Goal: Task Accomplishment & Management: Manage account settings

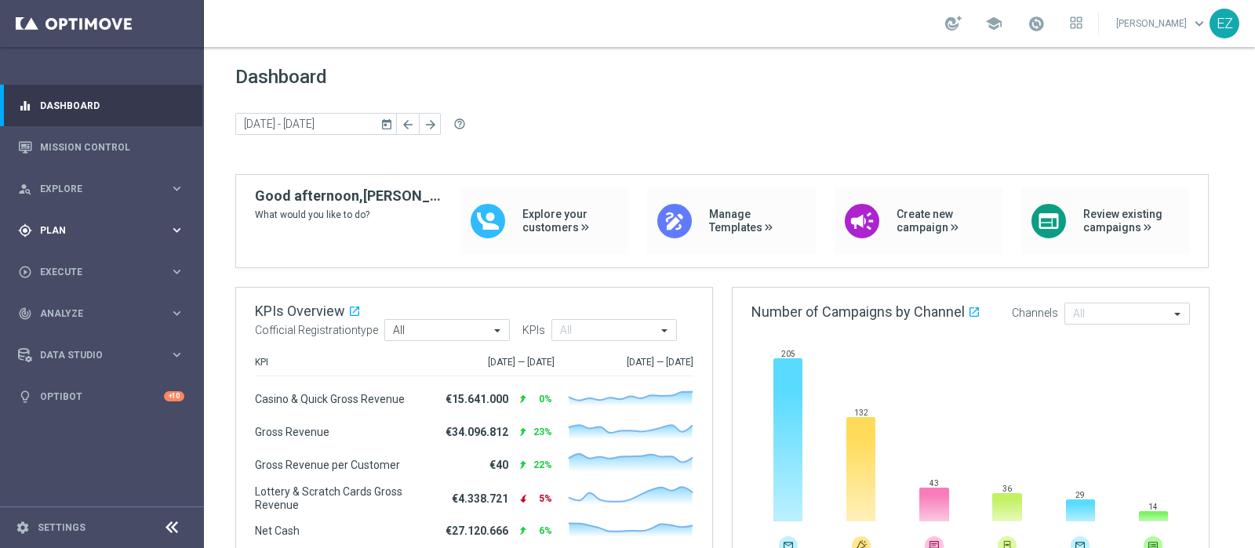
click at [48, 231] on span "Plan" at bounding box center [104, 230] width 129 height 9
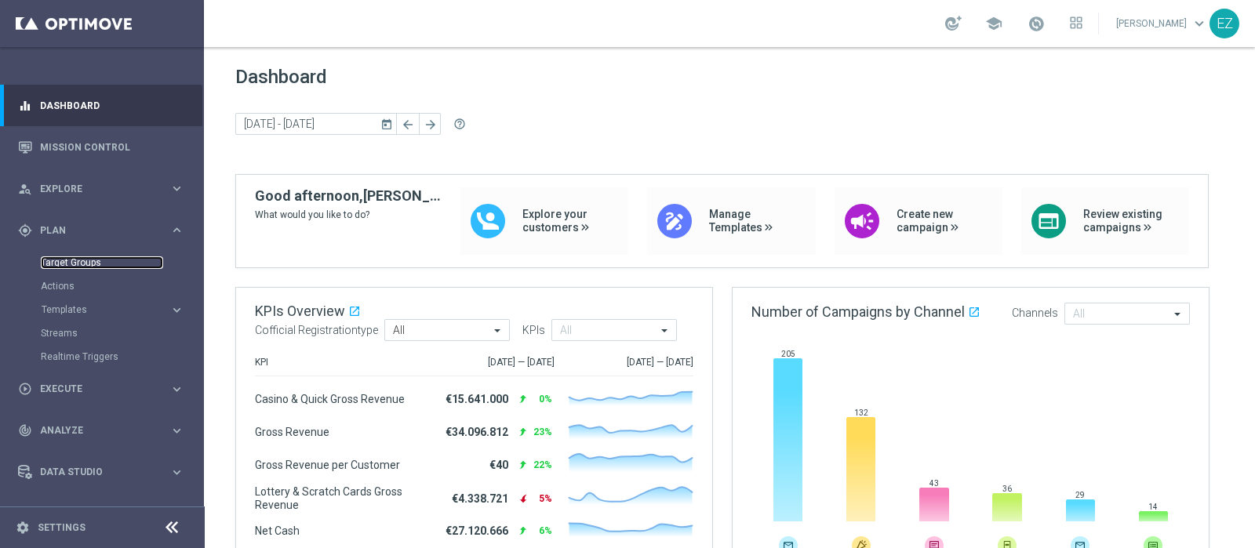
click at [53, 258] on link "Target Groups" at bounding box center [102, 263] width 122 height 13
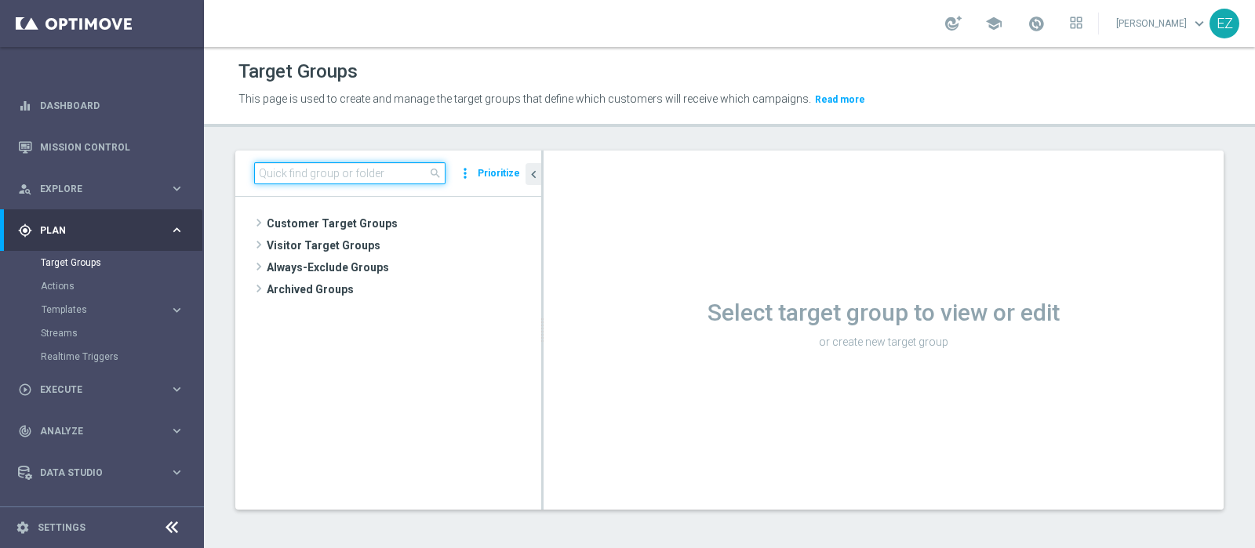
click at [397, 162] on input at bounding box center [349, 173] width 191 height 22
paste input "LOTT MASTER LOW"
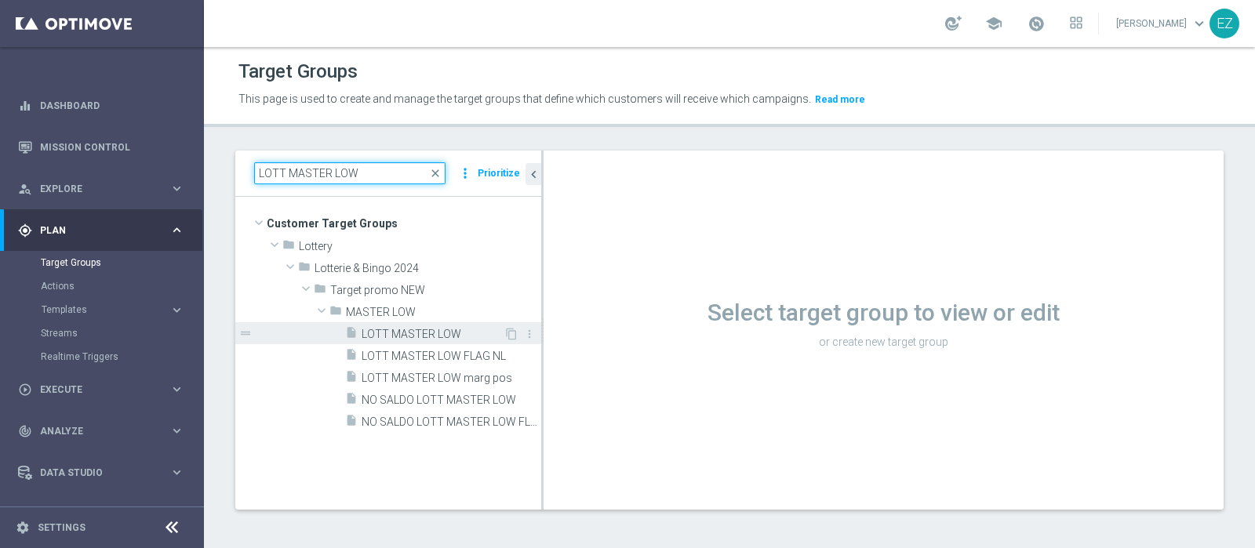
type input "LOTT MASTER LOW"
click at [396, 328] on span "LOTT MASTER LOW" at bounding box center [433, 334] width 142 height 13
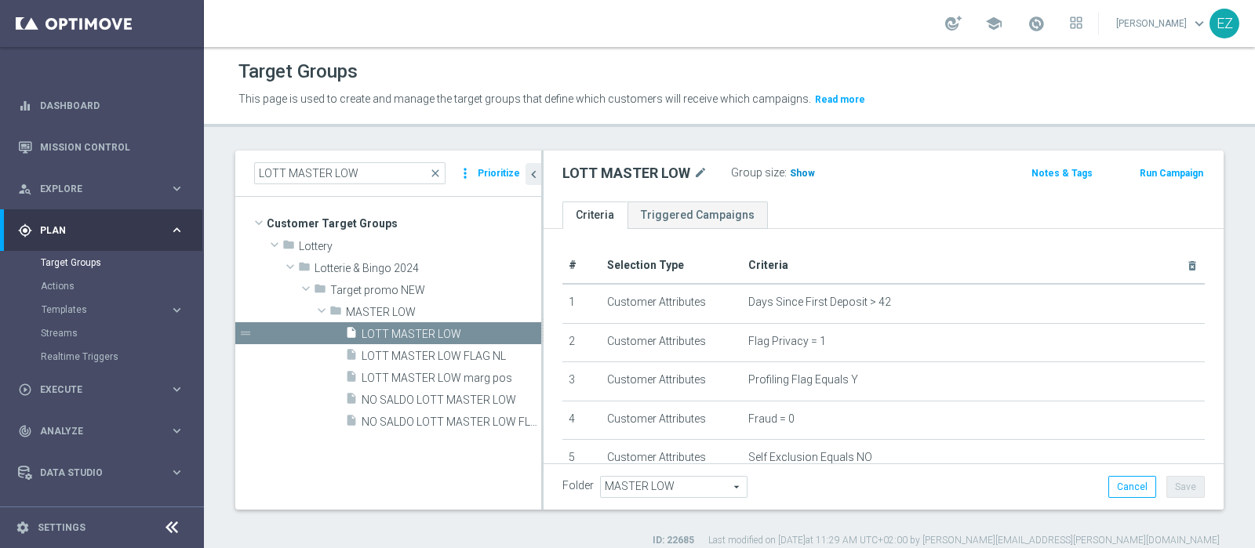
click at [810, 170] on h3 "Show" at bounding box center [802, 173] width 28 height 17
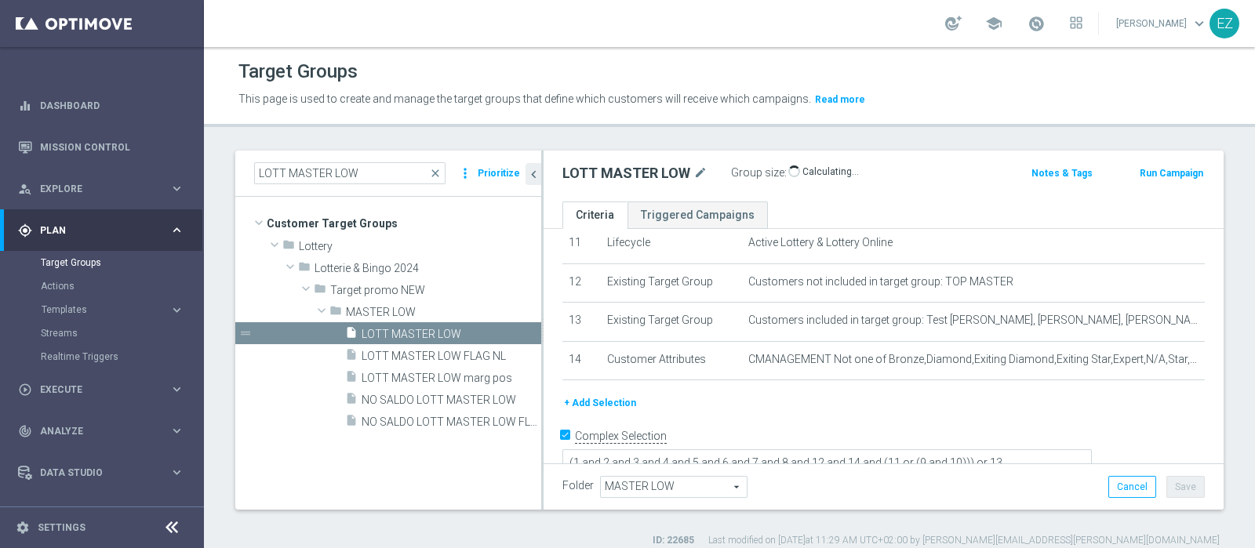
scroll to position [13, 0]
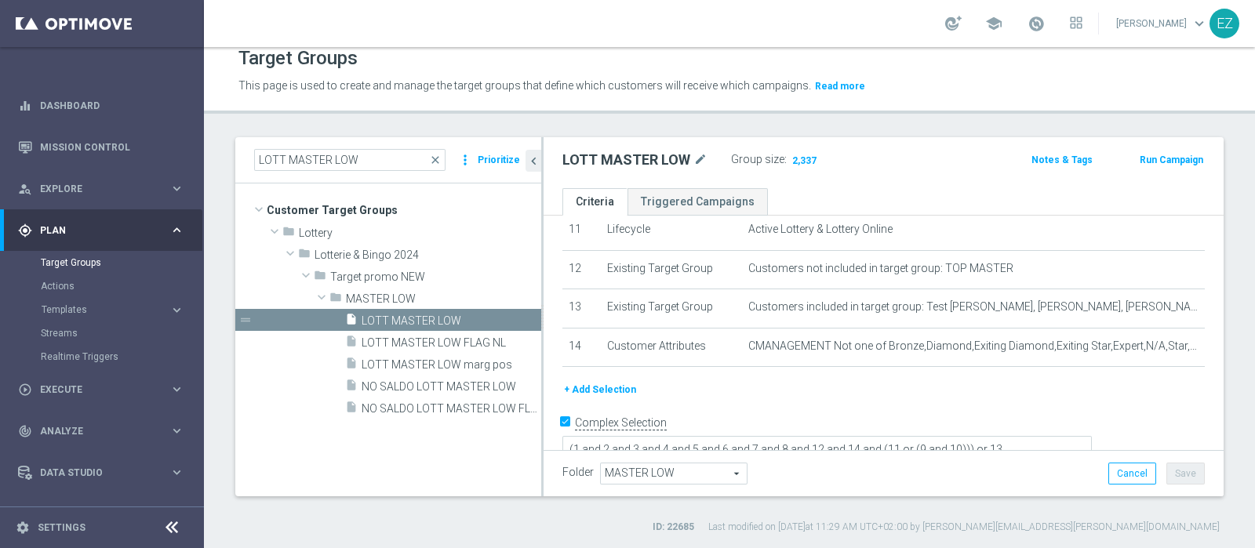
click at [1165, 155] on button "Run Campaign" at bounding box center [1171, 159] width 67 height 17
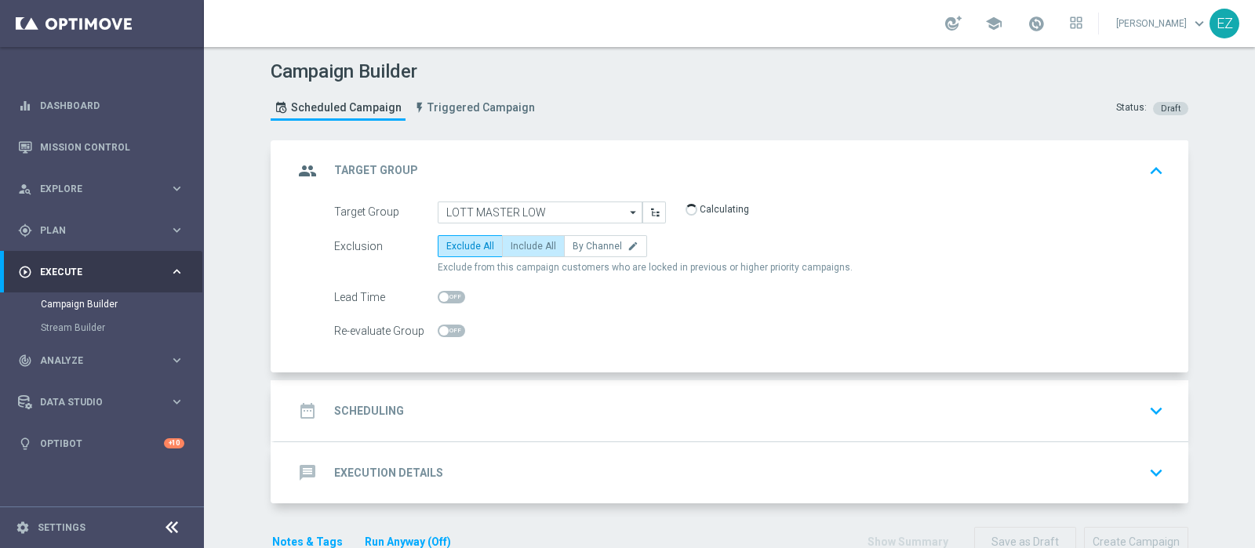
click at [511, 244] on span "Include All" at bounding box center [533, 246] width 45 height 11
click at [511, 244] on input "Include All" at bounding box center [516, 249] width 10 height 10
radio input "true"
click at [416, 414] on div "date_range Scheduling keyboard_arrow_down" at bounding box center [731, 411] width 876 height 30
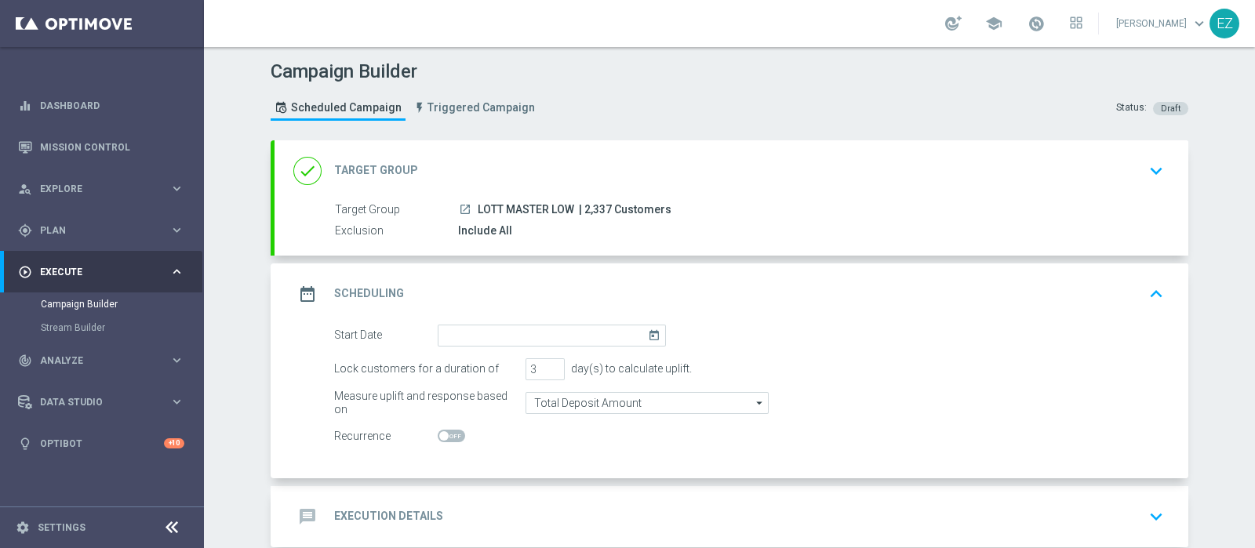
click at [648, 336] on icon "today" at bounding box center [657, 333] width 18 height 17
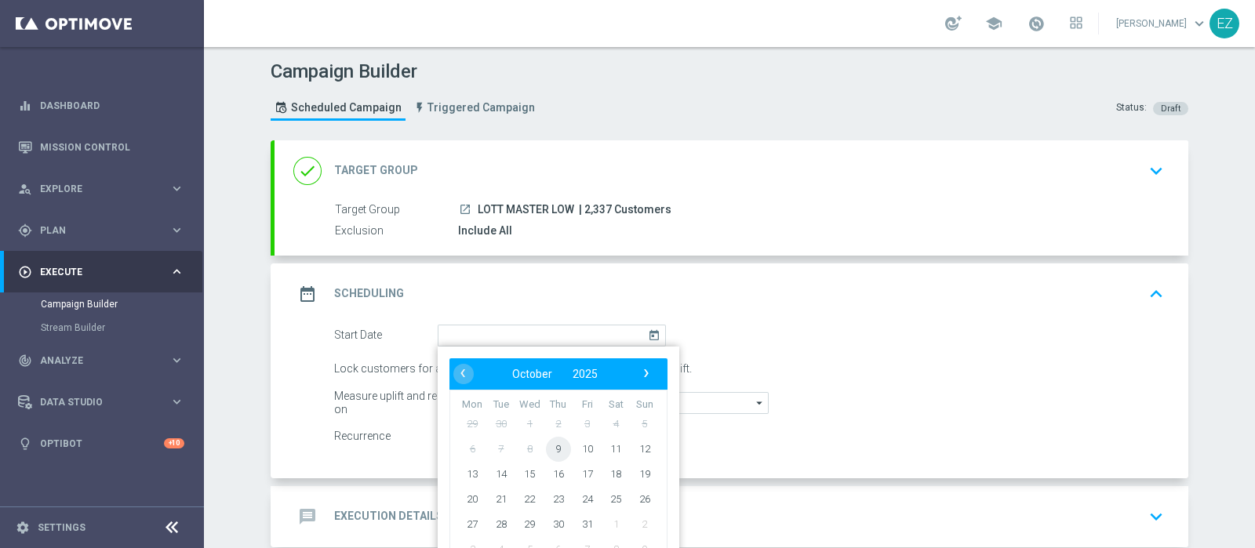
click at [549, 456] on span "9" at bounding box center [558, 448] width 25 height 25
type input "09 Oct 2025"
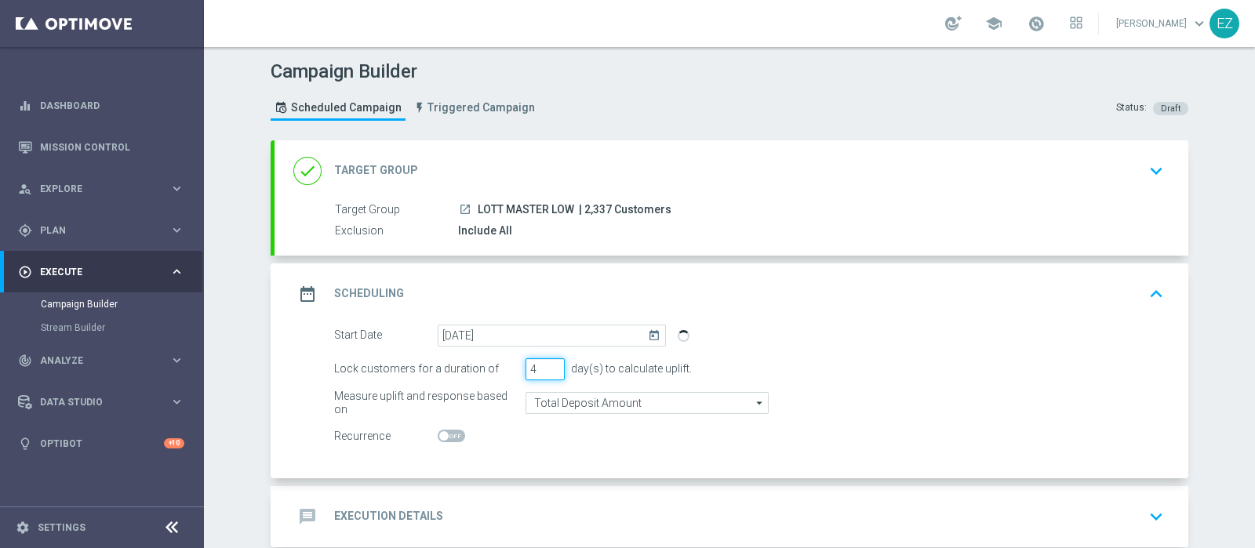
type input "4"
click at [546, 365] on input "4" at bounding box center [545, 370] width 39 height 22
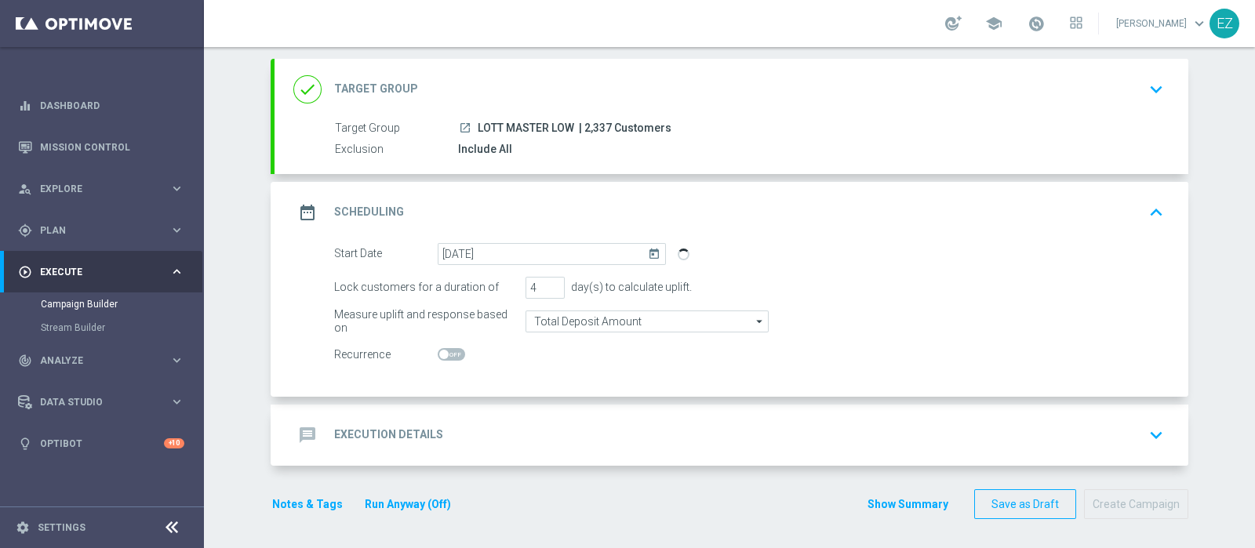
click at [377, 440] on div "message Execution Details" at bounding box center [368, 435] width 150 height 28
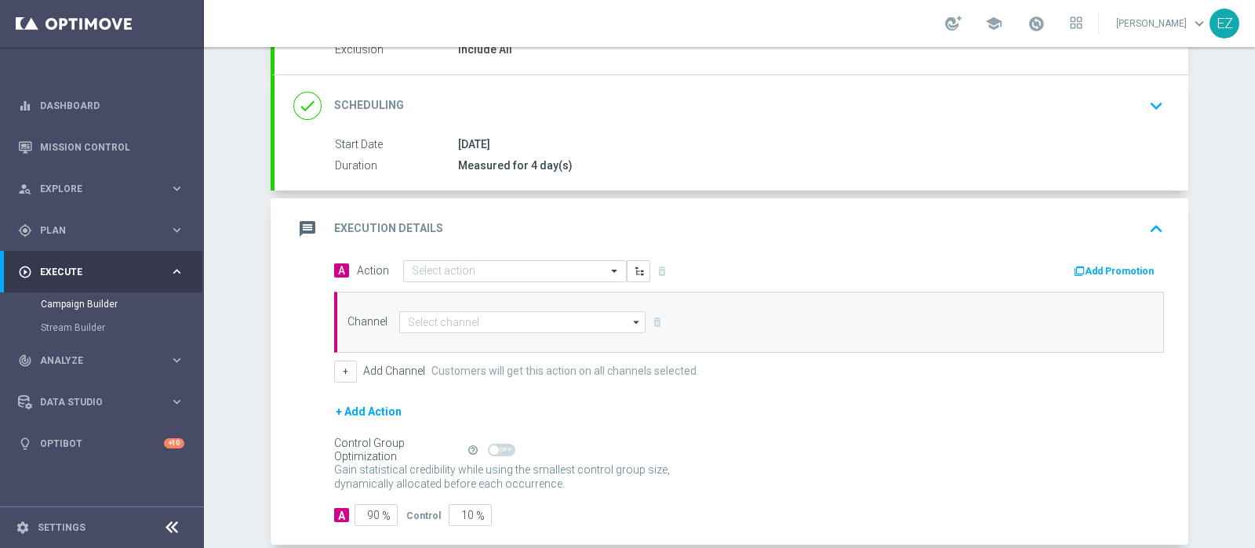
scroll to position [182, 0]
click at [548, 264] on input "text" at bounding box center [499, 270] width 175 height 13
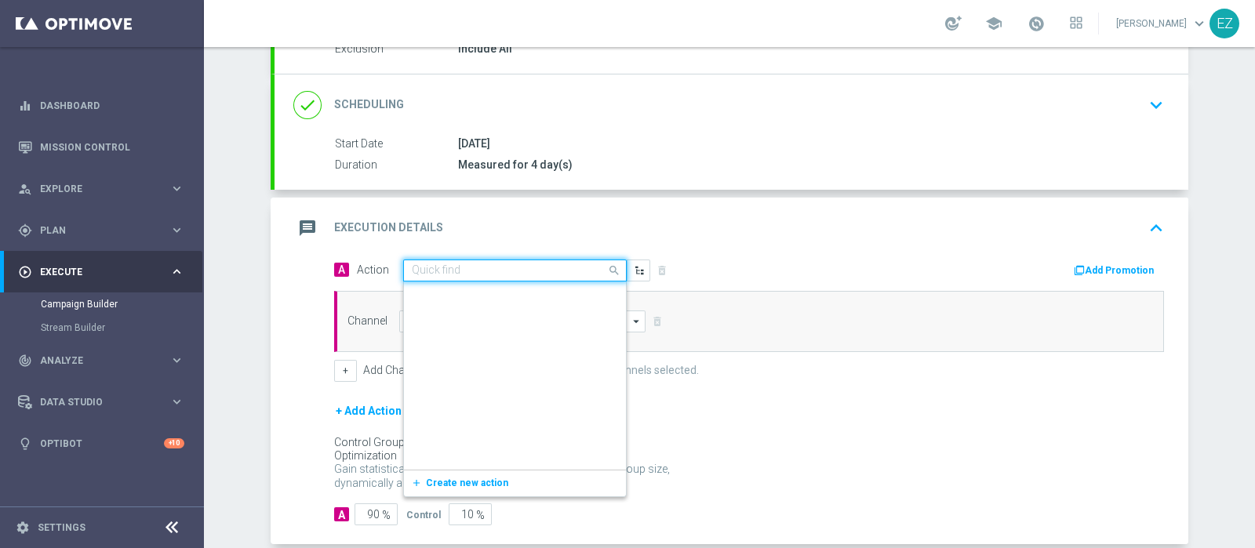
scroll to position [0, 0]
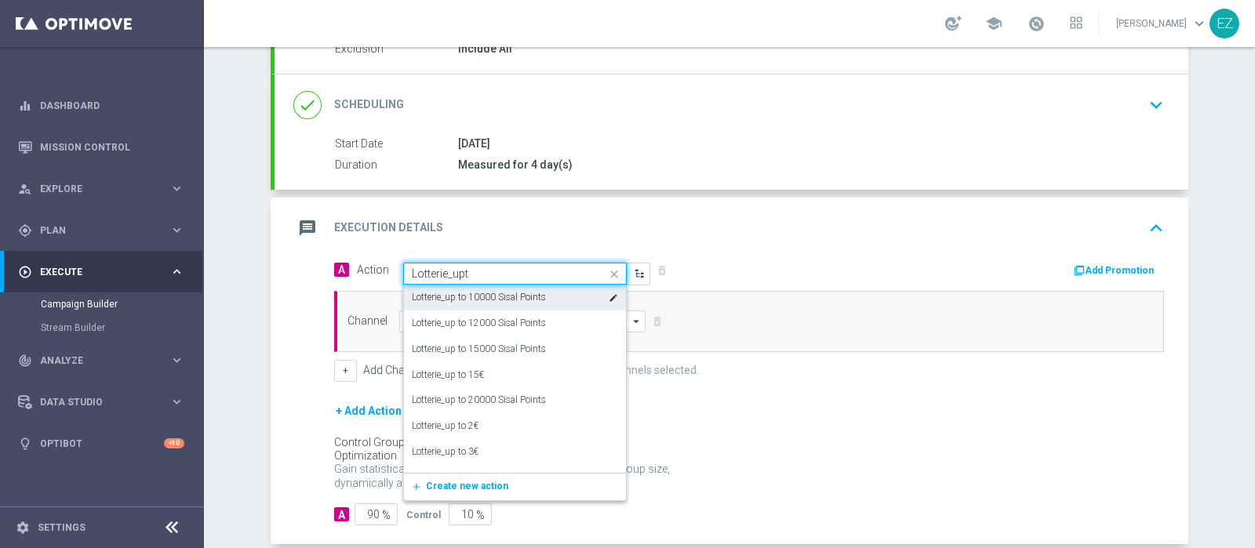
type input "Lotterie_upto"
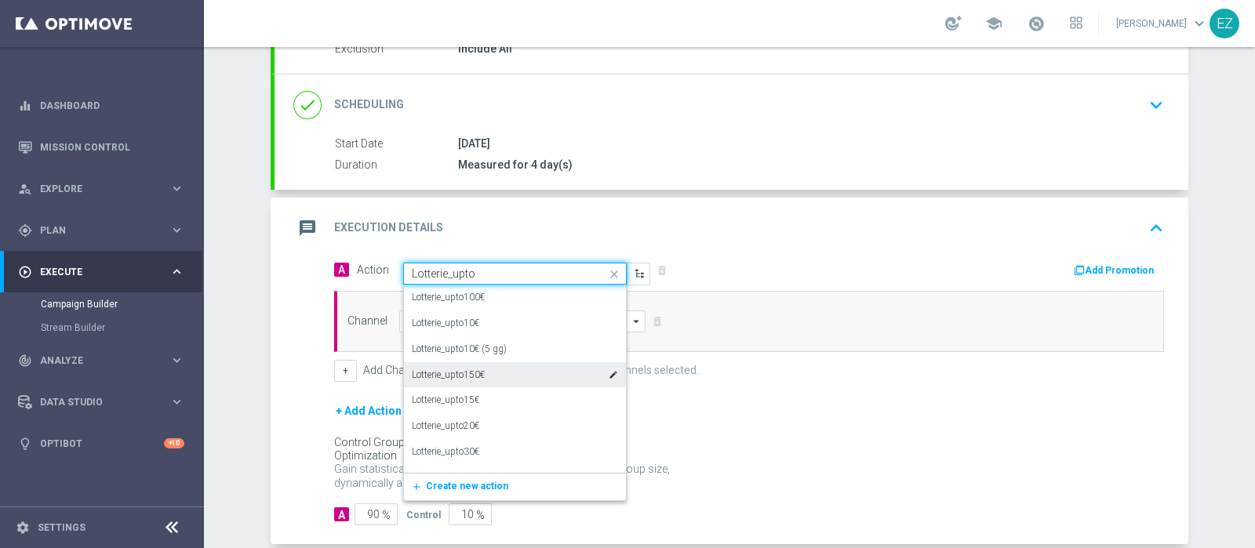
click at [508, 367] on div "Lotterie_upto150€ edit" at bounding box center [515, 375] width 206 height 26
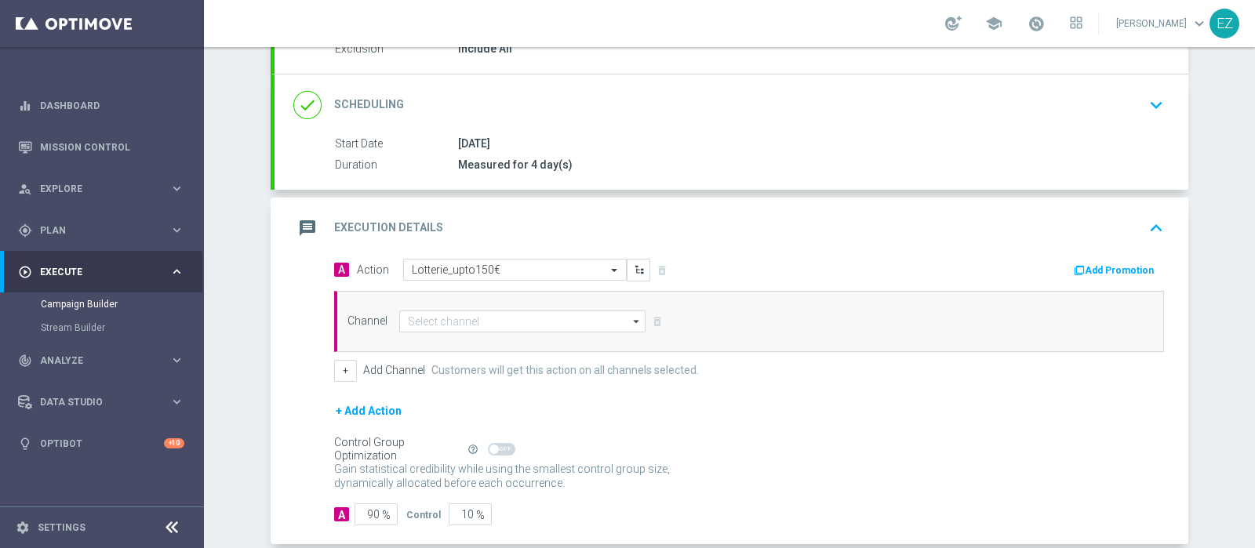
click at [1097, 269] on button "Add Promotion" at bounding box center [1115, 270] width 87 height 17
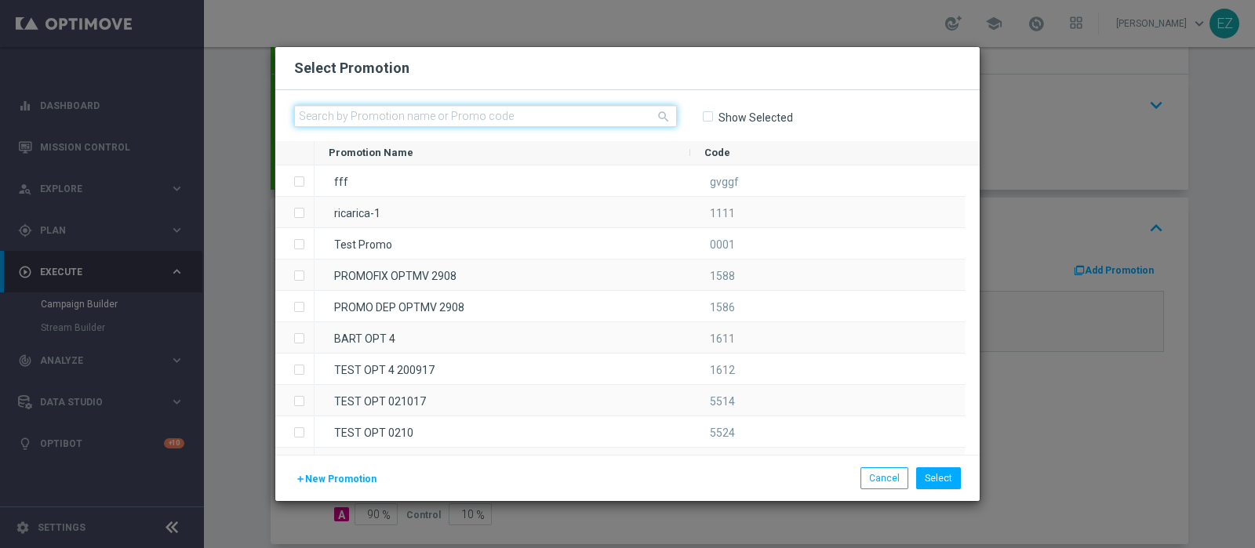
click at [511, 115] on input "text" at bounding box center [485, 116] width 383 height 22
paste input "336304"
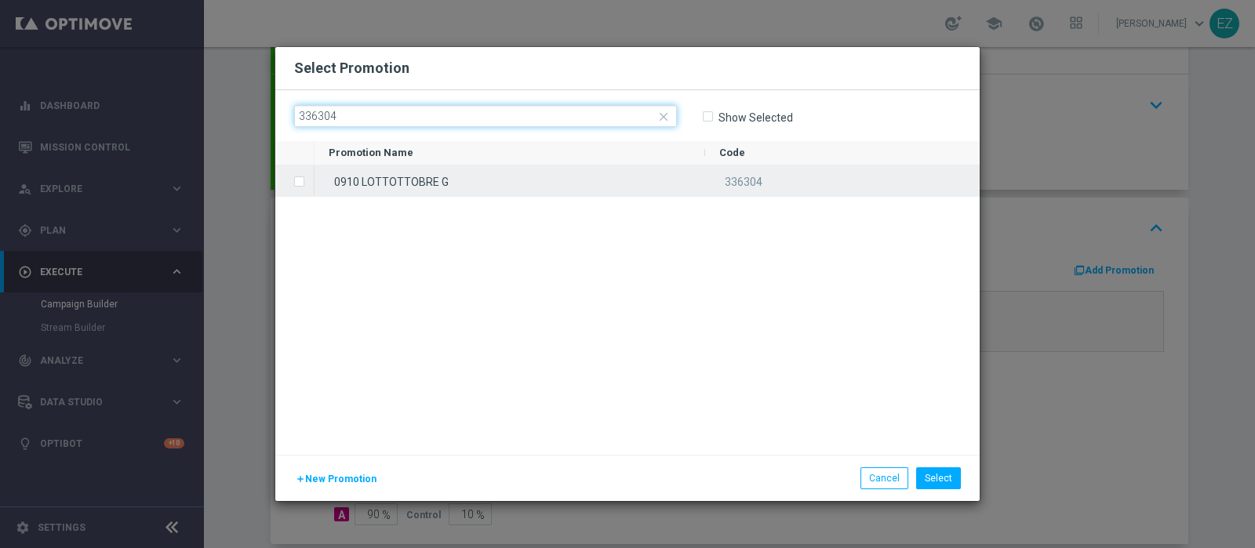
type input "336304"
click at [468, 182] on div "0910 LOTTOTTOBRE G" at bounding box center [510, 181] width 391 height 31
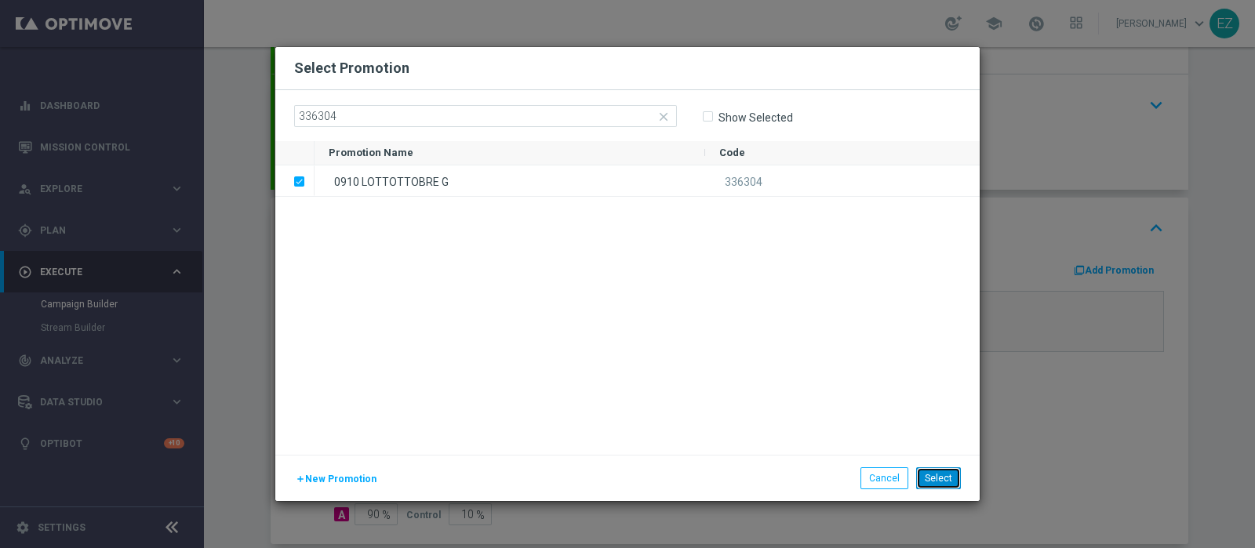
click at [935, 479] on button "Select" at bounding box center [938, 479] width 45 height 22
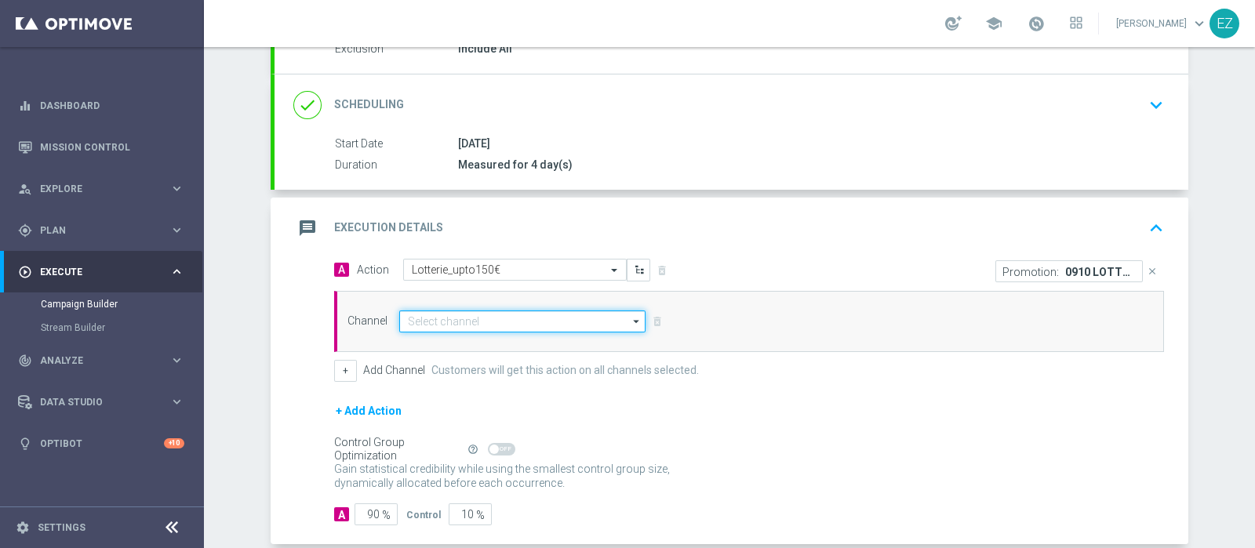
click at [502, 327] on input at bounding box center [522, 322] width 246 height 22
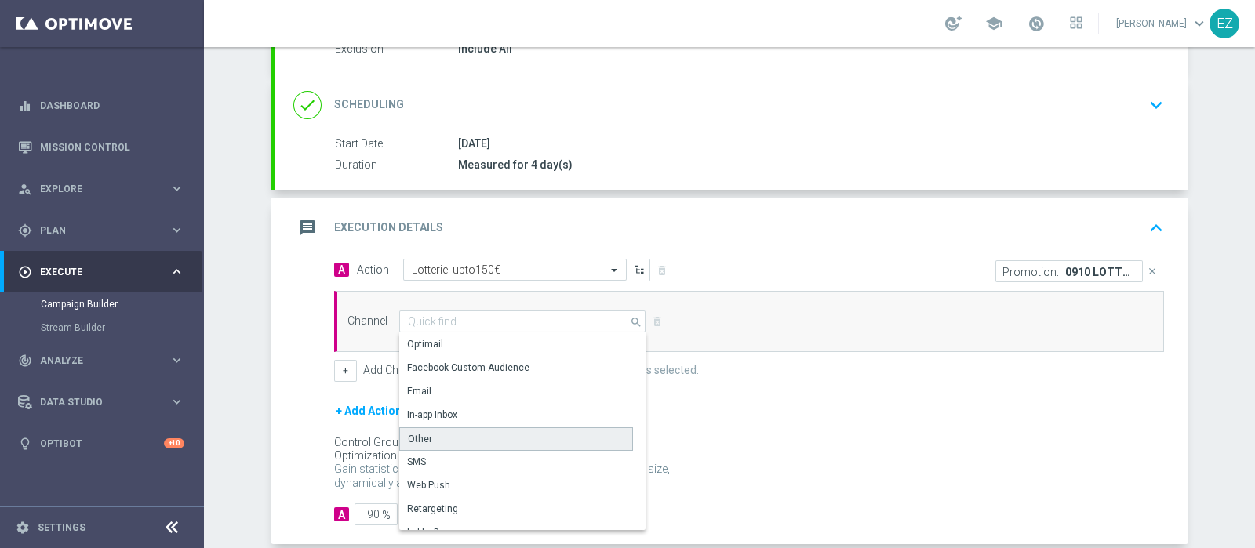
click at [430, 435] on div "Other" at bounding box center [516, 440] width 234 height 24
type input "Other"
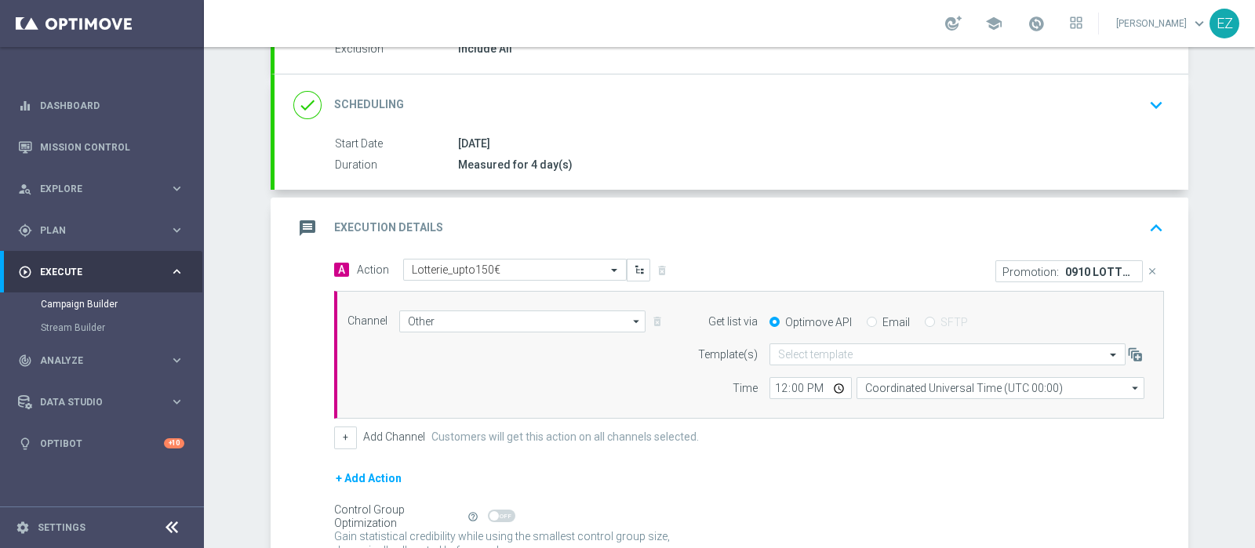
click at [867, 318] on input "Email" at bounding box center [872, 323] width 10 height 10
radio input "true"
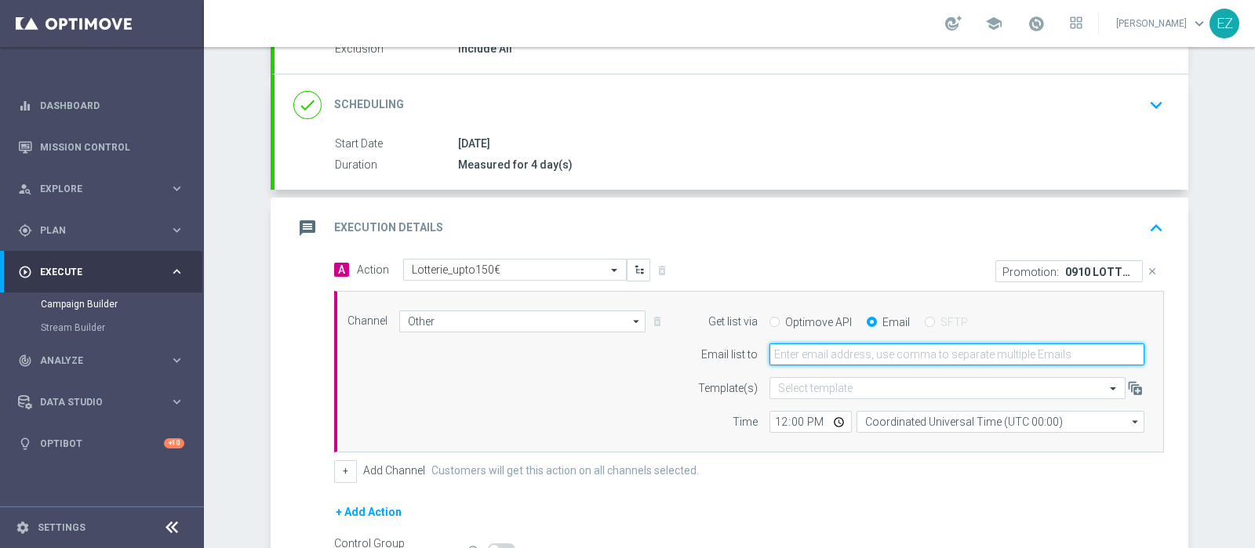
click at [857, 346] on input "email" at bounding box center [957, 355] width 375 height 22
type input "elena.zarbin@sisal.it"
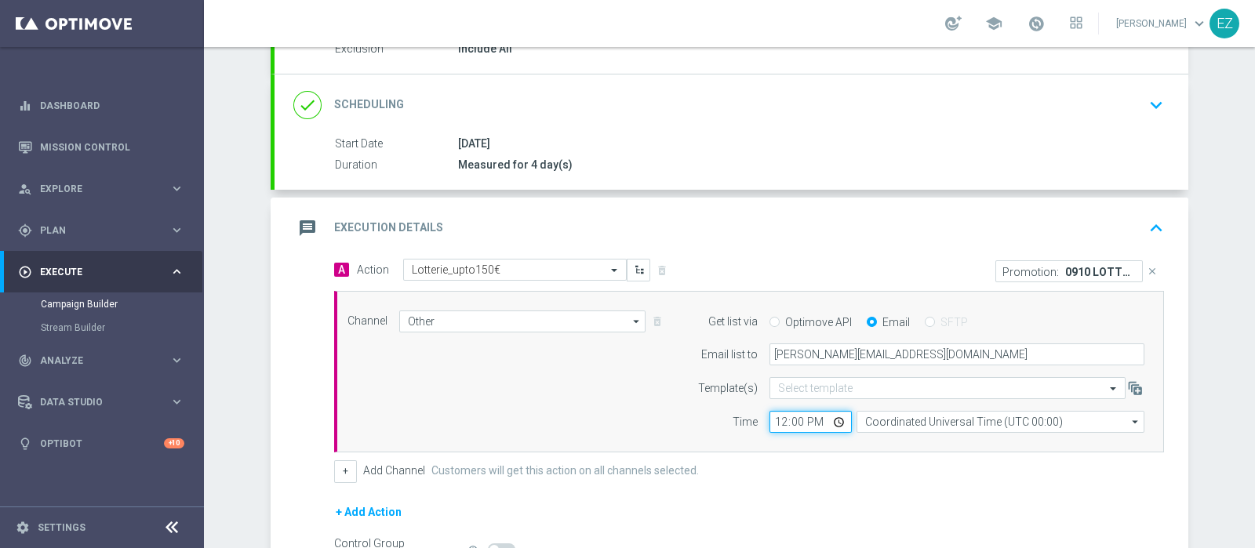
click at [770, 423] on input "12:00" at bounding box center [811, 422] width 82 height 22
type input "16:00"
click at [979, 407] on form "Template(s) Select template Time 16:00 Coordinated Universal Time (UTC 00:00) C…" at bounding box center [917, 405] width 455 height 56
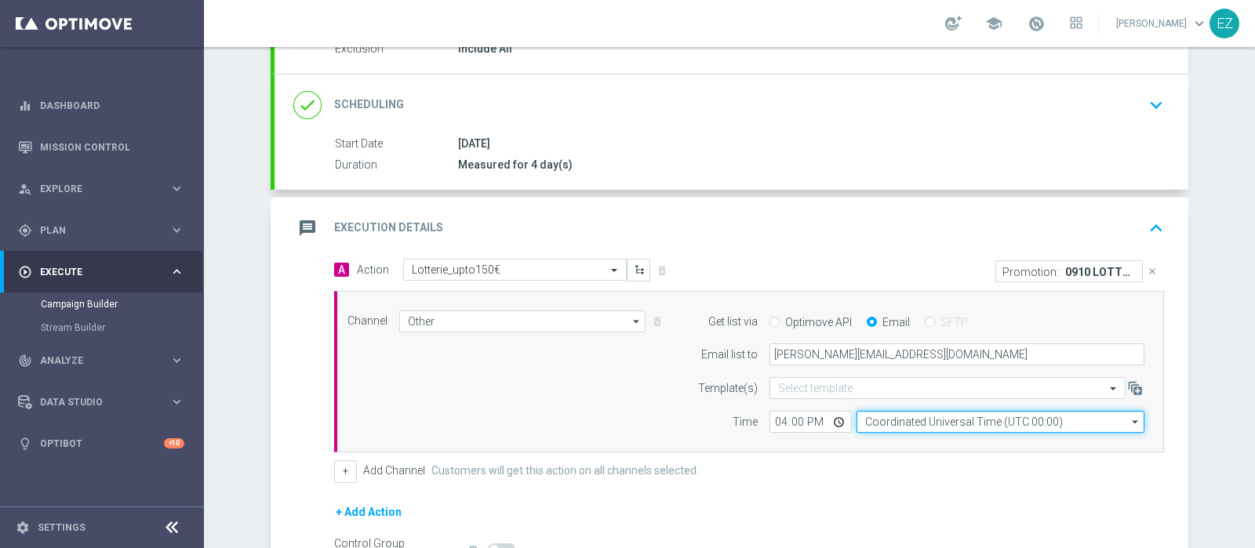
click at [988, 429] on input "Coordinated Universal Time (UTC 00:00)" at bounding box center [1001, 422] width 288 height 22
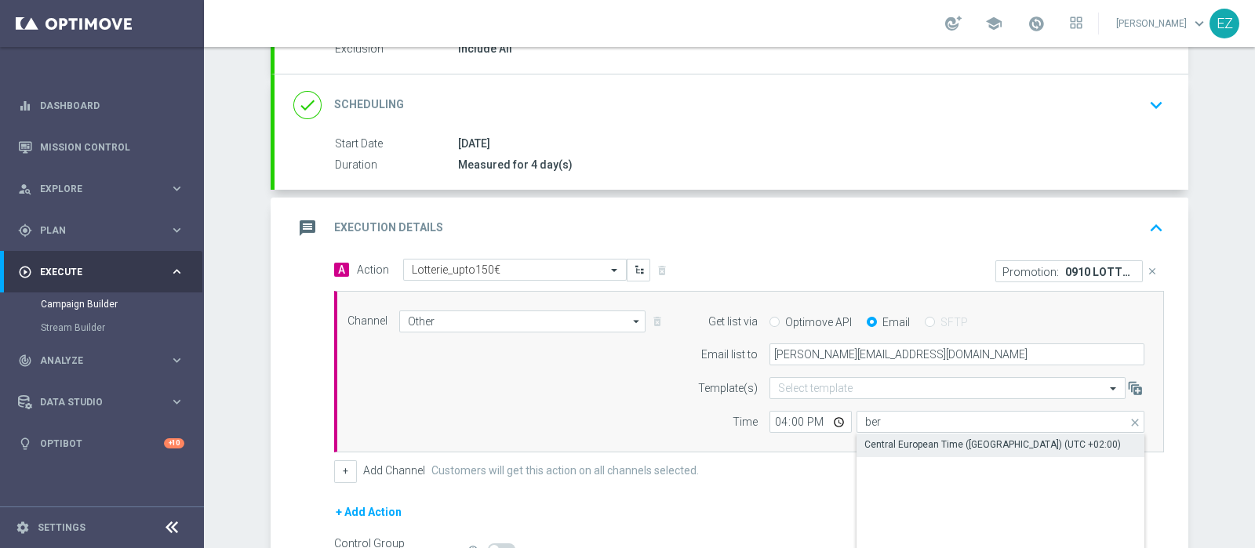
click at [974, 444] on div "Central European Time (Berlin) (UTC +02:00)" at bounding box center [992, 445] width 257 height 14
type input "Central European Time (Berlin) (UTC +02:00)"
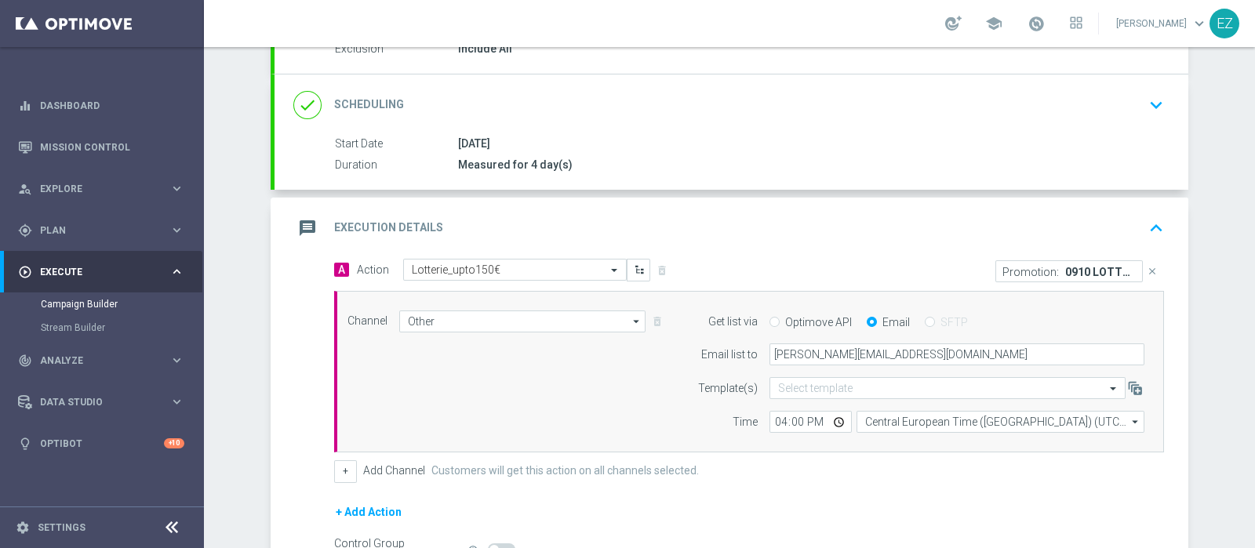
scroll to position [361, 0]
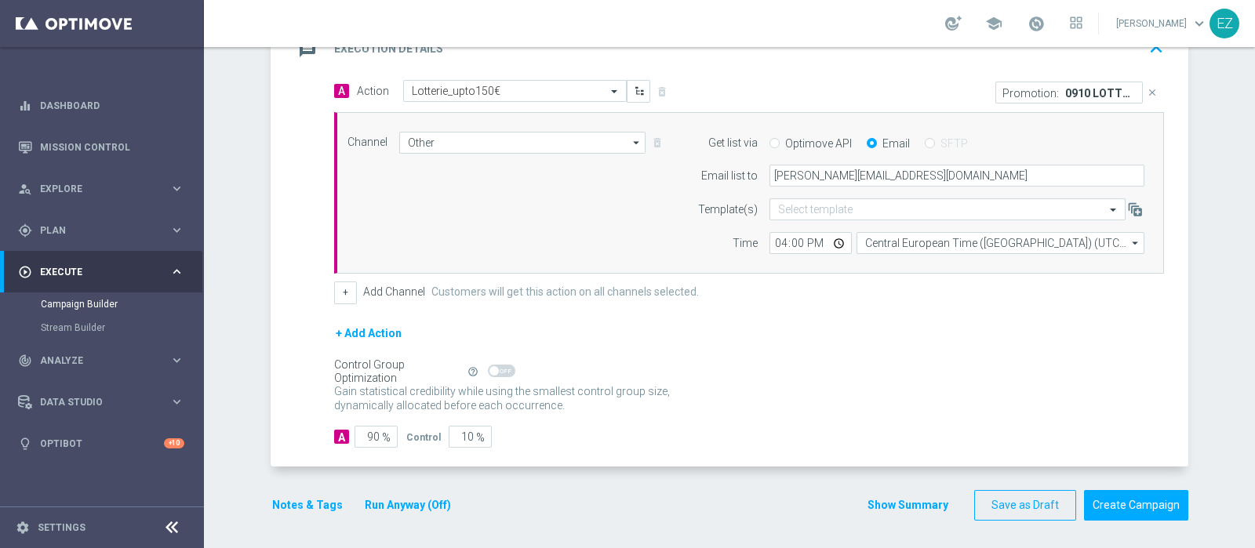
click at [388, 497] on button "Run Anyway (Off)" at bounding box center [407, 506] width 89 height 20
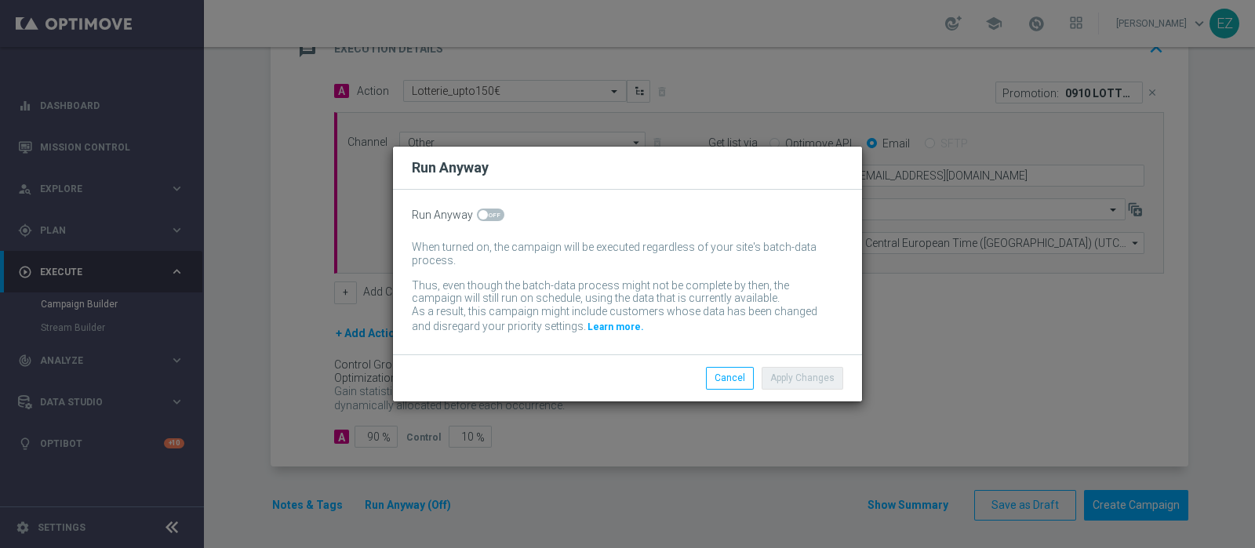
click at [488, 214] on span at bounding box center [490, 215] width 27 height 13
click at [488, 214] on input "checkbox" at bounding box center [490, 215] width 27 height 13
checkbox input "true"
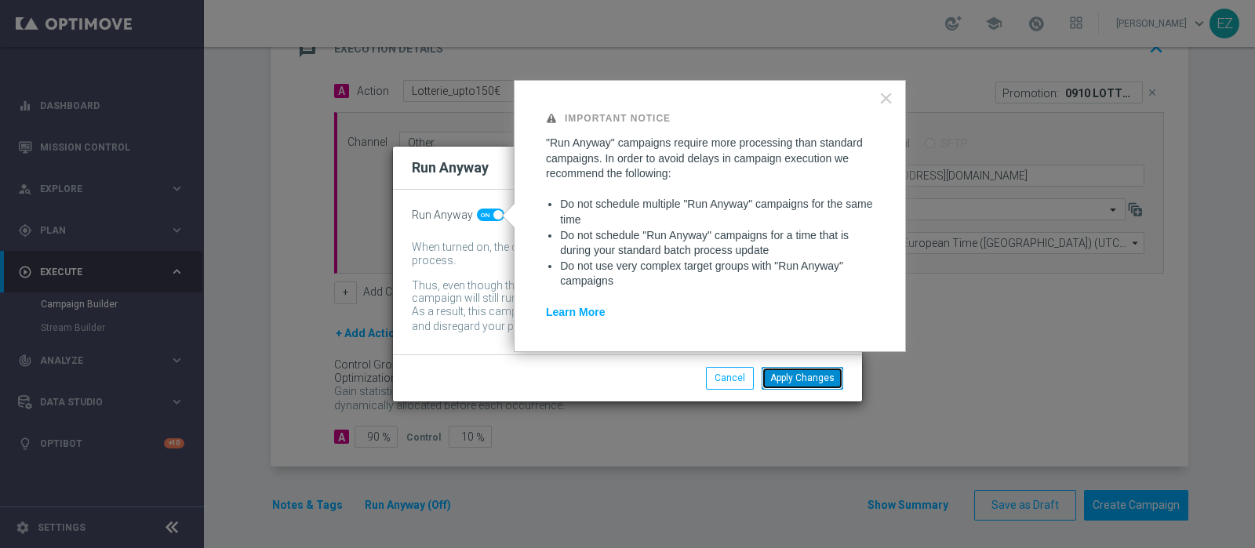
click at [815, 383] on button "Apply Changes" at bounding box center [803, 378] width 82 height 22
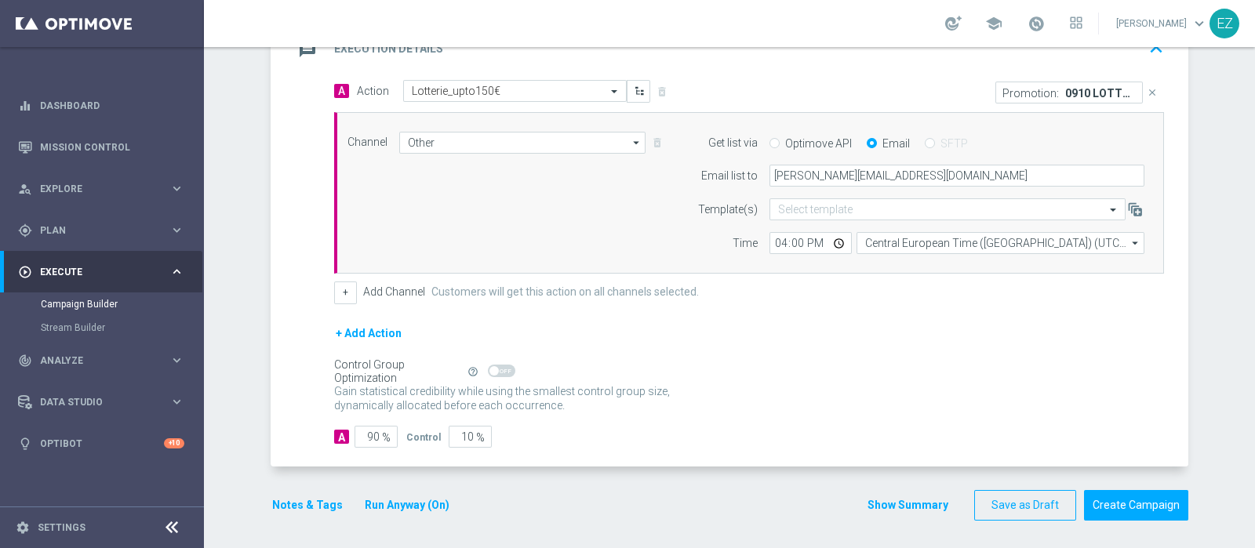
click at [298, 500] on button "Notes & Tags" at bounding box center [308, 506] width 74 height 20
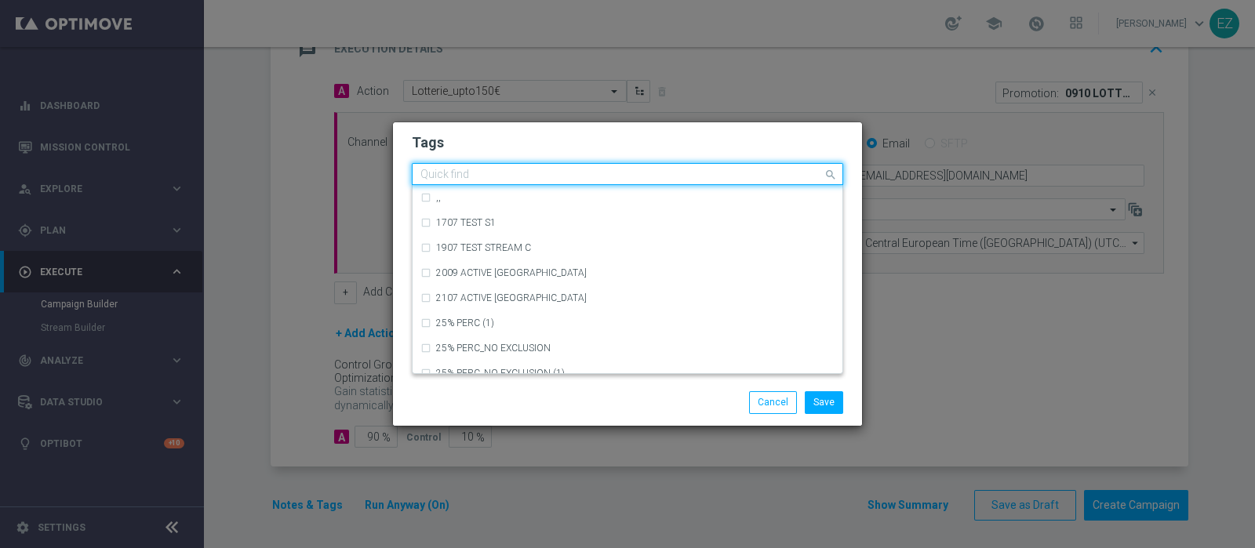
click at [533, 182] on div at bounding box center [620, 177] width 405 height 16
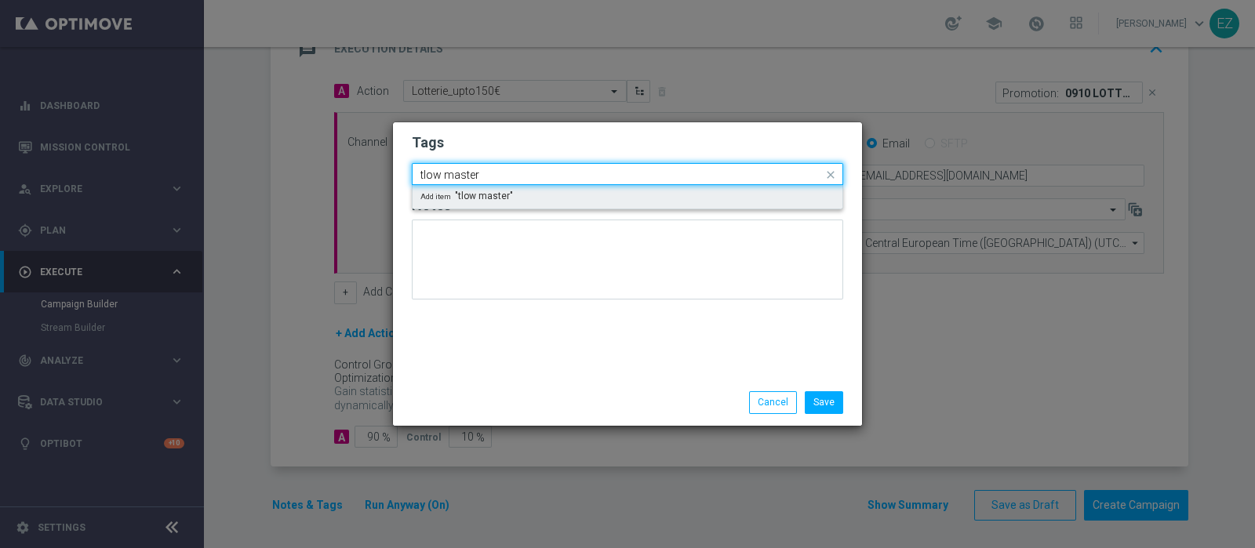
click at [424, 179] on input "tlow master" at bounding box center [621, 175] width 402 height 13
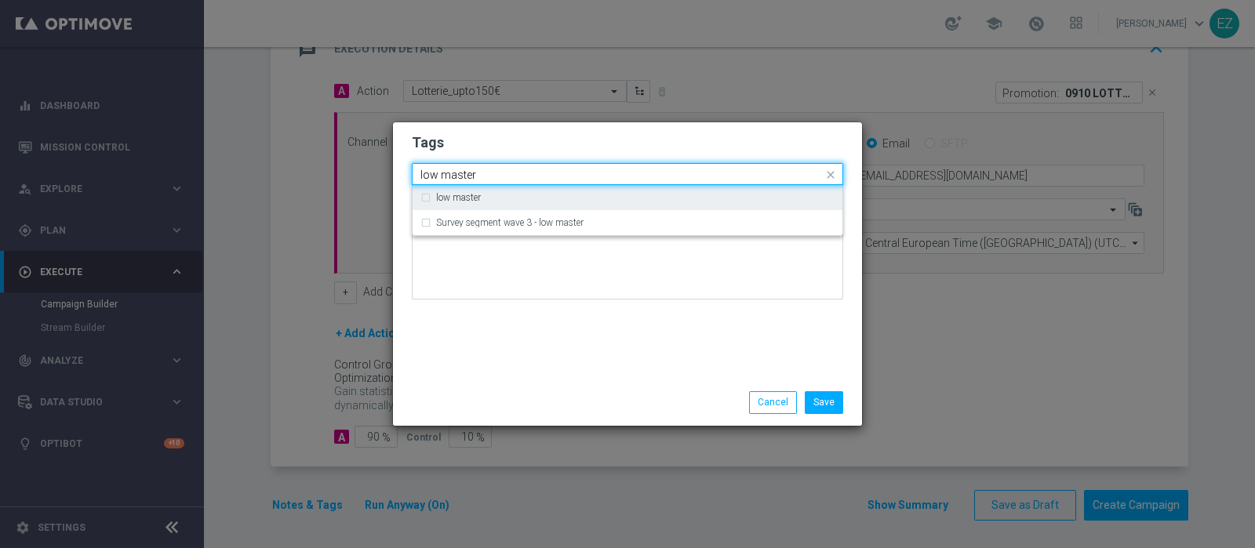
click at [460, 208] on div "low master" at bounding box center [627, 197] width 414 height 25
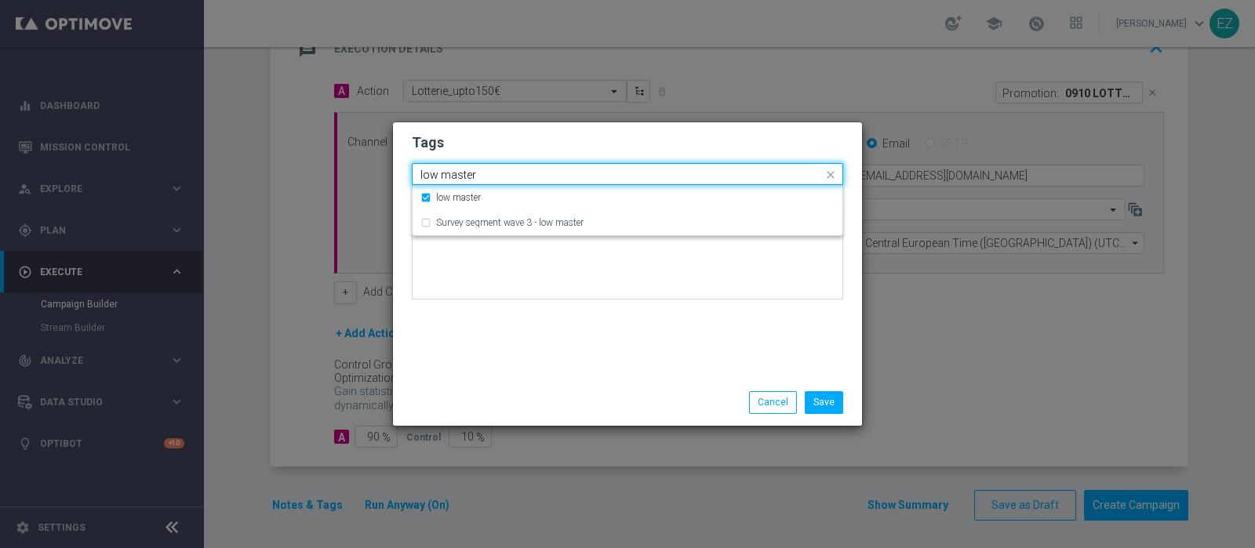
drag, startPoint x: 487, startPoint y: 174, endPoint x: 368, endPoint y: 174, distance: 119.2
click at [368, 174] on modal-container "Tags Quick find × low master low master low master Survey segment wave 3 - low …" at bounding box center [627, 274] width 1255 height 548
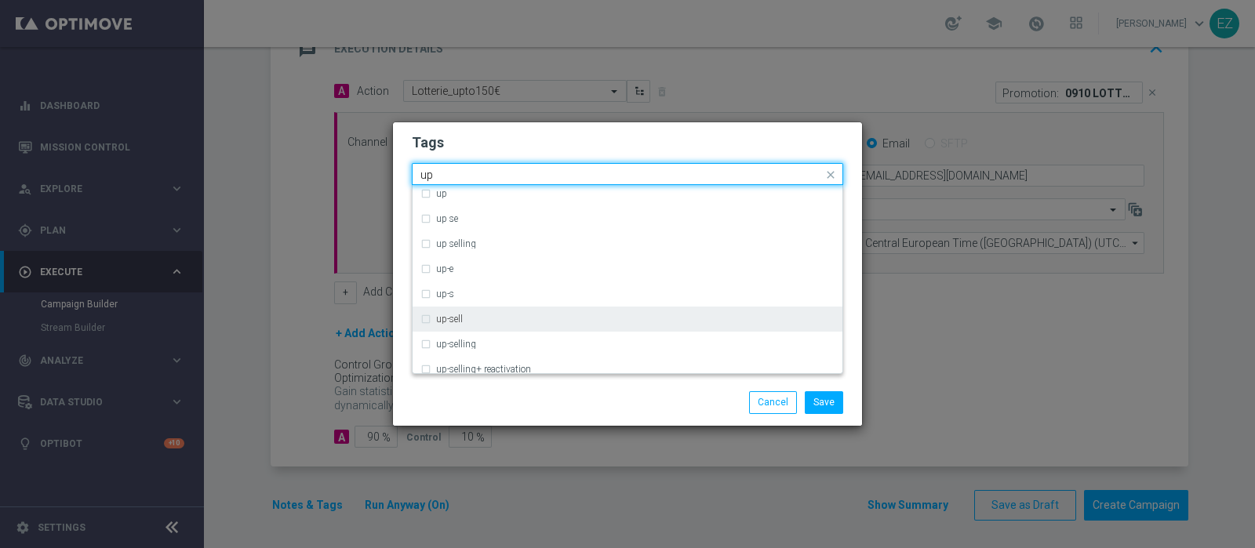
scroll to position [261, 0]
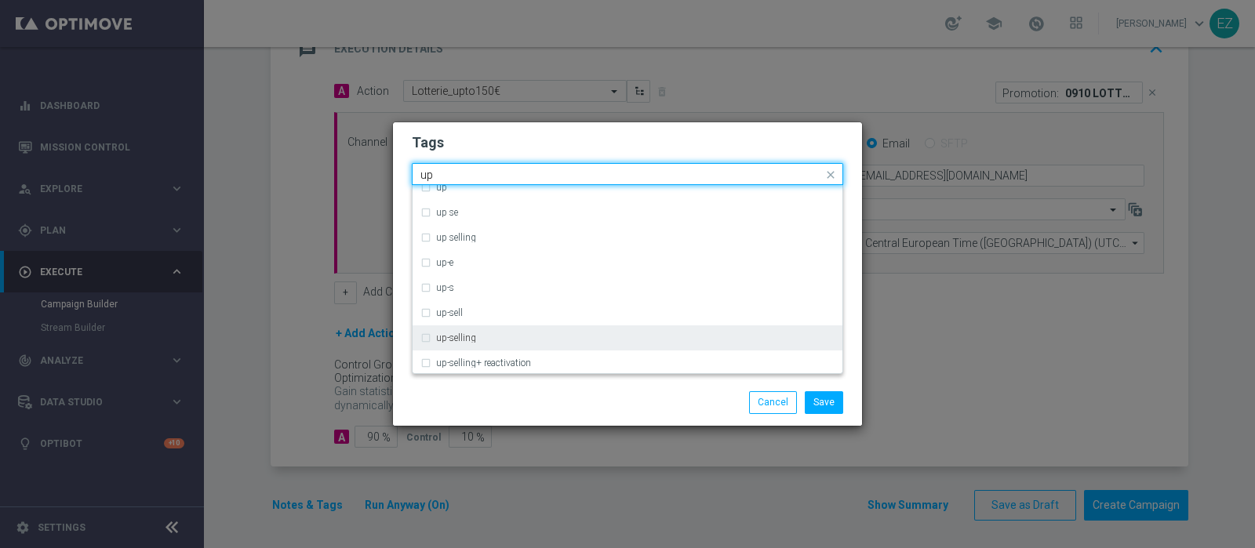
drag, startPoint x: 504, startPoint y: 342, endPoint x: 482, endPoint y: 340, distance: 22.0
click at [482, 340] on div "up-selling" at bounding box center [635, 337] width 399 height 9
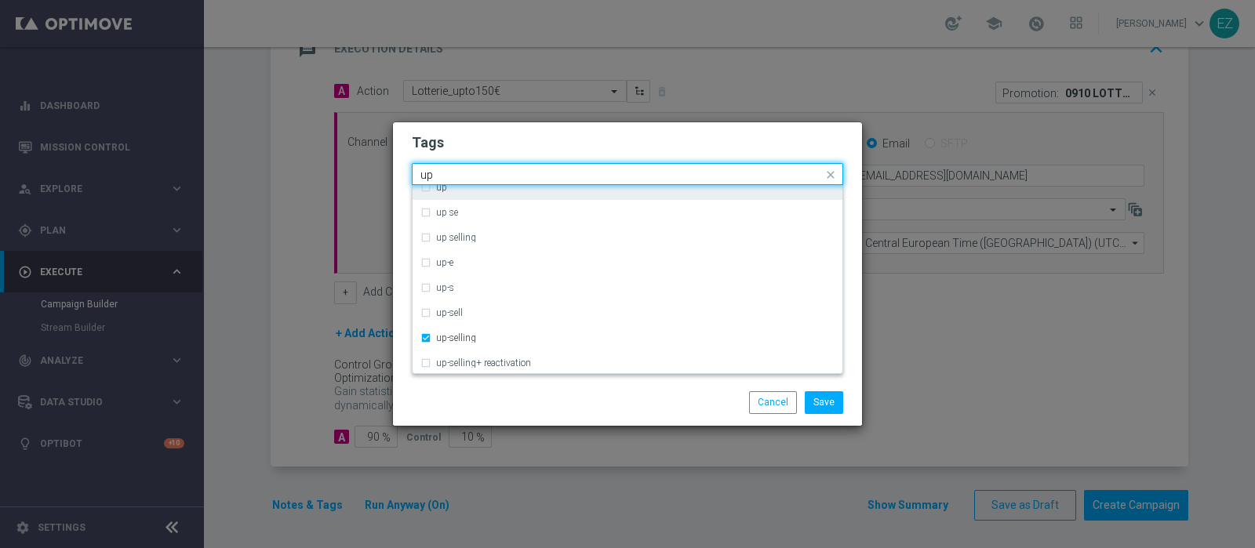
drag, startPoint x: 463, startPoint y: 176, endPoint x: 317, endPoint y: 174, distance: 145.9
click at [316, 174] on modal-container "Tags Quick find × low master × up-selling up Nessun gruppo di controllo (1) Sup…" at bounding box center [627, 274] width 1255 height 548
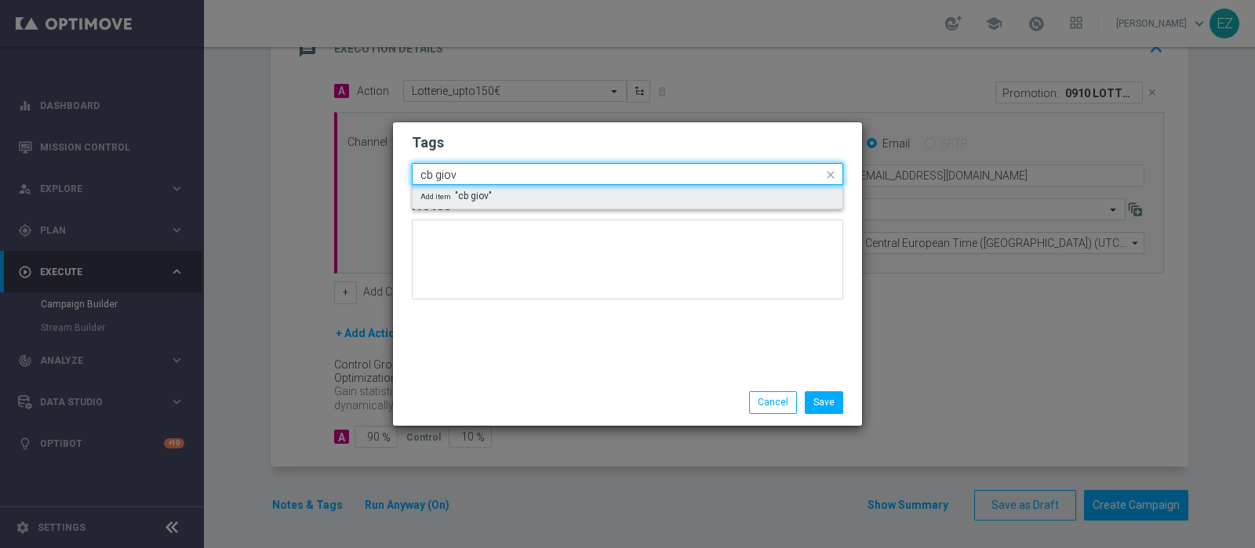
scroll to position [0, 0]
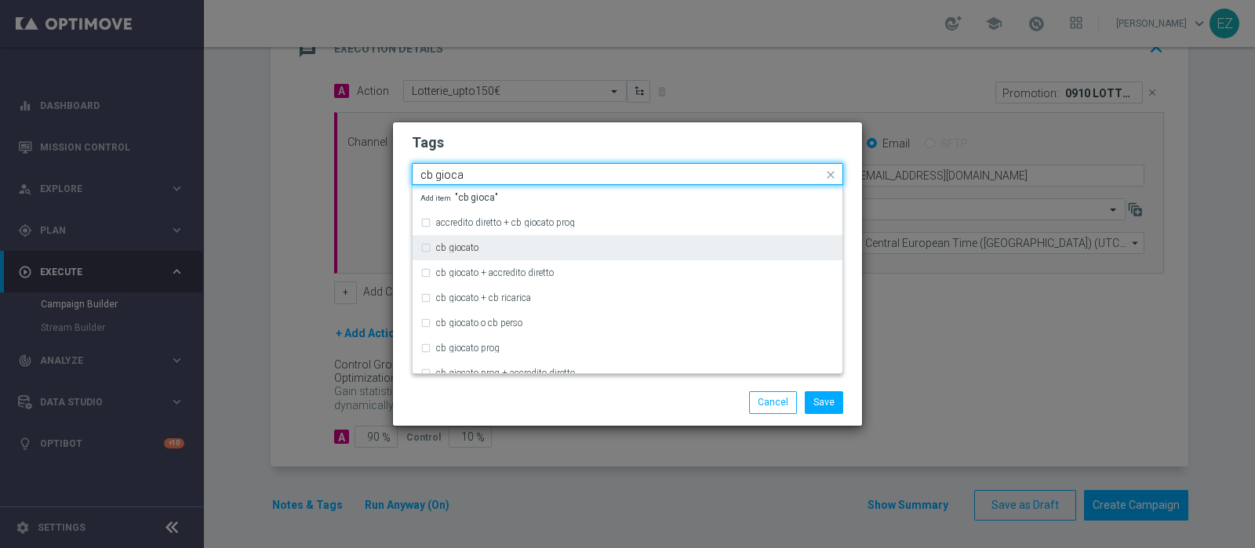
click at [469, 246] on label "cb giocato" at bounding box center [457, 247] width 42 height 9
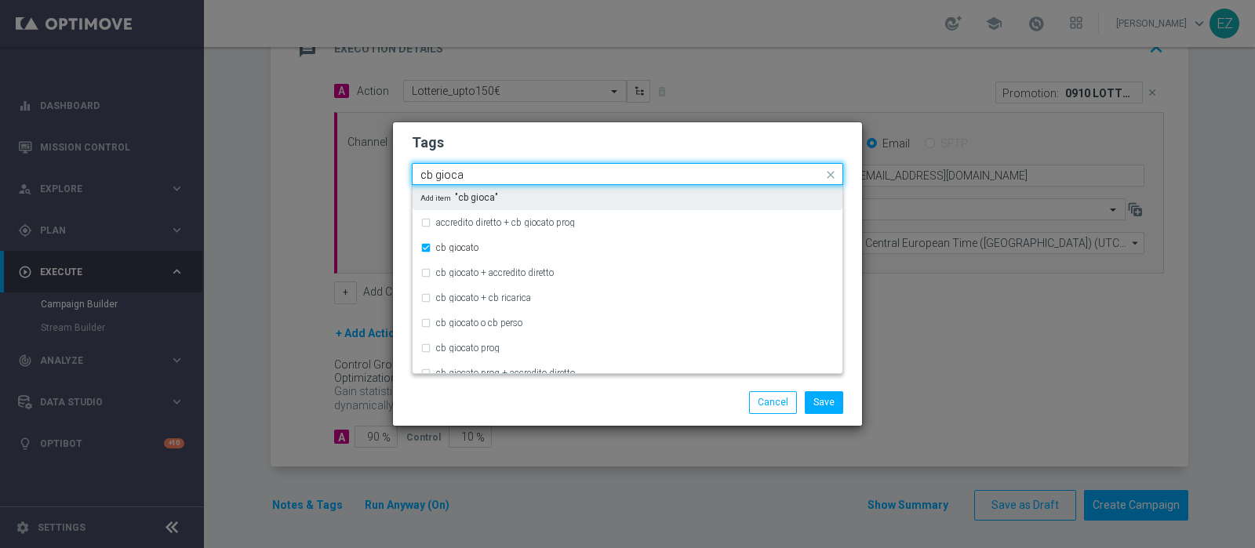
drag, startPoint x: 498, startPoint y: 178, endPoint x: 306, endPoint y: 178, distance: 192.2
click at [306, 178] on modal-container "Tags Quick find × low master × up-selling × cb giocato cb gioca accredito diret…" at bounding box center [627, 274] width 1255 height 548
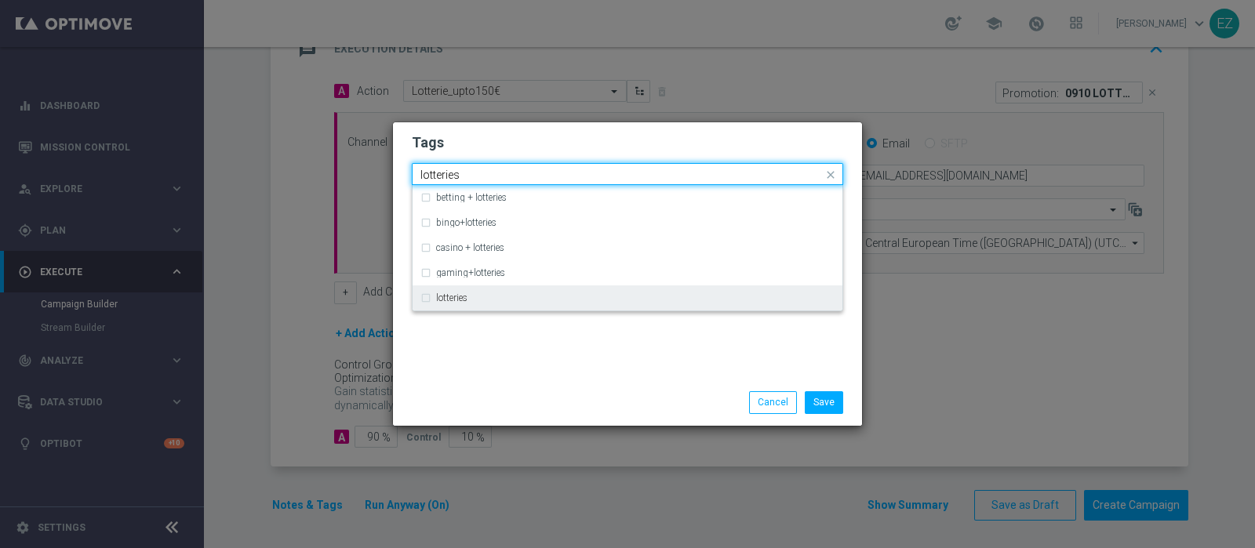
click at [455, 304] on div "lotteries" at bounding box center [627, 298] width 414 height 25
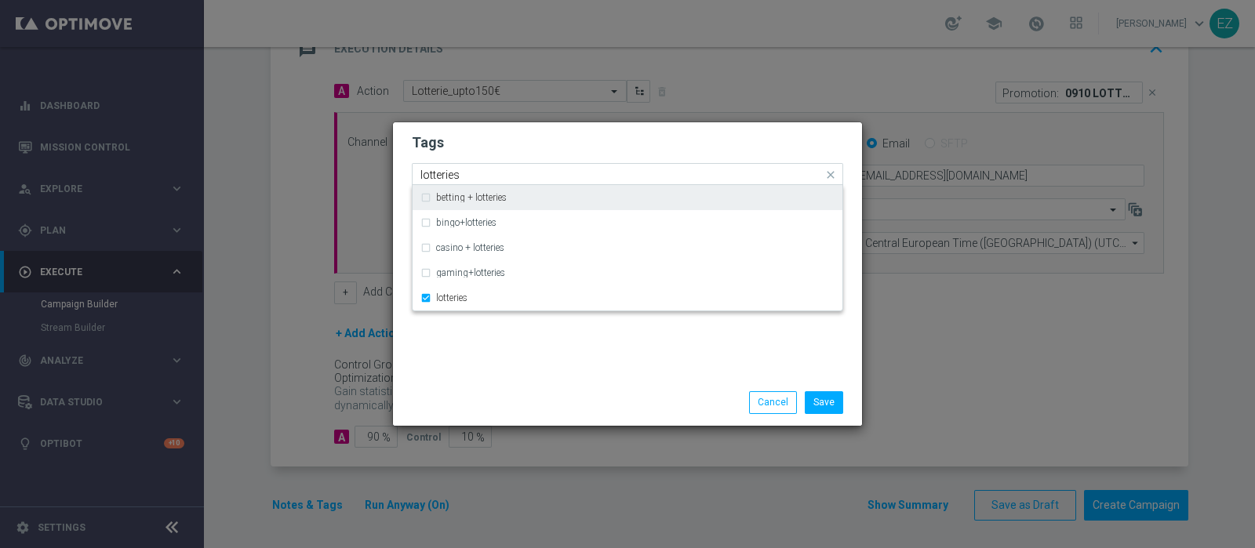
click at [431, 177] on input "lotteries" at bounding box center [621, 175] width 402 height 13
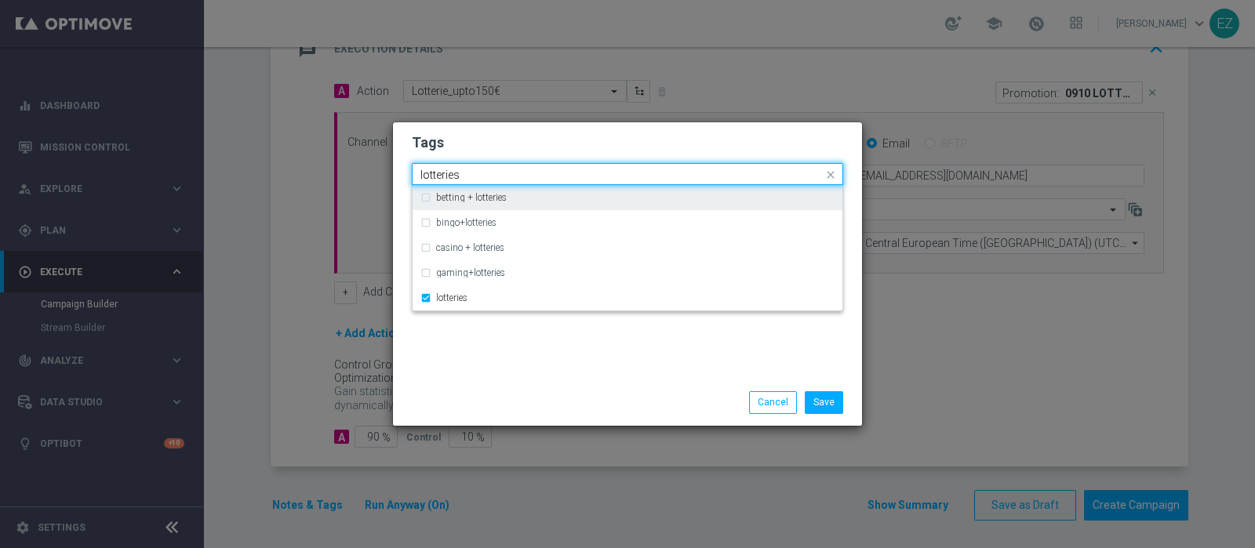
click at [431, 177] on input "lotteries" at bounding box center [621, 175] width 402 height 13
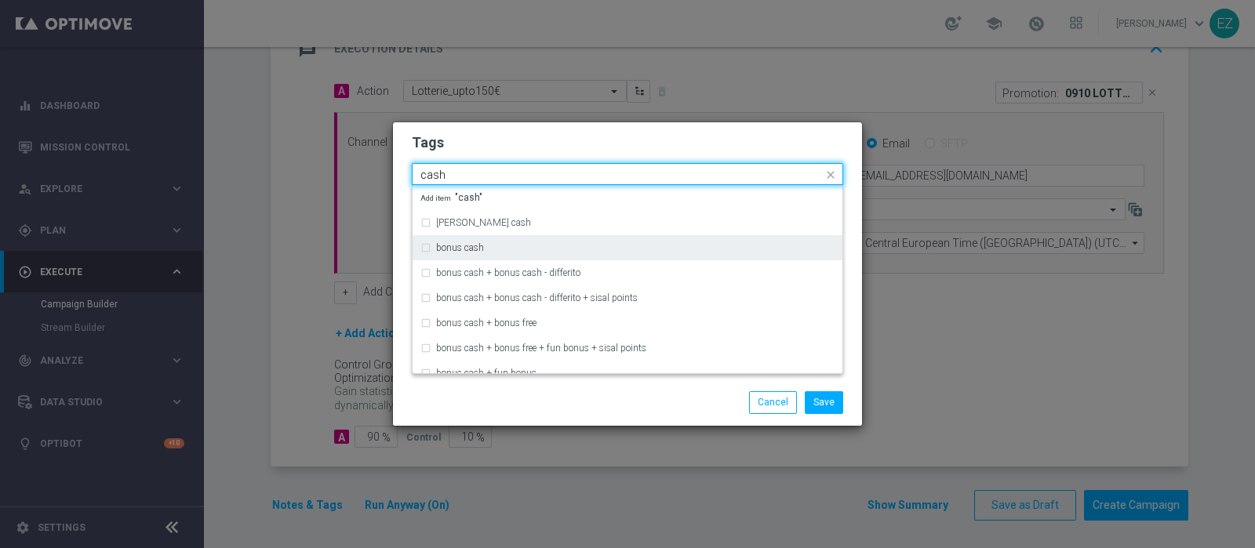
click at [477, 248] on label "bonus cash" at bounding box center [460, 247] width 48 height 9
type input "cash"
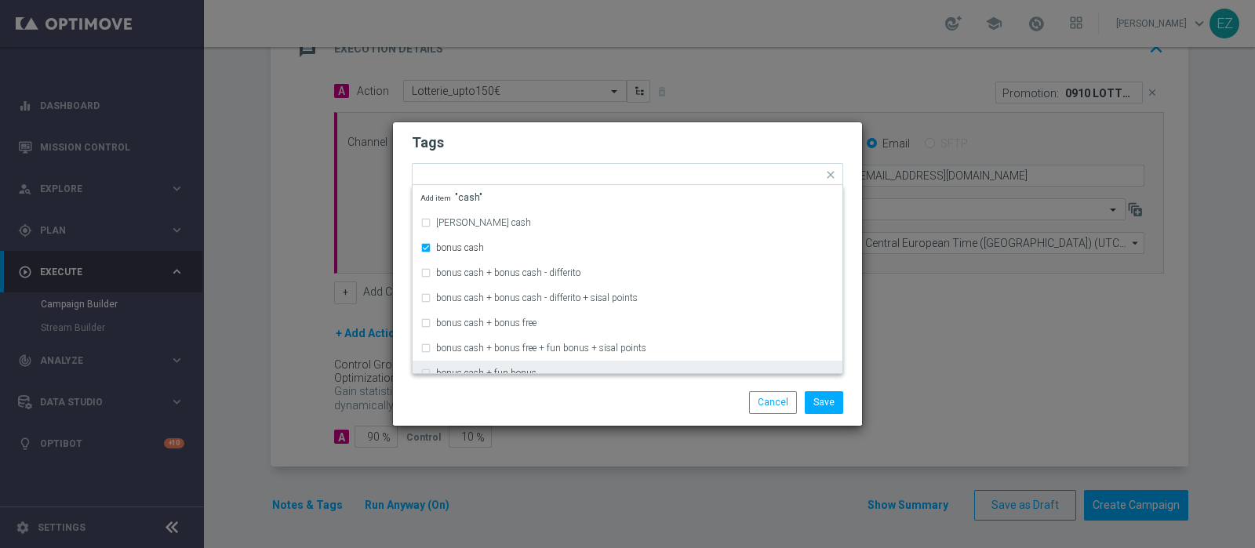
click at [556, 412] on div "Save Cancel" at bounding box center [703, 402] width 304 height 22
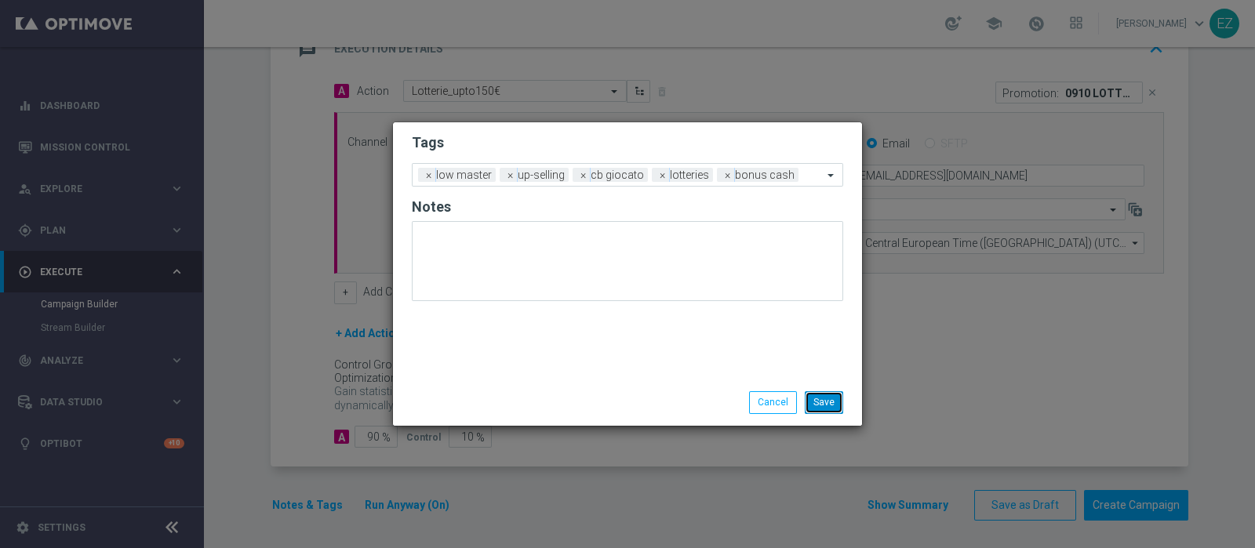
click at [828, 403] on button "Save" at bounding box center [824, 402] width 38 height 22
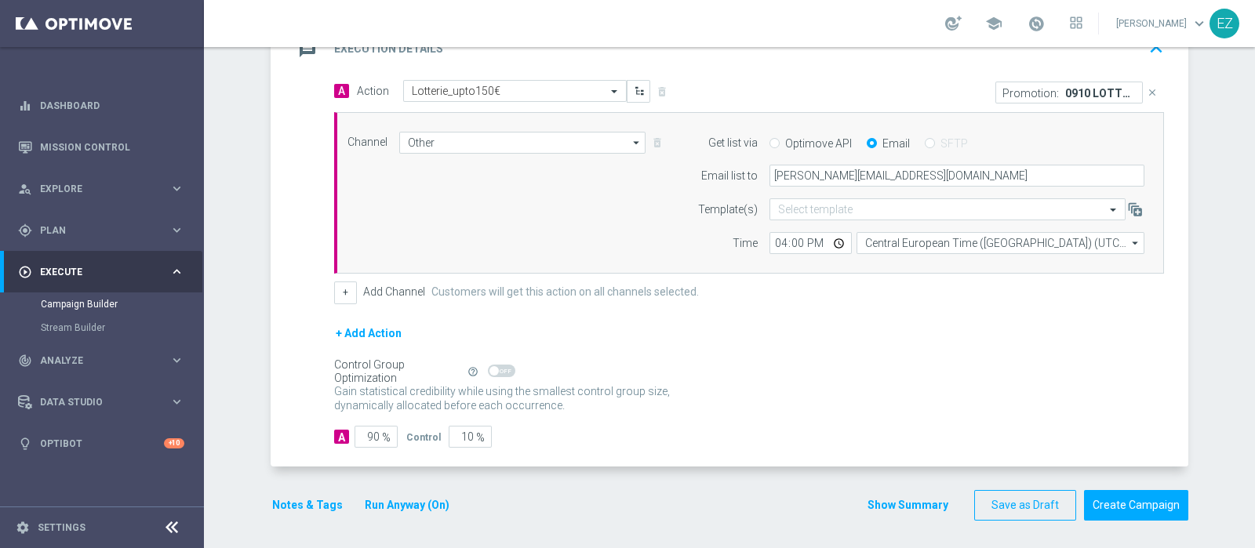
click at [914, 500] on button "Show Summary" at bounding box center [908, 506] width 82 height 18
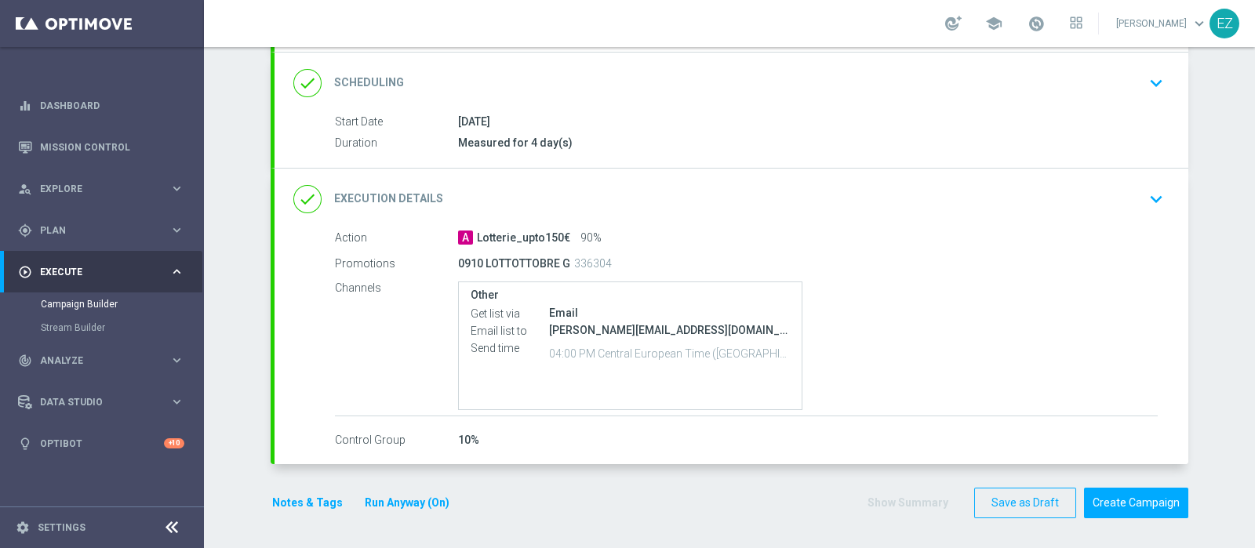
scroll to position [203, 0]
click at [1149, 503] on button "Create Campaign" at bounding box center [1136, 505] width 104 height 31
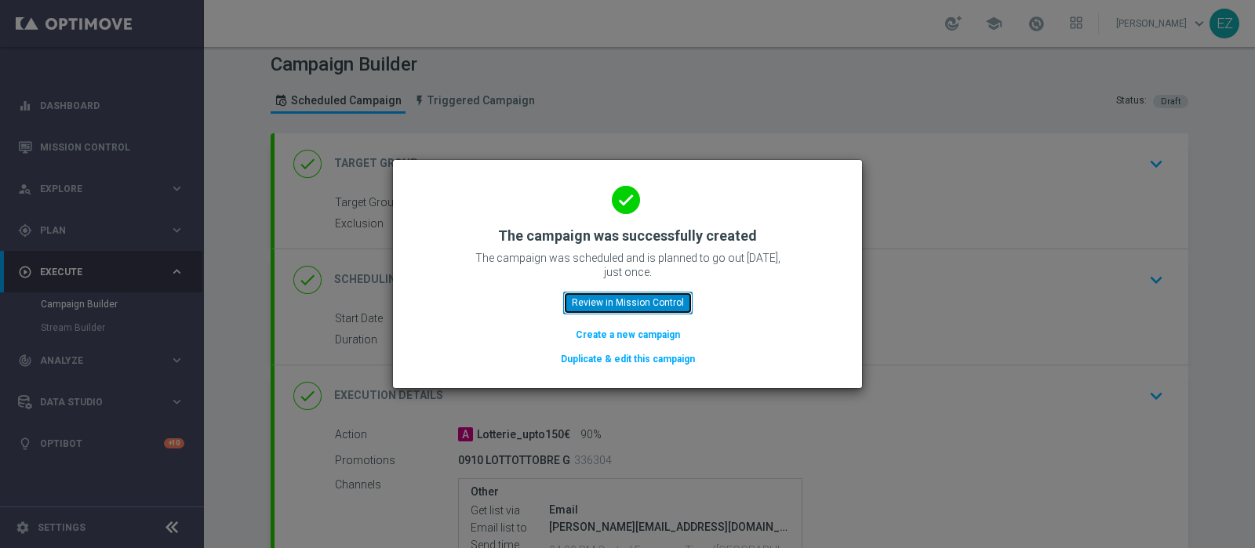
click at [674, 314] on button "Review in Mission Control" at bounding box center [627, 303] width 129 height 22
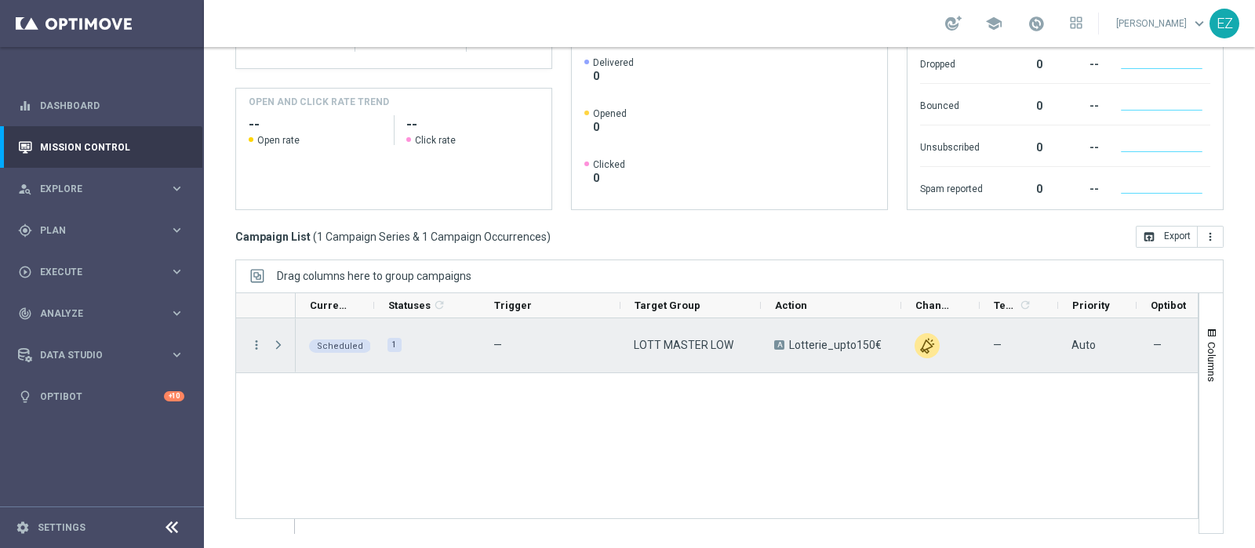
scroll to position [267, 0]
click at [359, 336] on span "play_arrow" at bounding box center [358, 334] width 11 height 11
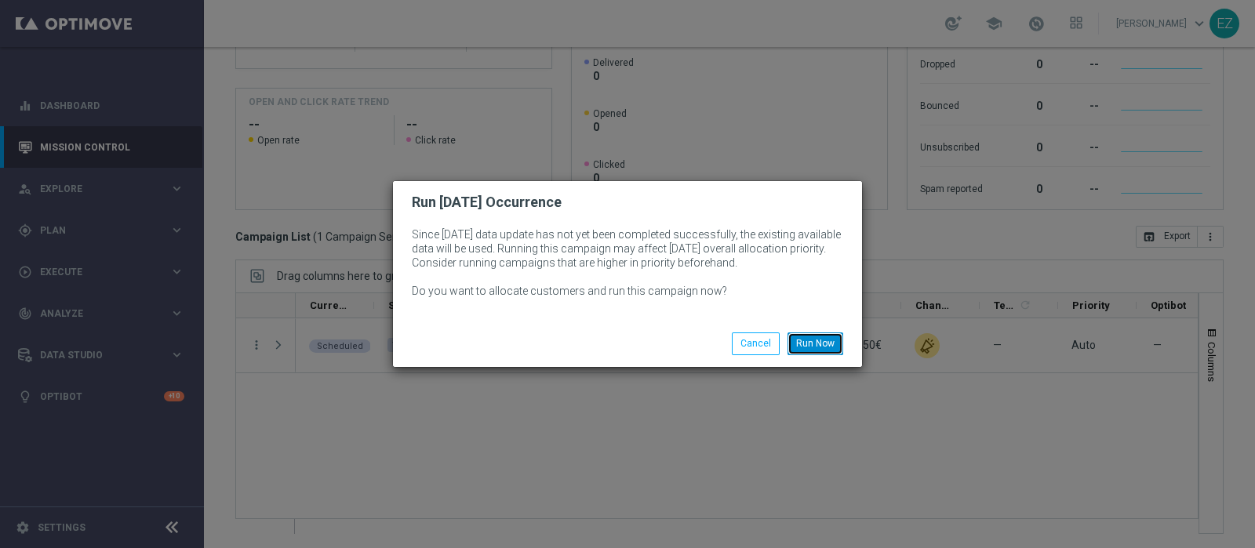
click at [821, 344] on button "Run Now" at bounding box center [816, 344] width 56 height 22
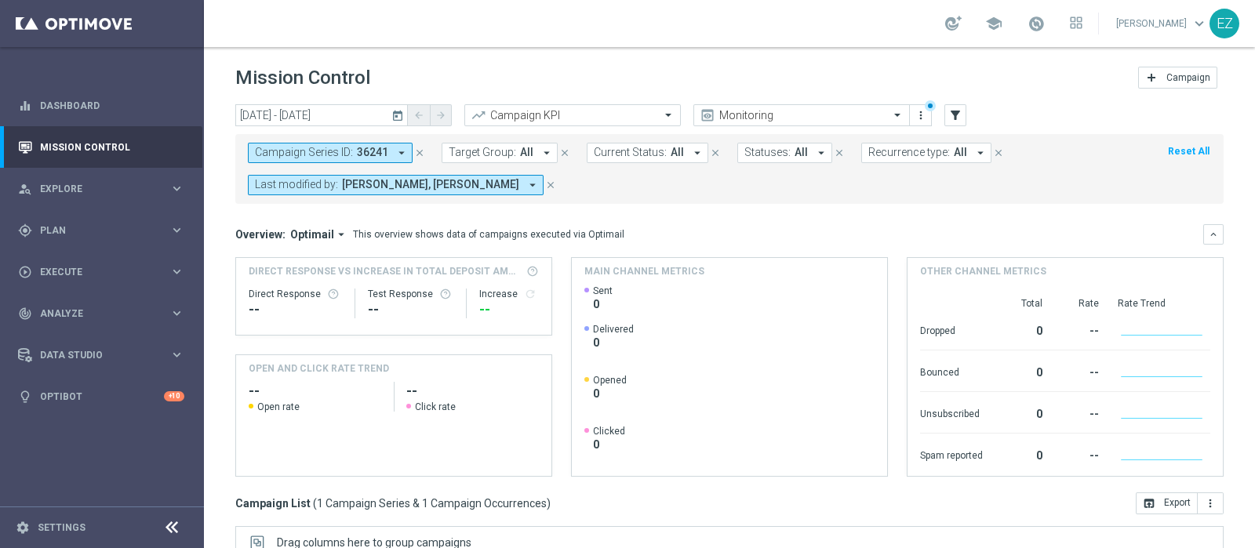
scroll to position [0, 0]
click at [53, 230] on span "Plan" at bounding box center [104, 230] width 129 height 9
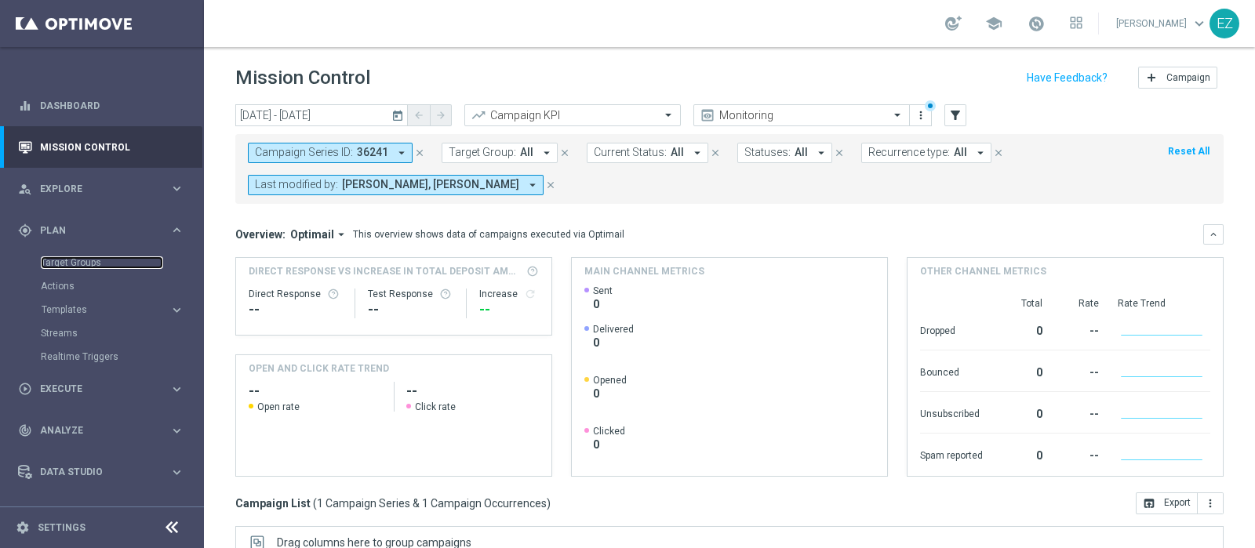
drag, startPoint x: 68, startPoint y: 264, endPoint x: 393, endPoint y: 5, distance: 415.3
click at [68, 264] on link "Target Groups" at bounding box center [102, 263] width 122 height 13
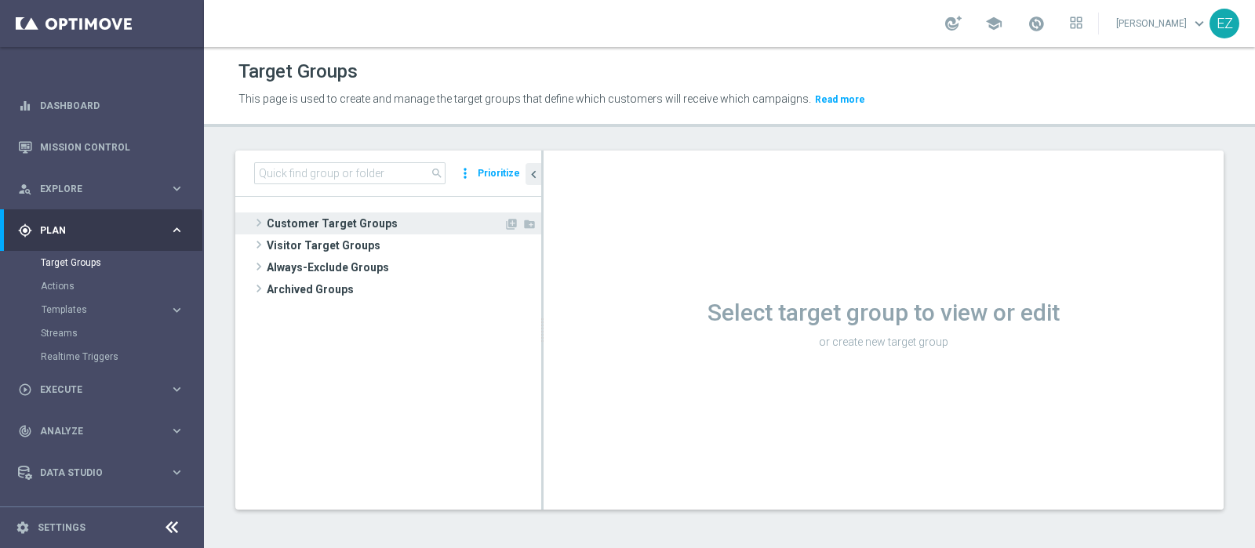
click at [344, 228] on span "Customer Target Groups" at bounding box center [385, 224] width 237 height 22
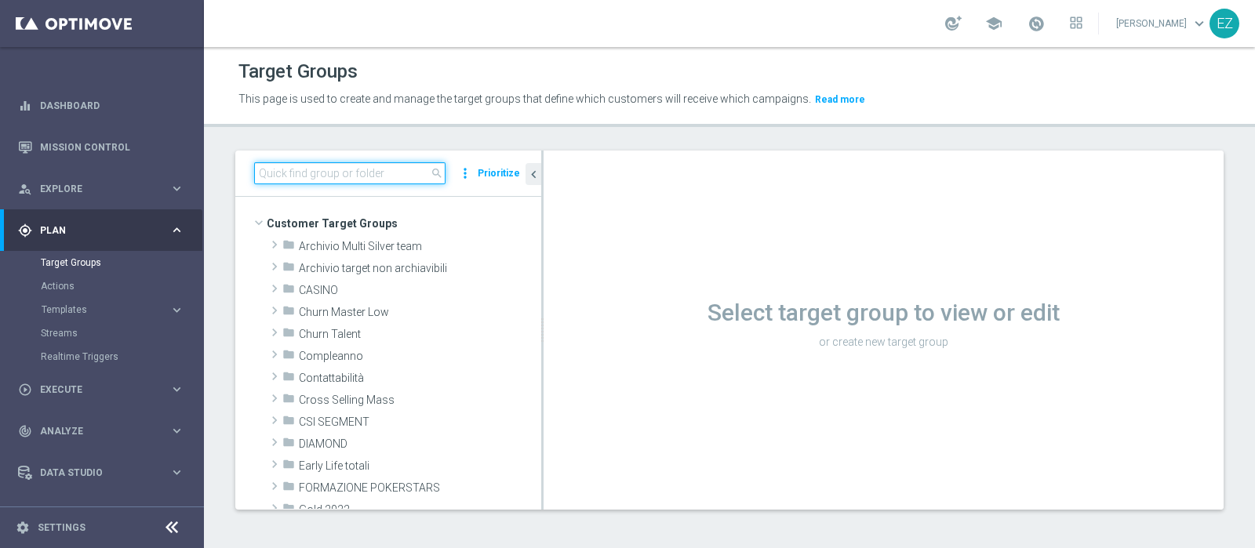
click at [357, 168] on input at bounding box center [349, 173] width 191 height 22
paste input "NEW Active Lottery TOP con marginalità>0_flag NL"
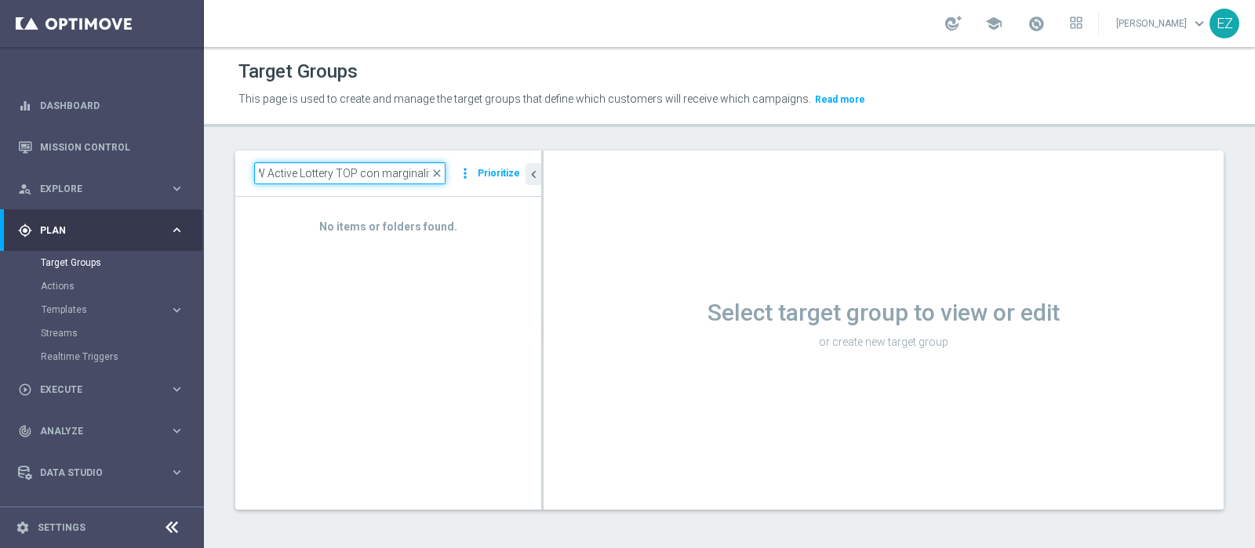
scroll to position [0, 12]
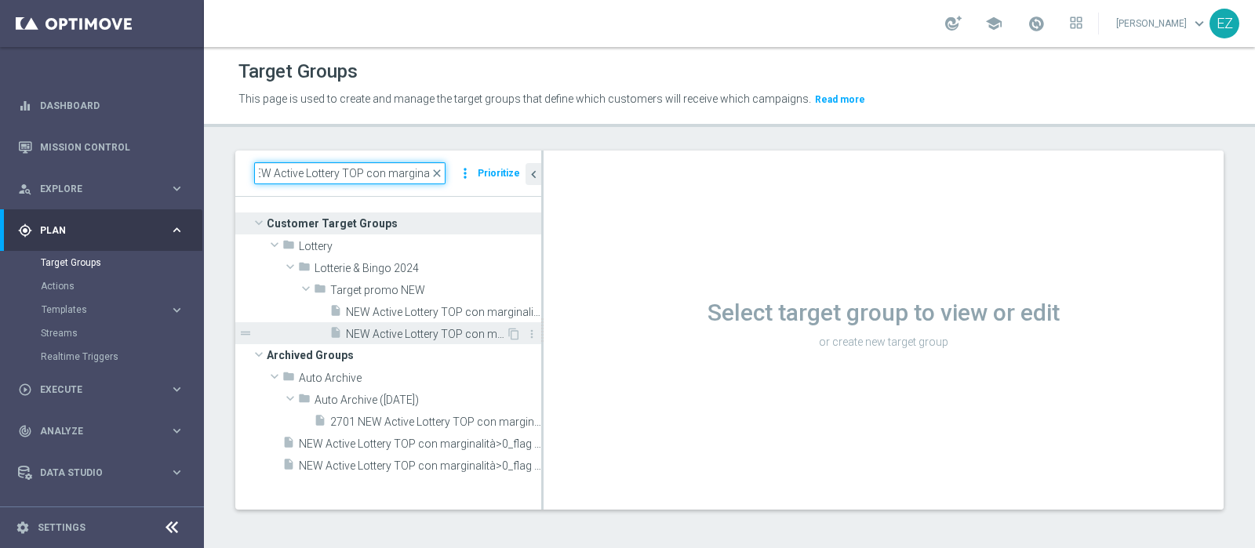
type input "NEW Active Lottery TOP con marginalit"
click at [420, 335] on span "NEW Active Lottery TOP con marginalità>0_flag NL" at bounding box center [426, 334] width 160 height 13
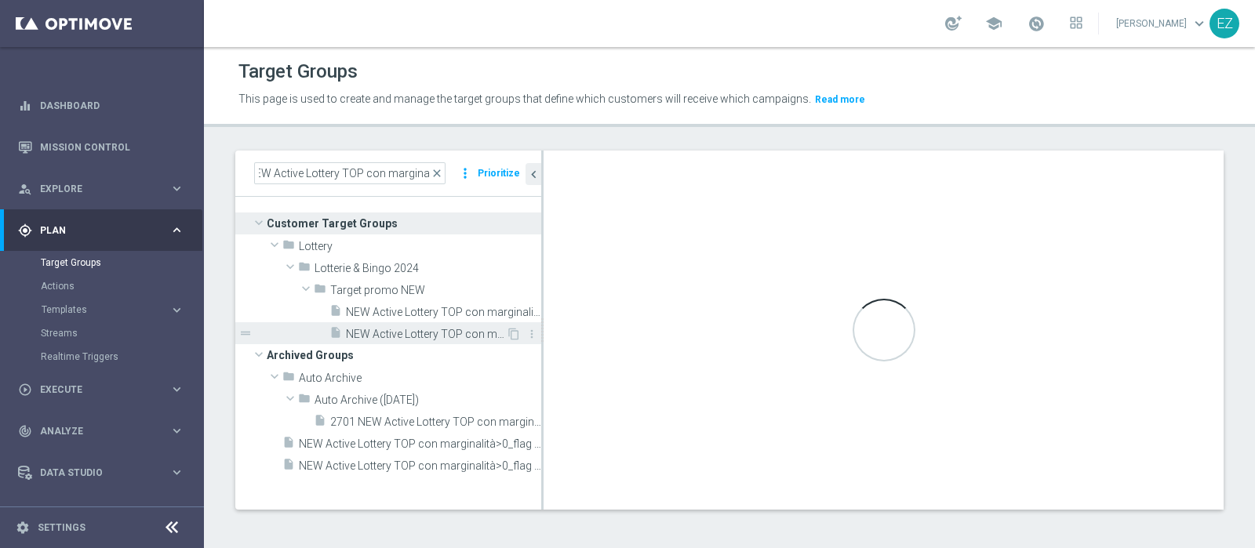
scroll to position [0, 0]
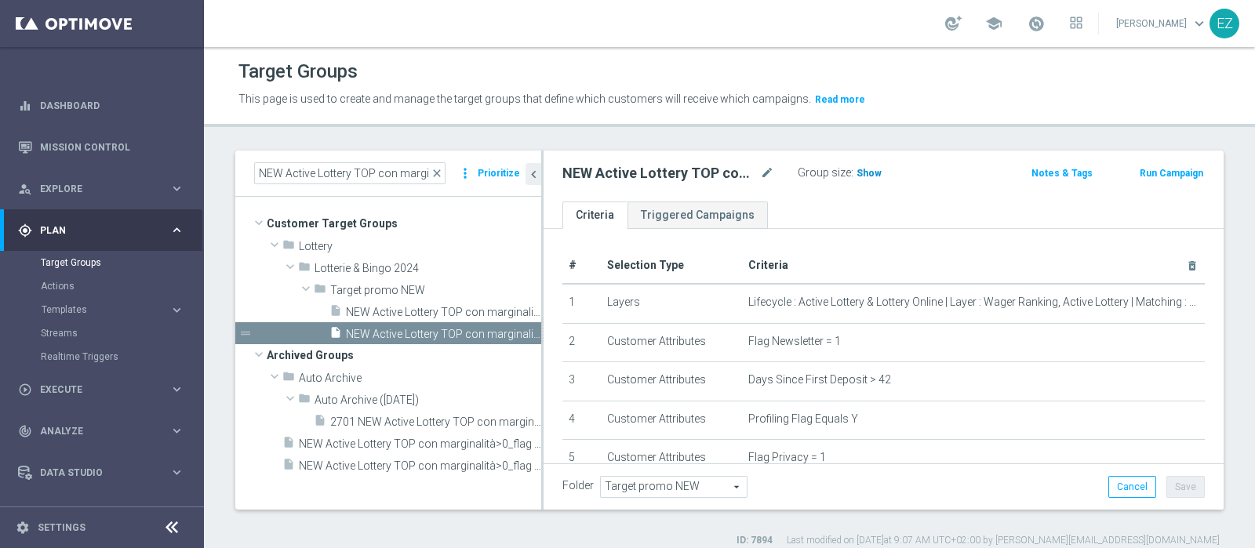
click at [872, 172] on span "Show" at bounding box center [869, 173] width 25 height 11
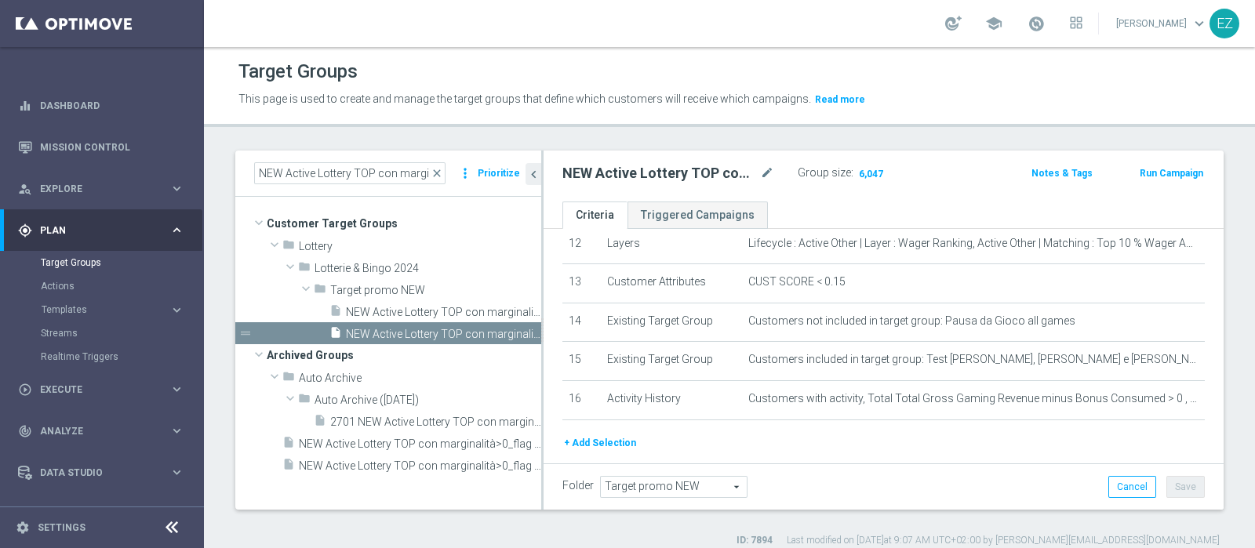
scroll to position [526, 0]
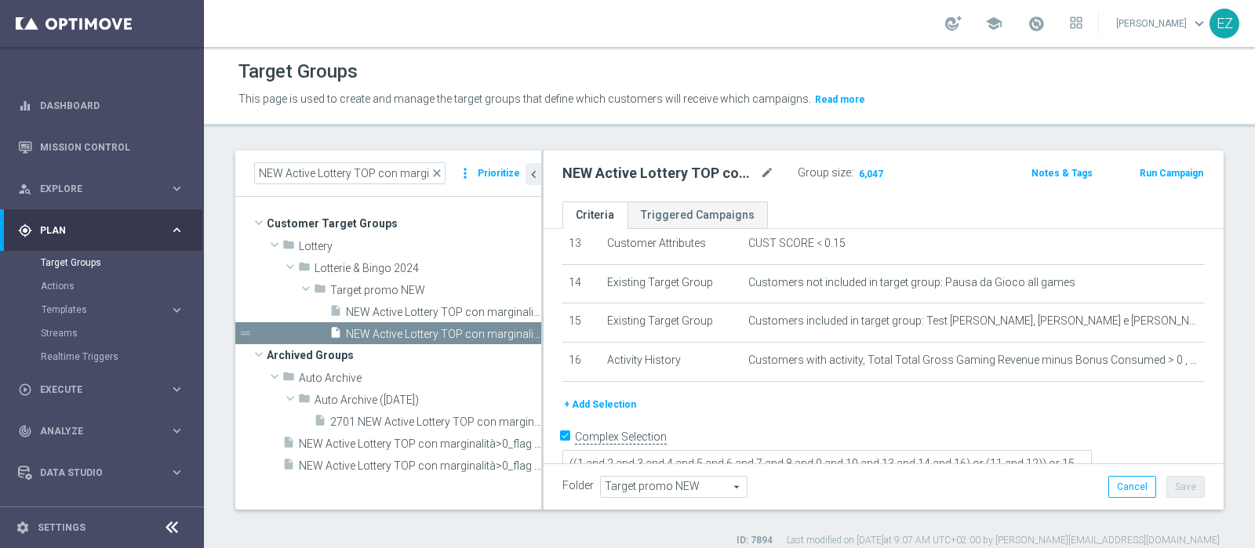
click at [1167, 174] on button "Run Campaign" at bounding box center [1171, 173] width 67 height 17
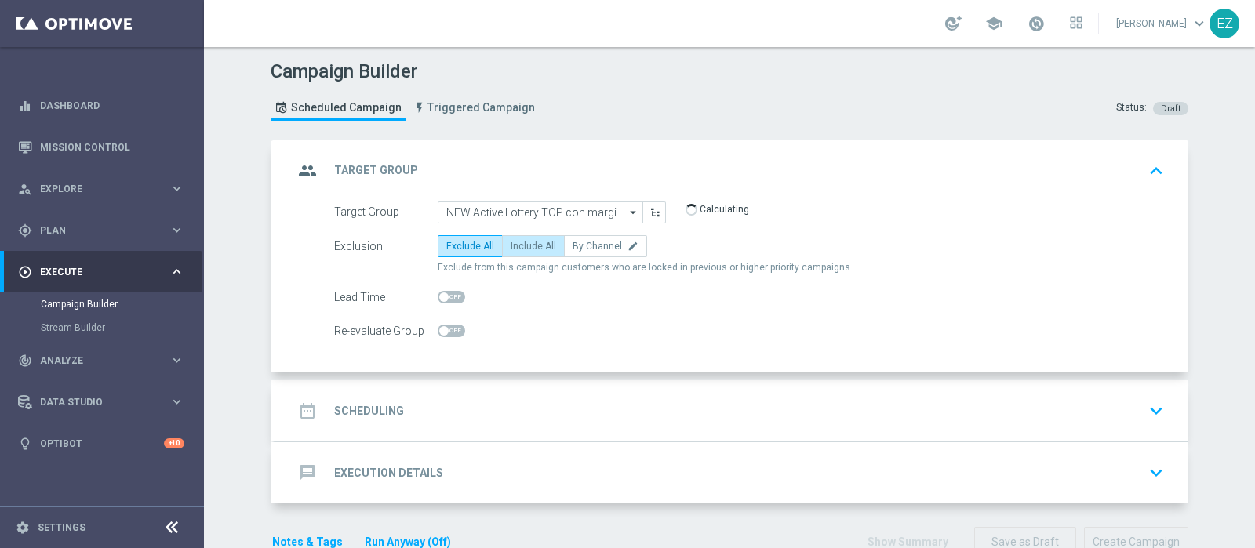
click at [528, 247] on span "Include All" at bounding box center [533, 246] width 45 height 11
click at [521, 247] on input "Include All" at bounding box center [516, 249] width 10 height 10
radio input "true"
click at [424, 398] on div "date_range Scheduling keyboard_arrow_down" at bounding box center [731, 411] width 876 height 30
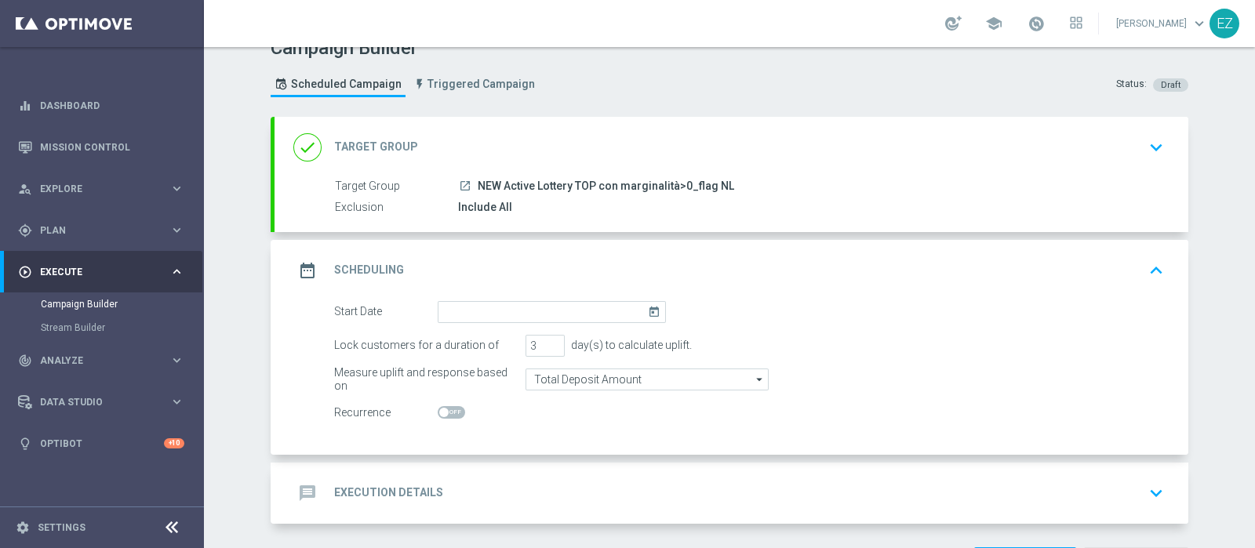
scroll to position [65, 0]
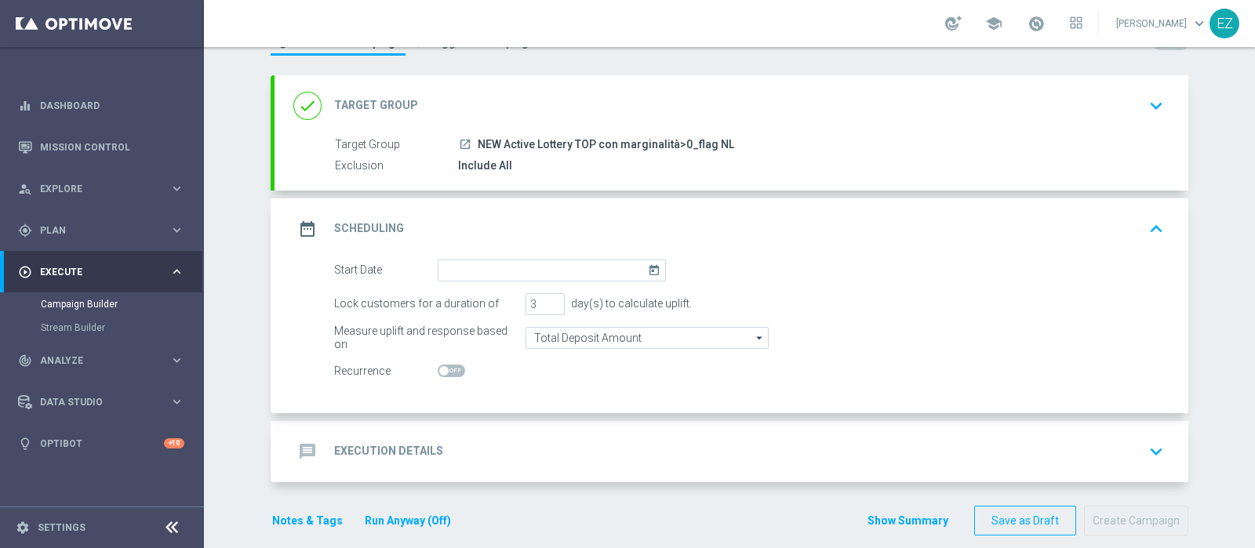
click at [648, 271] on icon "today" at bounding box center [657, 268] width 18 height 17
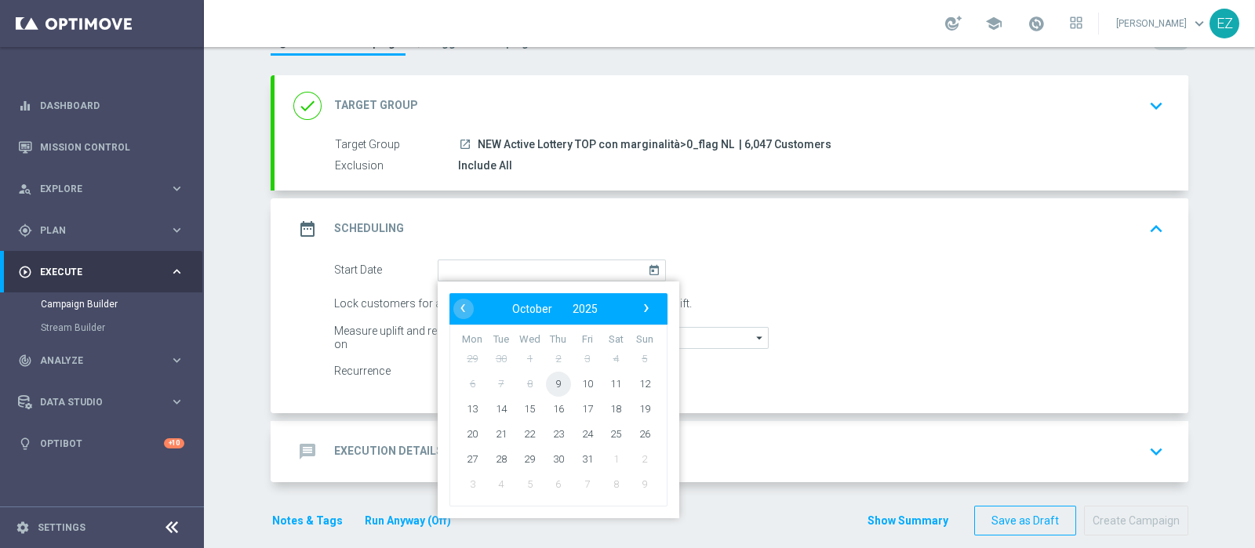
click at [546, 378] on span "9" at bounding box center [558, 383] width 25 height 25
type input "09 Oct 2025"
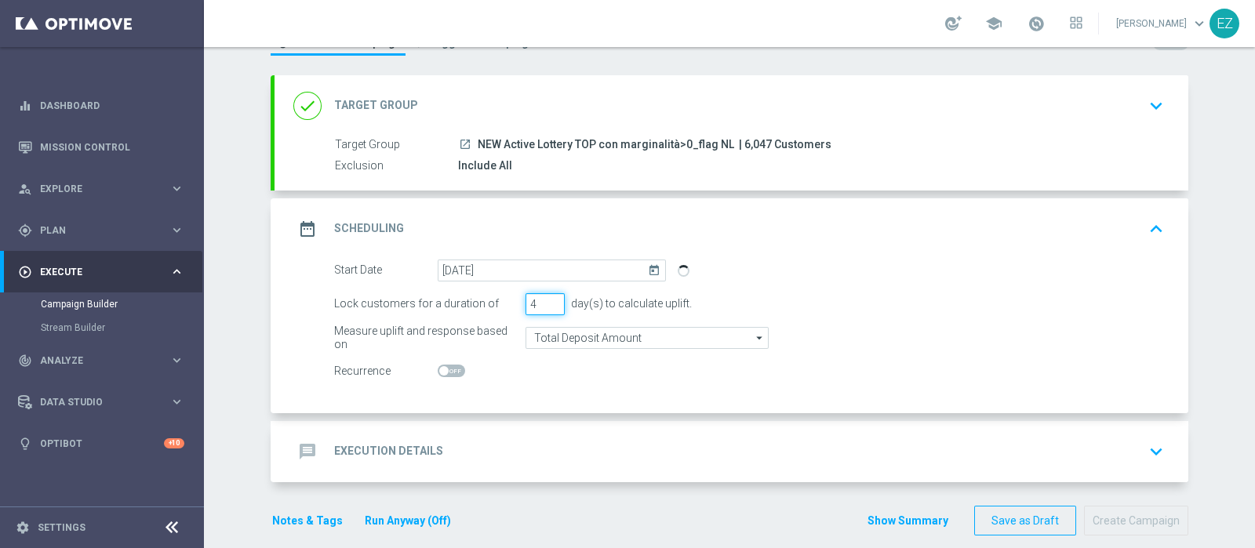
click at [544, 300] on input "4" at bounding box center [545, 304] width 39 height 22
click at [544, 300] on input "5" at bounding box center [545, 304] width 39 height 22
type input "6"
click at [544, 300] on input "6" at bounding box center [545, 304] width 39 height 22
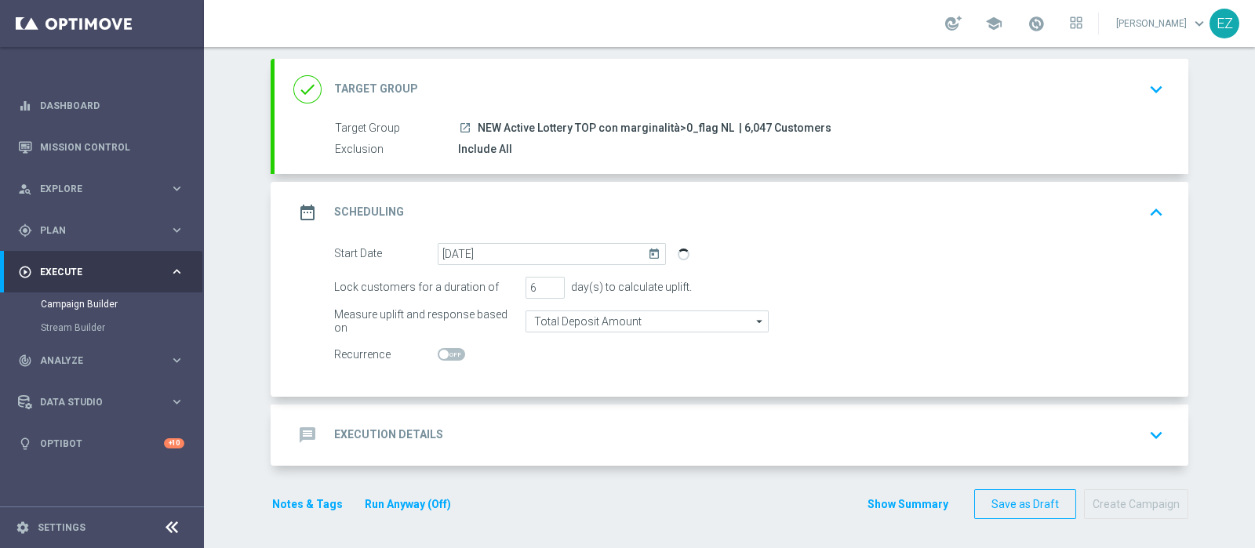
click at [431, 428] on h2 "Execution Details" at bounding box center [388, 435] width 109 height 15
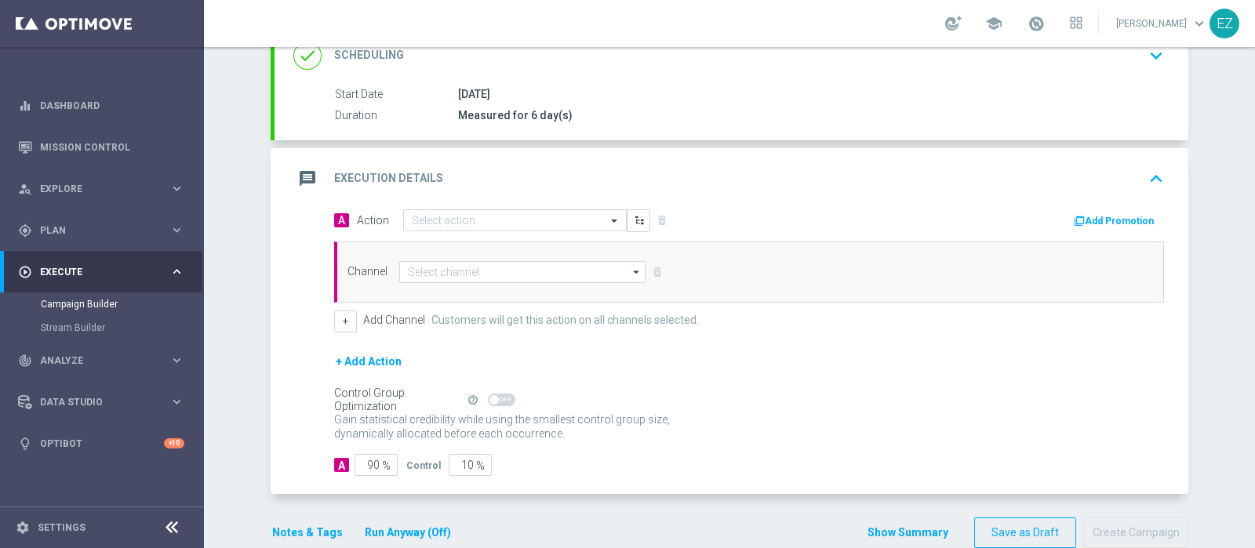
scroll to position [233, 0]
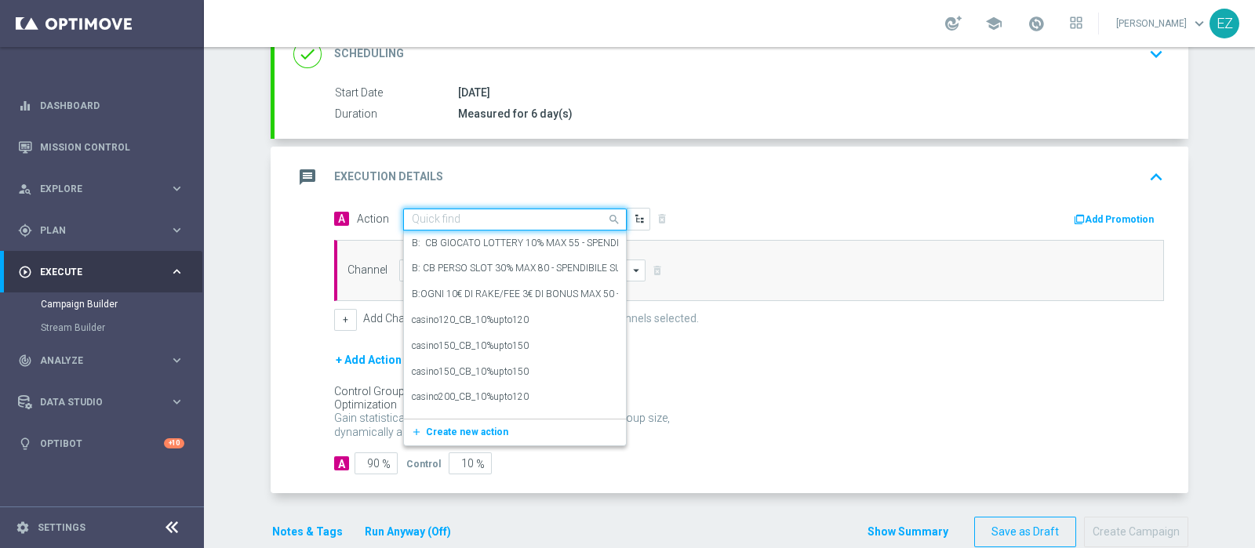
click at [565, 215] on input "text" at bounding box center [499, 219] width 175 height 13
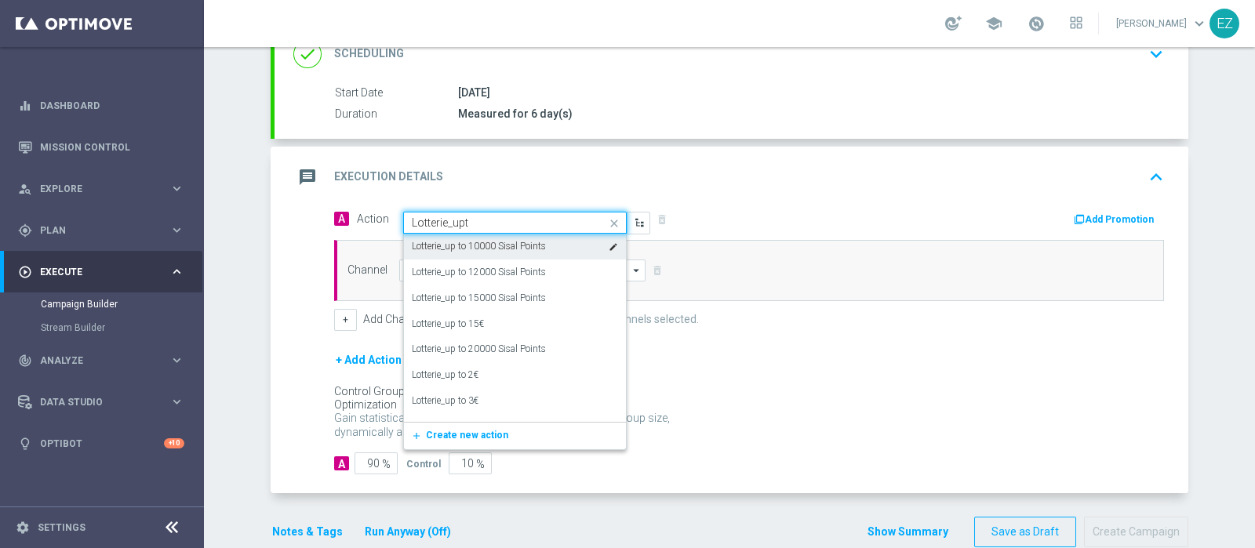
type input "Lotterie_upto"
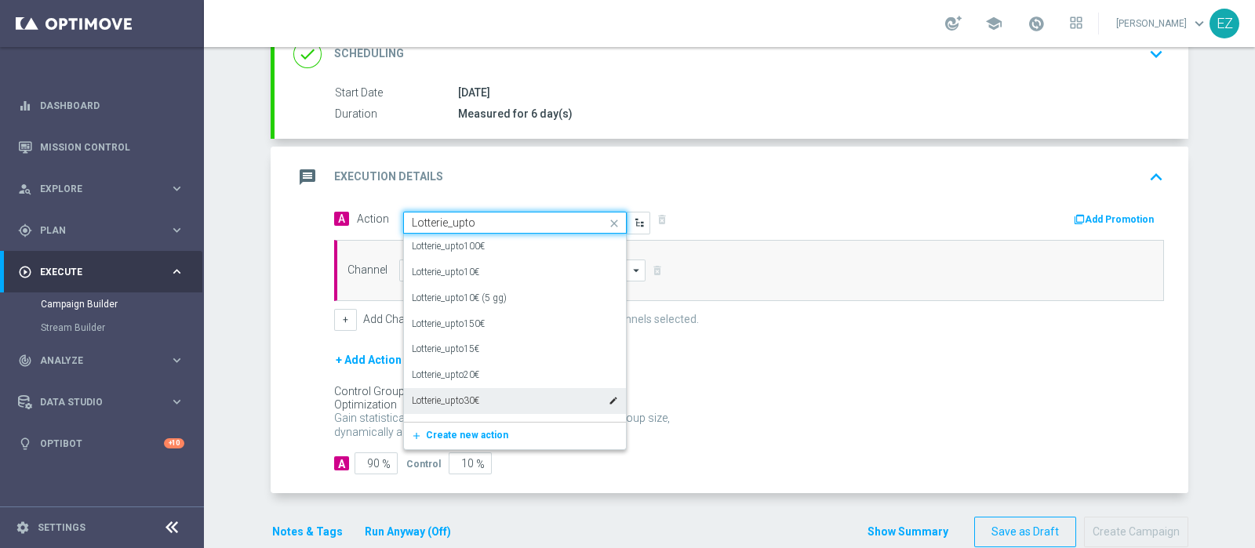
scroll to position [96, 0]
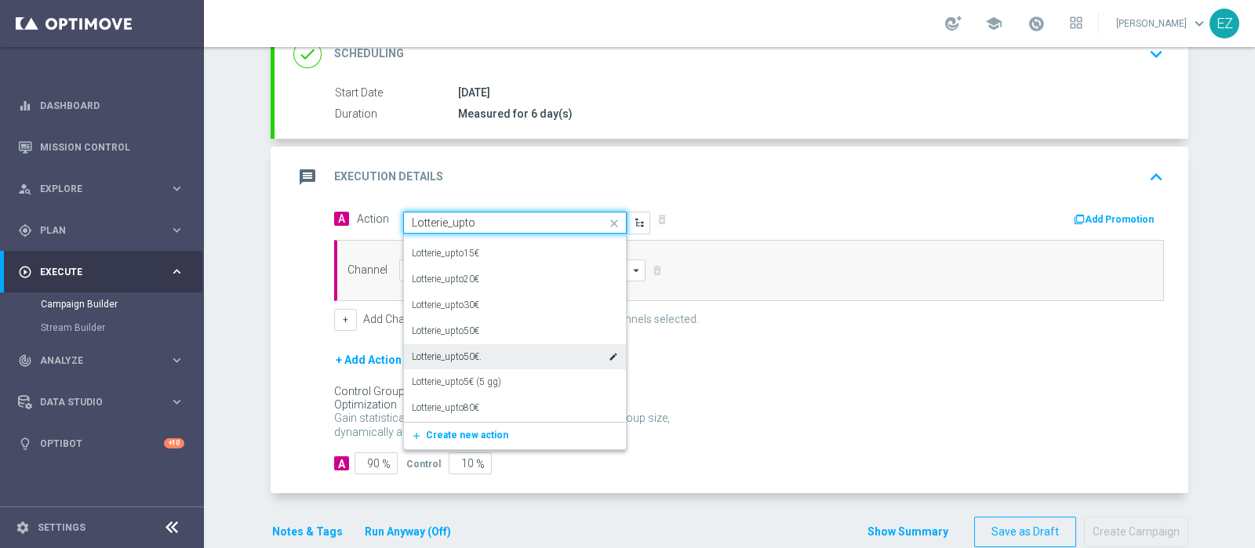
click at [465, 353] on label "Lotterie_upto50€." at bounding box center [447, 357] width 70 height 13
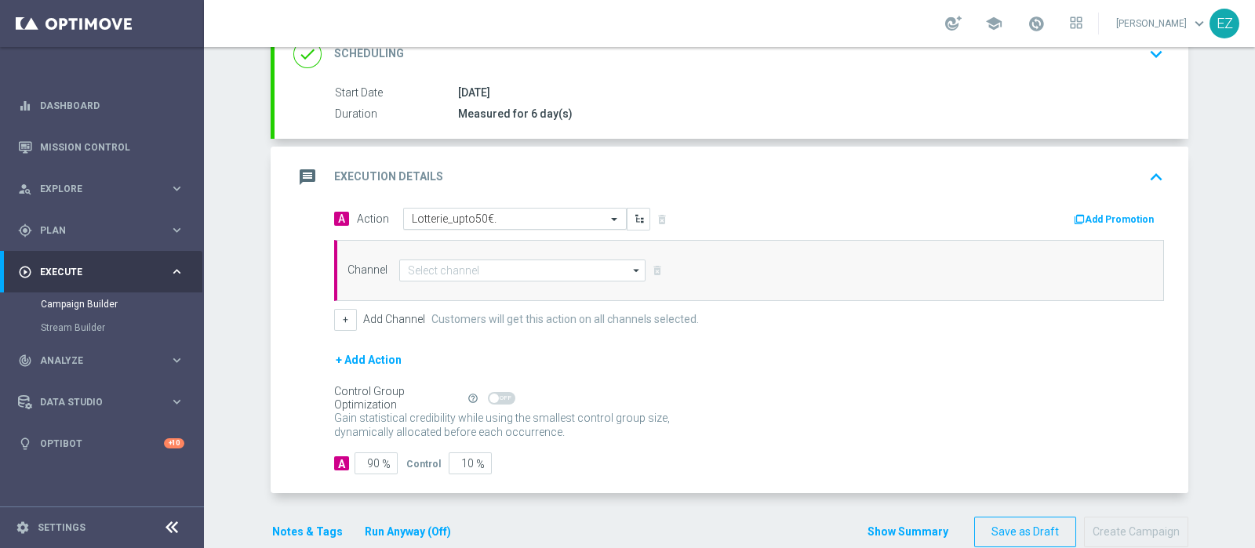
click at [497, 220] on input "text" at bounding box center [499, 219] width 175 height 13
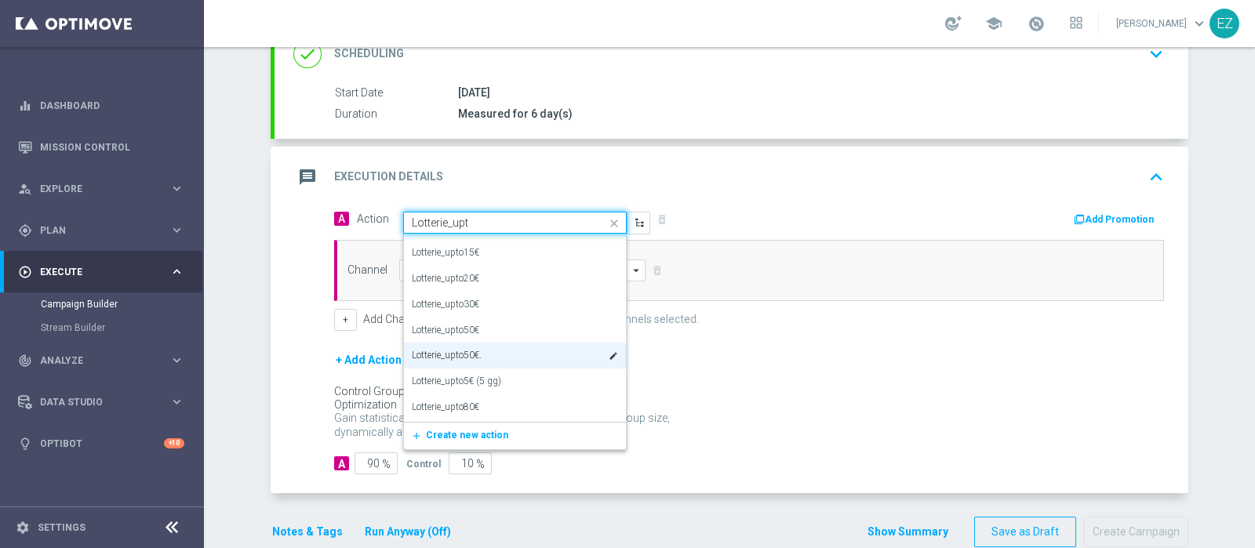
scroll to position [96, 0]
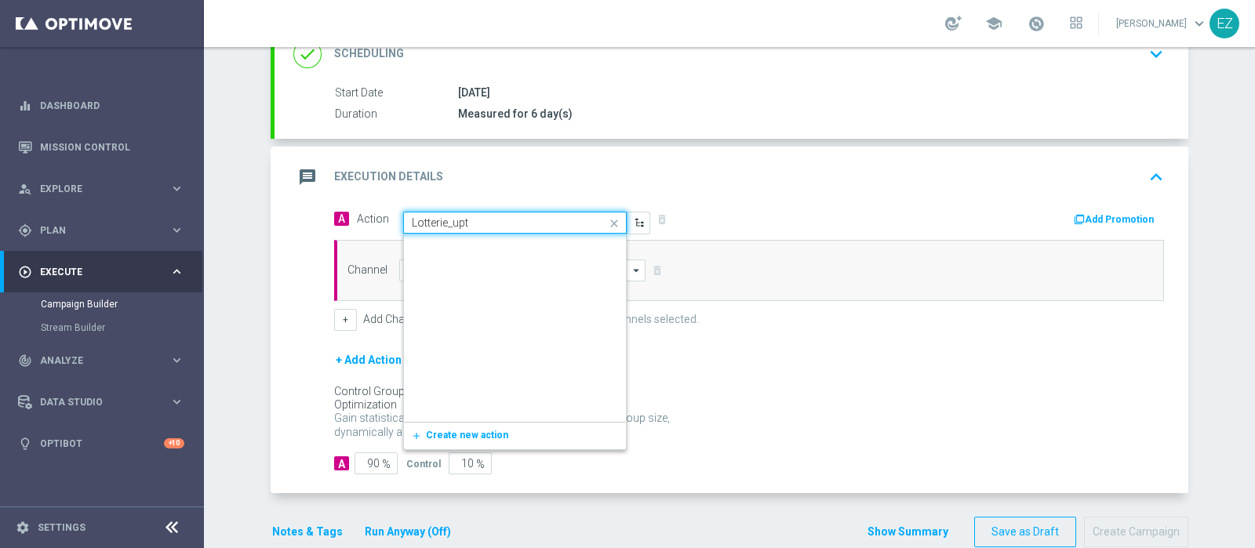
type input "Lotterie_upto"
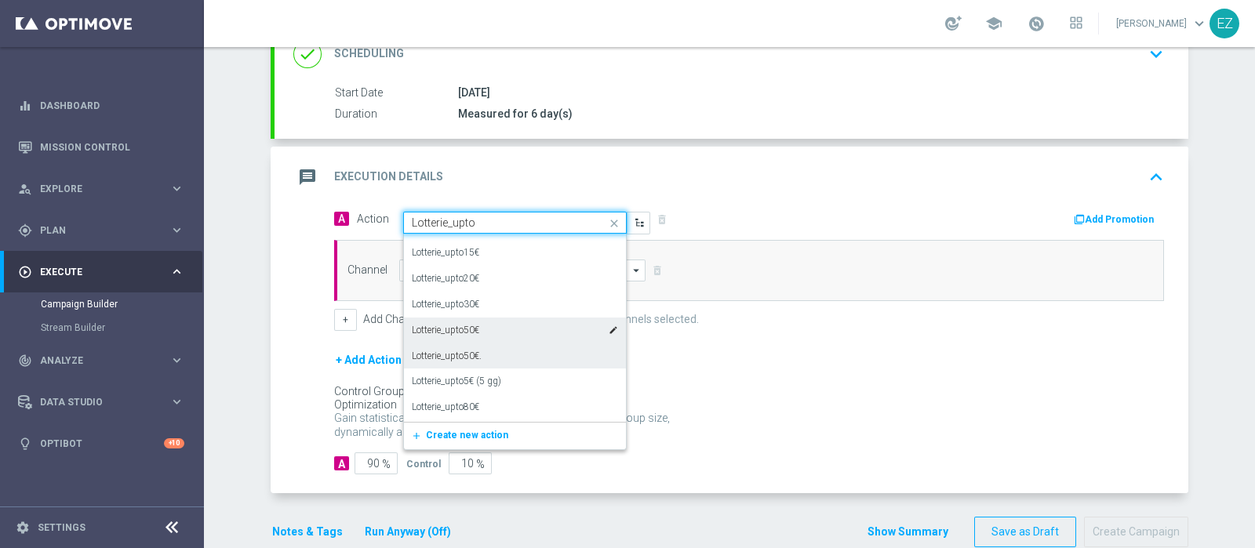
click at [478, 332] on div "Lotterie_upto50€ edit" at bounding box center [515, 331] width 206 height 26
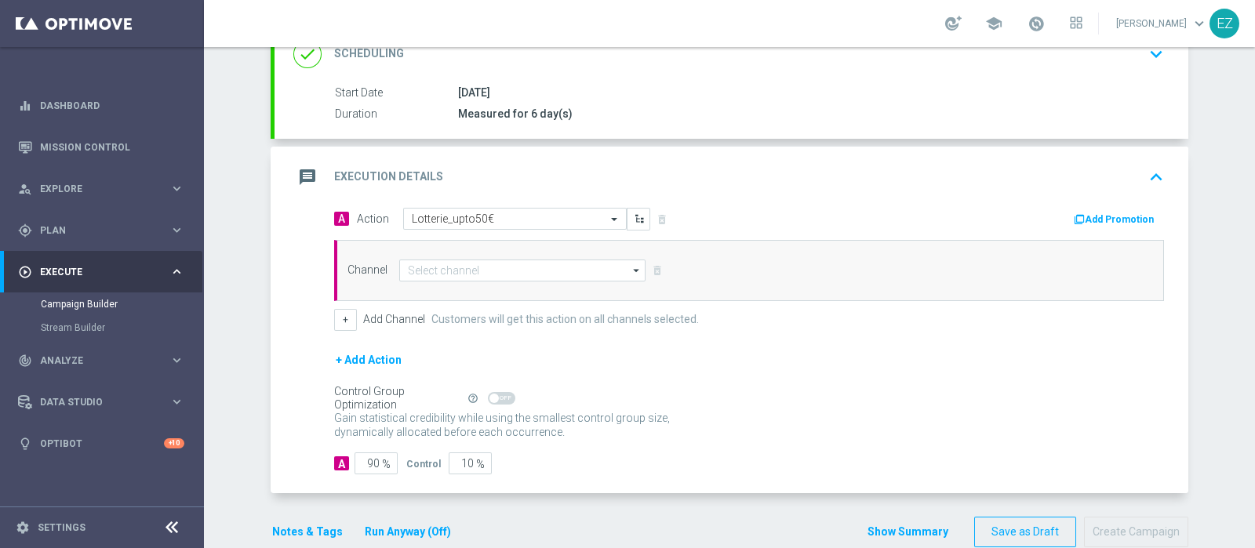
click at [1076, 214] on icon "button" at bounding box center [1079, 219] width 11 height 11
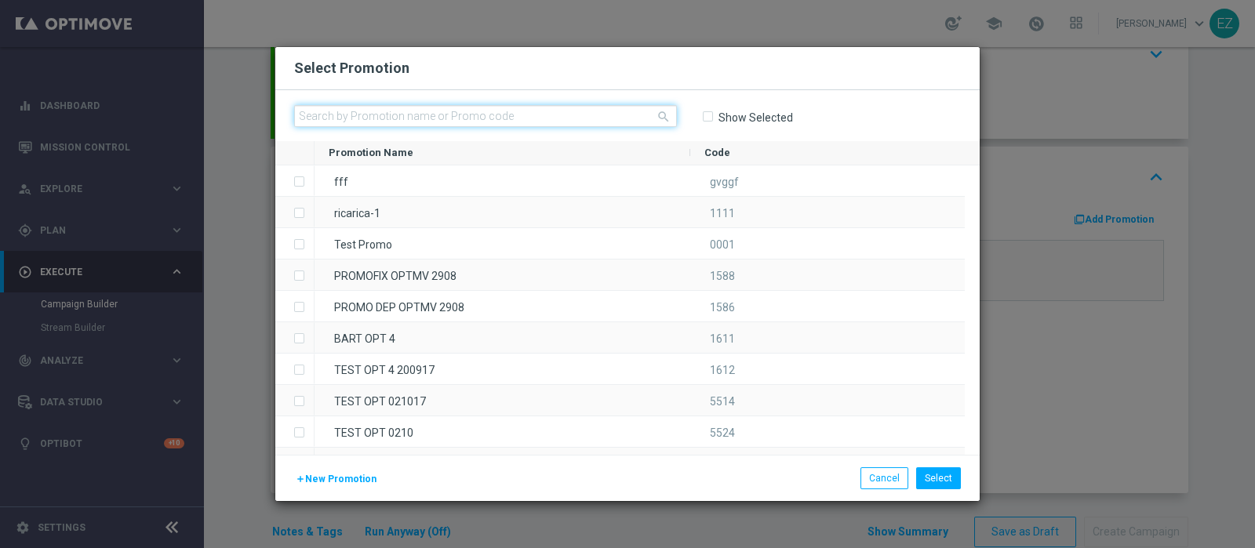
click at [491, 113] on input "text" at bounding box center [485, 116] width 383 height 22
paste input "0910 LOTTOTTOBRE T"
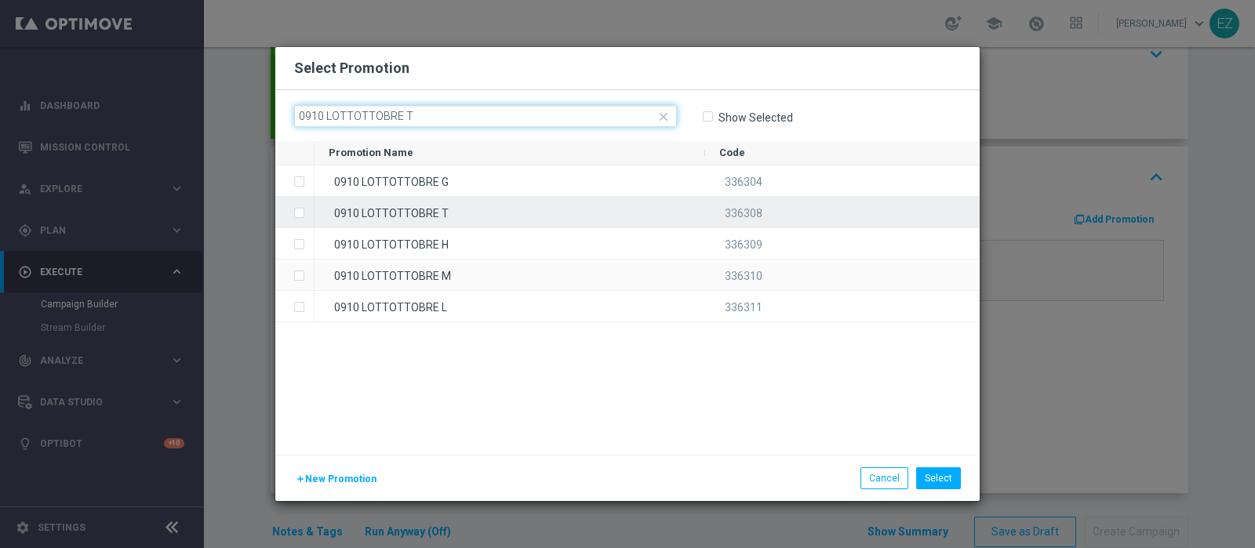
type input "0910 LOTTOTTOBRE T"
click at [456, 220] on div "0910 LOTTOTTOBRE T" at bounding box center [510, 212] width 391 height 31
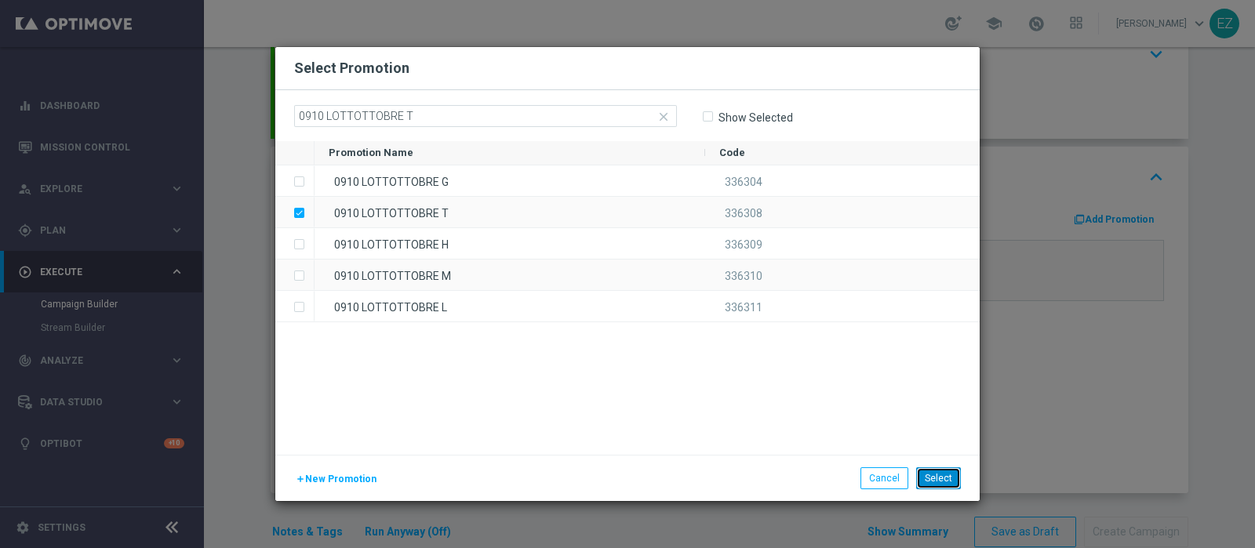
click at [936, 475] on button "Select" at bounding box center [938, 479] width 45 height 22
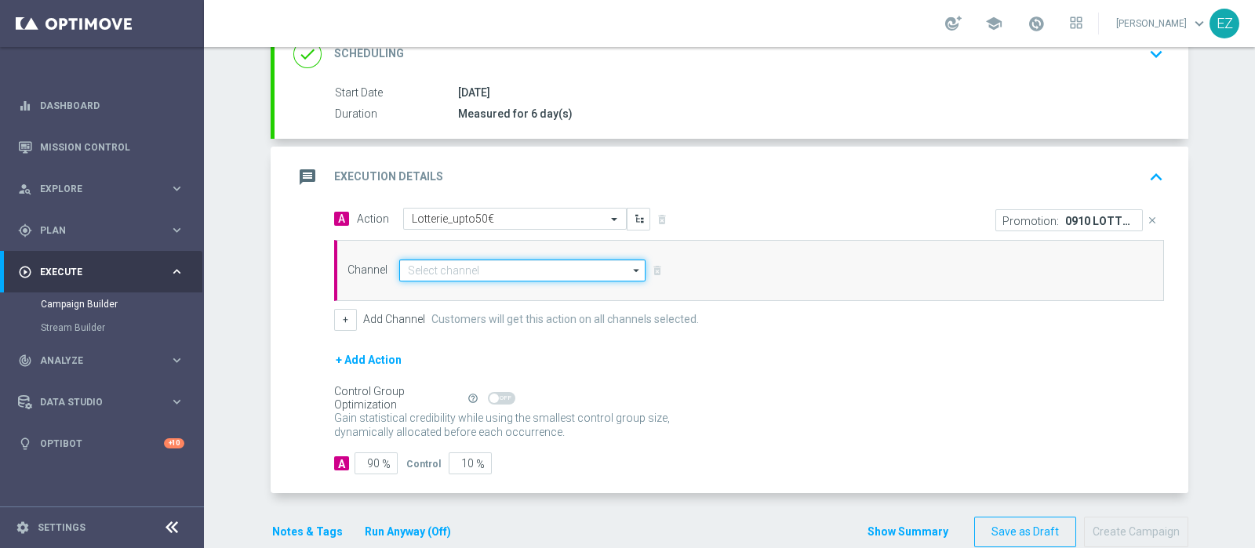
click at [522, 269] on input at bounding box center [522, 271] width 246 height 22
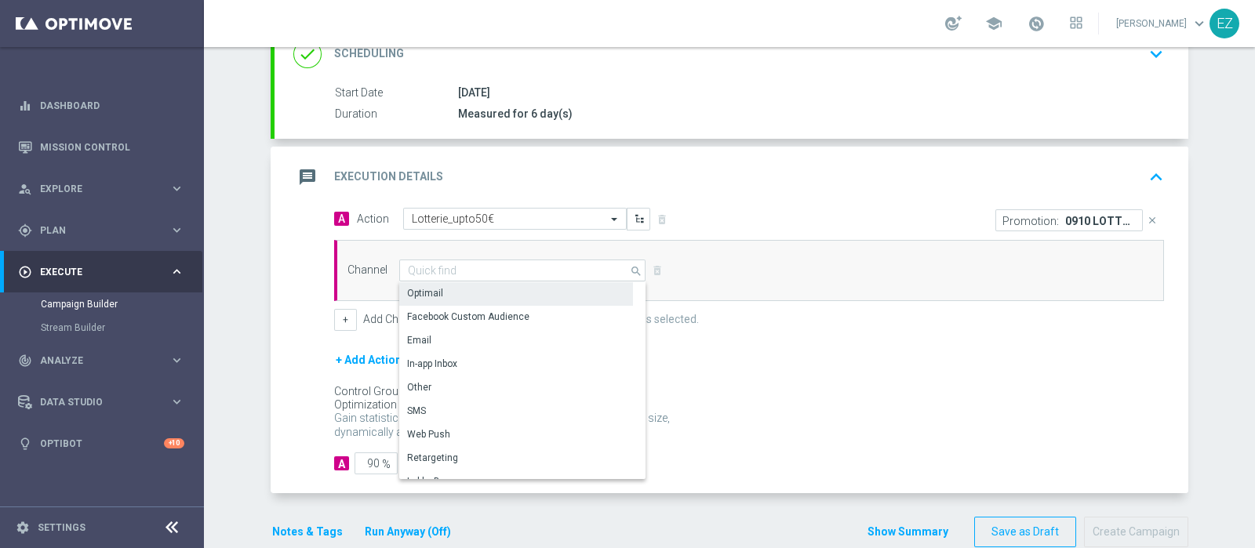
click at [493, 282] on div "Optimail" at bounding box center [516, 293] width 234 height 22
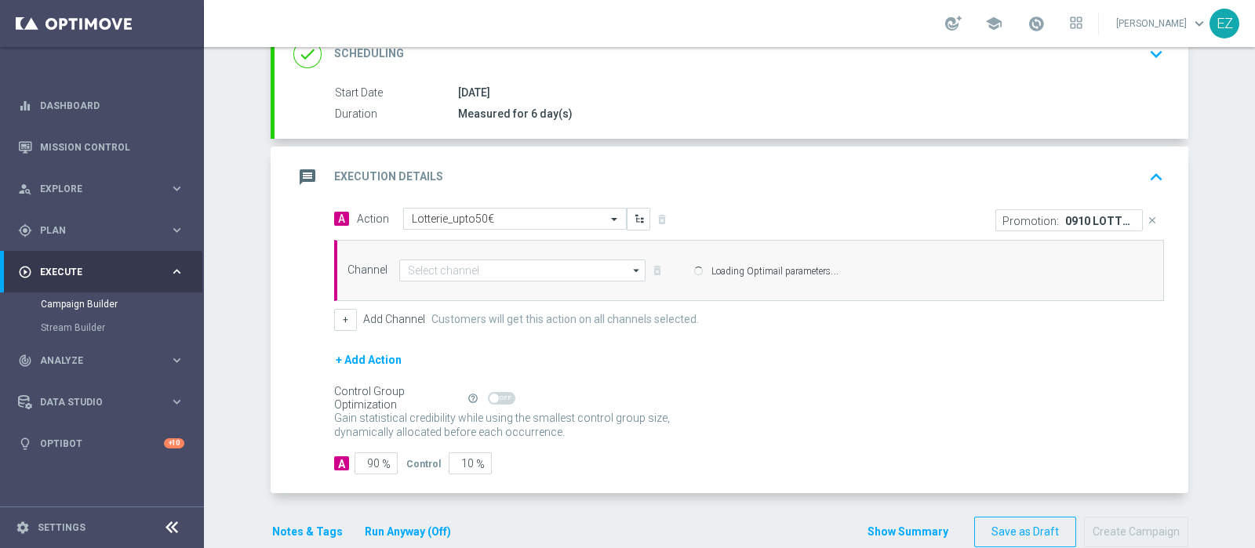
type input "Optimail"
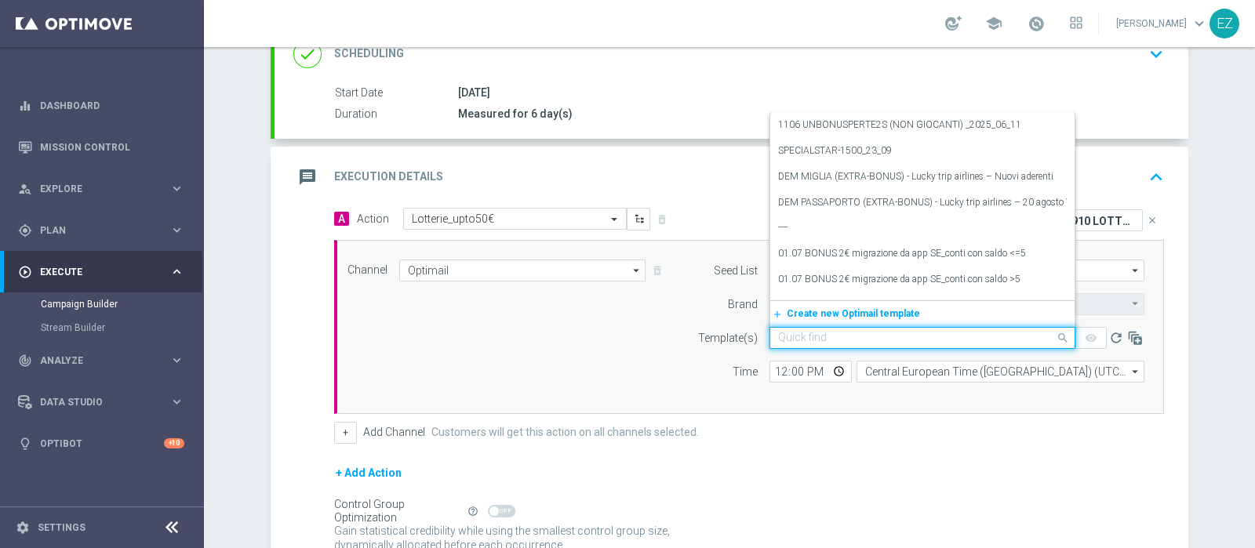
click at [839, 341] on input "text" at bounding box center [906, 338] width 257 height 13
paste input "0910 LOTTOTTOBRE T"
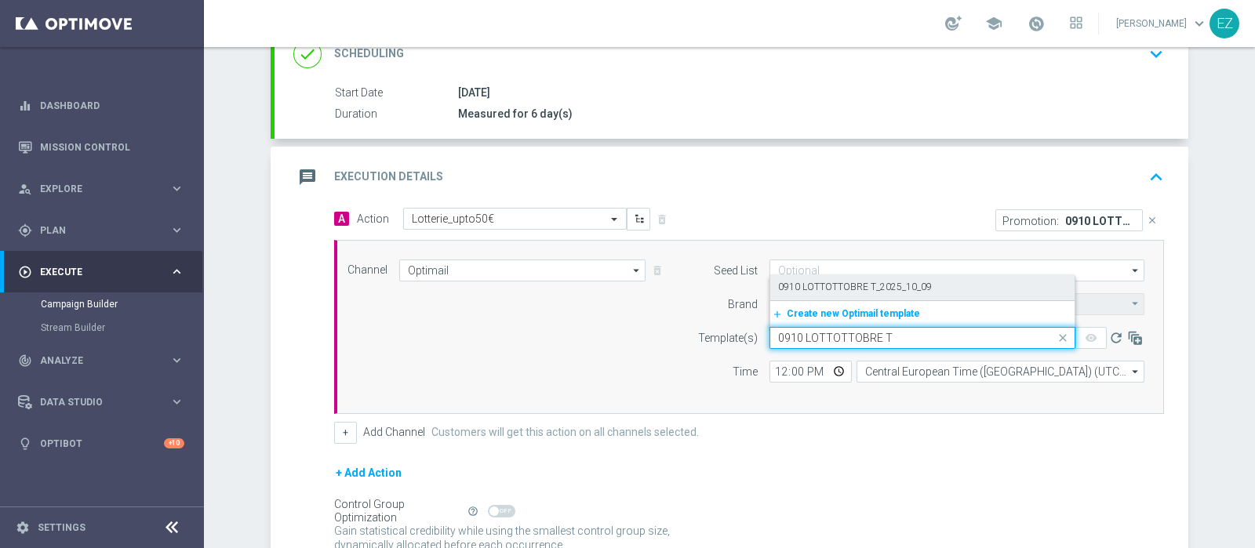
click at [835, 285] on label "0910 LOTTOTTOBRE T_2025_10_09" at bounding box center [855, 287] width 154 height 13
type input "0910 LOTTOTTOBRE T"
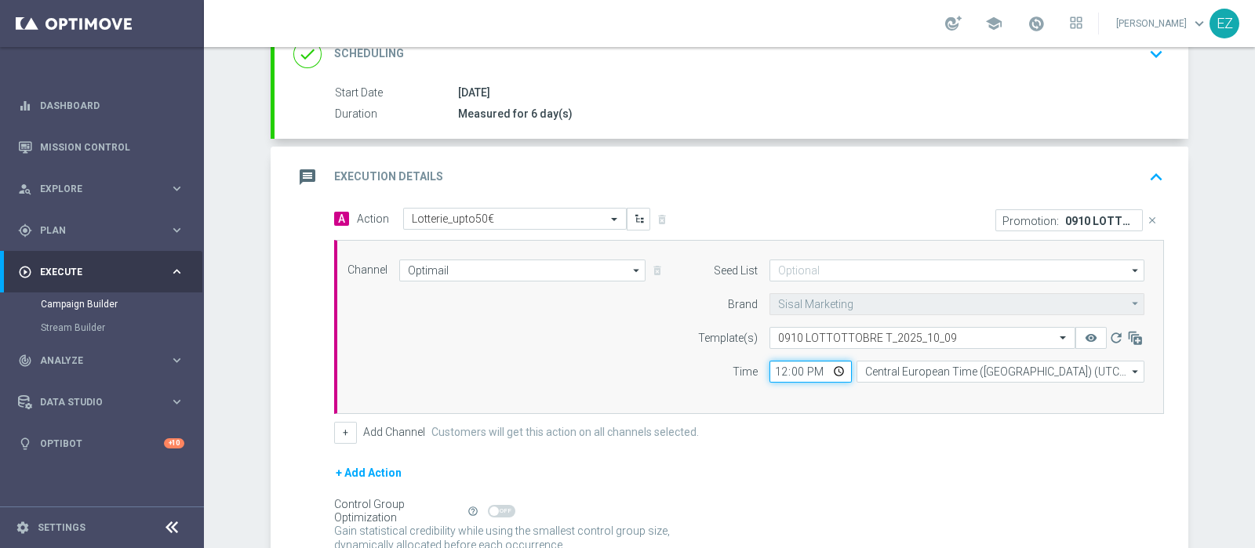
click at [774, 366] on input "12:00" at bounding box center [811, 372] width 82 height 22
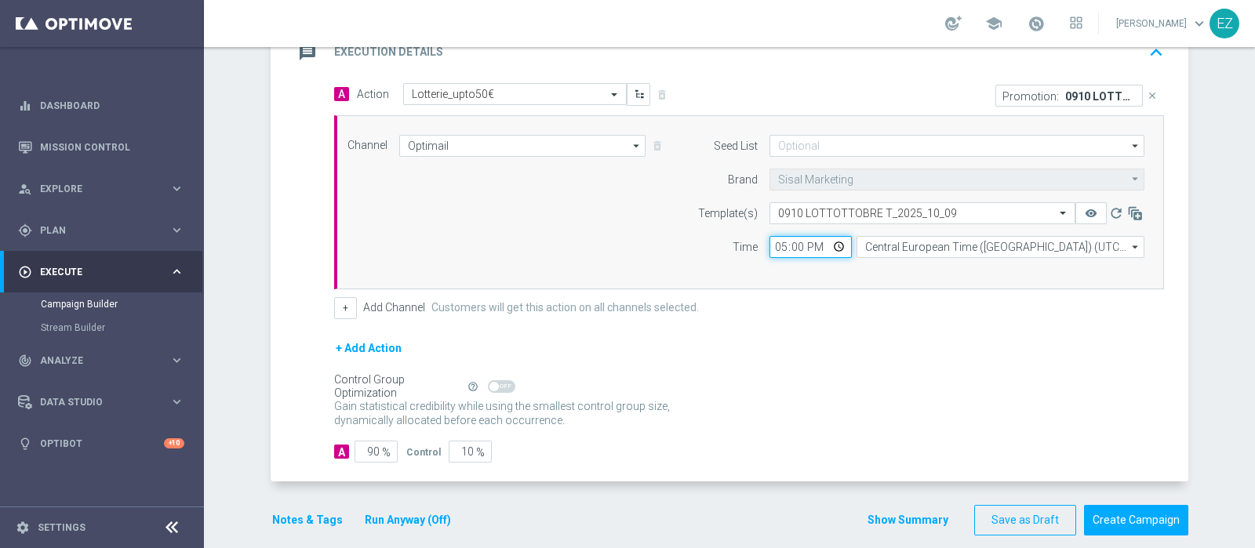
scroll to position [364, 0]
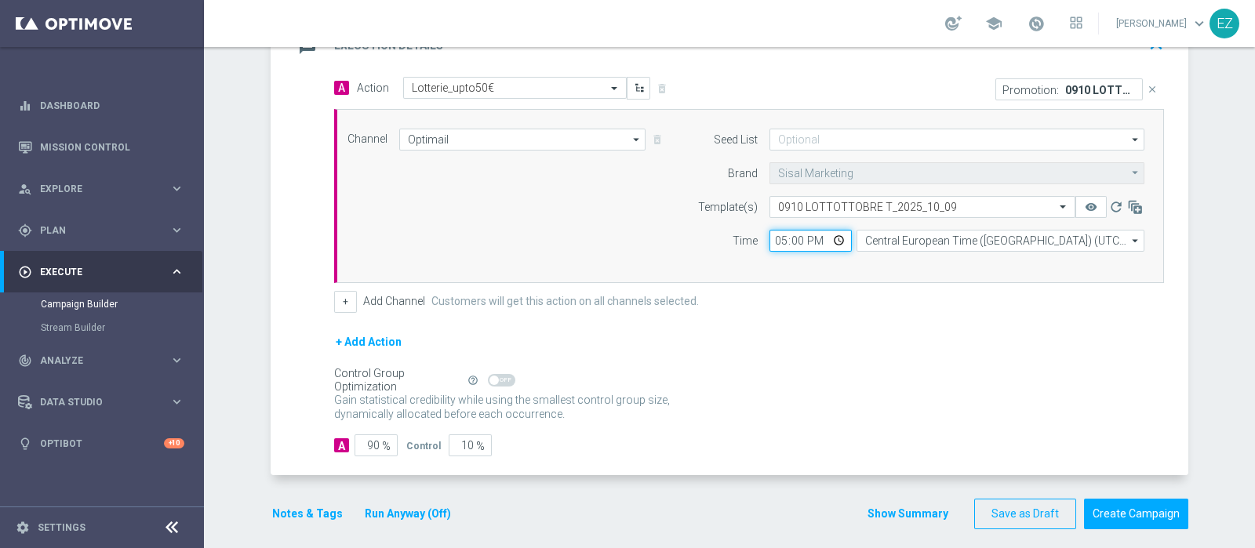
click at [771, 240] on input "17:00" at bounding box center [811, 241] width 82 height 22
type input "16:30"
click at [348, 296] on button "+" at bounding box center [345, 302] width 23 height 22
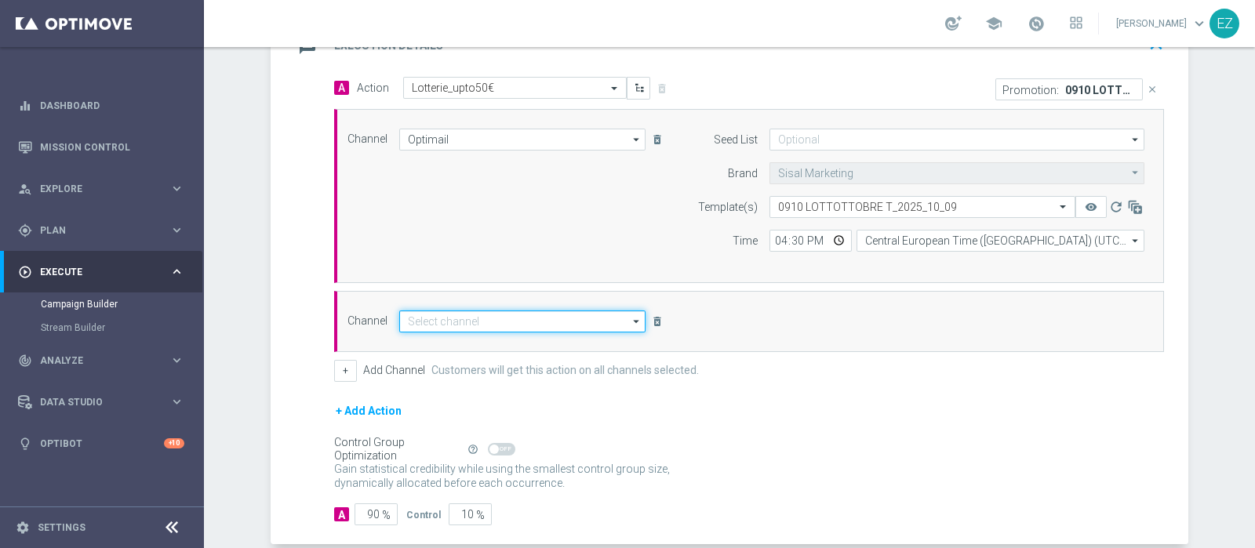
click at [488, 319] on input at bounding box center [522, 322] width 246 height 22
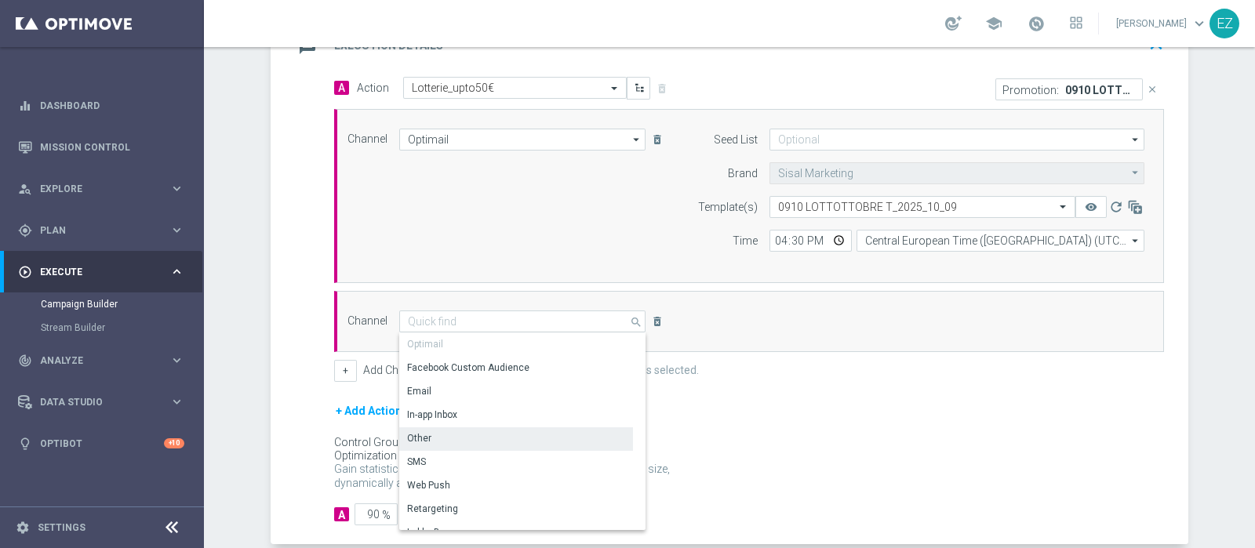
drag, startPoint x: 436, startPoint y: 438, endPoint x: 933, endPoint y: 329, distance: 508.2
click at [435, 438] on div "Other" at bounding box center [516, 439] width 234 height 22
type input "Other"
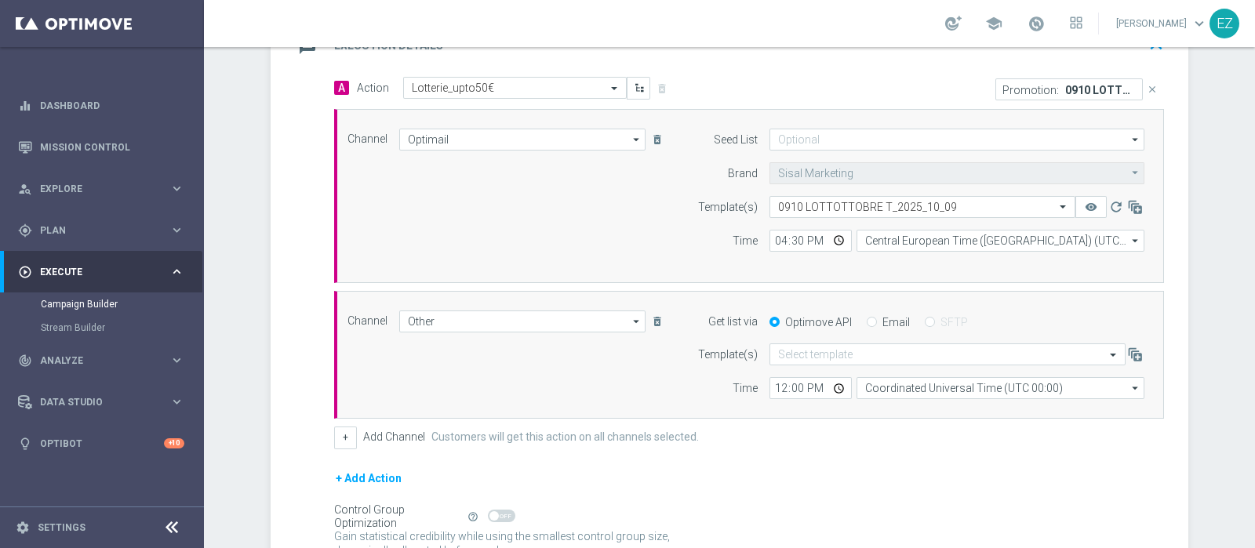
click at [883, 323] on label "Email" at bounding box center [896, 322] width 27 height 14
click at [877, 323] on input "Email" at bounding box center [872, 323] width 10 height 10
radio input "true"
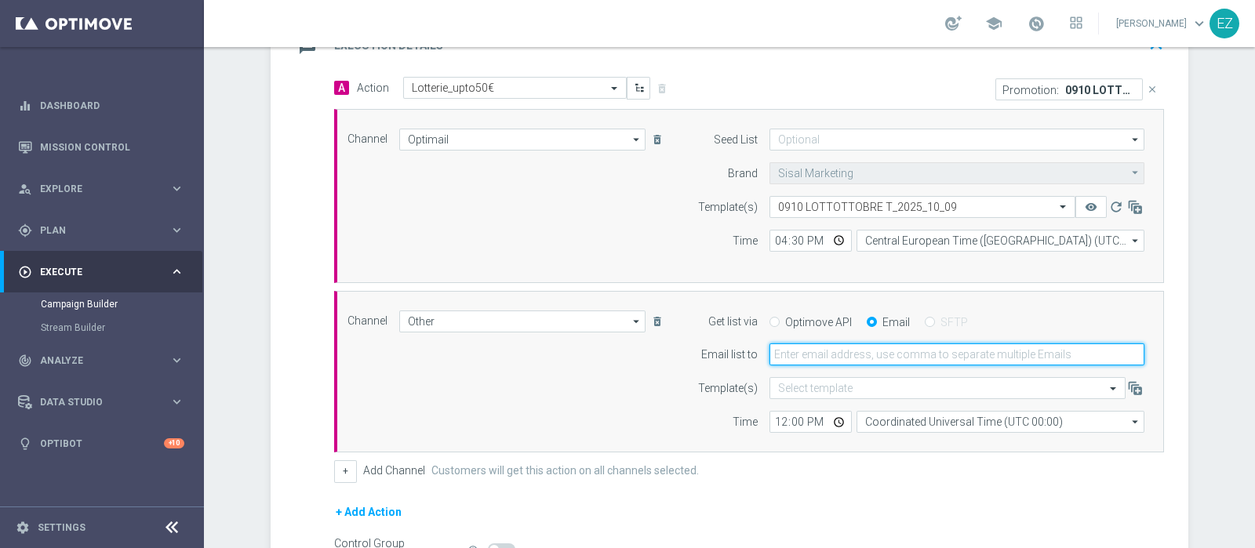
drag, startPoint x: 879, startPoint y: 323, endPoint x: 868, endPoint y: 352, distance: 30.8
click at [868, 352] on input "email" at bounding box center [957, 355] width 375 height 22
type input "elena.zarbin@sisal.it"
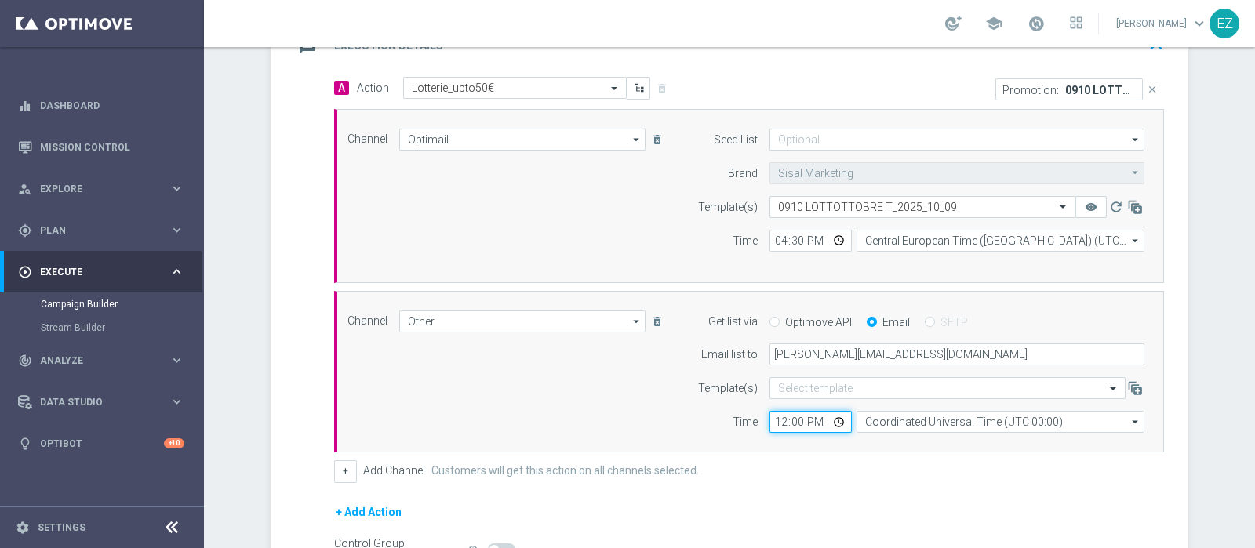
click at [773, 415] on input "12:00" at bounding box center [811, 422] width 82 height 22
type input "16:00"
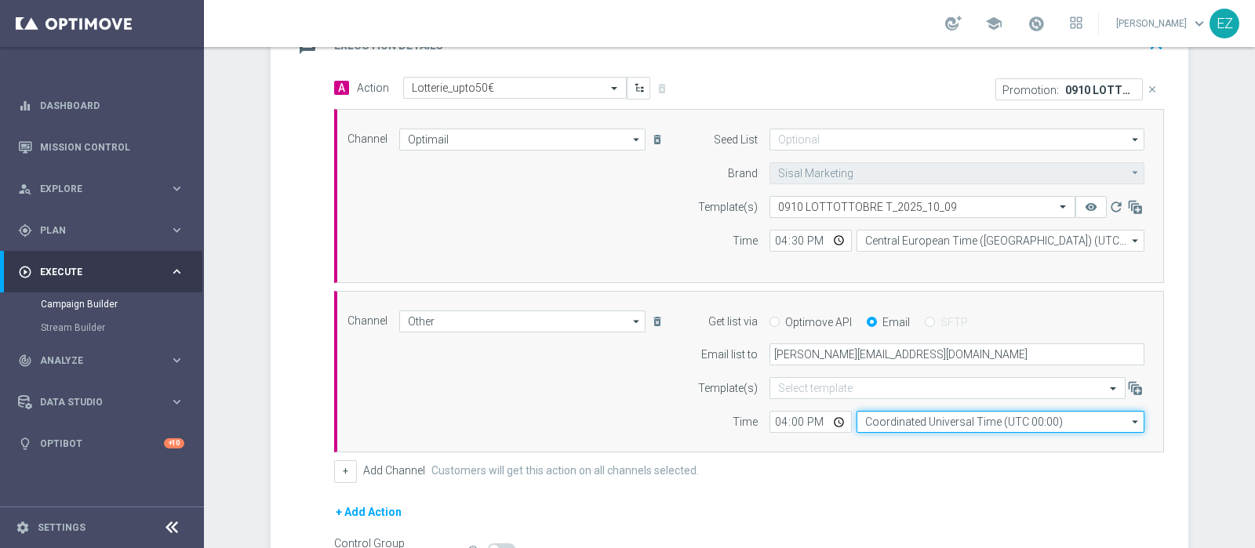
click at [1051, 423] on input "Coordinated Universal Time (UTC 00:00)" at bounding box center [1001, 422] width 288 height 22
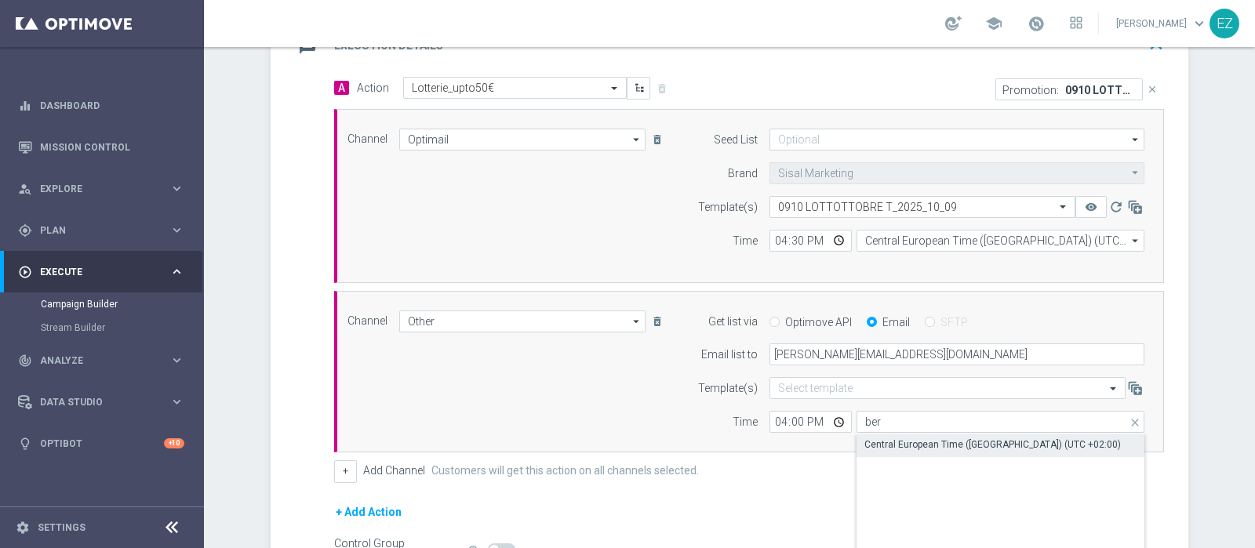
click at [979, 441] on div "Central European Time (Berlin) (UTC +02:00)" at bounding box center [992, 445] width 257 height 14
type input "Central European Time (Berlin) (UTC +02:00)"
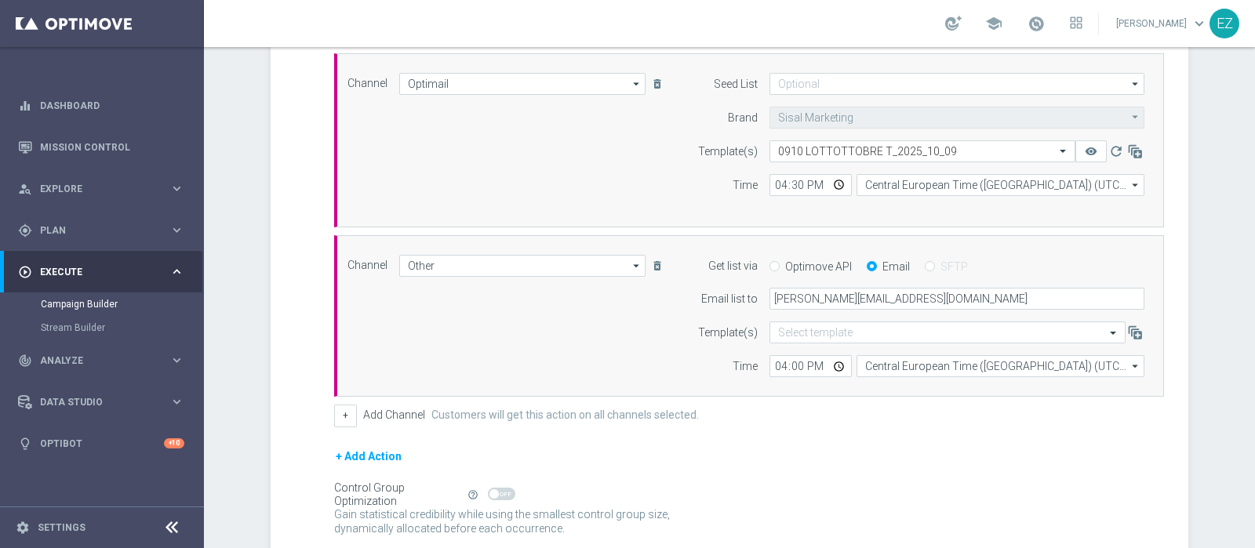
scroll to position [543, 0]
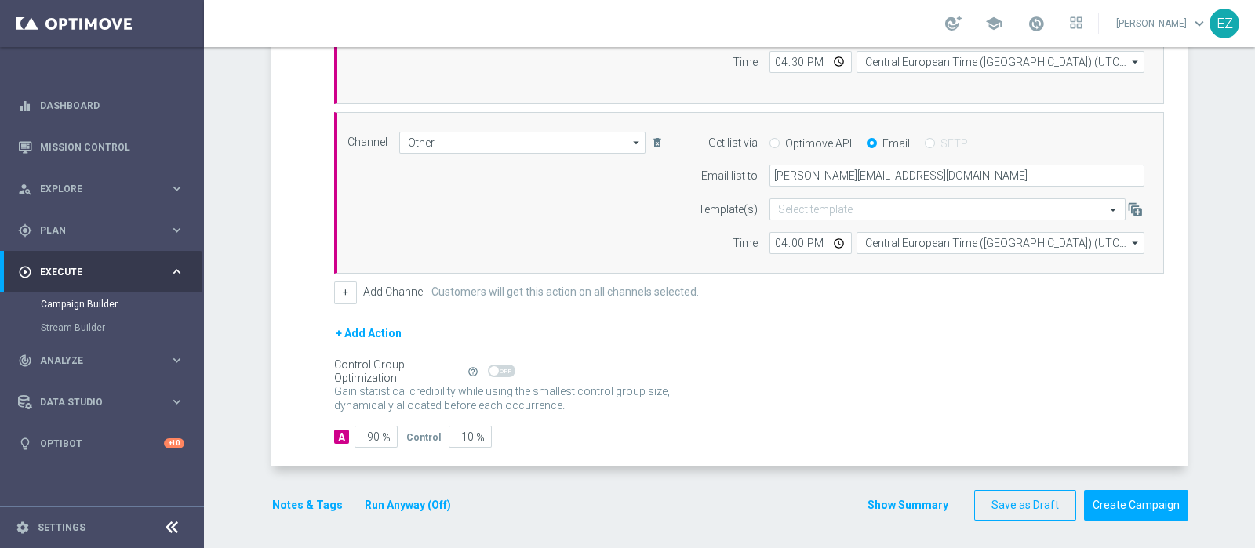
click at [288, 506] on button "Notes & Tags" at bounding box center [308, 506] width 74 height 20
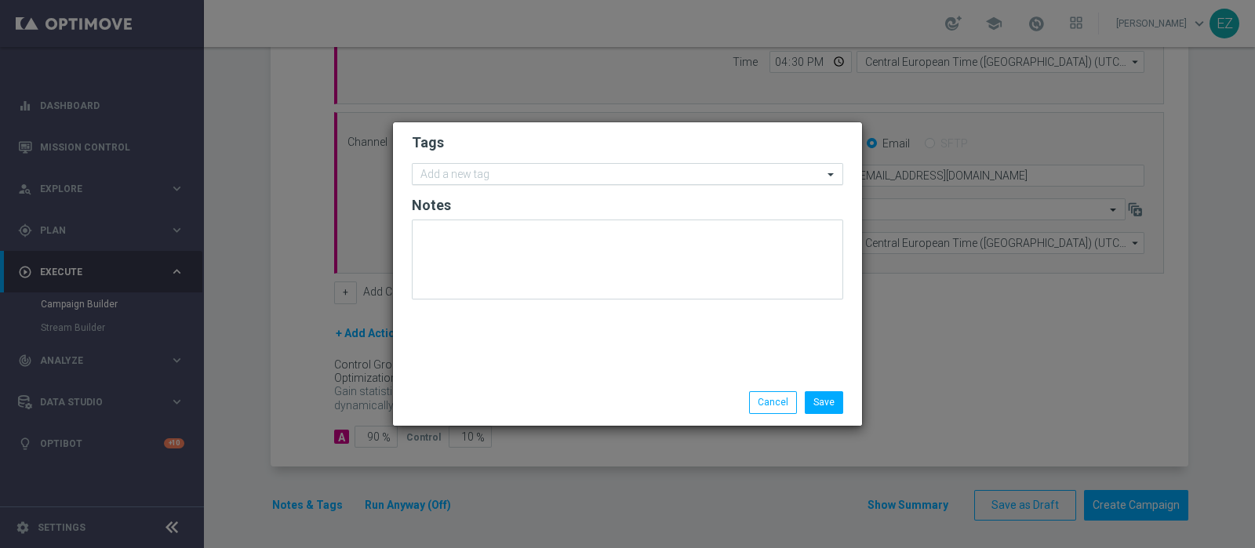
click at [511, 169] on input "text" at bounding box center [621, 175] width 402 height 13
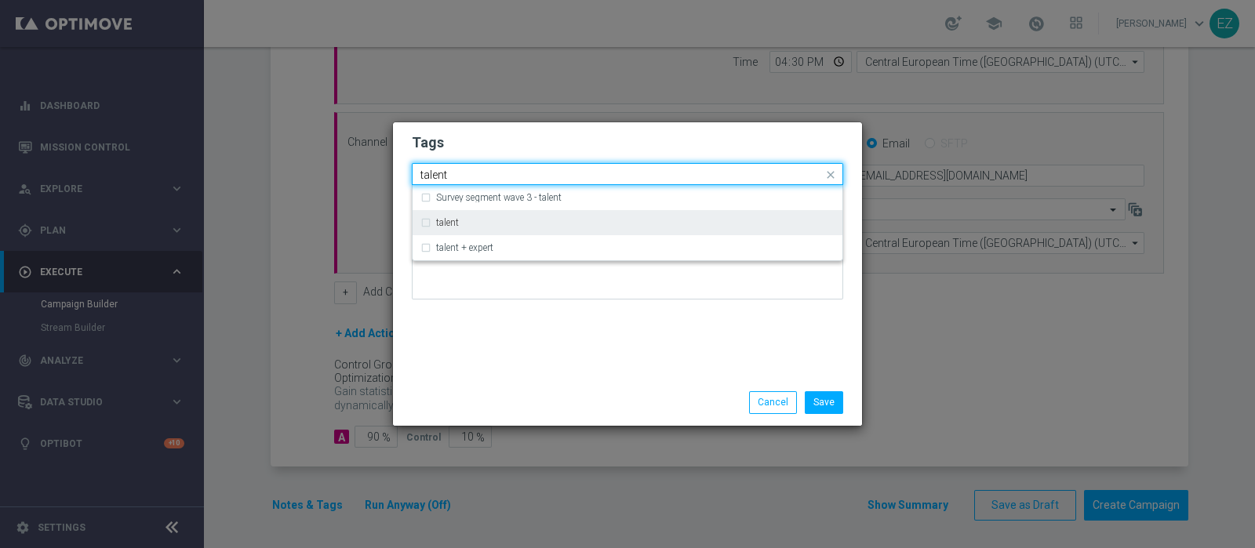
click at [445, 221] on label "talent" at bounding box center [447, 222] width 23 height 9
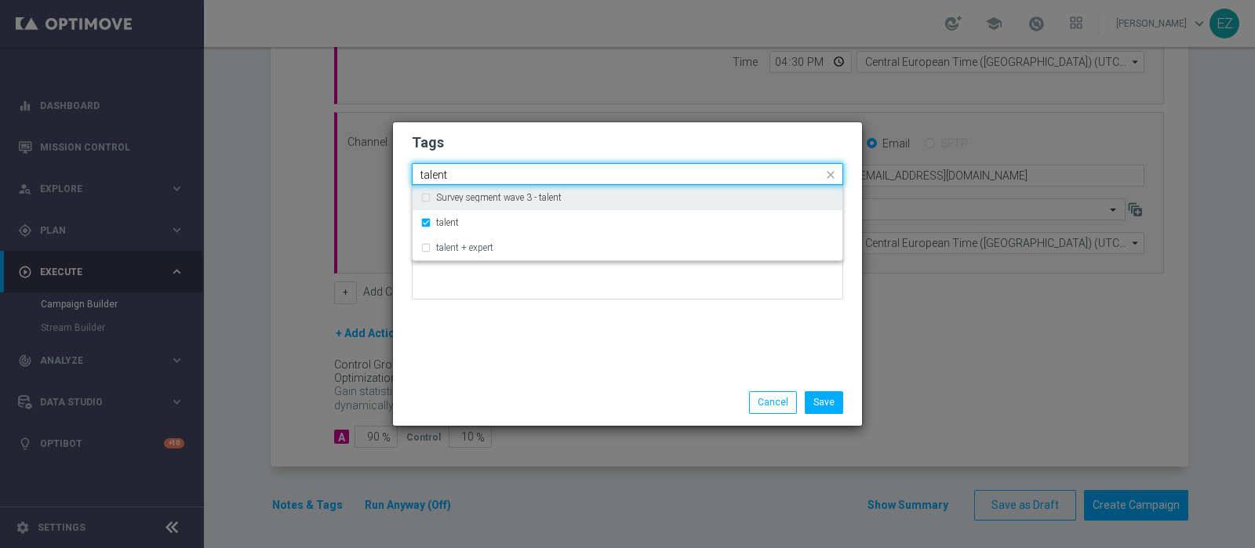
click at [439, 177] on input "talent" at bounding box center [621, 175] width 402 height 13
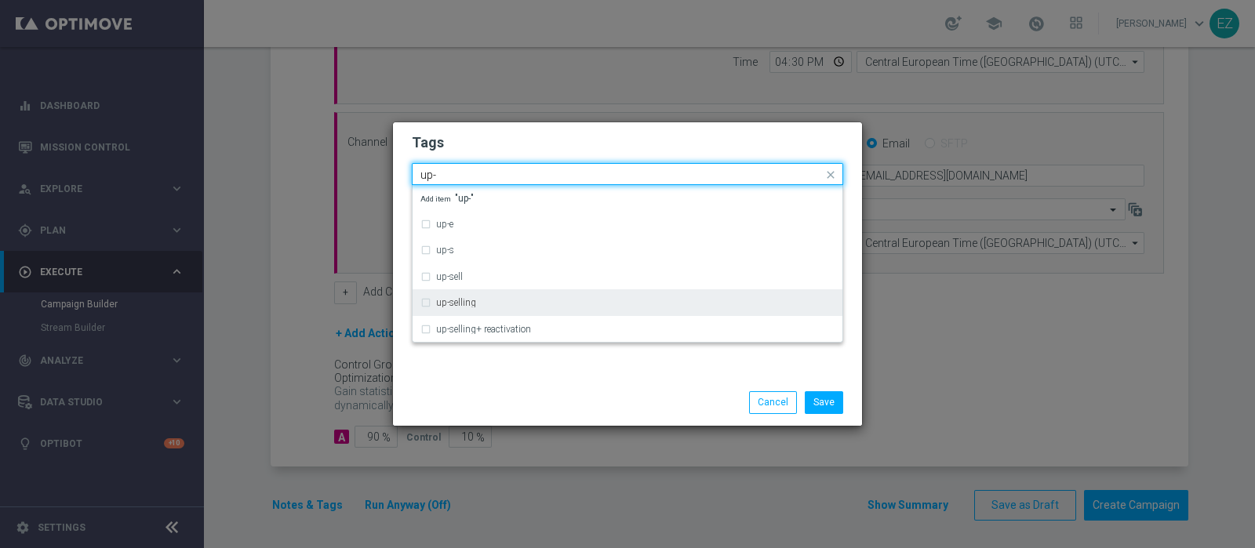
click at [451, 312] on div "up-selling" at bounding box center [627, 302] width 414 height 25
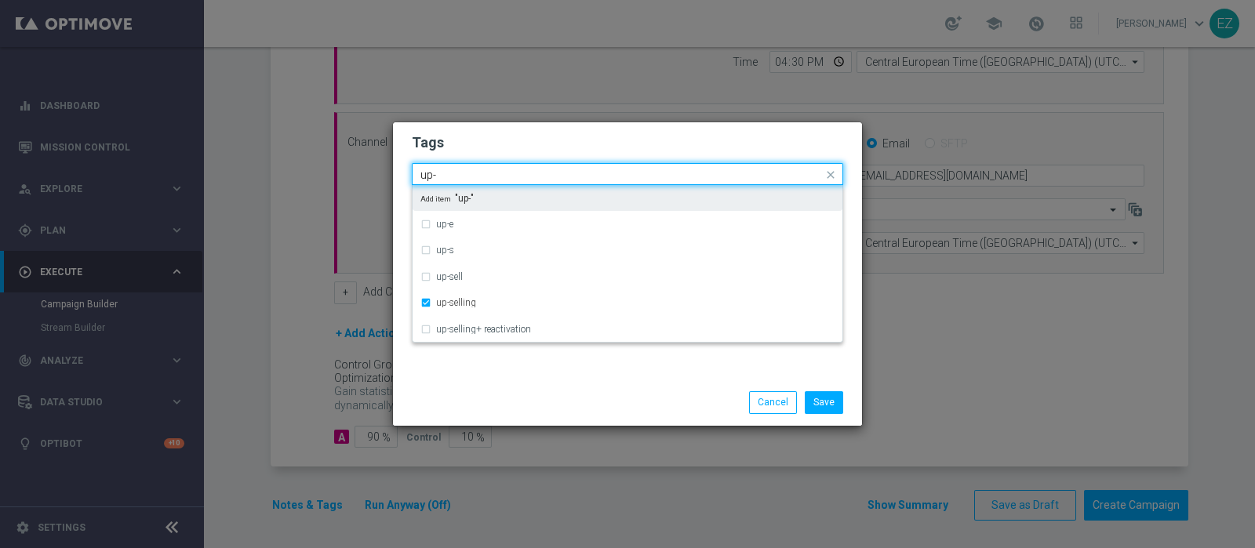
drag, startPoint x: 452, startPoint y: 178, endPoint x: 294, endPoint y: 180, distance: 157.7
click at [294, 180] on modal-container "Tags Quick find × talent × up-selling up- up-e up-s up-sell up-selling up-selli…" at bounding box center [627, 274] width 1255 height 548
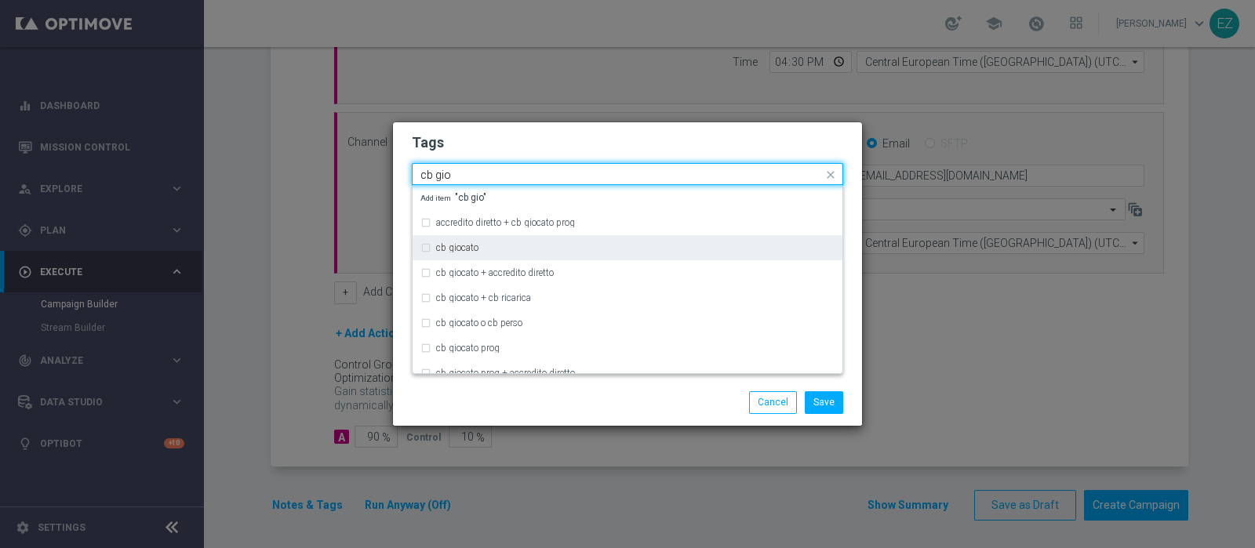
click at [453, 251] on label "cb giocato" at bounding box center [457, 247] width 42 height 9
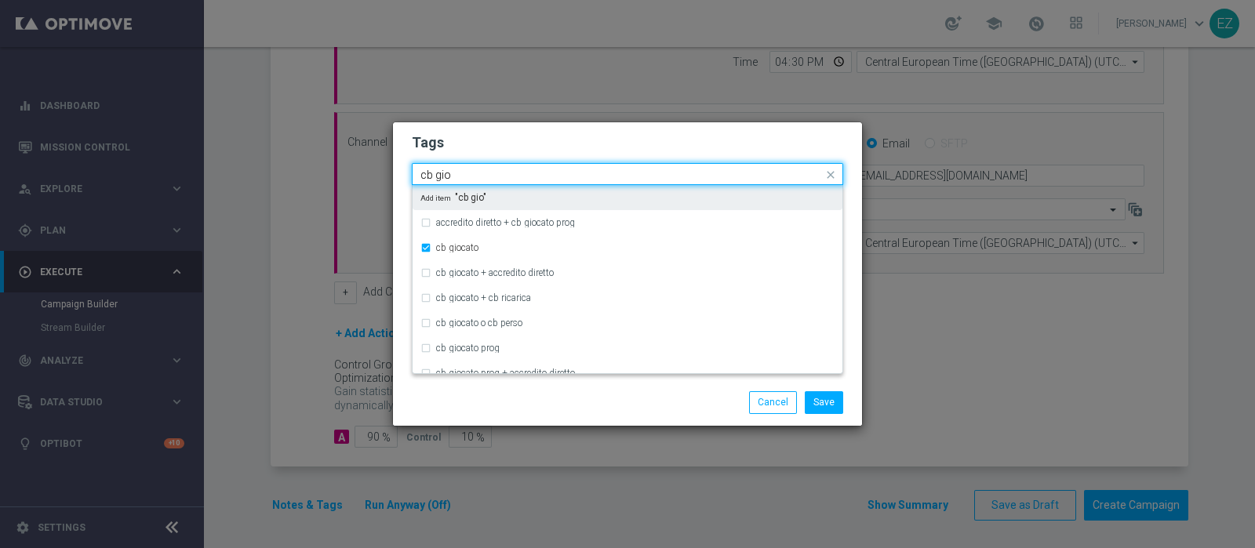
drag, startPoint x: 464, startPoint y: 174, endPoint x: 355, endPoint y: 166, distance: 109.4
click at [355, 166] on modal-container "Tags Quick find × talent × up-selling × cb giocato cb gio accredito diretto + c…" at bounding box center [627, 274] width 1255 height 548
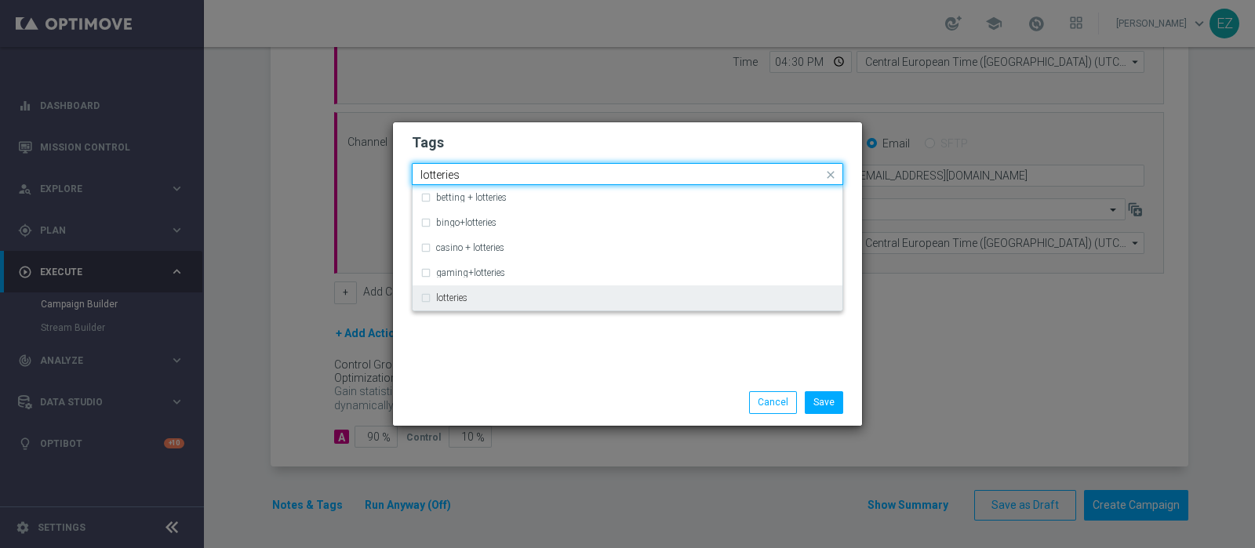
click at [479, 301] on div "lotteries" at bounding box center [635, 297] width 399 height 9
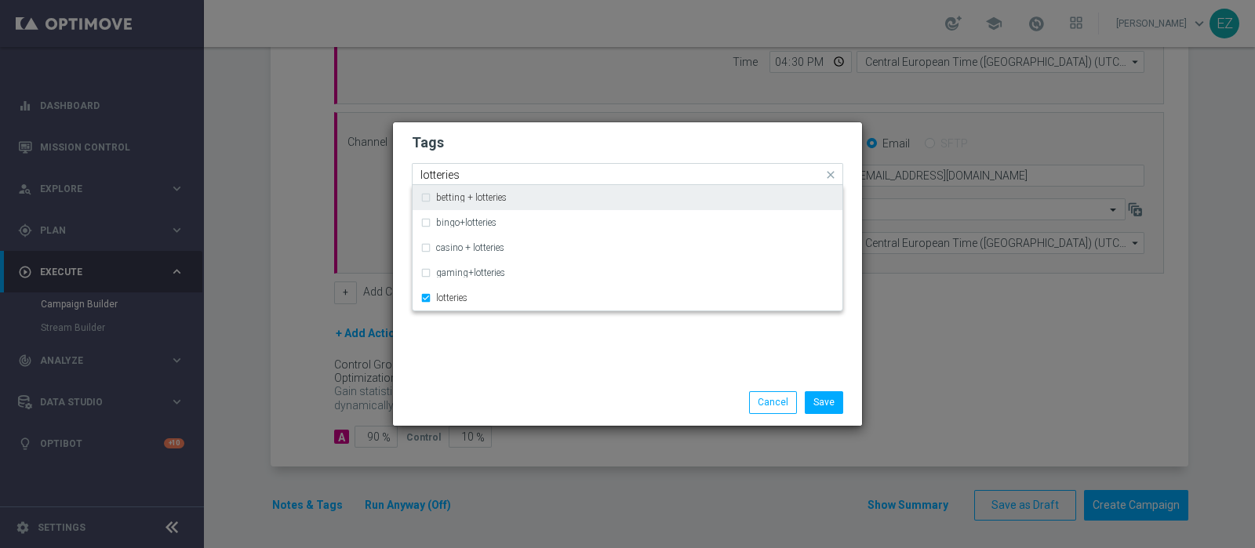
click at [451, 183] on div "lotteries" at bounding box center [620, 177] width 405 height 16
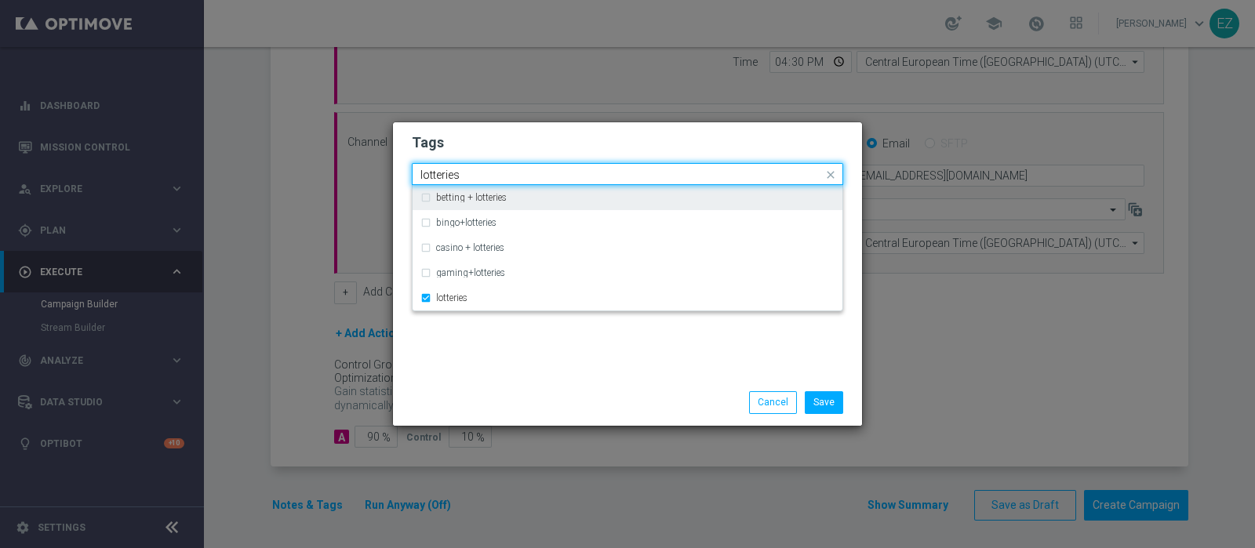
click at [451, 183] on div "lotteries" at bounding box center [620, 177] width 405 height 16
click at [443, 169] on input "lotteries" at bounding box center [621, 175] width 402 height 13
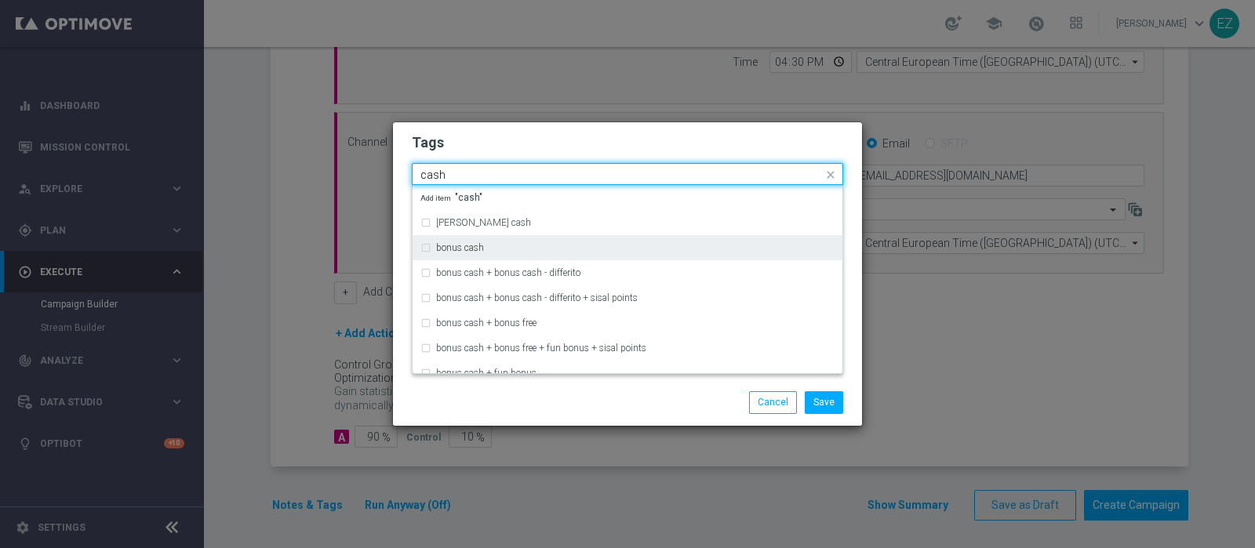
click at [537, 242] on div "bonus cash" at bounding box center [627, 247] width 414 height 25
type input "cash"
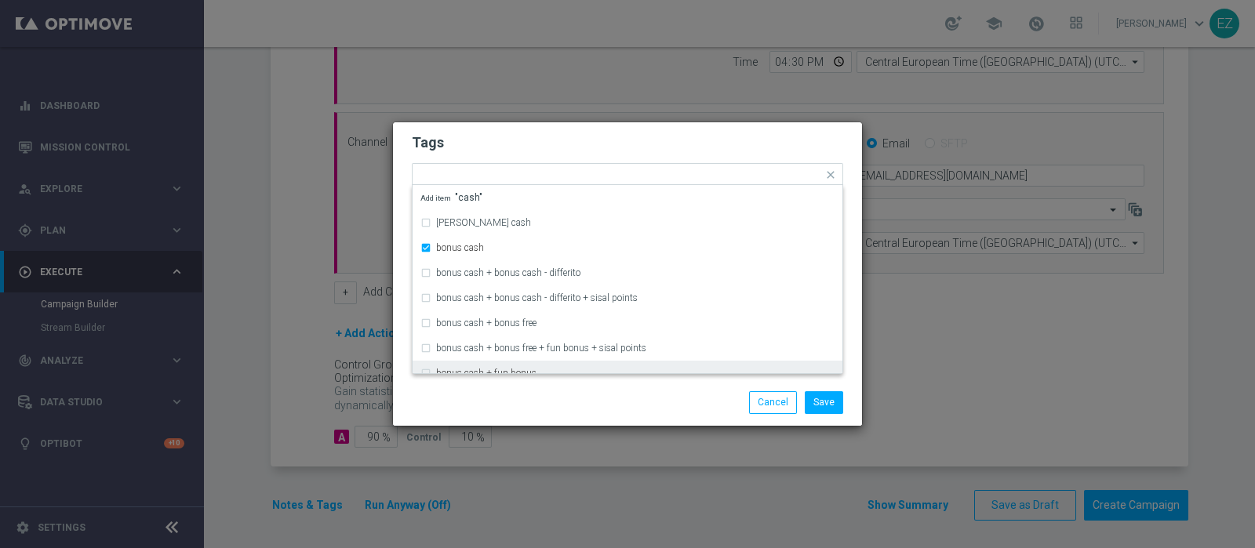
click at [568, 402] on div "Save Cancel" at bounding box center [703, 402] width 304 height 22
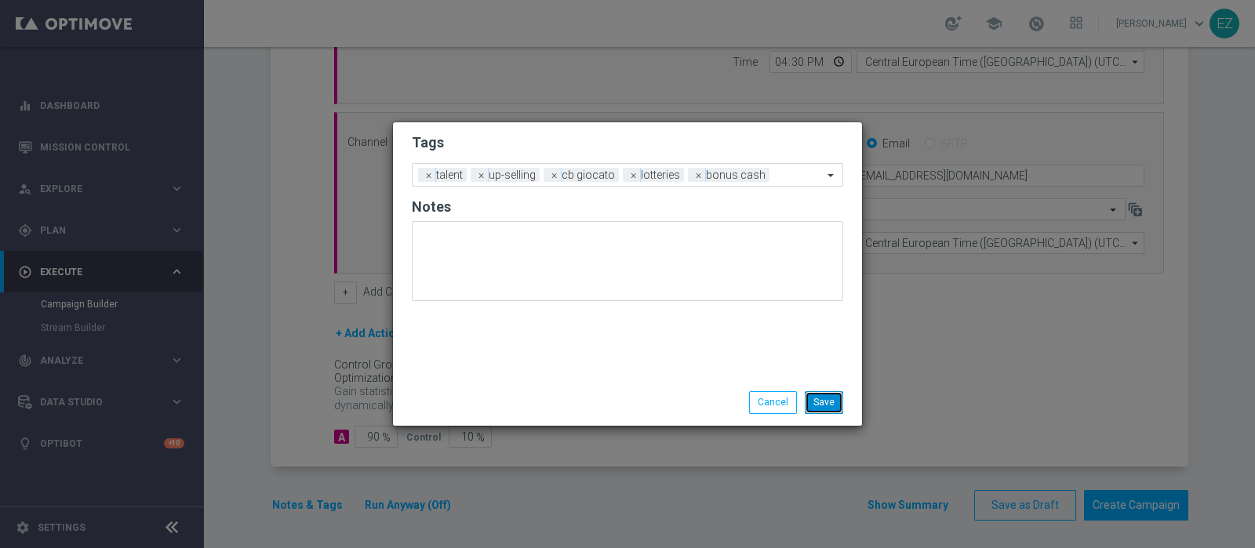
click at [816, 402] on button "Save" at bounding box center [824, 402] width 38 height 22
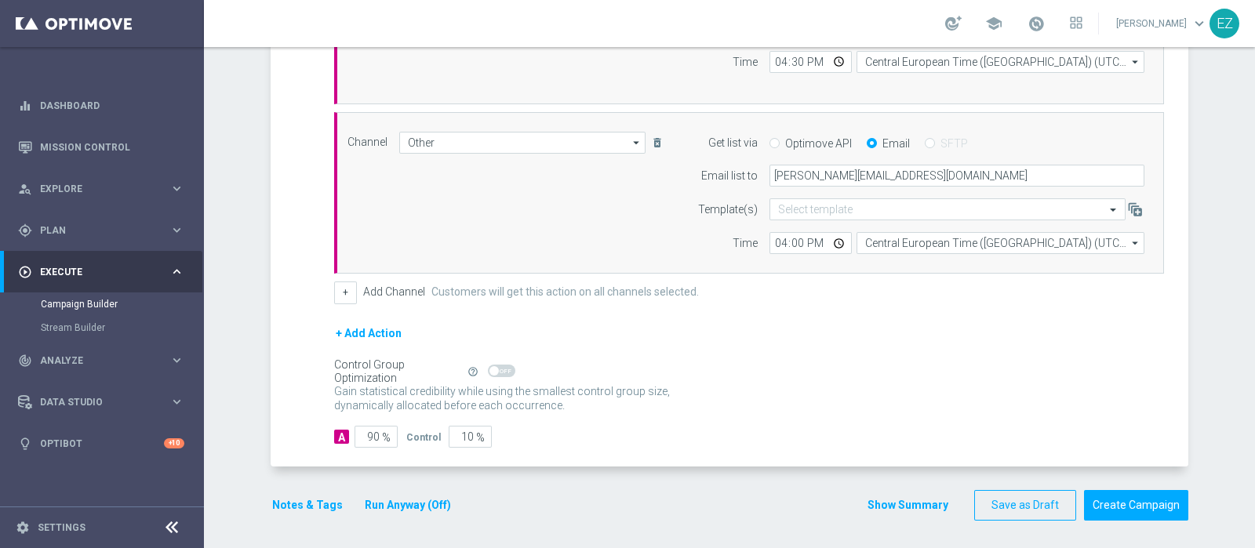
click at [902, 490] on div "Show Summary Save as Draft Create Campaign" at bounding box center [1028, 505] width 322 height 31
click at [911, 504] on button "Show Summary" at bounding box center [908, 506] width 82 height 18
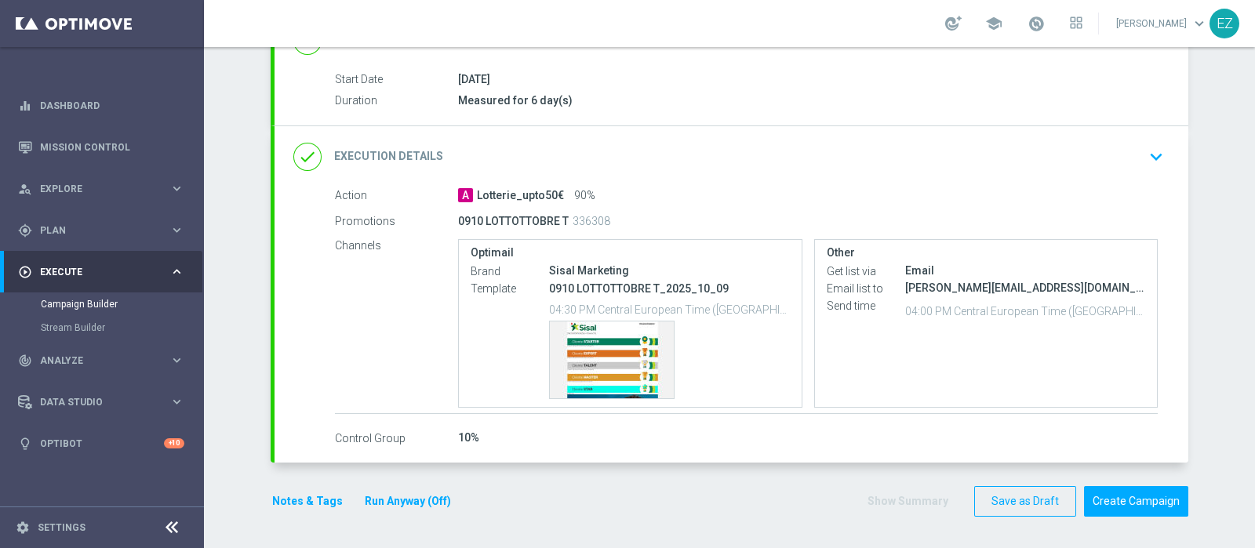
scroll to position [243, 0]
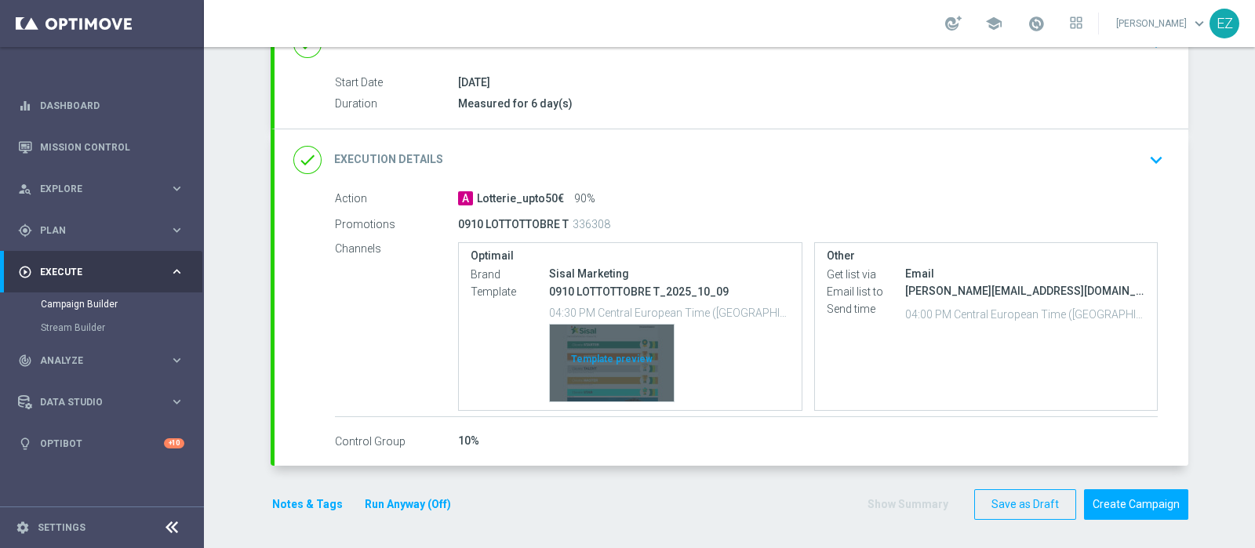
click at [595, 386] on div "Template preview" at bounding box center [612, 363] width 124 height 77
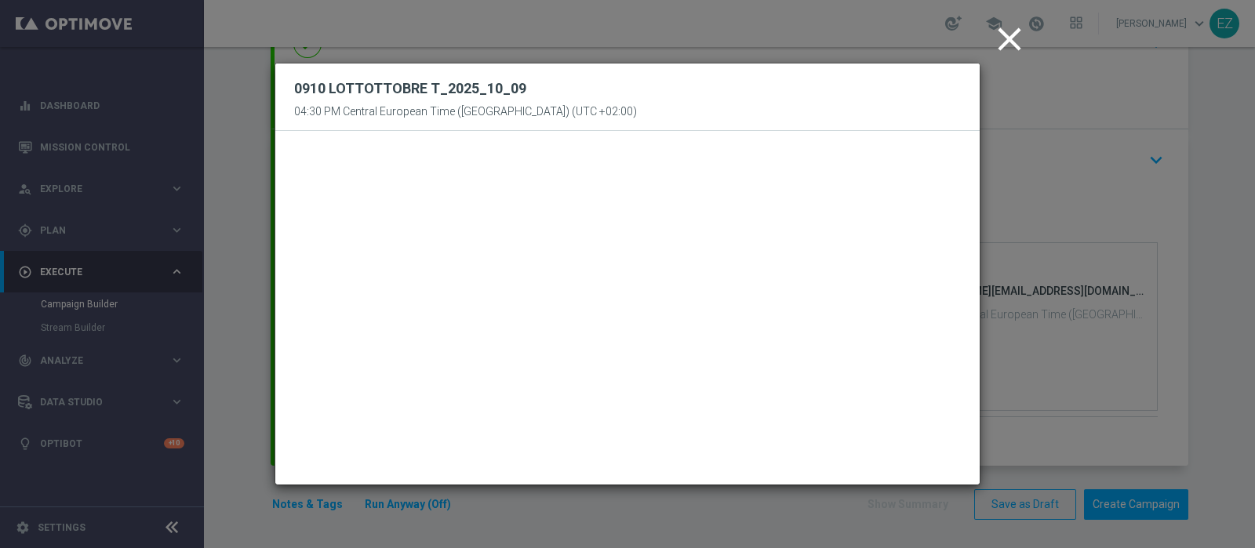
click at [1012, 45] on icon "close" at bounding box center [1009, 39] width 39 height 39
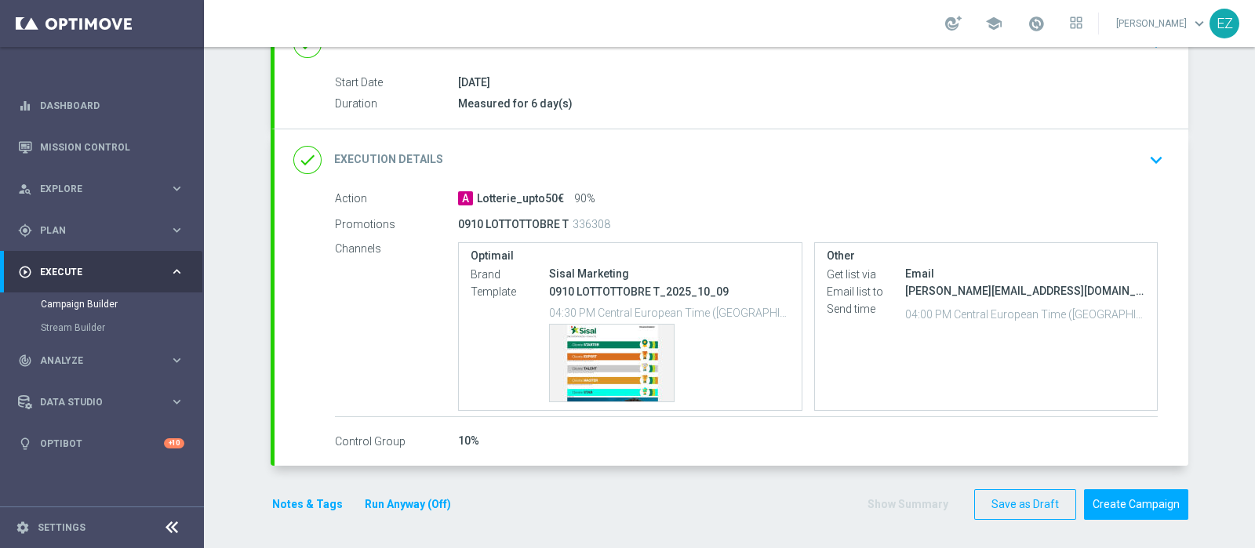
click at [390, 504] on button "Run Anyway (Off)" at bounding box center [407, 505] width 89 height 20
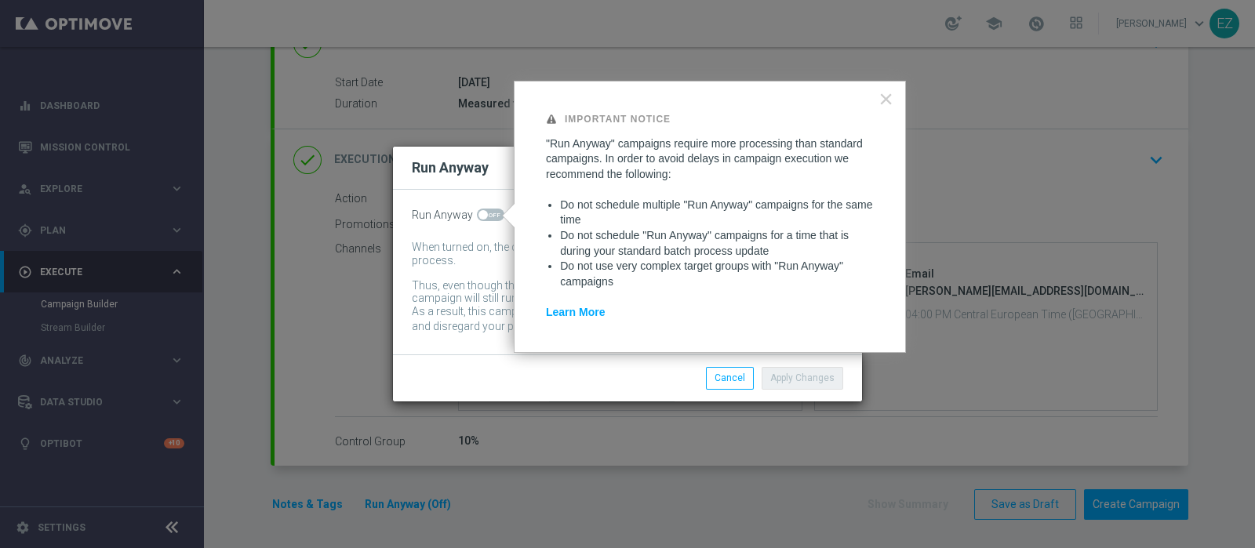
click at [490, 214] on span at bounding box center [490, 215] width 27 height 13
click at [490, 214] on input "checkbox" at bounding box center [490, 215] width 27 height 13
checkbox input "true"
click at [810, 385] on button "Apply Changes" at bounding box center [803, 378] width 82 height 22
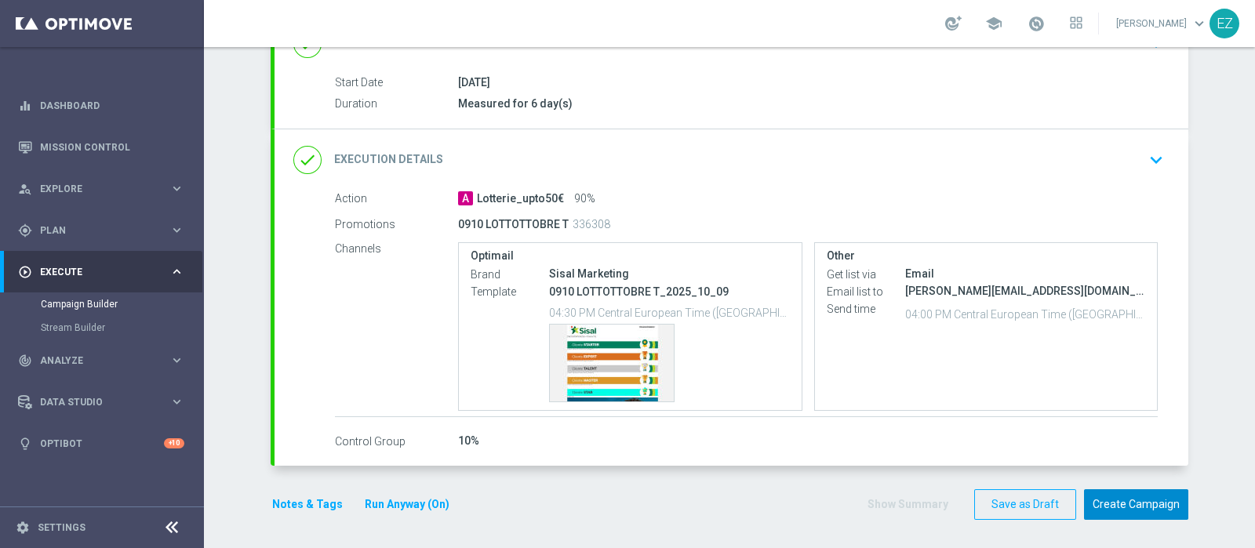
click at [1147, 500] on button "Create Campaign" at bounding box center [1136, 505] width 104 height 31
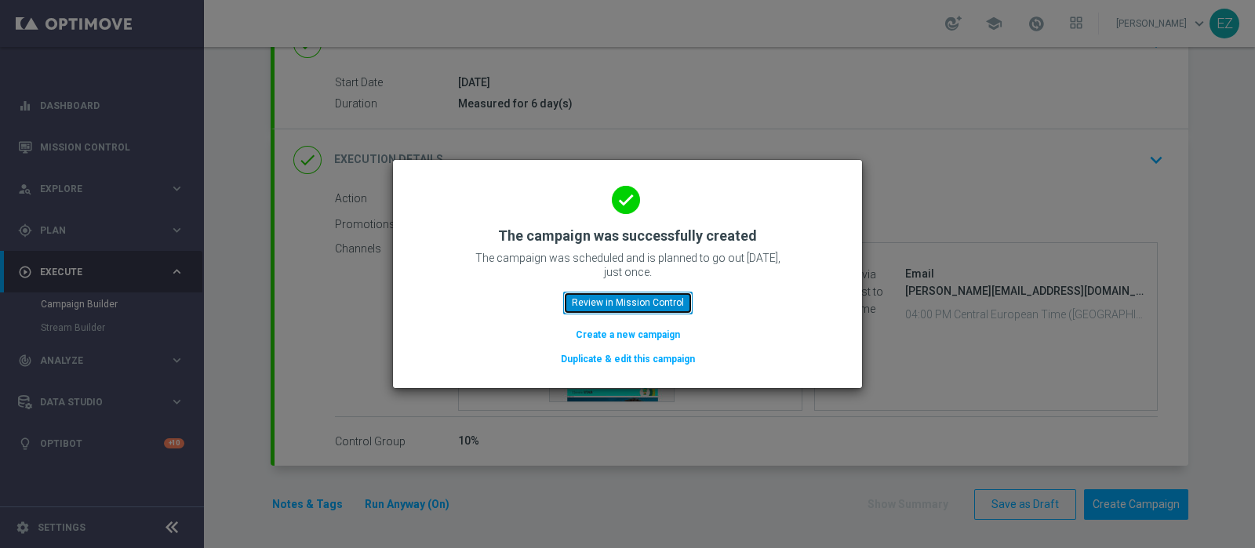
click at [674, 304] on button "Review in Mission Control" at bounding box center [627, 303] width 129 height 22
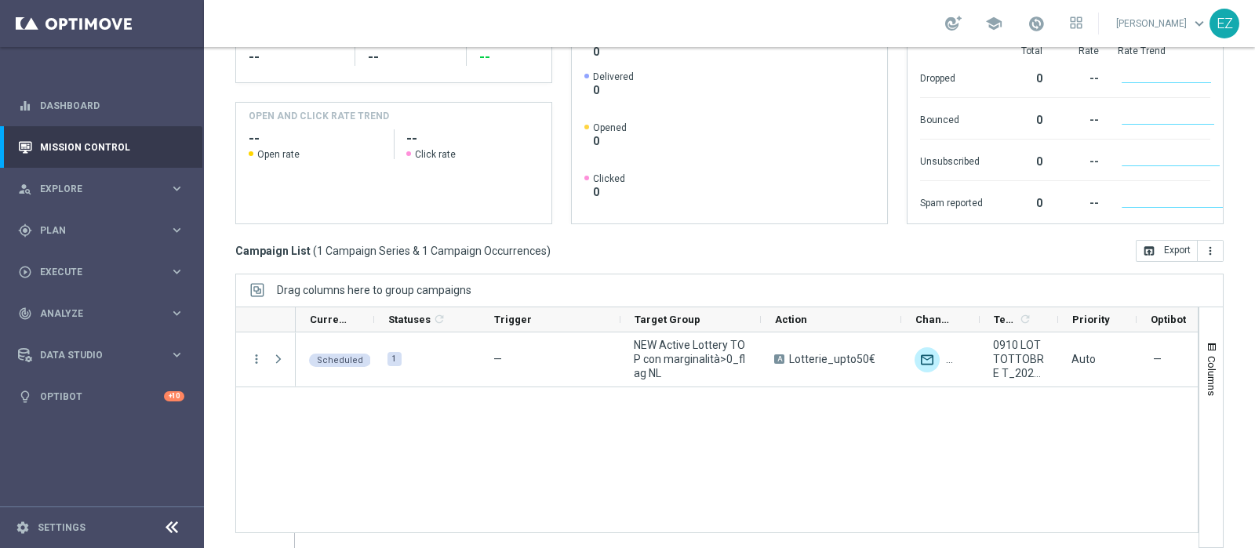
scroll to position [267, 0]
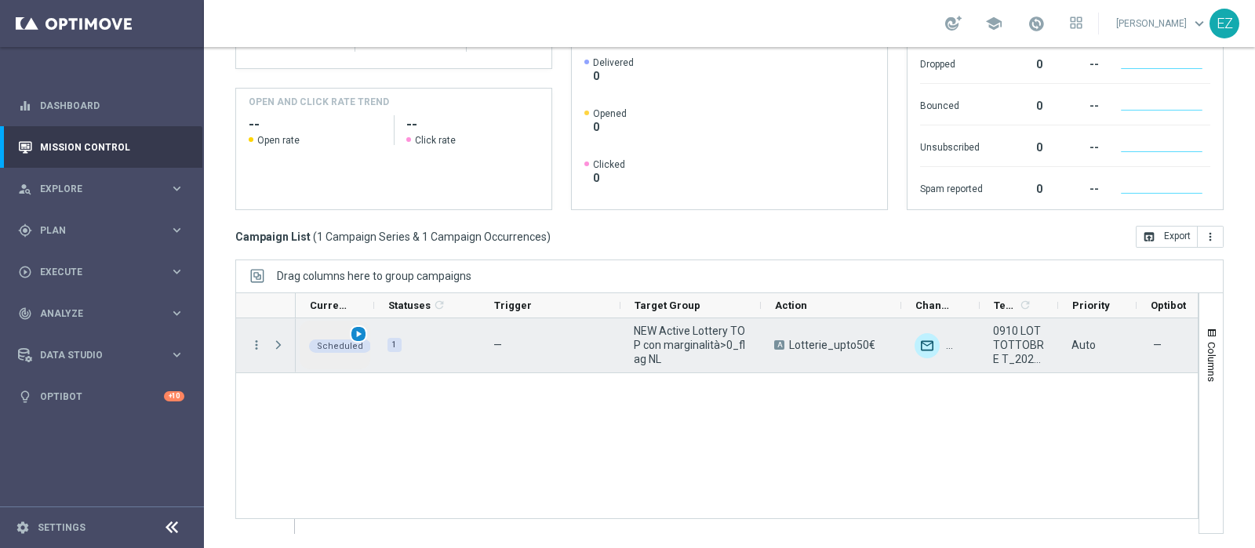
click at [361, 334] on span "play_arrow" at bounding box center [358, 334] width 11 height 11
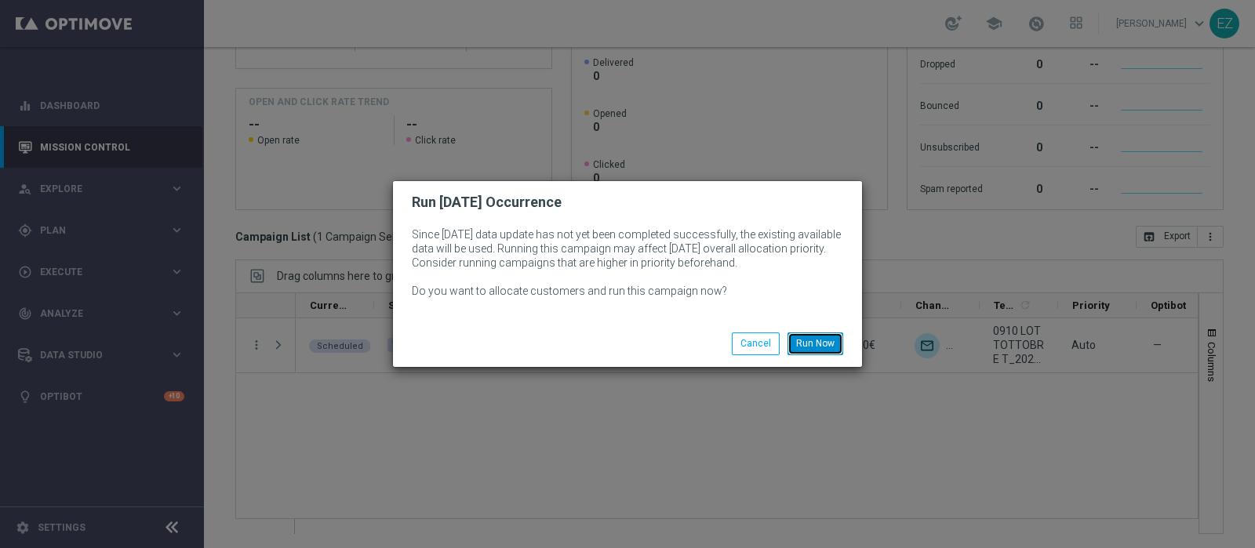
click at [817, 343] on button "Run Now" at bounding box center [816, 344] width 56 height 22
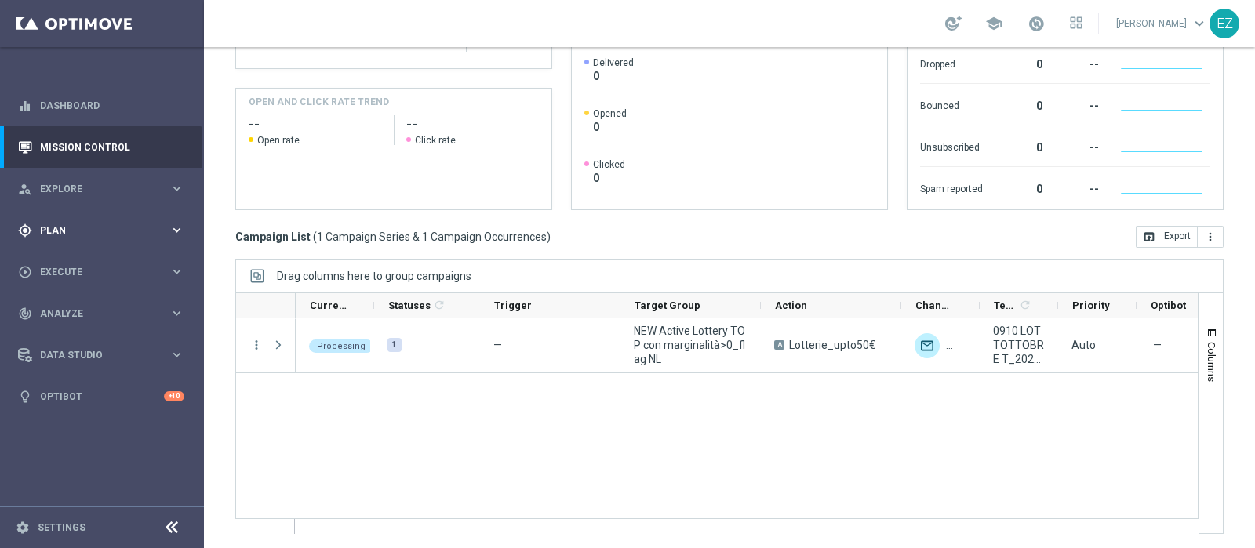
click at [76, 235] on div "gps_fixed Plan" at bounding box center [93, 231] width 151 height 14
click at [74, 260] on link "Target Groups" at bounding box center [102, 263] width 122 height 13
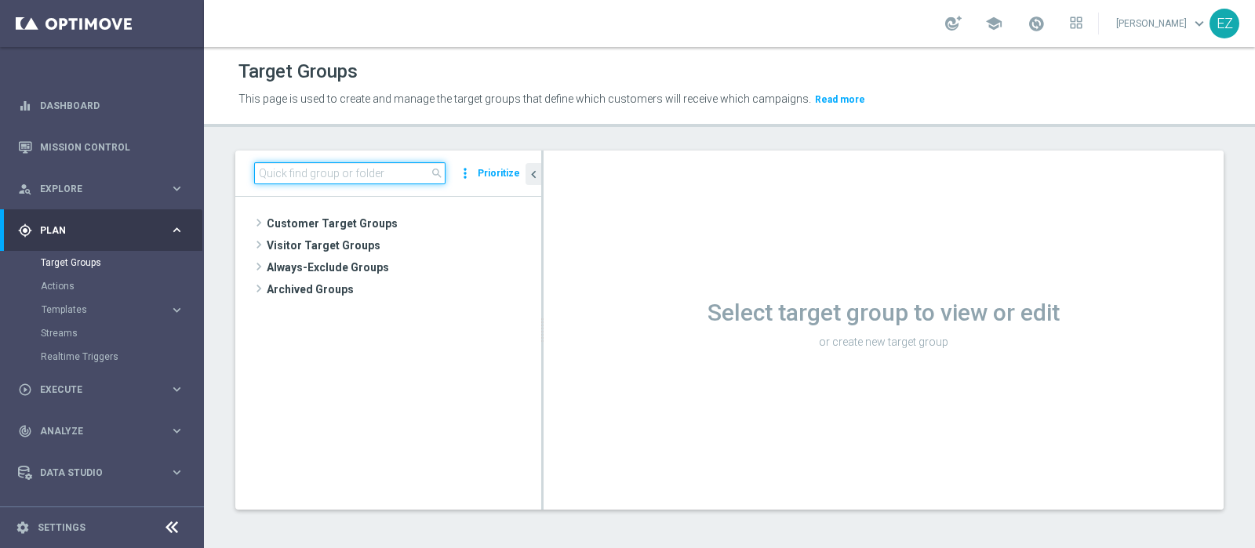
click at [289, 173] on input at bounding box center [349, 173] width 191 height 22
paste input "NEW Active Lottery HIGH con marginalità>0_flag NL"
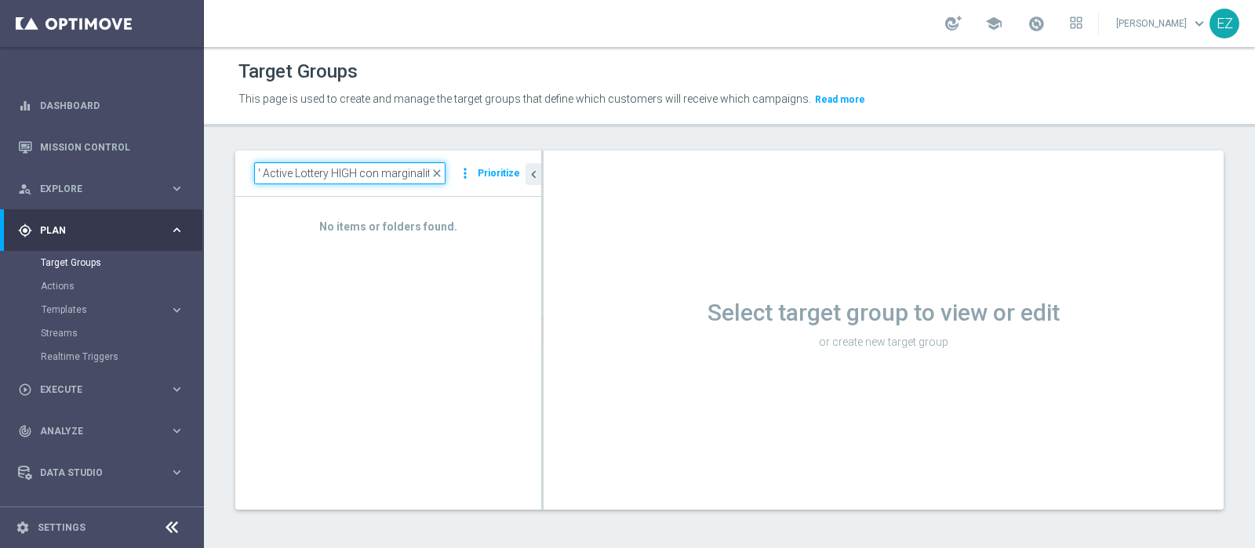
scroll to position [0, 17]
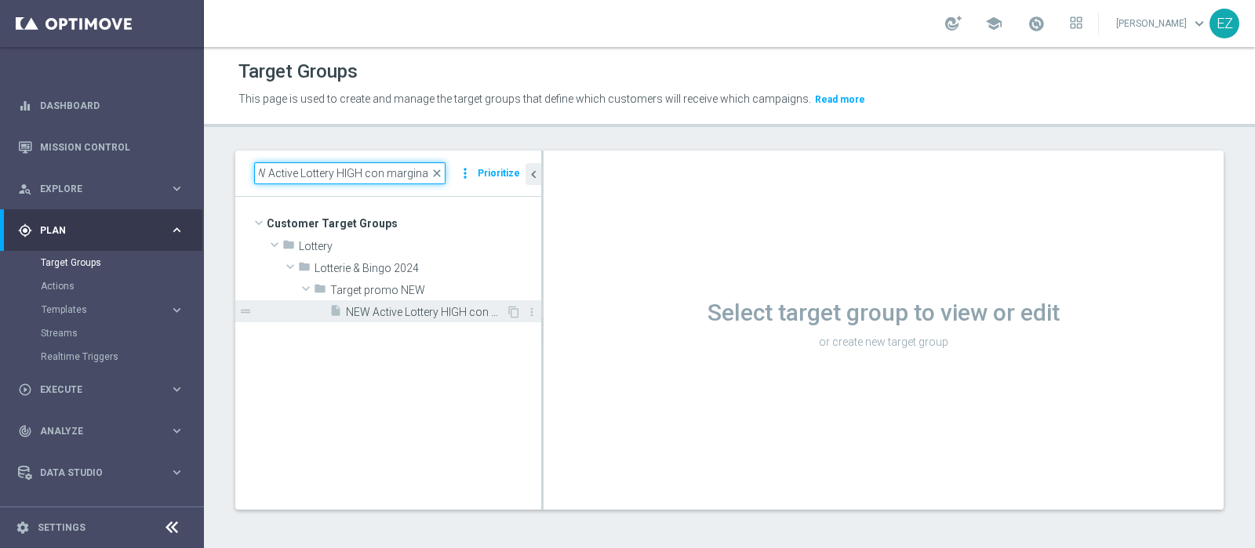
type input "NEW Active Lottery HIGH con marginalit"
click at [449, 303] on div "insert_drive_file NEW Active Lottery HIGH con marginalità>0_flag NL" at bounding box center [417, 311] width 177 height 22
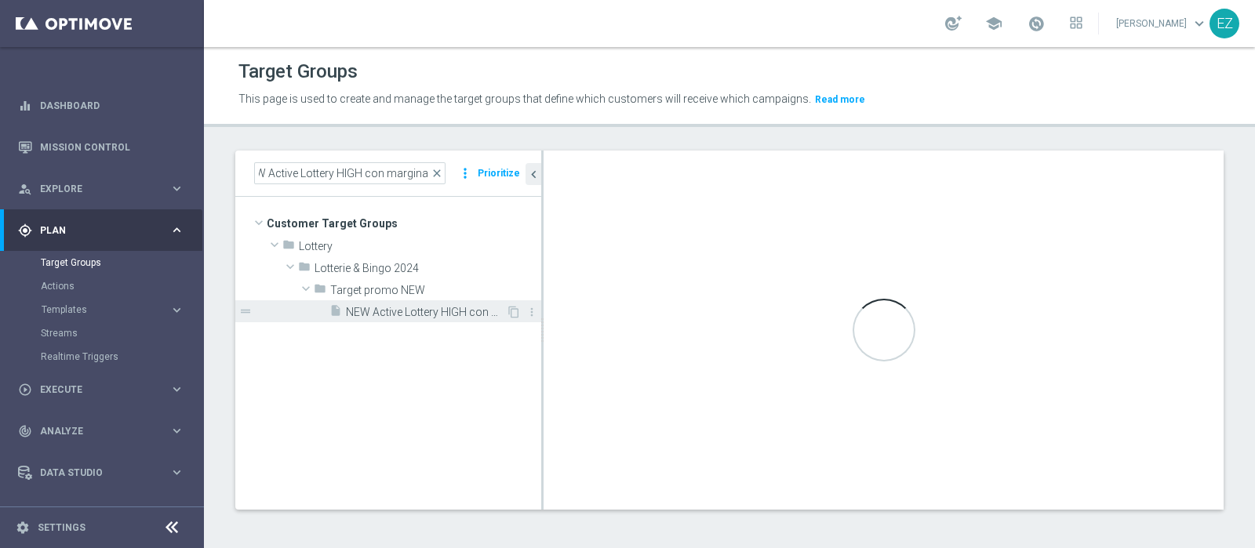
scroll to position [0, 0]
click at [449, 308] on span "NEW Active Lottery HIGH con marginalità>0_flag NL" at bounding box center [426, 312] width 160 height 13
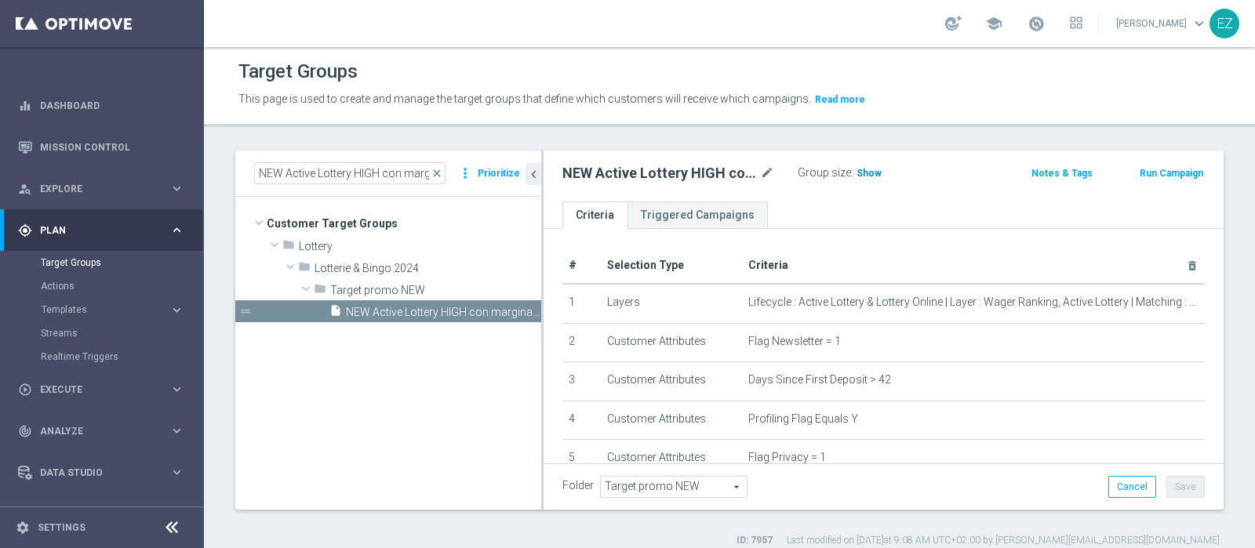
click at [868, 172] on span "Show" at bounding box center [869, 173] width 25 height 11
click at [1174, 175] on button "Run Campaign" at bounding box center [1171, 173] width 67 height 17
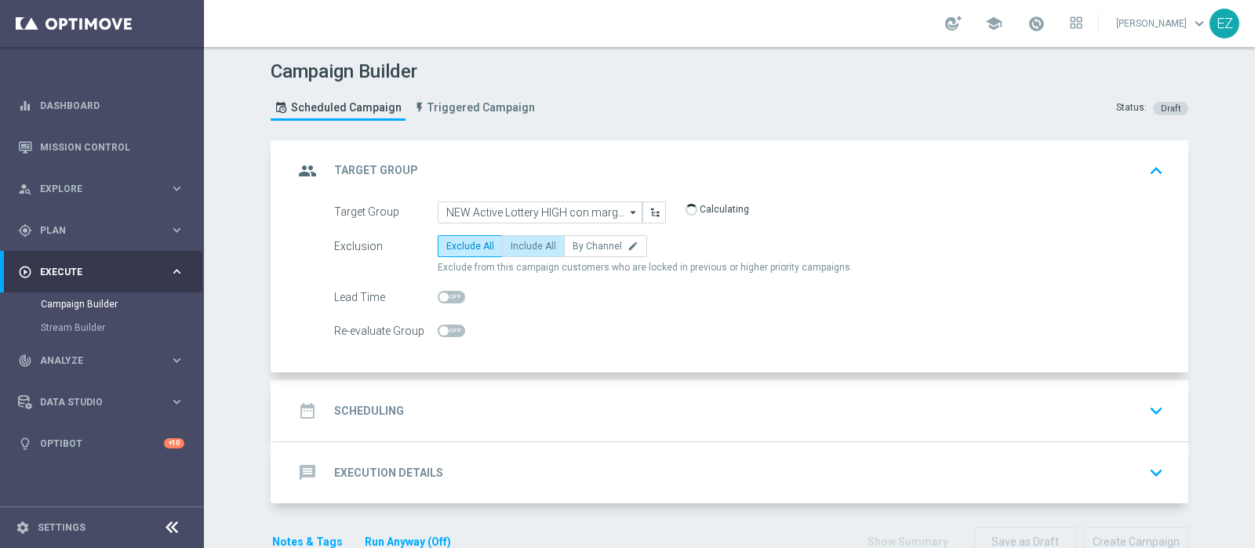
click at [527, 246] on span "Include All" at bounding box center [533, 246] width 45 height 11
click at [521, 246] on input "Include All" at bounding box center [516, 249] width 10 height 10
radio input "true"
click at [424, 392] on div "date_range Scheduling keyboard_arrow_down" at bounding box center [732, 410] width 914 height 61
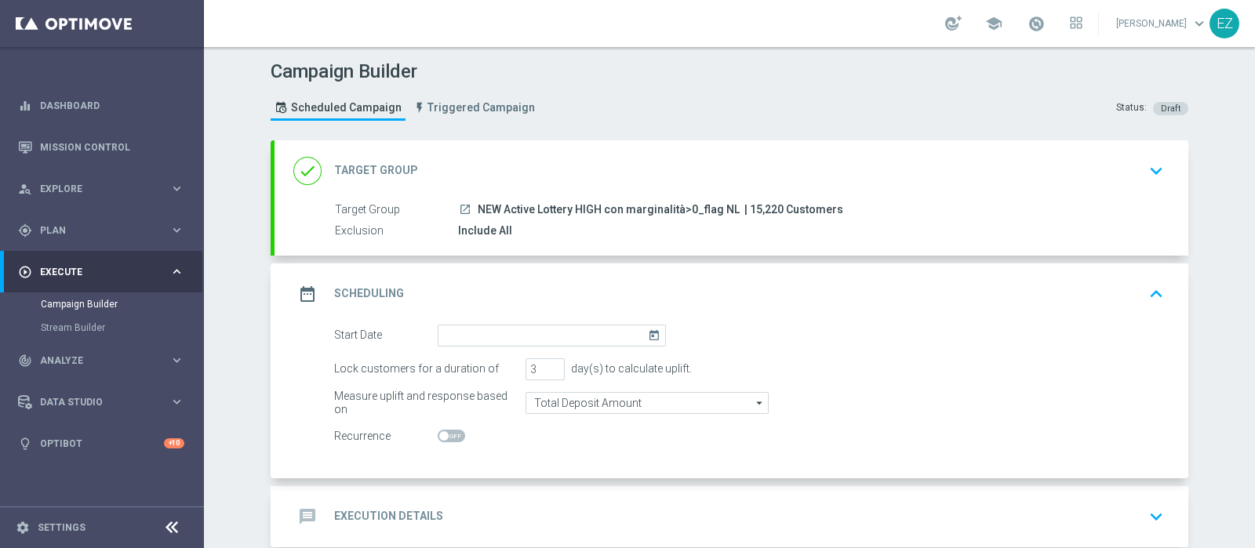
click at [648, 327] on icon "today" at bounding box center [657, 333] width 18 height 17
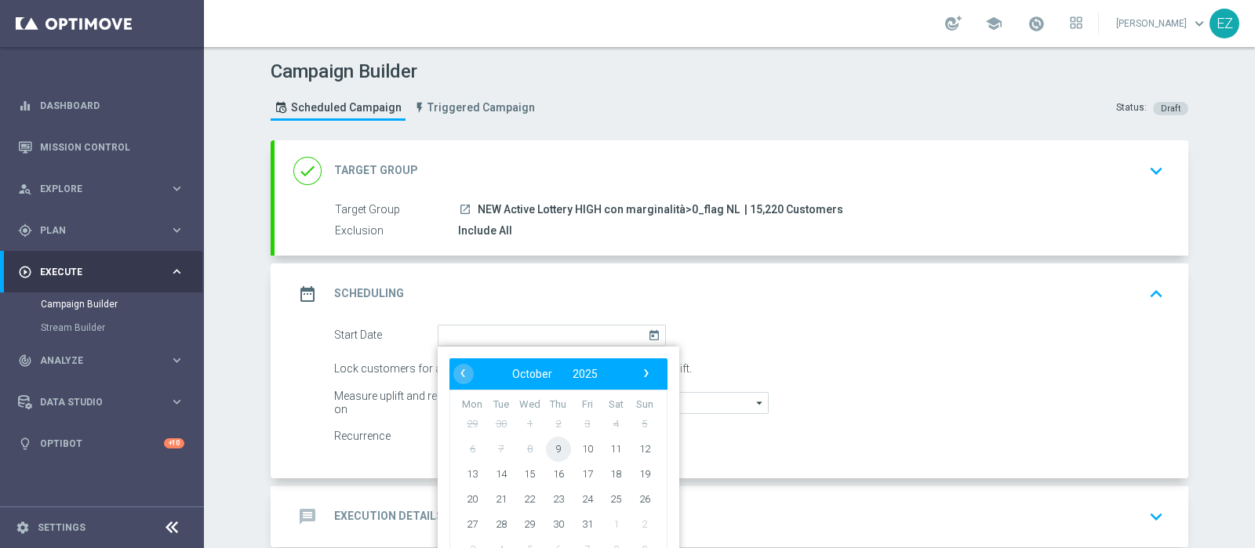
click at [562, 444] on span "9" at bounding box center [558, 448] width 25 height 25
type input "09 Oct 2025"
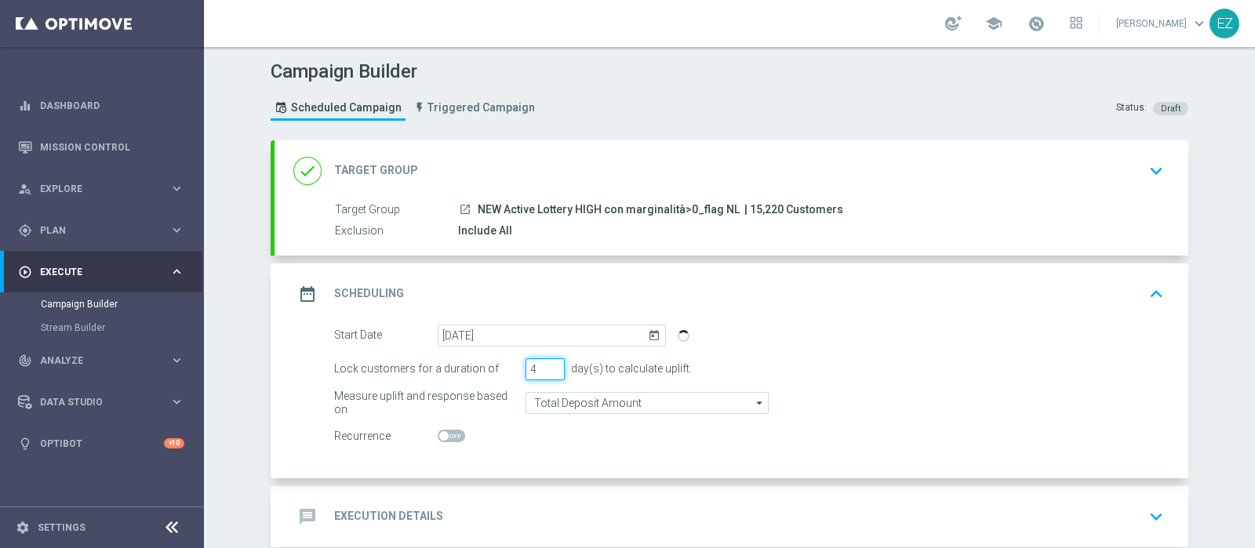
click at [549, 363] on input "4" at bounding box center [545, 370] width 39 height 22
click at [549, 363] on input "5" at bounding box center [545, 370] width 39 height 22
type input "6"
click at [549, 363] on input "6" at bounding box center [545, 370] width 39 height 22
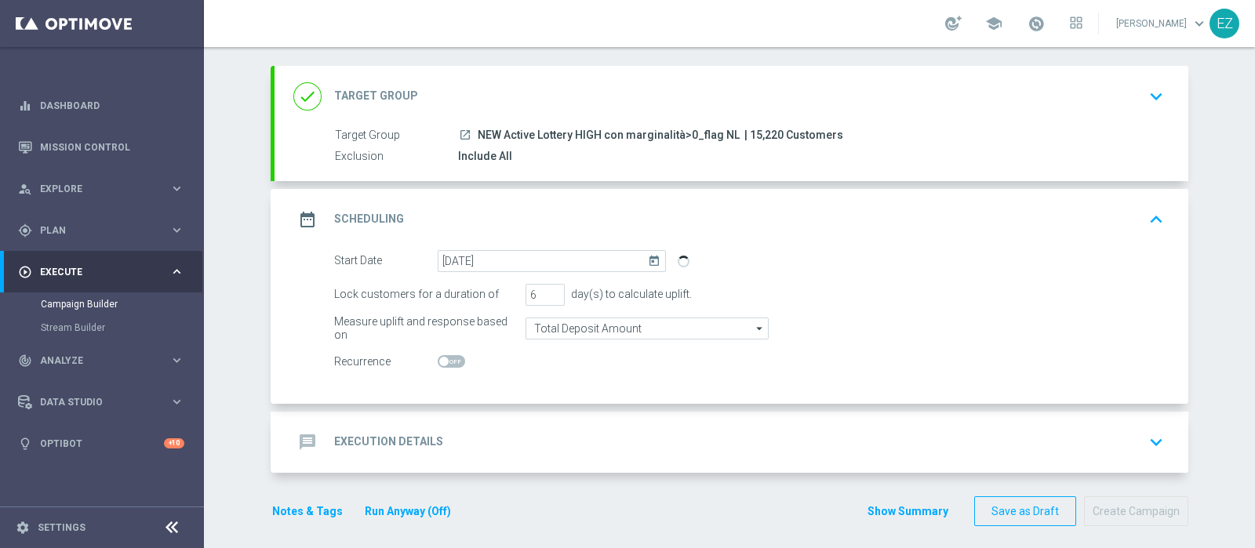
scroll to position [82, 0]
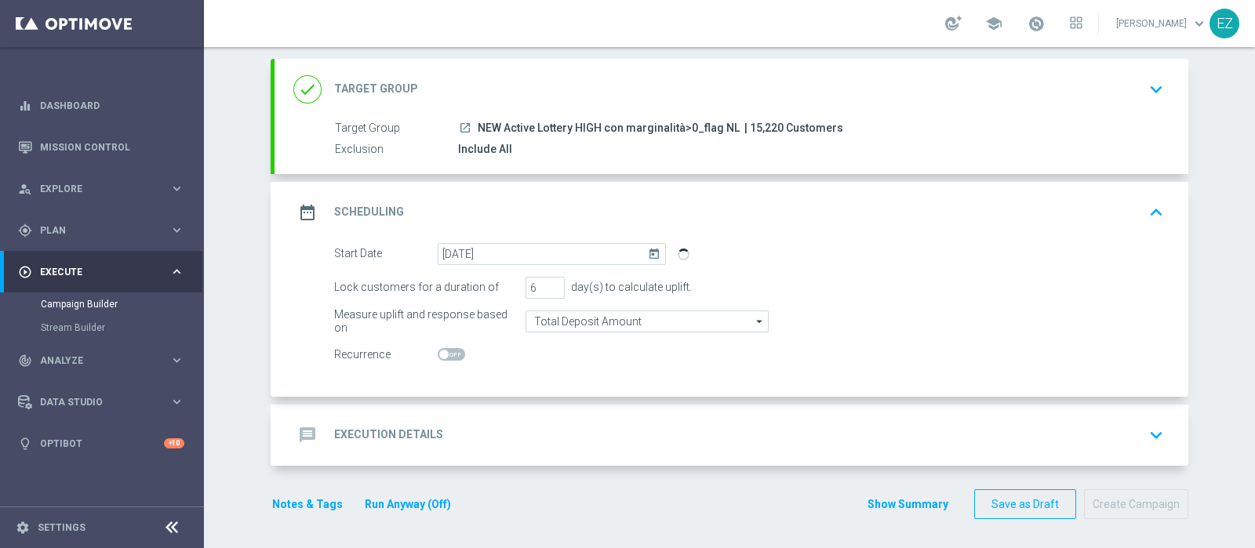
click at [406, 421] on div "message Execution Details" at bounding box center [368, 435] width 150 height 28
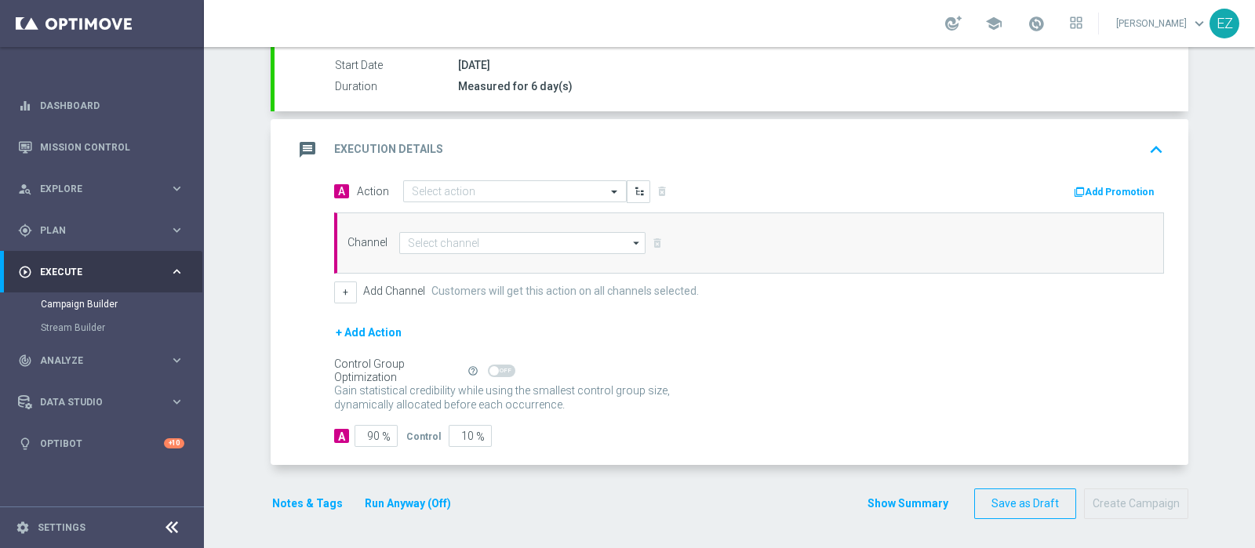
scroll to position [260, 0]
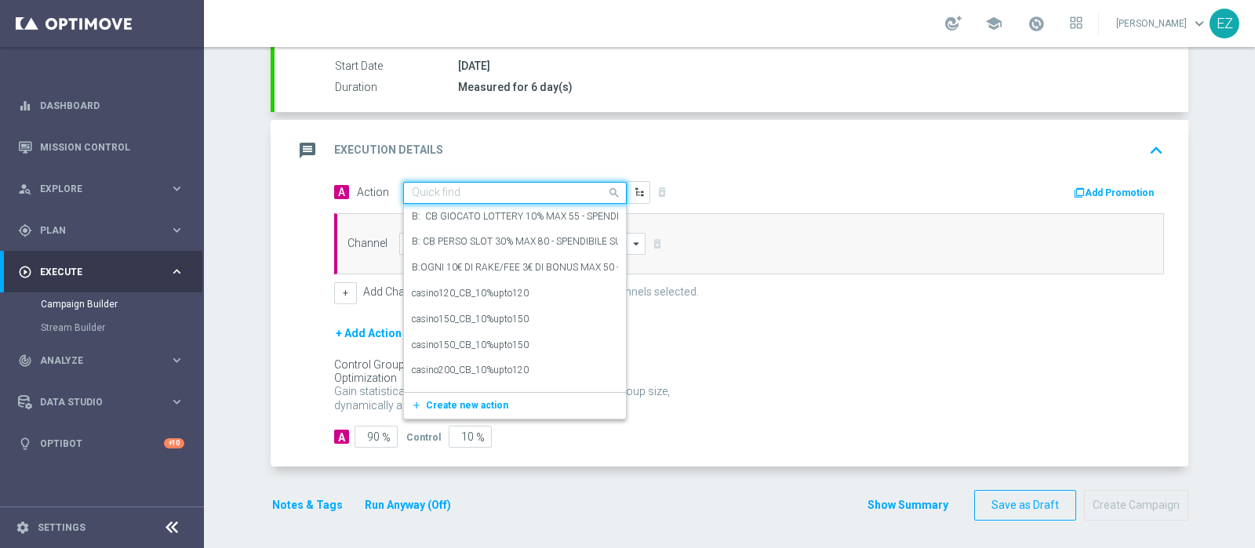
click at [519, 187] on input "text" at bounding box center [499, 193] width 175 height 13
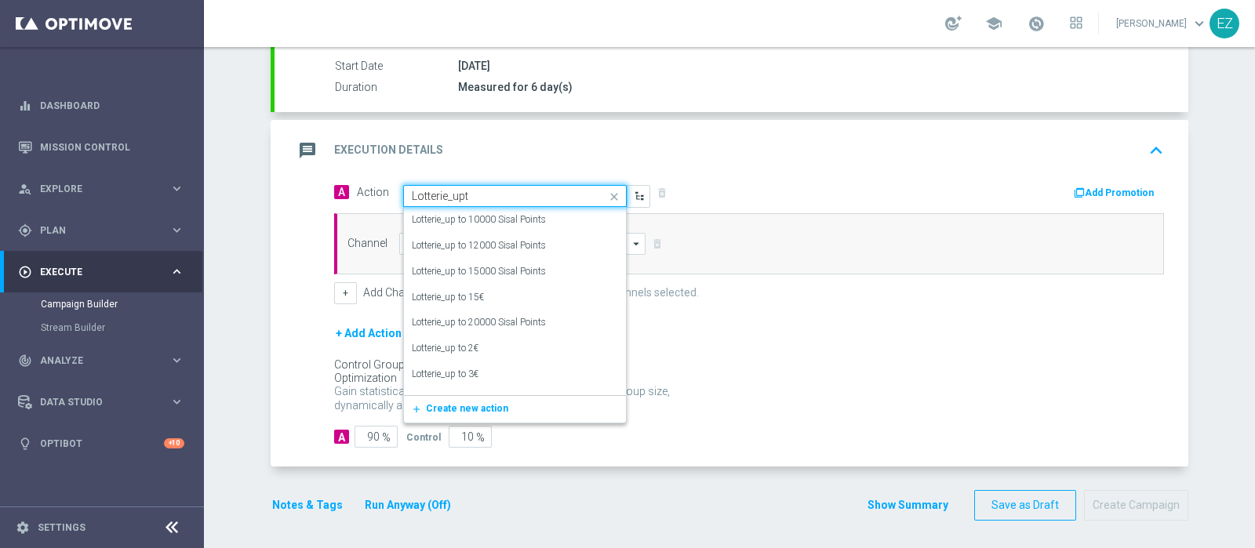
type input "Lotterie_upto"
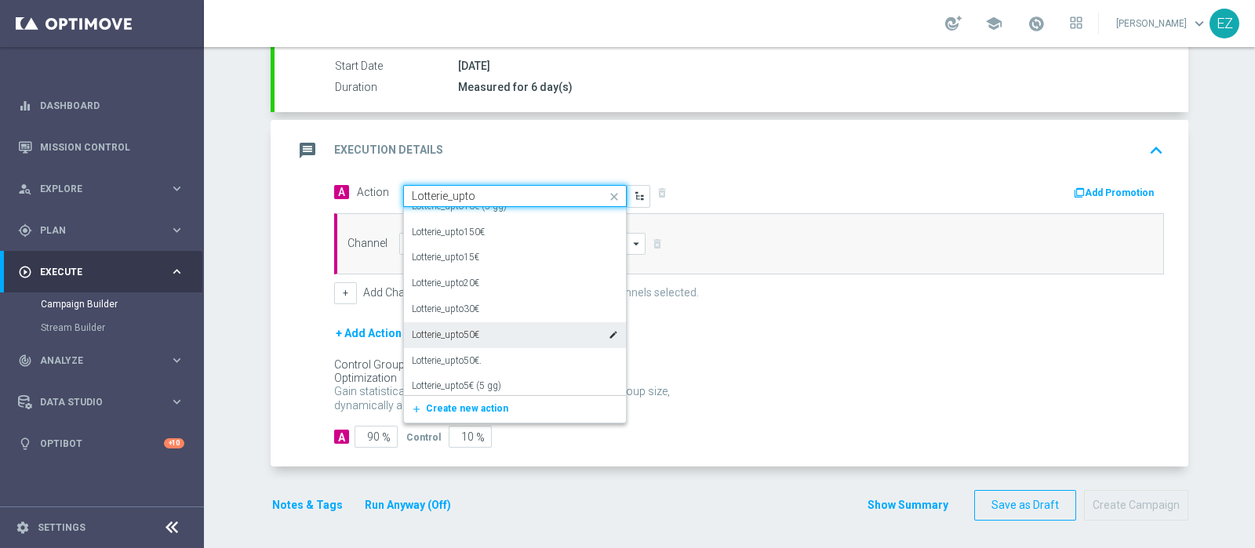
click at [472, 333] on label "Lotterie_upto50€" at bounding box center [445, 335] width 67 height 13
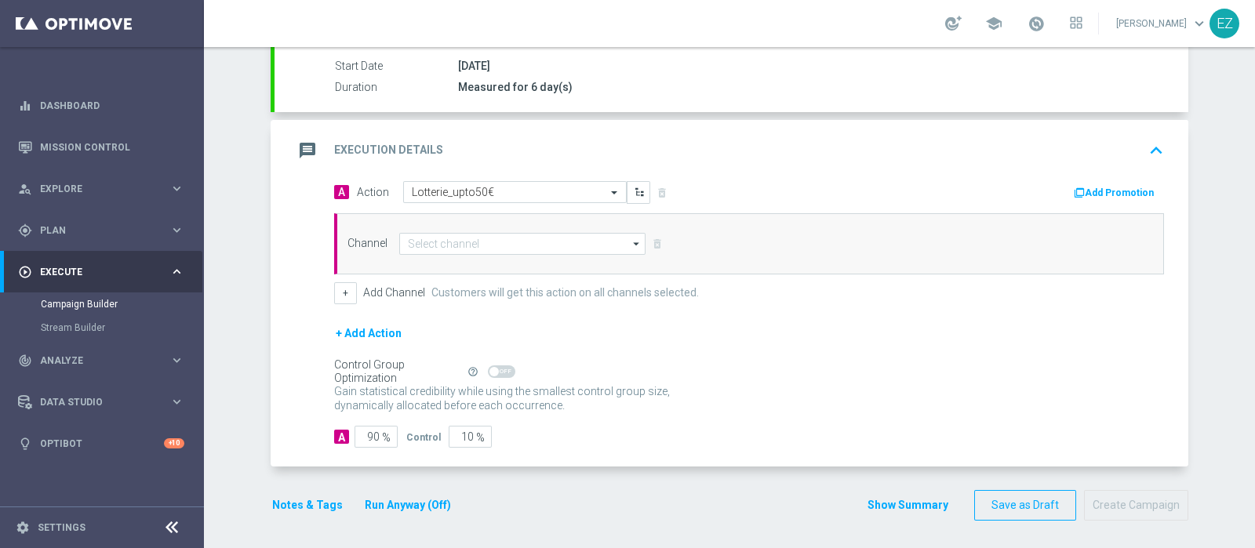
click at [1102, 200] on div "A Action Select action Lotterie_upto50€ delete_forever Add Promotion" at bounding box center [748, 193] width 853 height 24
click at [1105, 196] on button "Add Promotion" at bounding box center [1115, 192] width 87 height 17
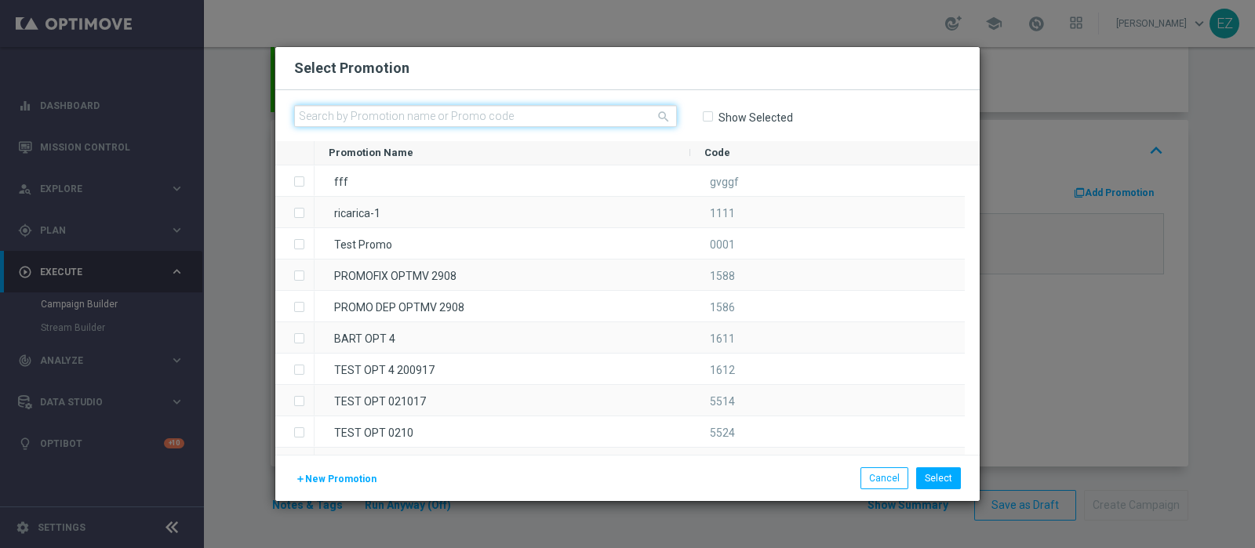
click at [420, 123] on input "text" at bounding box center [485, 116] width 383 height 22
paste input "0910 LOTTOTTOBRE H"
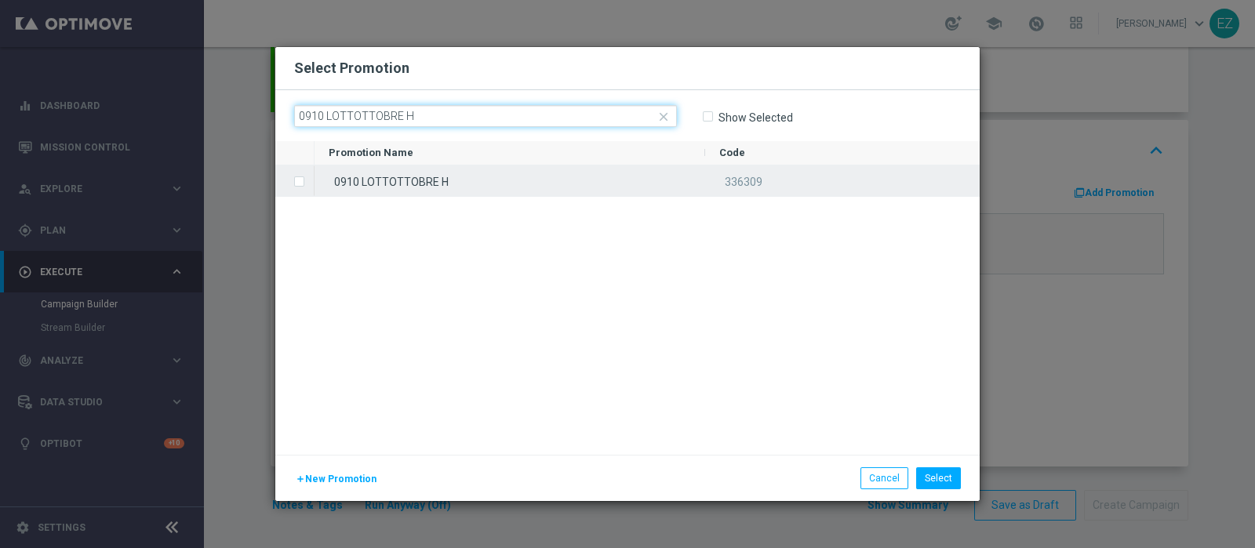
type input "0910 LOTTOTTOBRE H"
click at [440, 178] on div "0910 LOTTOTTOBRE H" at bounding box center [510, 181] width 391 height 31
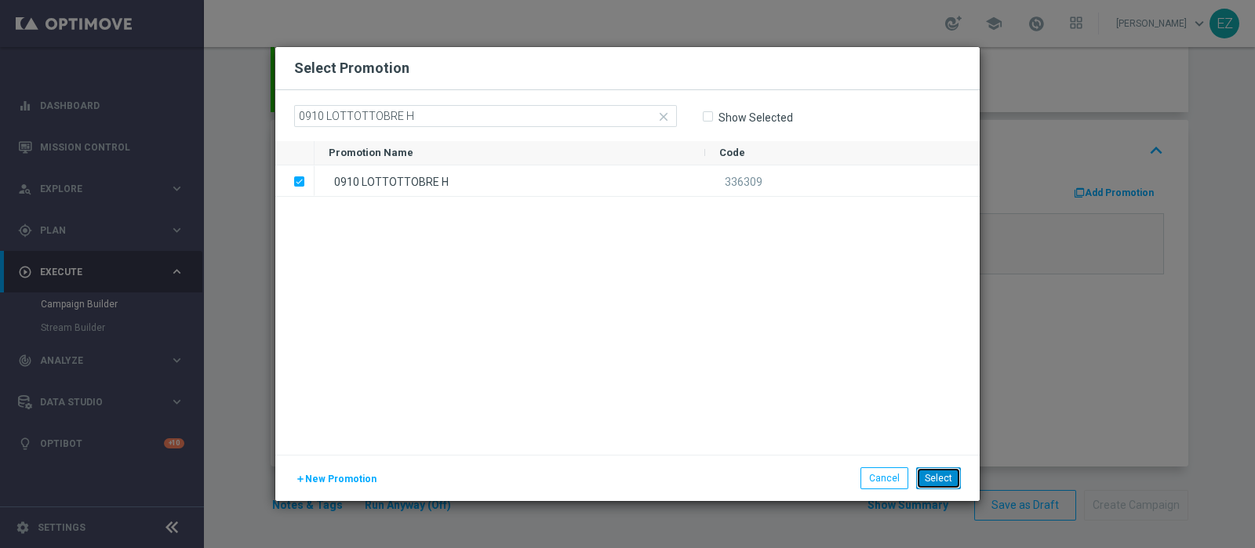
click at [951, 479] on button "Select" at bounding box center [938, 479] width 45 height 22
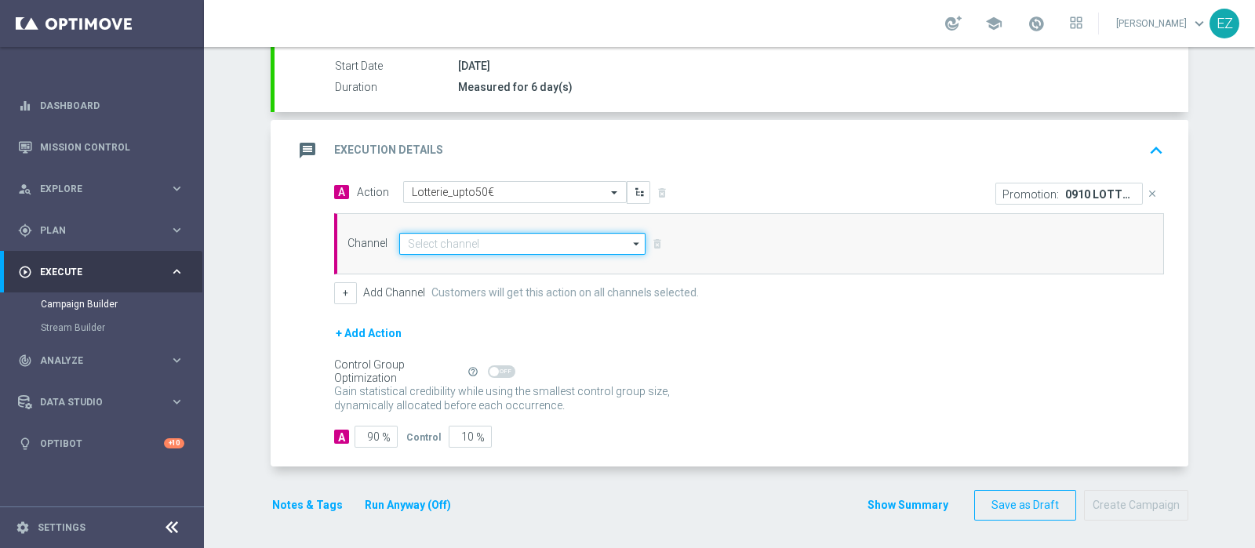
click at [483, 236] on input at bounding box center [522, 244] width 246 height 22
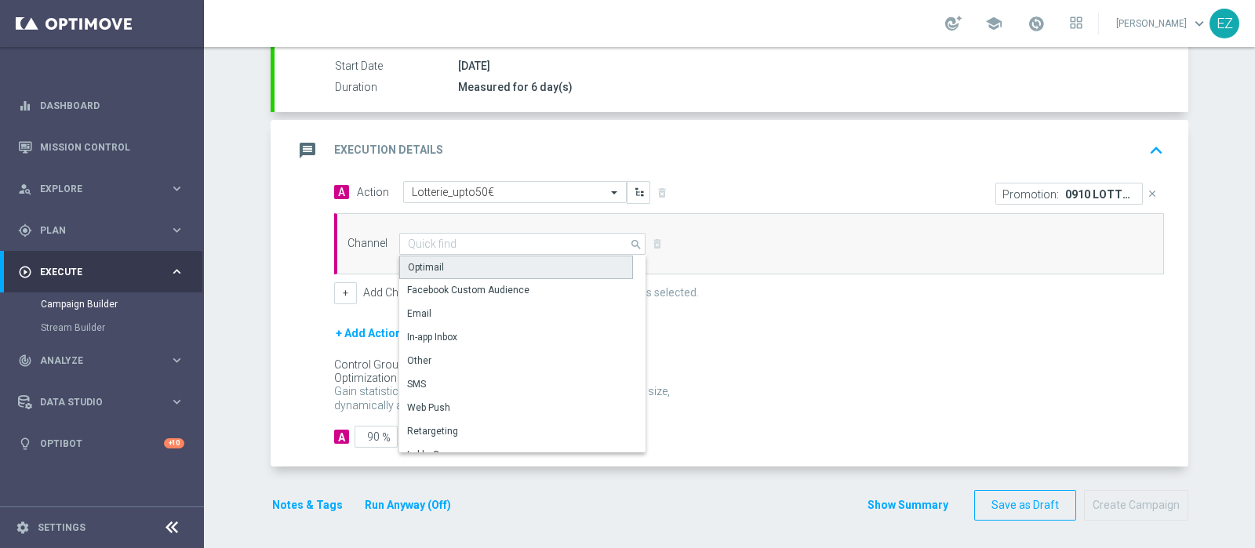
click at [468, 264] on div "Optimail" at bounding box center [516, 268] width 234 height 24
type input "Optimail"
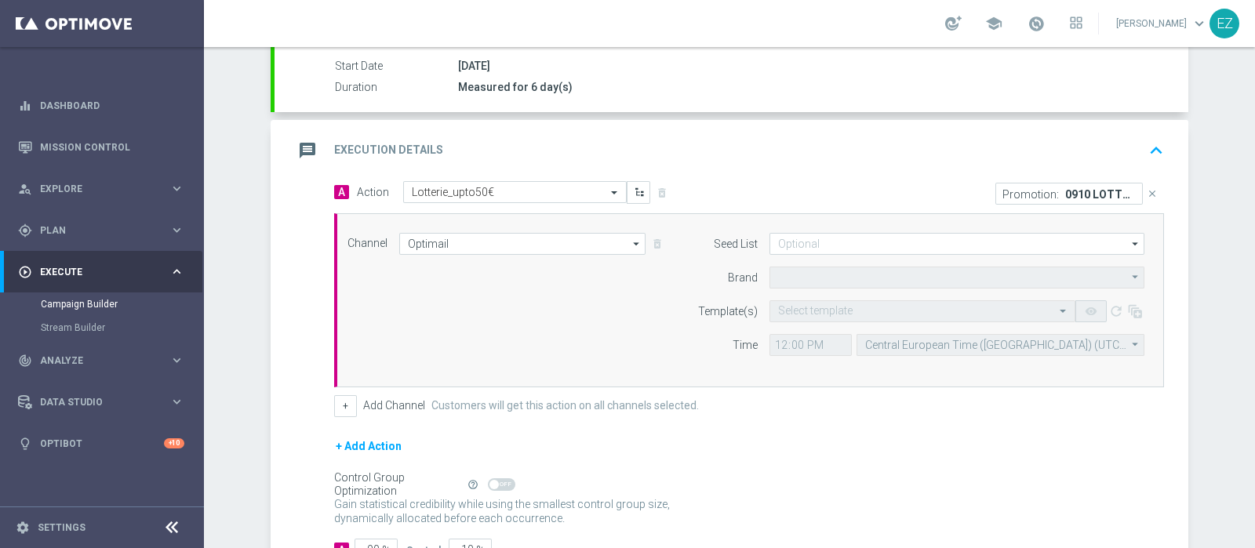
type input "Sisal Marketing"
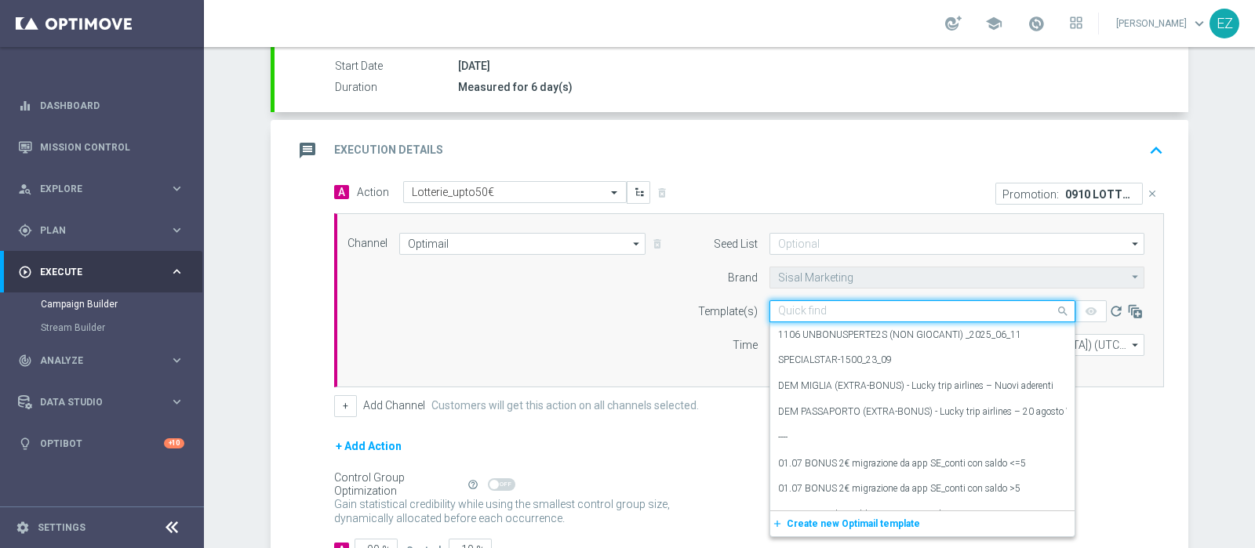
click at [877, 311] on input "text" at bounding box center [906, 311] width 257 height 13
paste input "0910 LOTTOTTOBRE H"
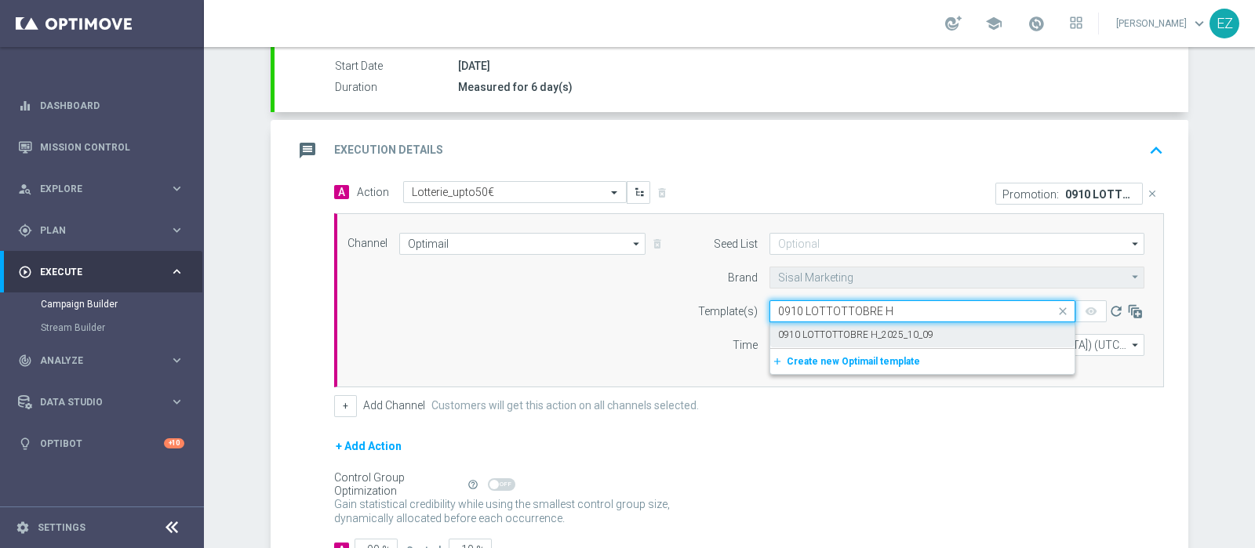
click at [861, 329] on label "0910 LOTTOTTOBRE H_2025_10_09" at bounding box center [855, 335] width 155 height 13
type input "0910 LOTTOTTOBRE H"
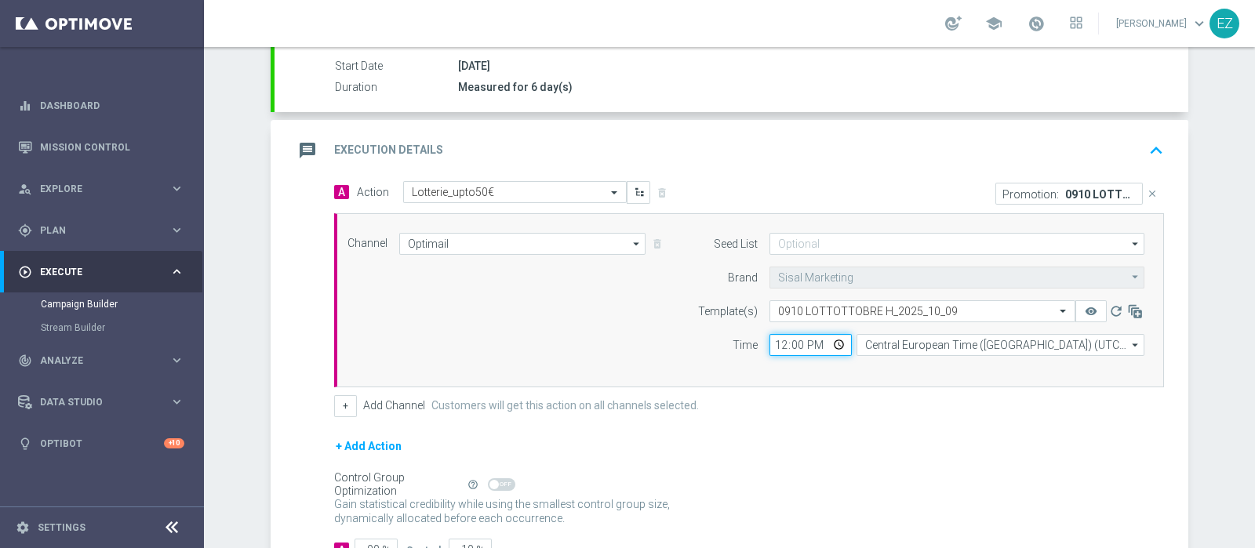
click at [772, 347] on input "12:00" at bounding box center [811, 345] width 82 height 22
type input "16:30"
click at [334, 395] on button "+" at bounding box center [345, 406] width 23 height 22
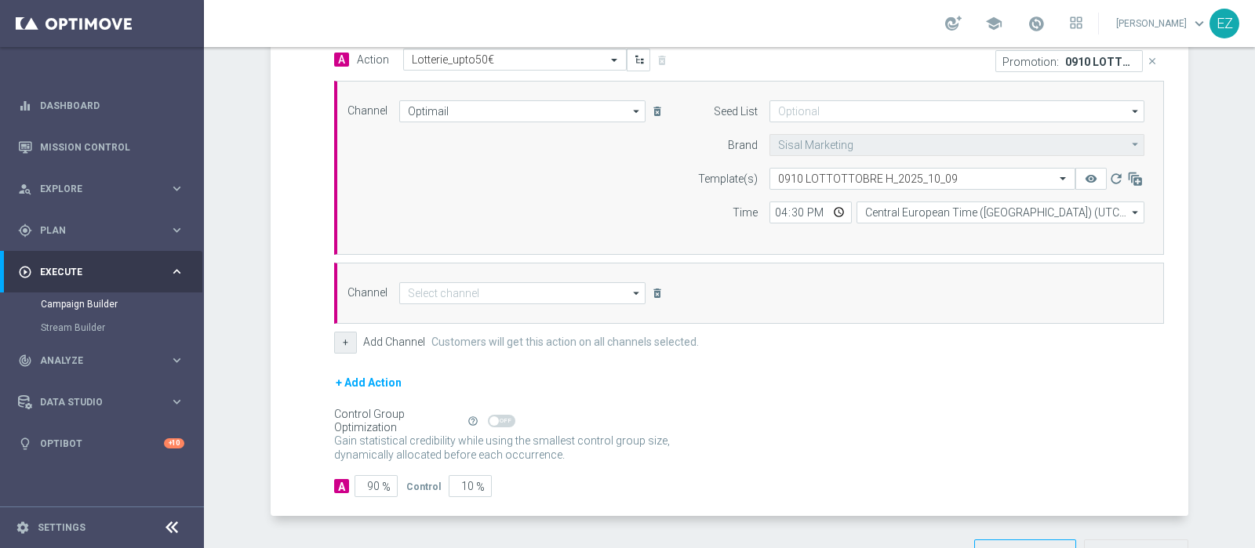
scroll to position [393, 0]
click at [533, 282] on input at bounding box center [522, 293] width 246 height 22
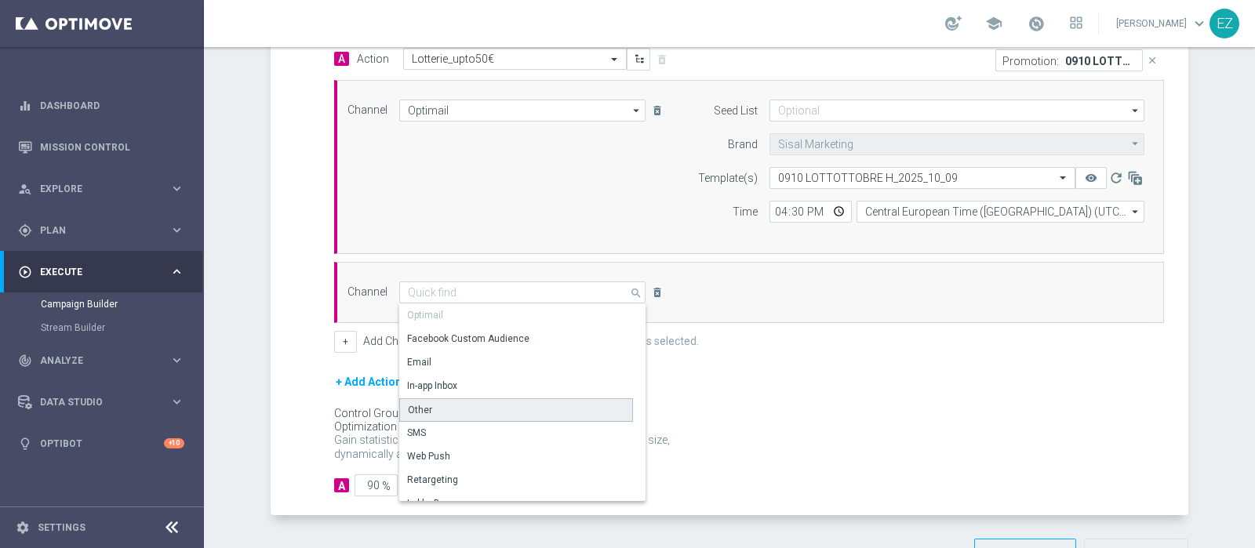
click at [465, 403] on div "Other" at bounding box center [516, 411] width 234 height 24
type input "Other"
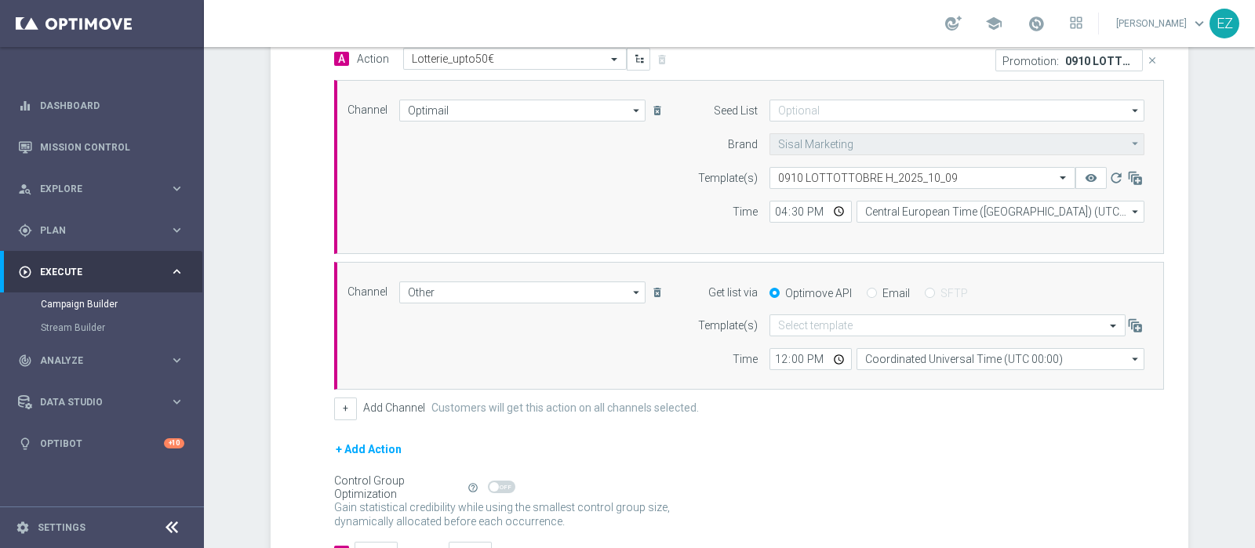
click at [867, 290] on input "Email" at bounding box center [872, 294] width 10 height 10
radio input "true"
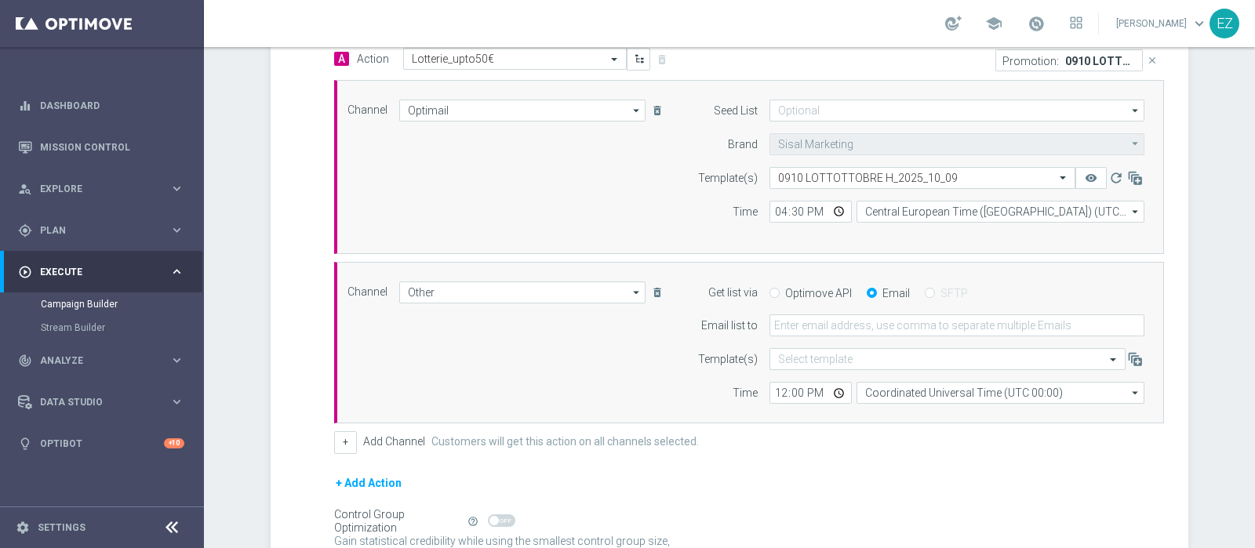
click at [857, 336] on form "Get list via Optimove API Email SFTP Email list to Template(s) Select template …" at bounding box center [917, 343] width 455 height 123
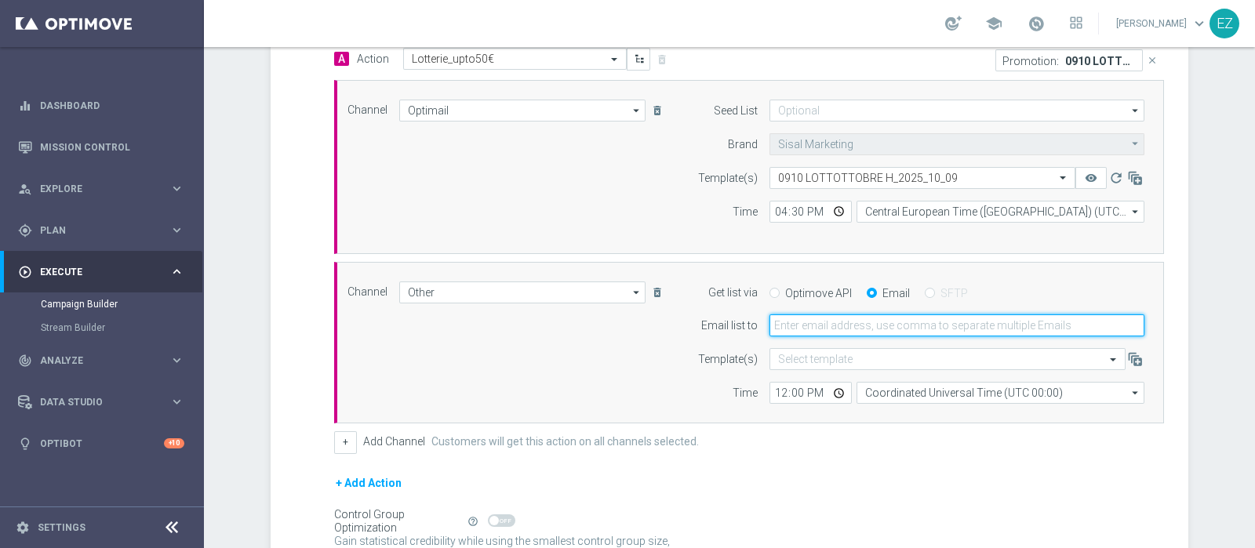
drag, startPoint x: 868, startPoint y: 327, endPoint x: 883, endPoint y: 327, distance: 14.9
click at [868, 327] on input "email" at bounding box center [957, 326] width 375 height 22
type input "elena.zarbin@sisal.it"
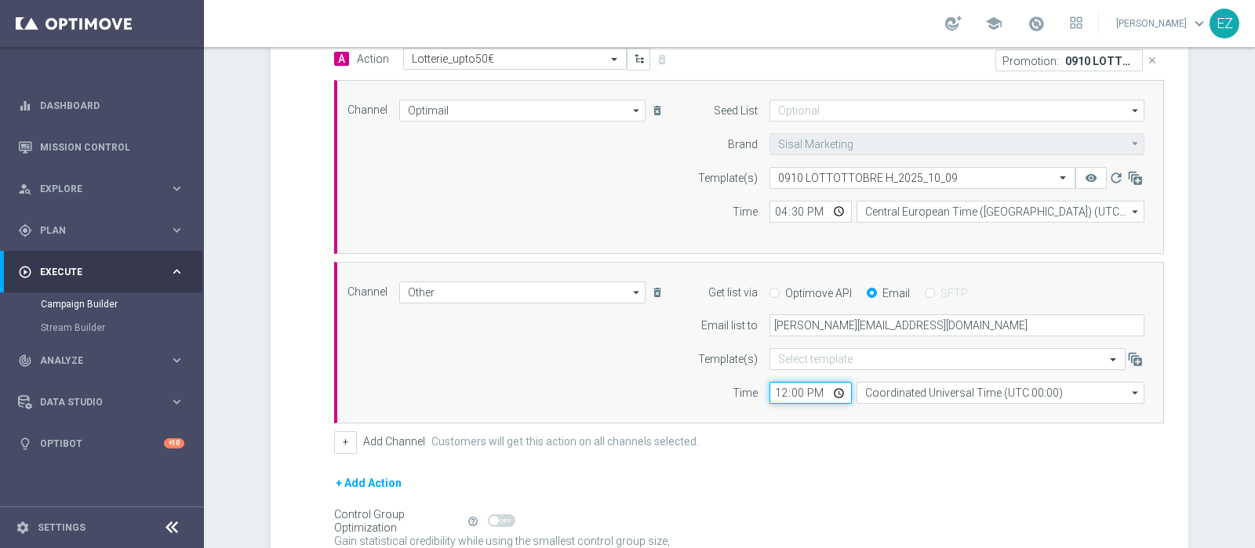
click at [770, 386] on input "12:00" at bounding box center [811, 393] width 82 height 22
type input "16:00"
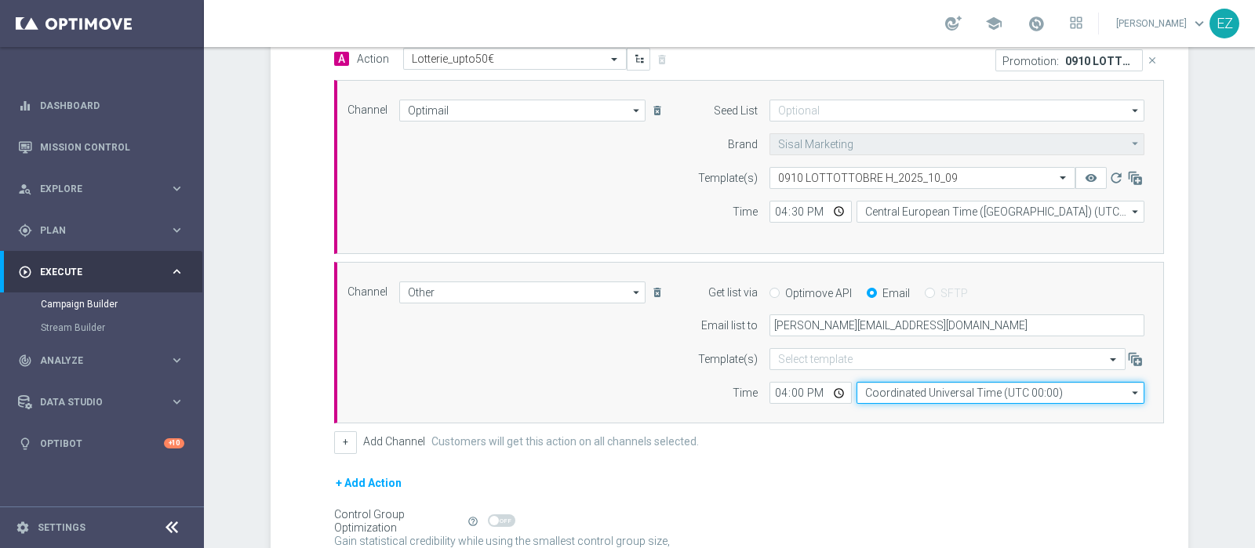
click at [944, 397] on input "Coordinated Universal Time (UTC 00:00)" at bounding box center [1001, 393] width 288 height 22
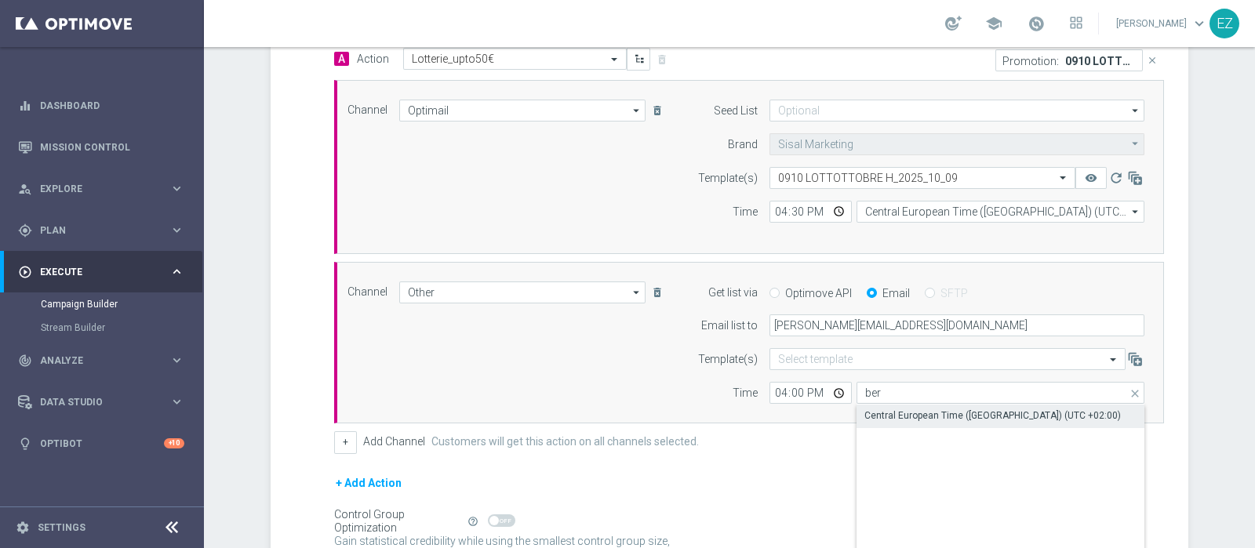
click at [942, 414] on div "Central European Time (Berlin) (UTC +02:00)" at bounding box center [992, 416] width 257 height 14
type input "Central European Time (Berlin) (UTC +02:00)"
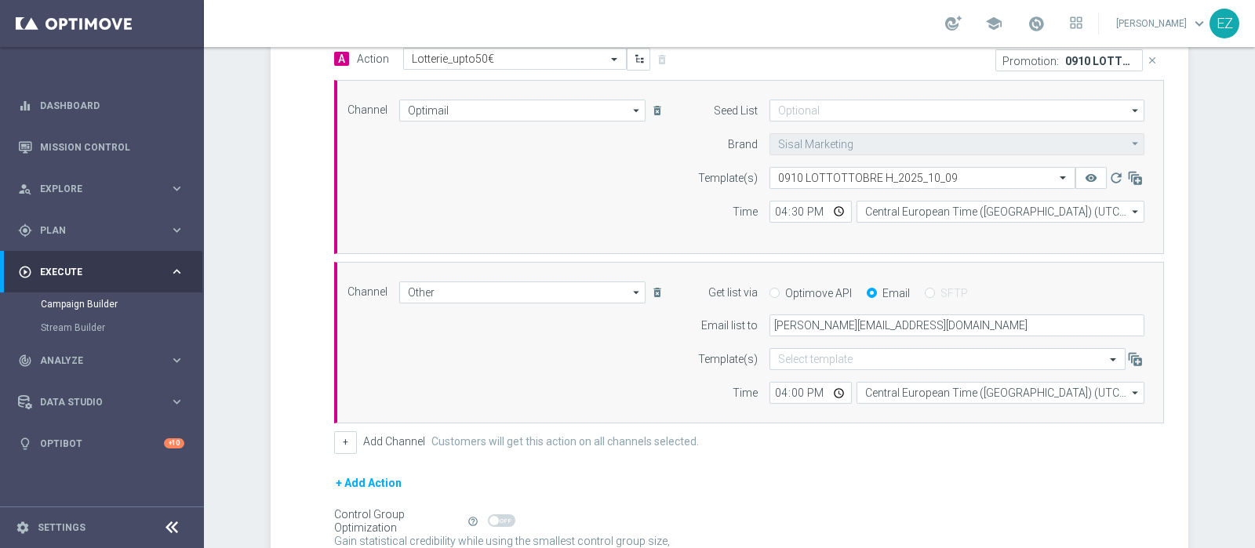
scroll to position [543, 0]
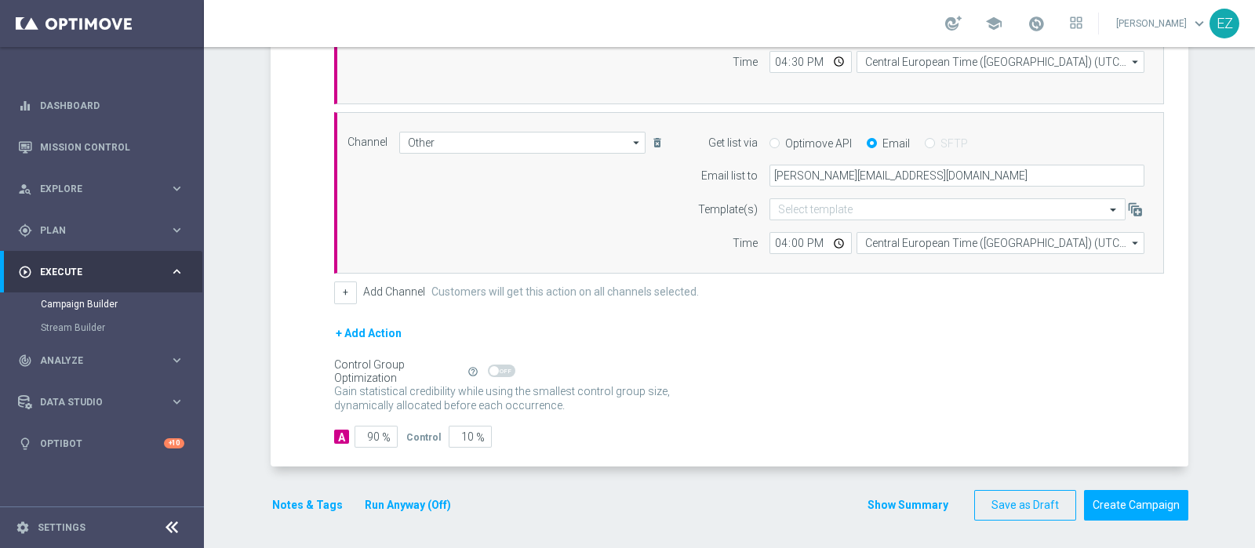
click at [304, 500] on button "Notes & Tags" at bounding box center [308, 506] width 74 height 20
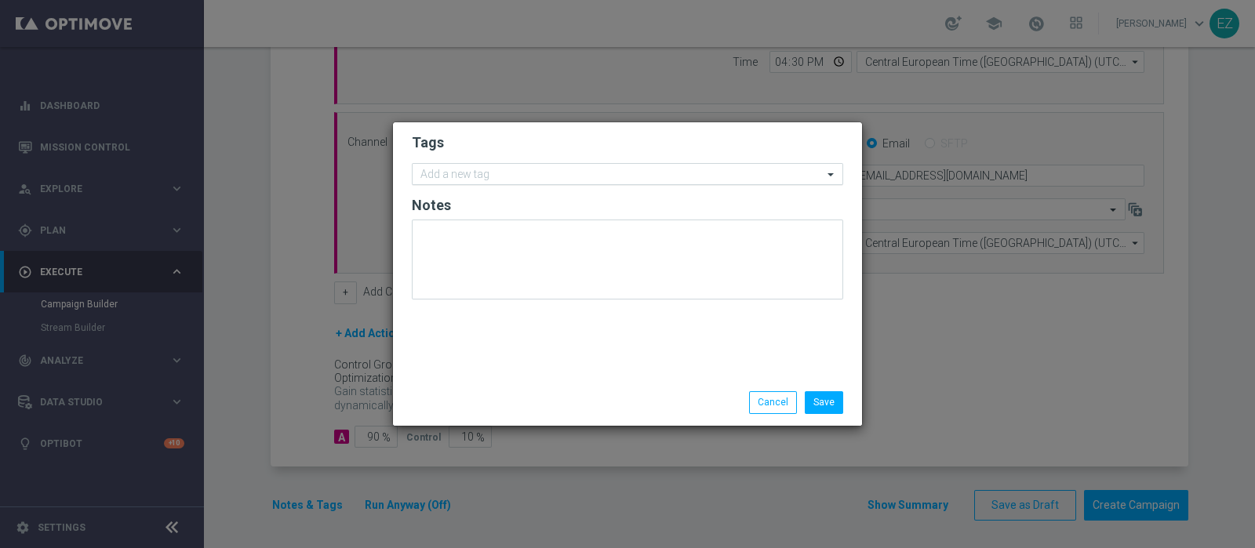
click at [544, 176] on input "text" at bounding box center [621, 175] width 402 height 13
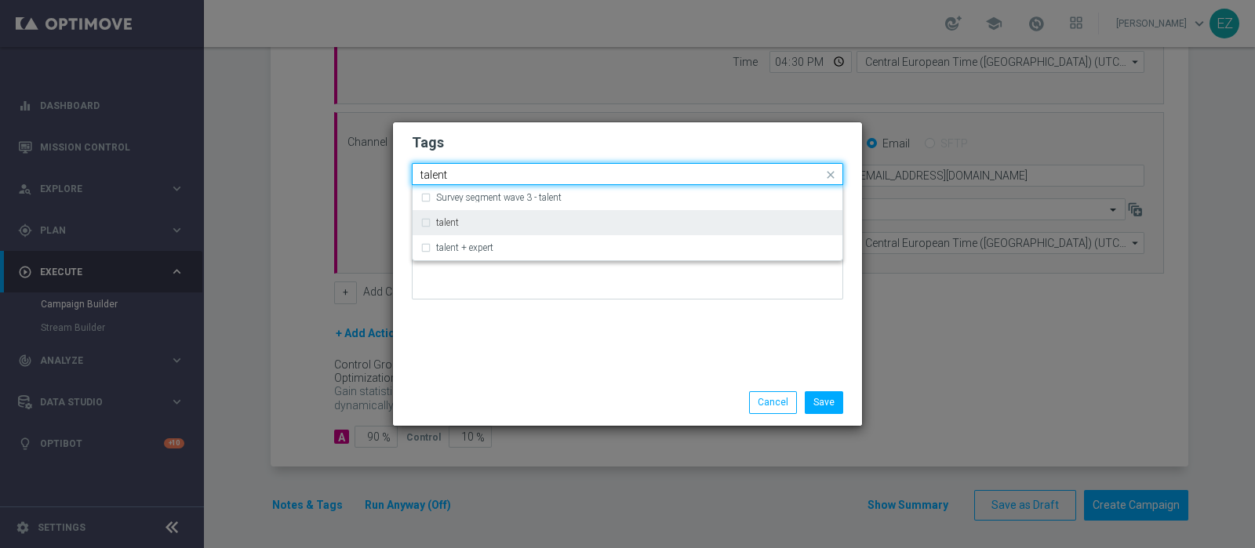
click at [449, 227] on label "talent" at bounding box center [447, 222] width 23 height 9
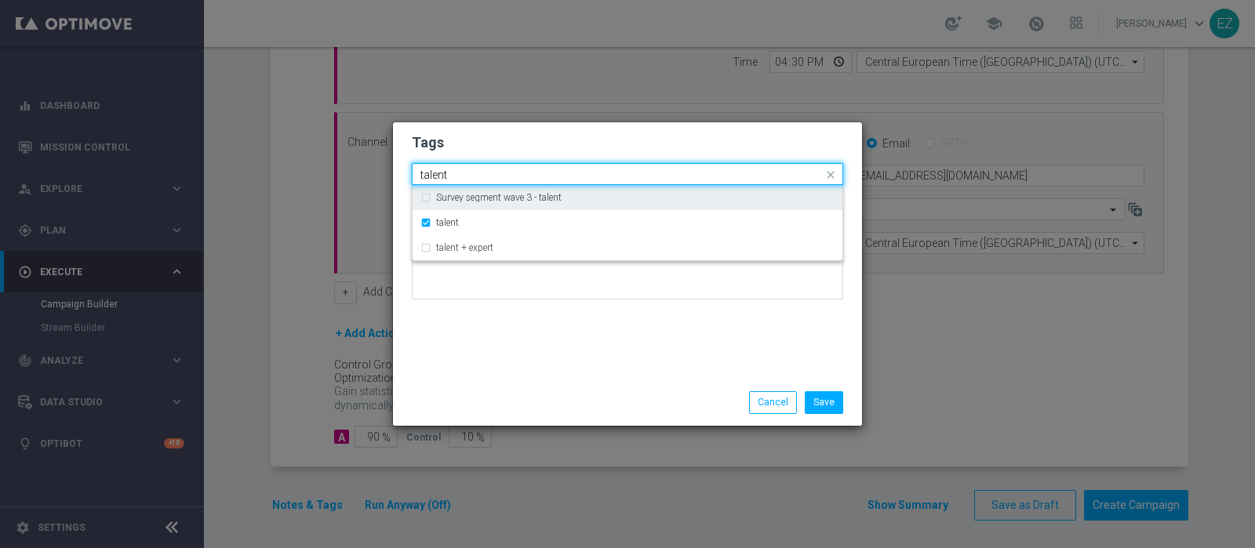
click at [433, 171] on input "talent" at bounding box center [621, 175] width 402 height 13
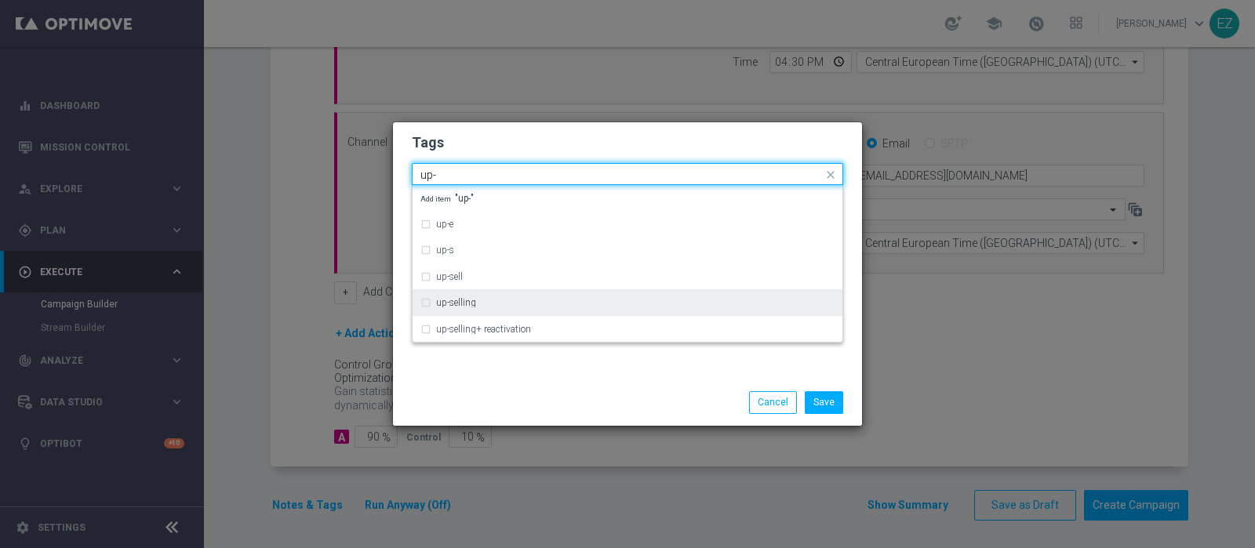
click at [449, 304] on label "up-selling" at bounding box center [456, 302] width 40 height 9
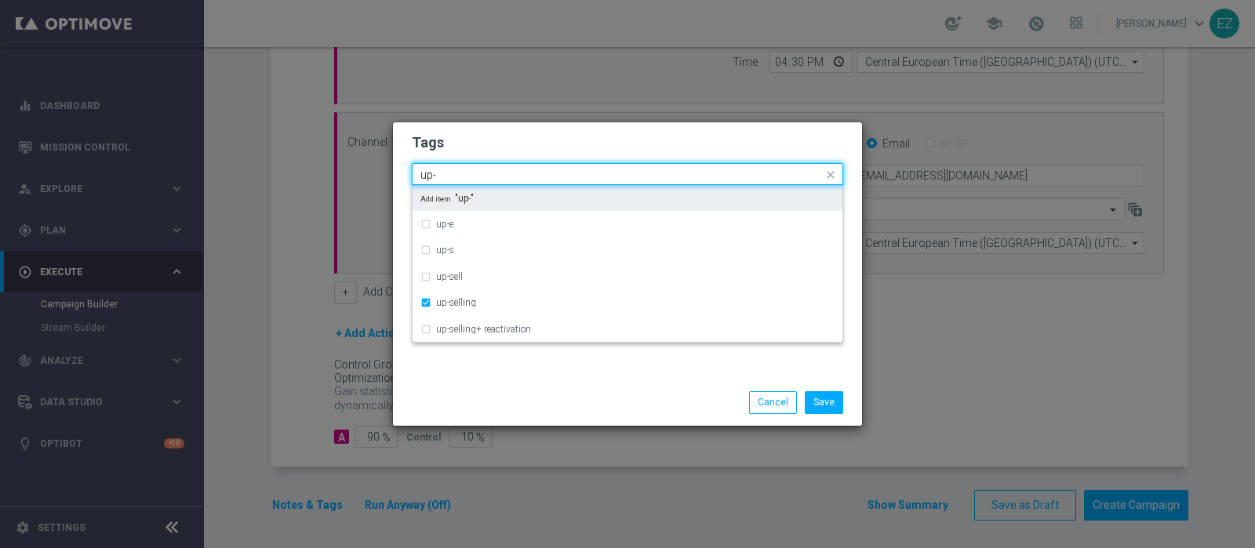
drag, startPoint x: 451, startPoint y: 175, endPoint x: 298, endPoint y: 168, distance: 153.1
click at [298, 168] on modal-container "Tags Quick find × talent × up-selling up- up-e up-s up-sell up-selling up-selli…" at bounding box center [627, 274] width 1255 height 548
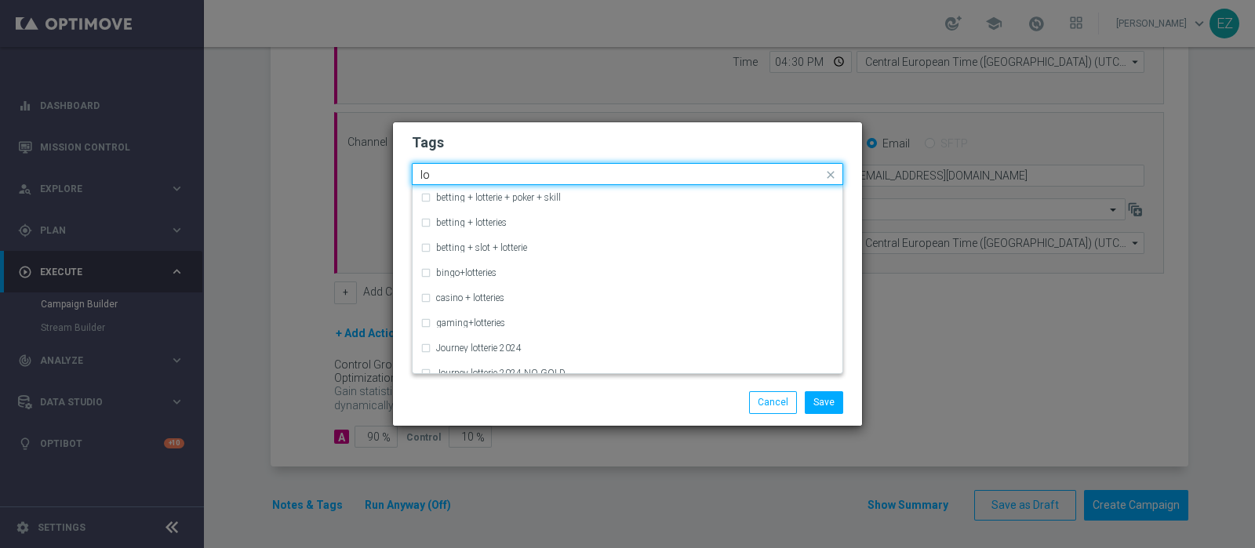
type input "l"
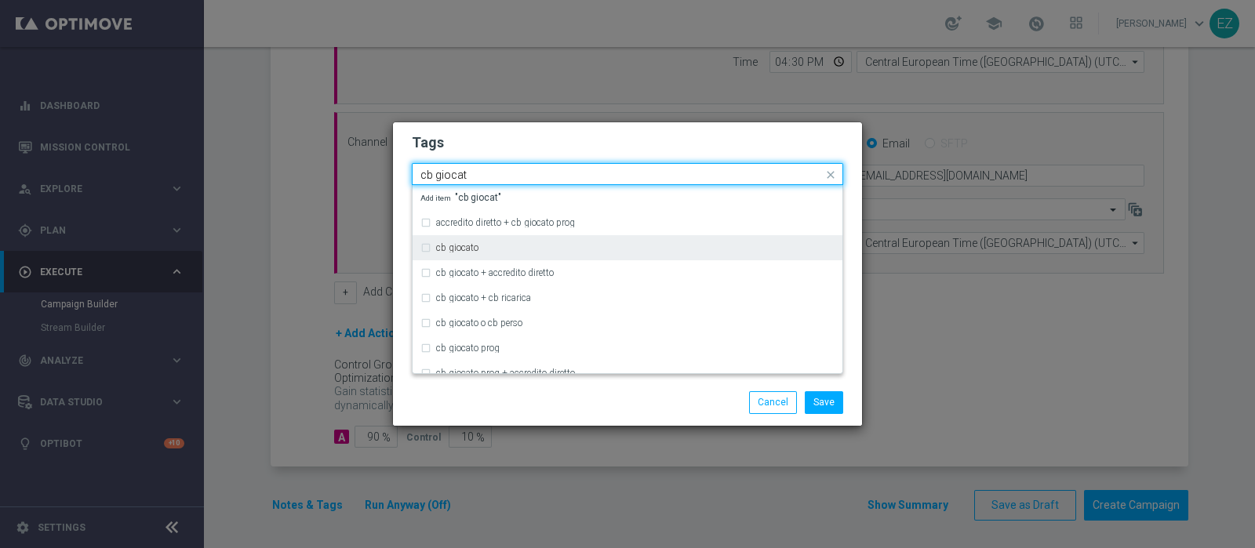
click at [450, 246] on label "cb giocato" at bounding box center [457, 247] width 42 height 9
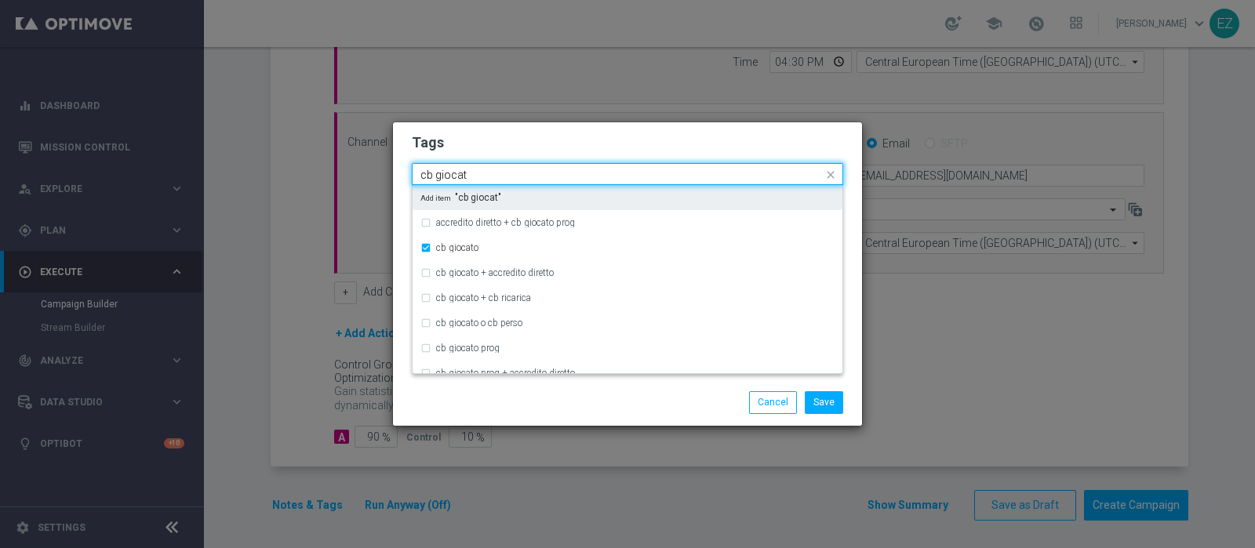
drag, startPoint x: 468, startPoint y: 173, endPoint x: 308, endPoint y: 166, distance: 160.9
click at [308, 166] on modal-container "Tags Quick find × talent × up-selling × cb giocato cb giocat accredito diretto …" at bounding box center [627, 274] width 1255 height 548
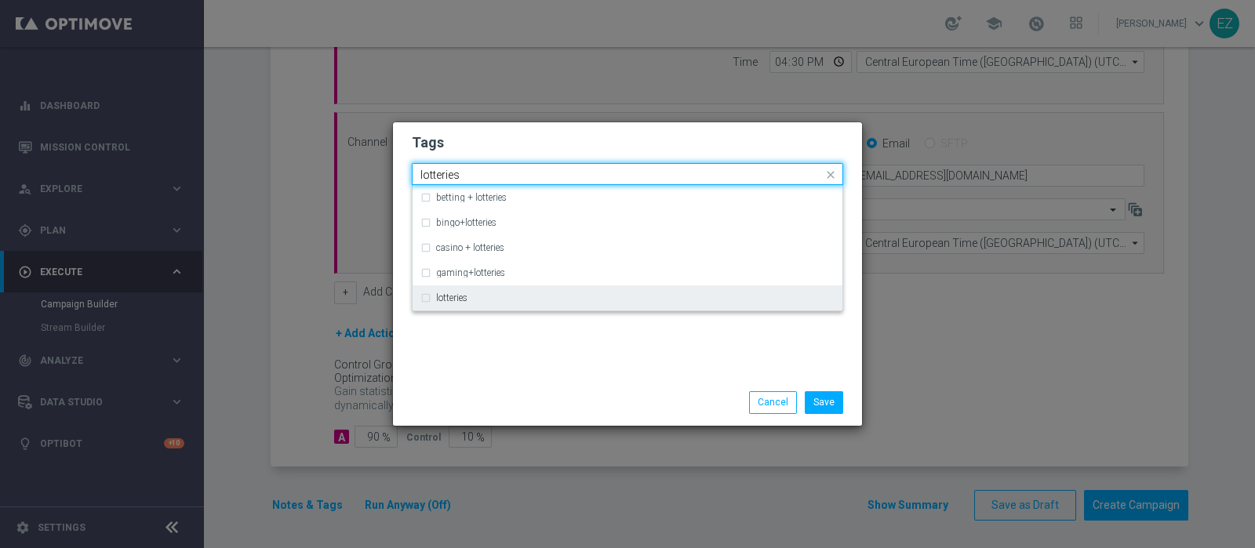
click at [465, 293] on label "lotteries" at bounding box center [451, 297] width 31 height 9
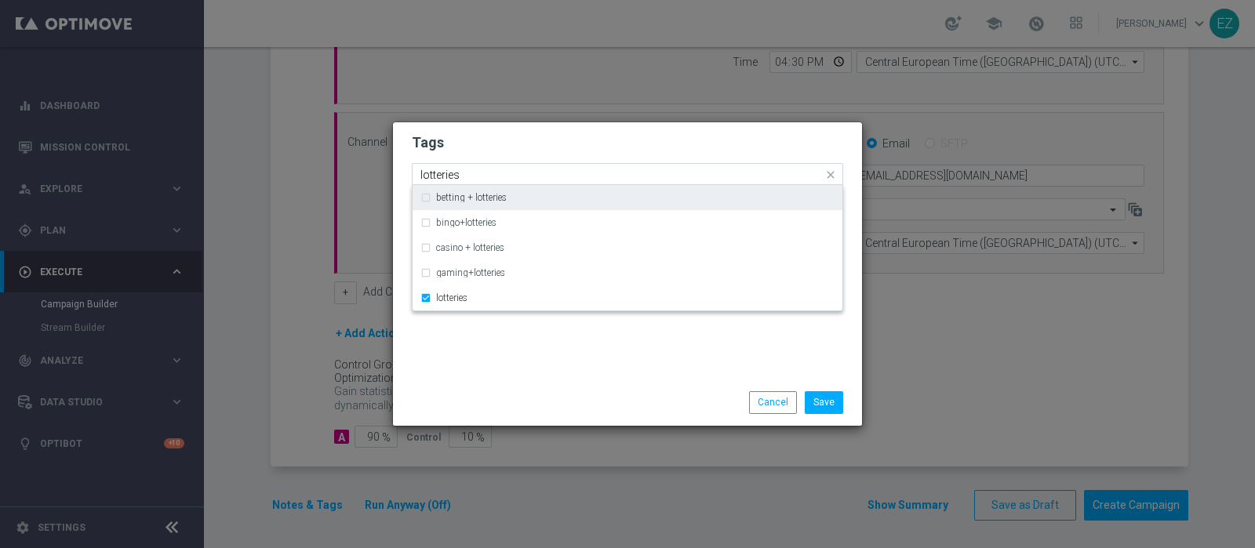
click at [449, 177] on input "lotteries" at bounding box center [621, 175] width 402 height 13
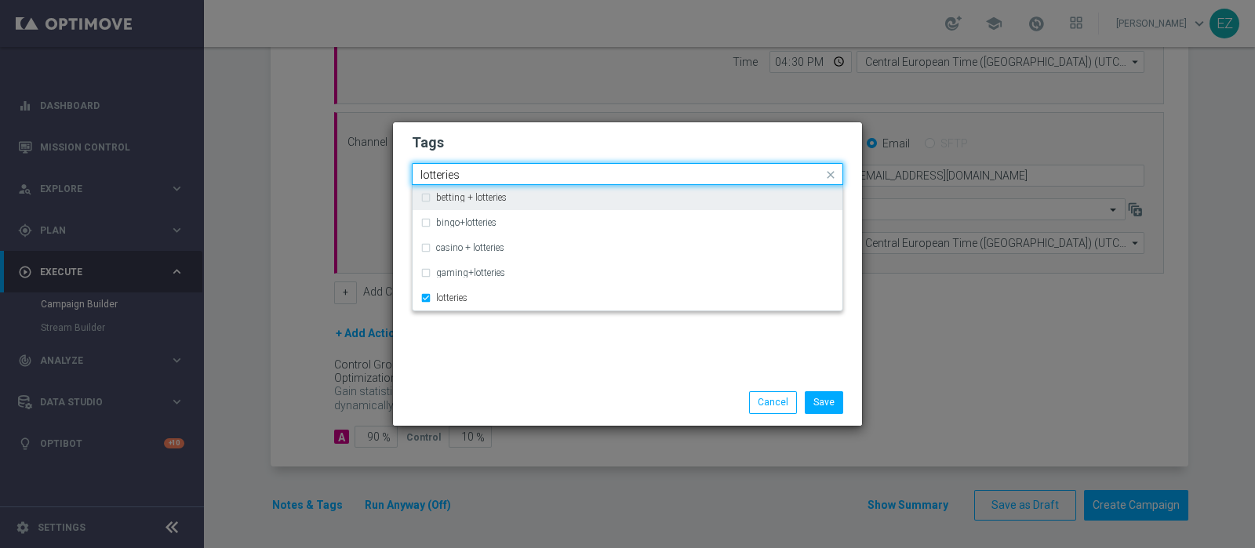
click at [449, 177] on input "lotteries" at bounding box center [621, 175] width 402 height 13
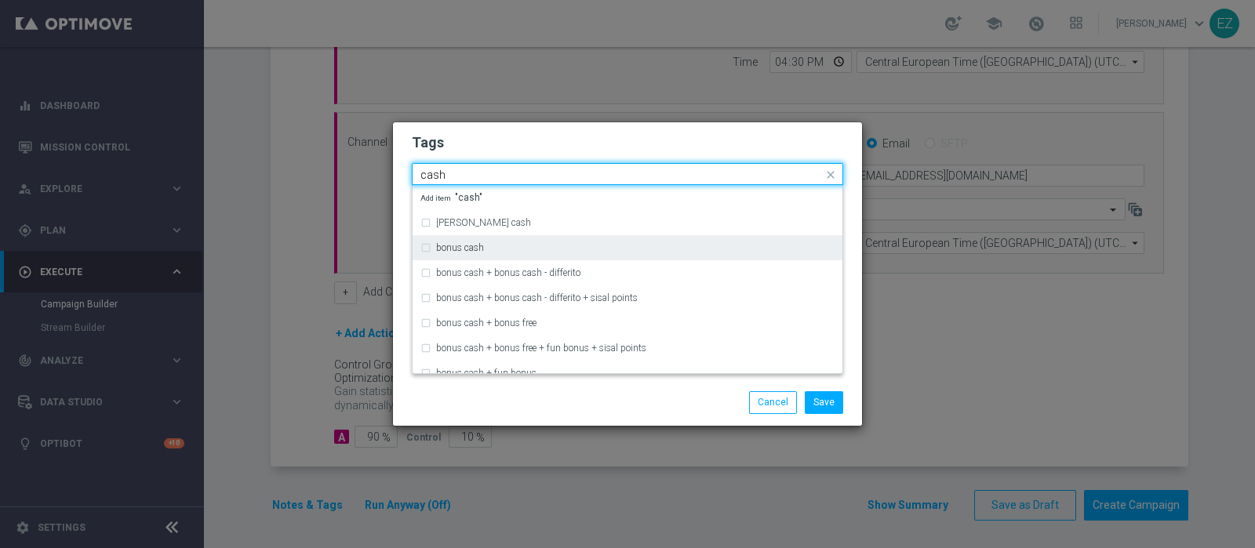
click at [458, 249] on label "bonus cash" at bounding box center [460, 247] width 48 height 9
type input "cash"
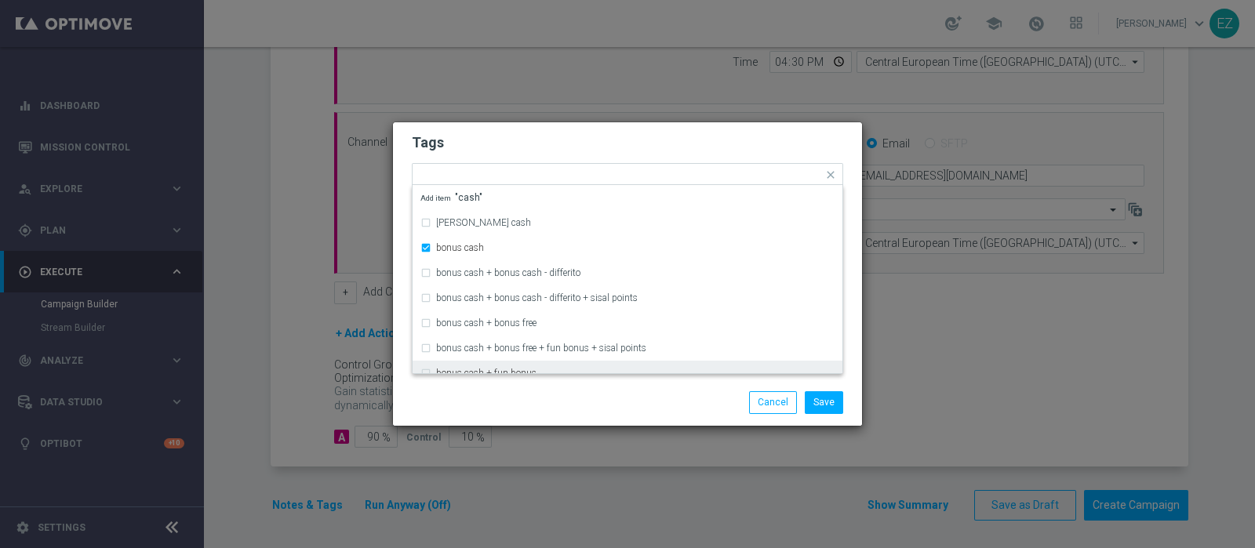
click at [677, 394] on div "Save Cancel" at bounding box center [703, 402] width 304 height 22
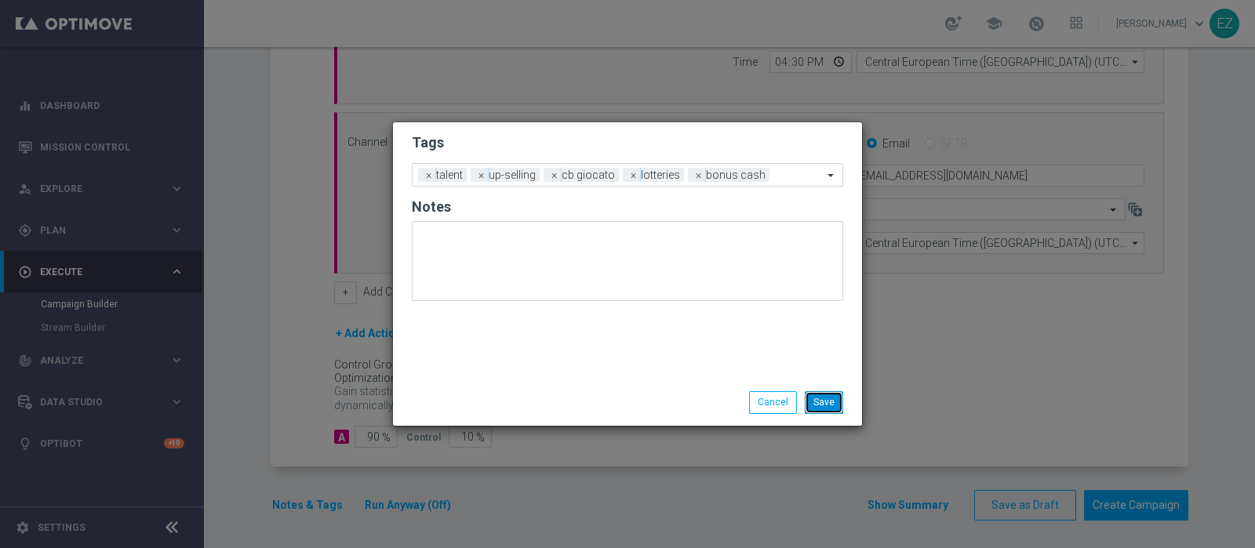
click at [828, 410] on button "Save" at bounding box center [824, 402] width 38 height 22
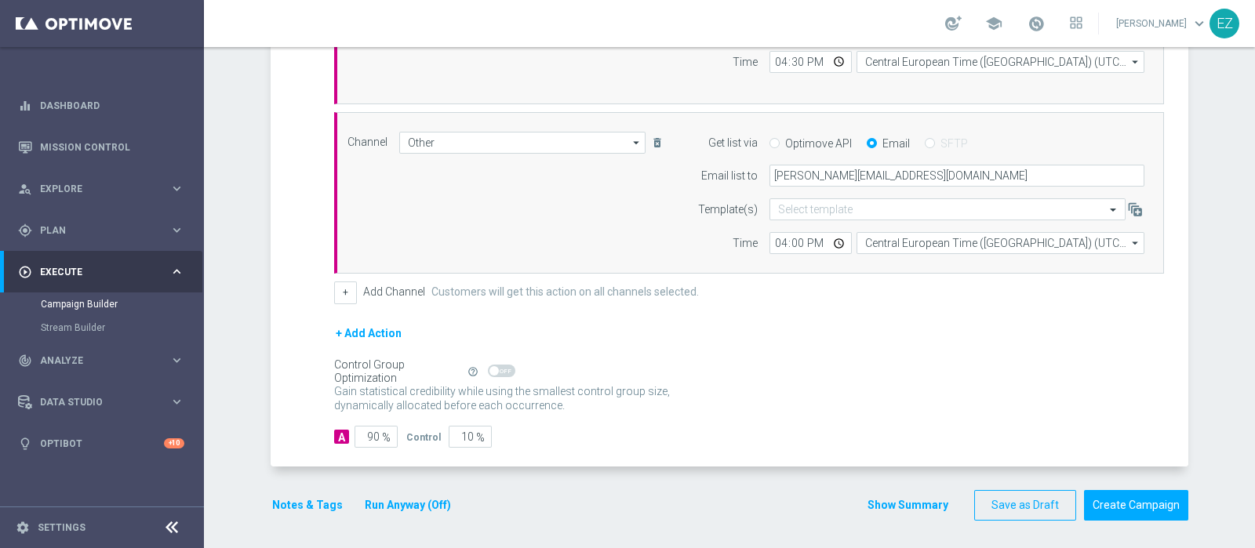
click at [886, 506] on button "Show Summary" at bounding box center [908, 506] width 82 height 18
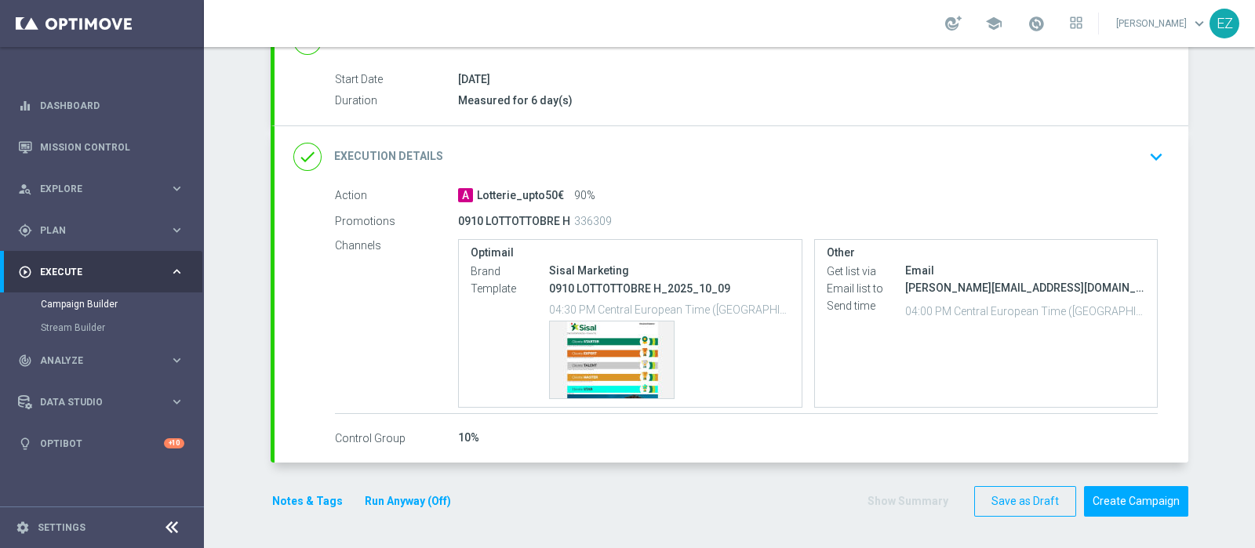
scroll to position [243, 0]
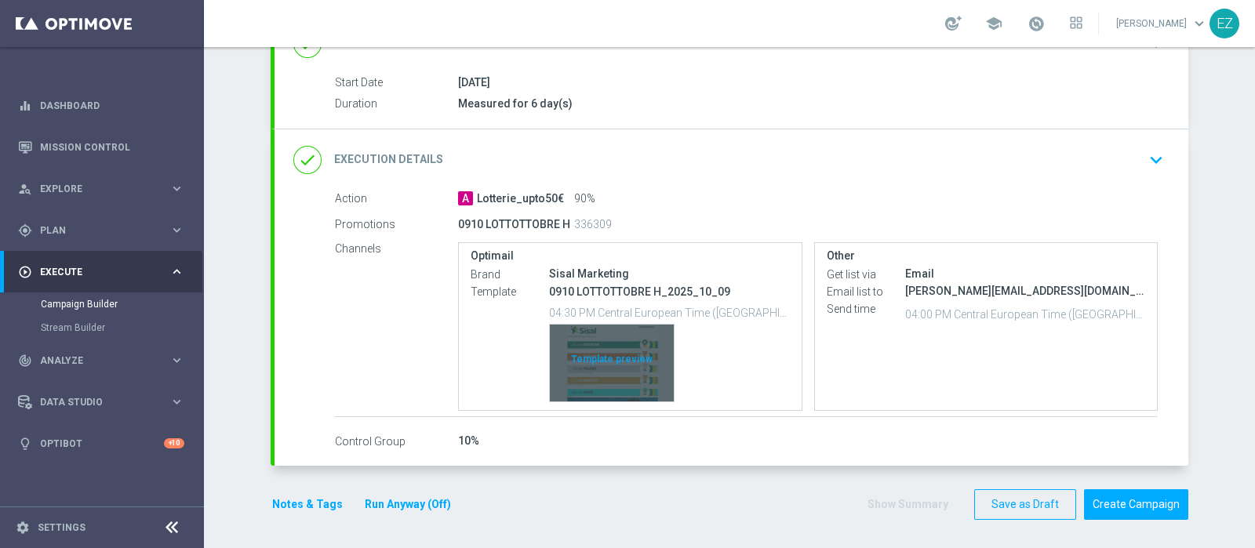
click at [588, 368] on div "Template preview" at bounding box center [612, 363] width 124 height 77
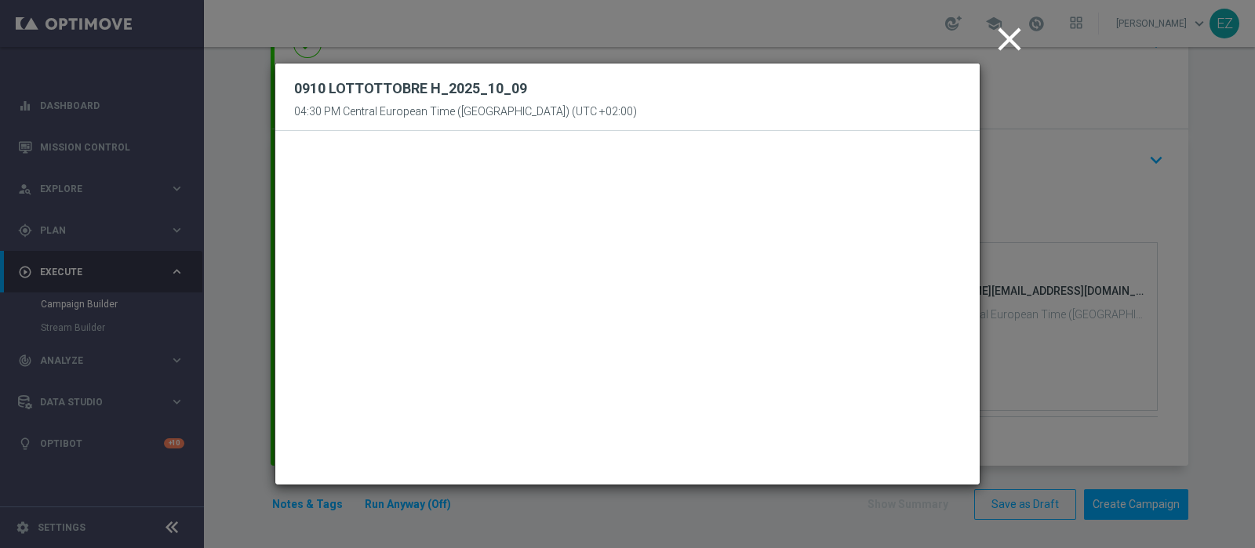
click at [995, 36] on icon "close" at bounding box center [1009, 39] width 39 height 39
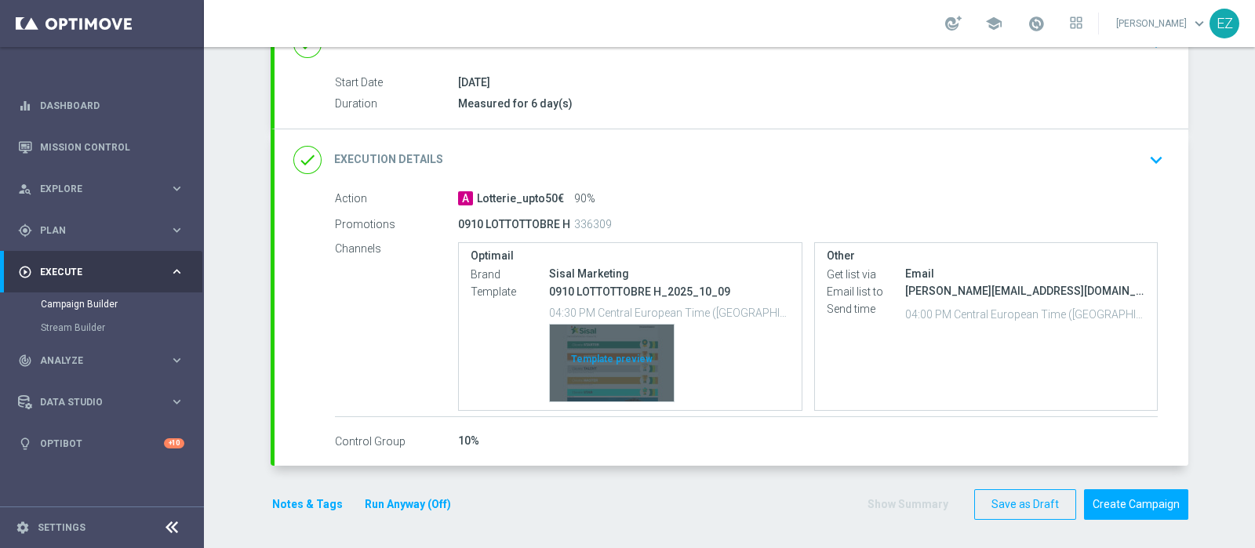
click at [599, 352] on div "Template preview" at bounding box center [612, 363] width 124 height 77
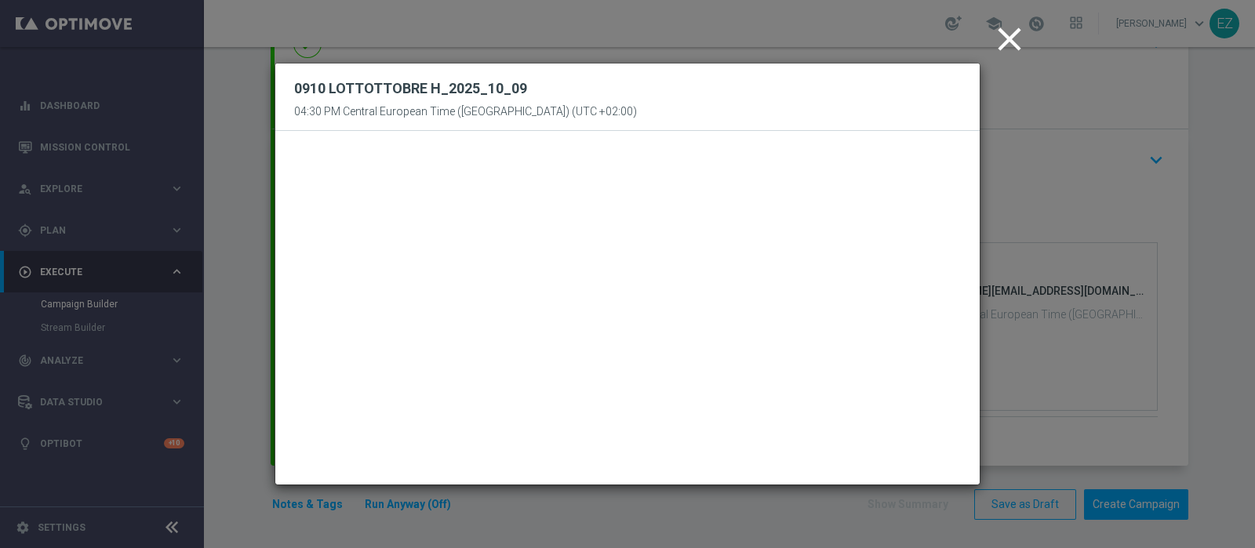
click at [995, 35] on icon "close" at bounding box center [1009, 39] width 39 height 39
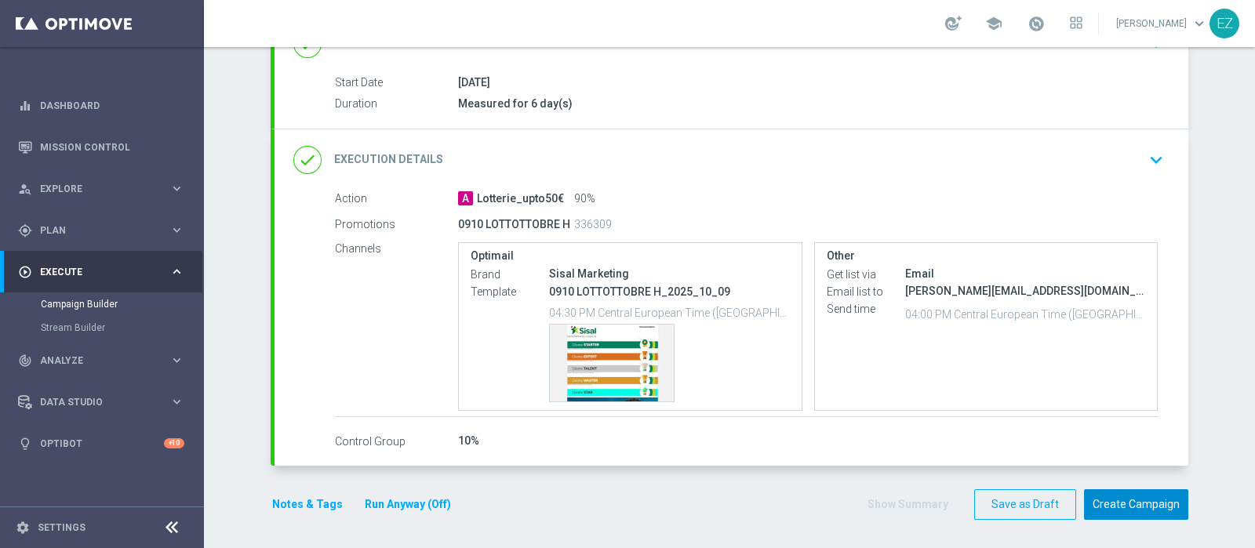
click at [1121, 508] on button "Create Campaign" at bounding box center [1136, 505] width 104 height 31
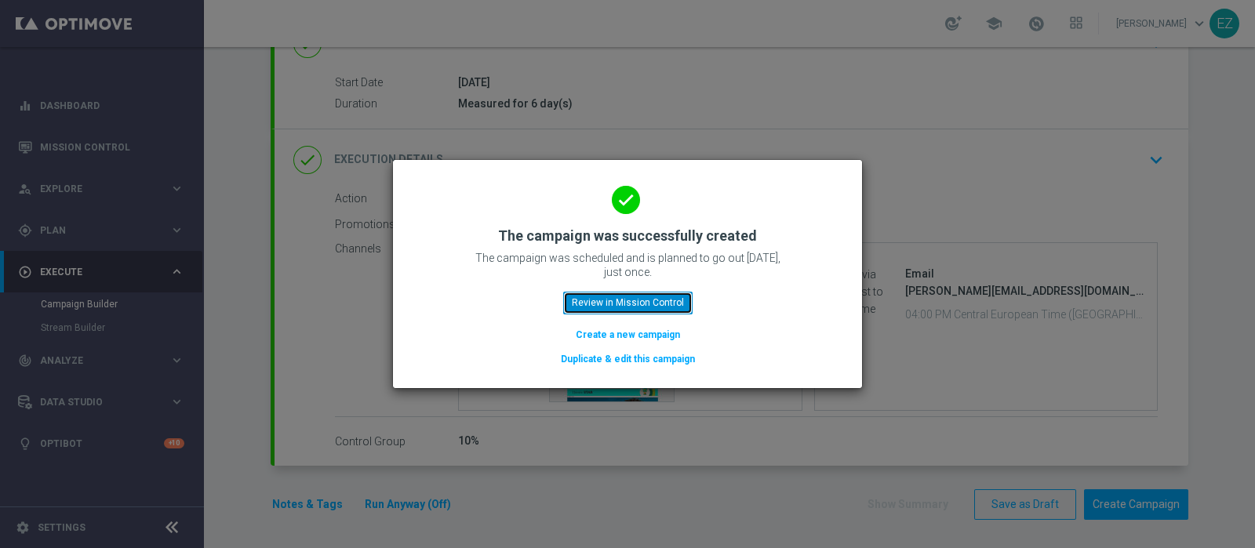
click at [676, 308] on button "Review in Mission Control" at bounding box center [627, 303] width 129 height 22
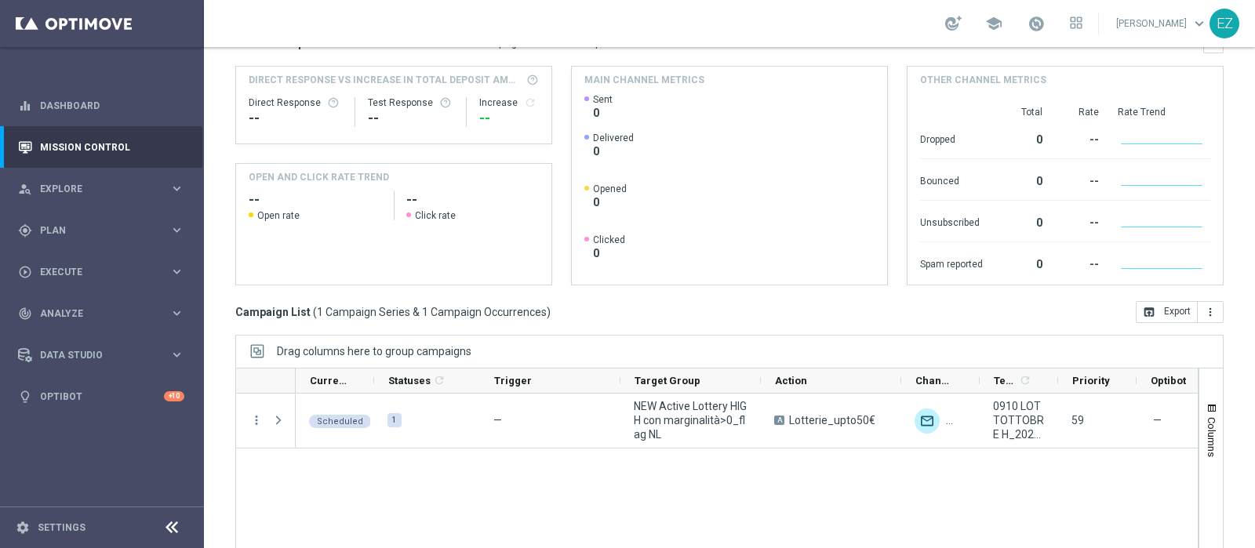
scroll to position [195, 0]
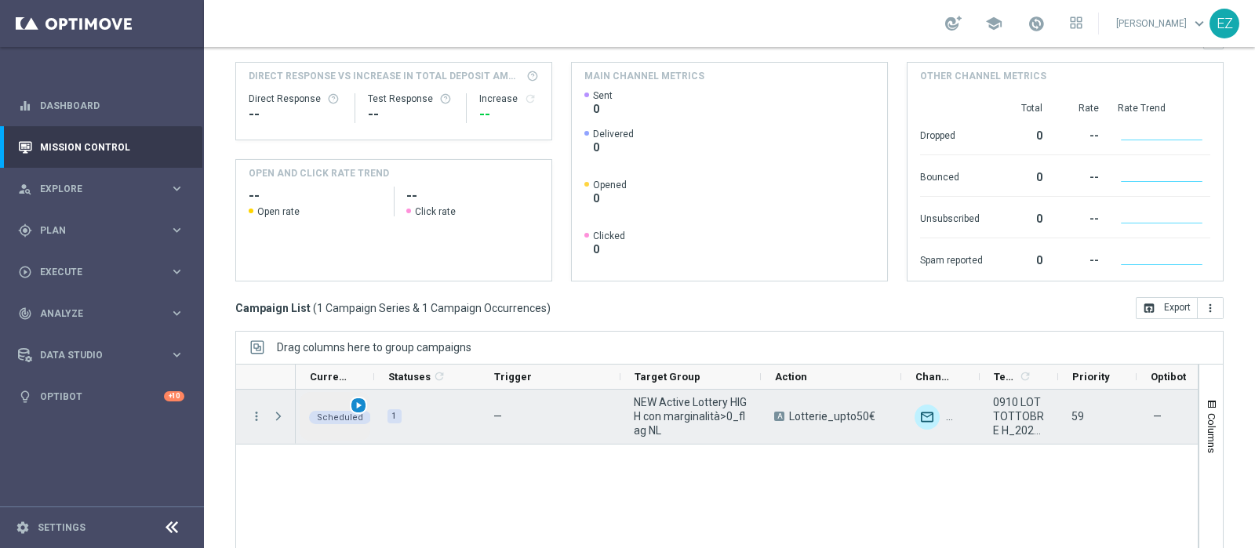
click at [355, 406] on span "play_arrow" at bounding box center [358, 405] width 11 height 11
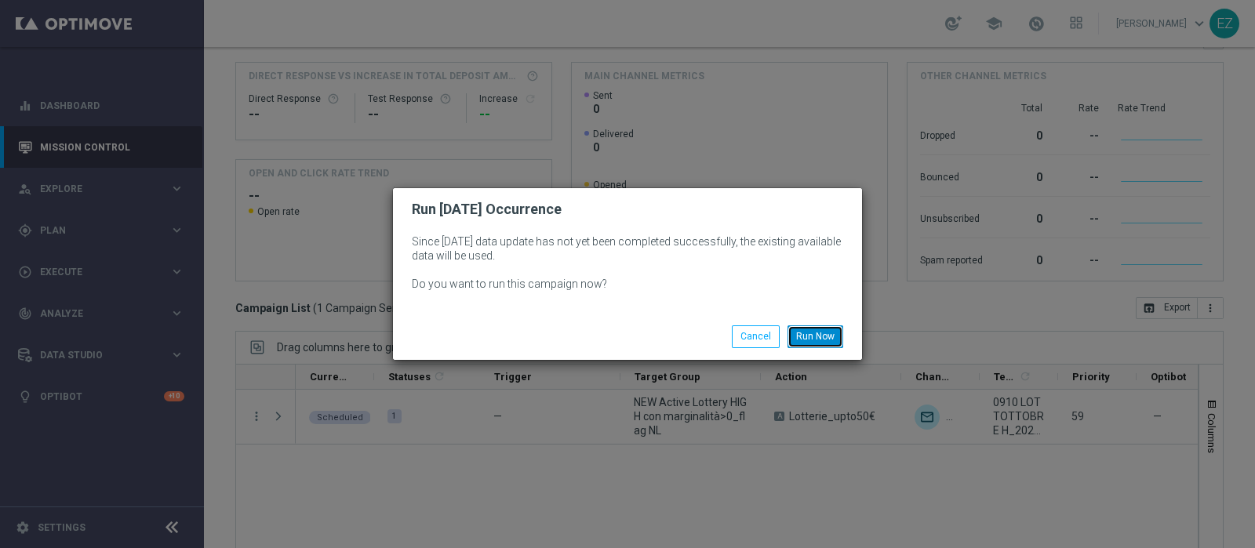
click at [831, 331] on button "Run Now" at bounding box center [816, 337] width 56 height 22
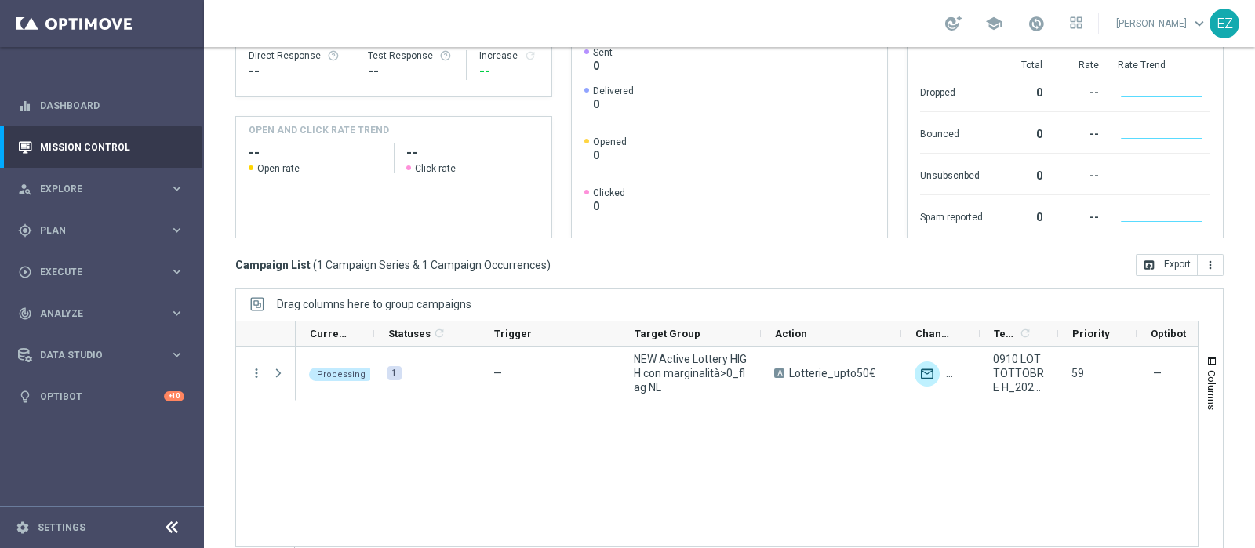
scroll to position [261, 0]
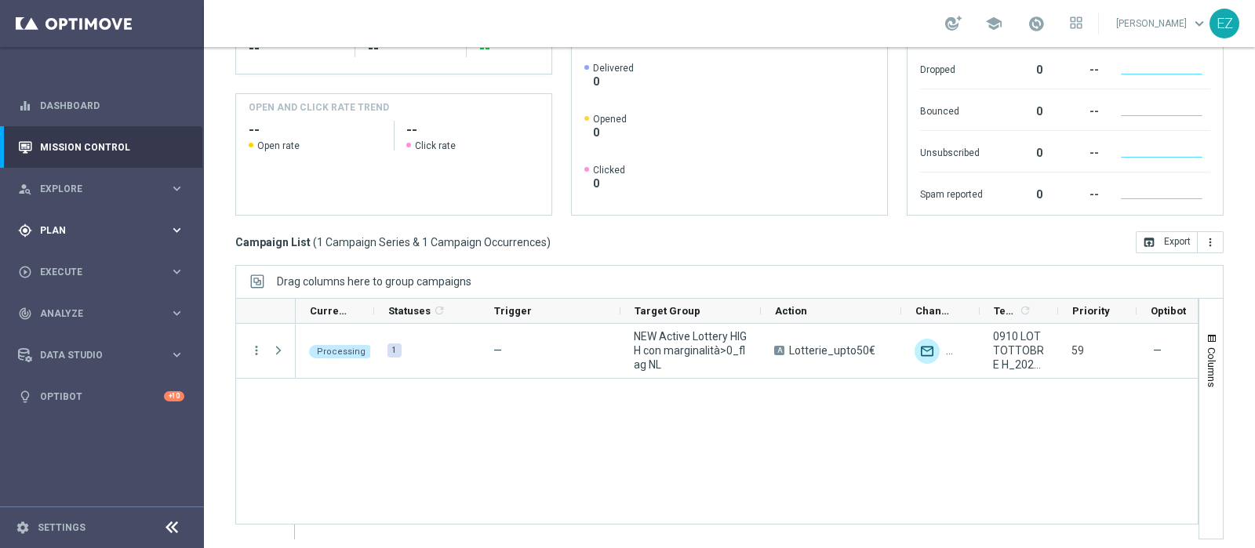
click at [67, 230] on span "Plan" at bounding box center [104, 230] width 129 height 9
click at [67, 257] on div "Target Groups" at bounding box center [122, 263] width 162 height 24
click at [67, 257] on link "Target Groups" at bounding box center [102, 263] width 122 height 13
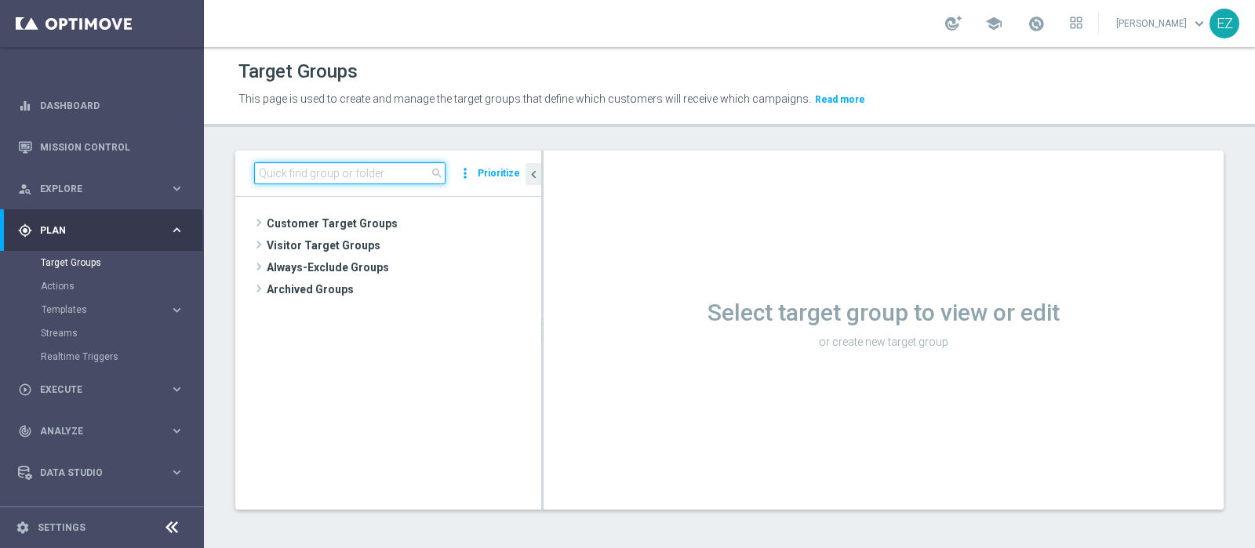
click at [399, 166] on input at bounding box center [349, 173] width 191 height 22
paste input "NEW Active Lottery MID con marginalità>0_flag NL"
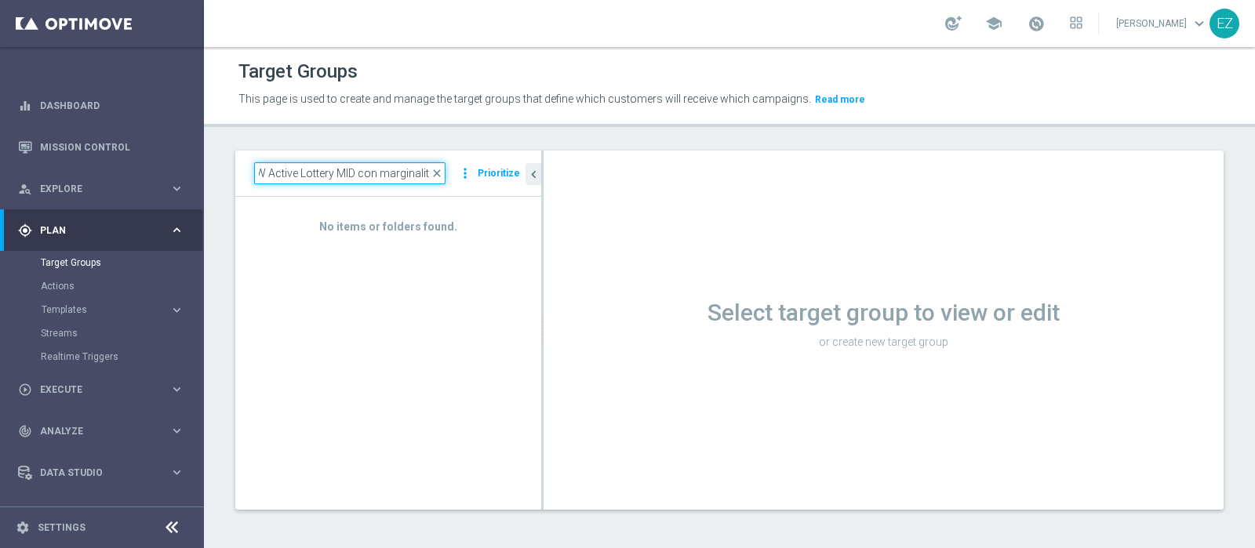
scroll to position [0, 11]
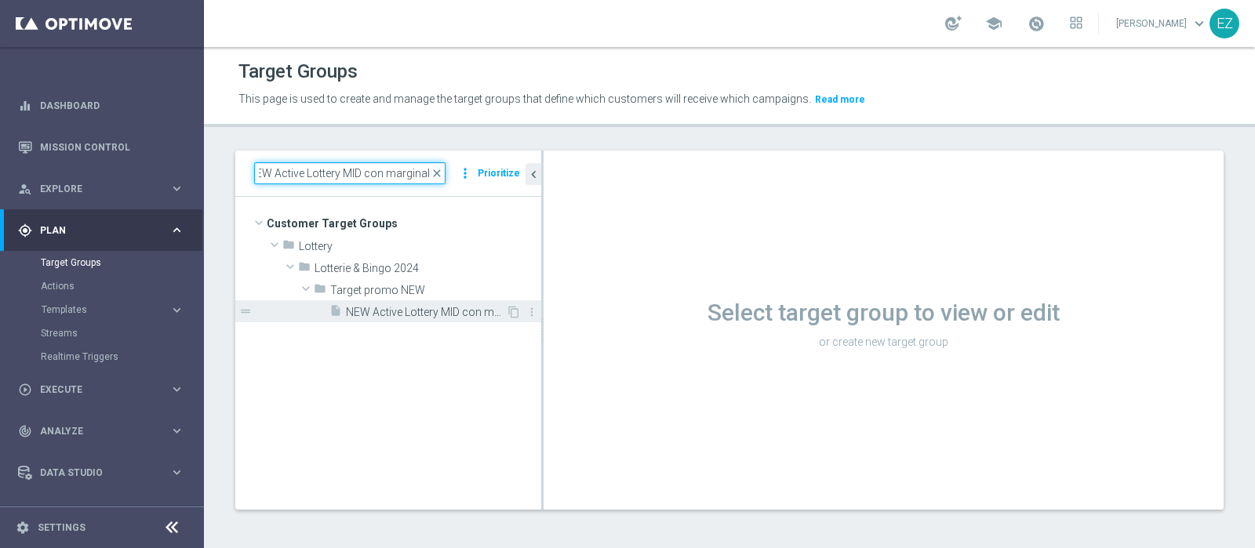
type input "NEW Active Lottery MID con marginalit"
click at [376, 315] on span "NEW Active Lottery MID con marginalità>0_Flag NL" at bounding box center [426, 312] width 160 height 13
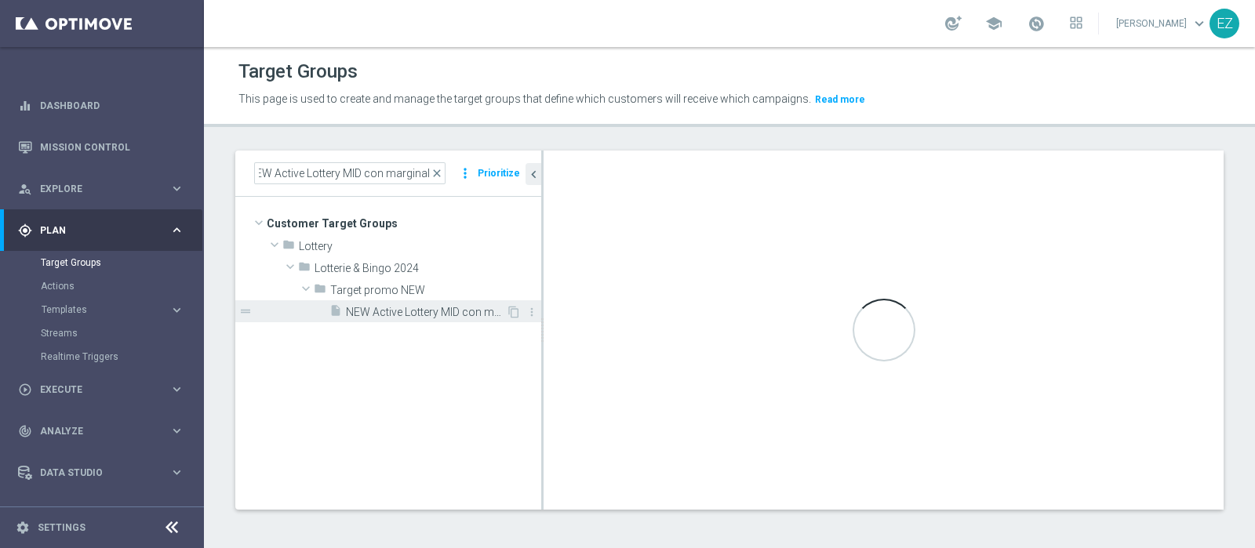
scroll to position [0, 0]
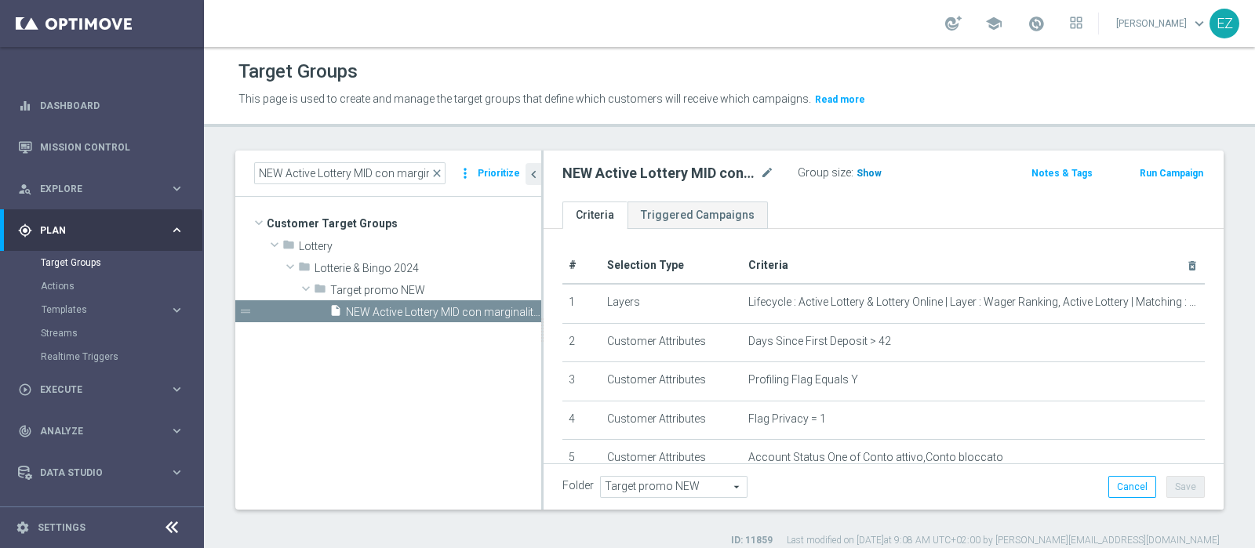
click at [871, 173] on span "Show" at bounding box center [869, 173] width 25 height 11
click at [1181, 174] on button "Run Campaign" at bounding box center [1171, 173] width 67 height 17
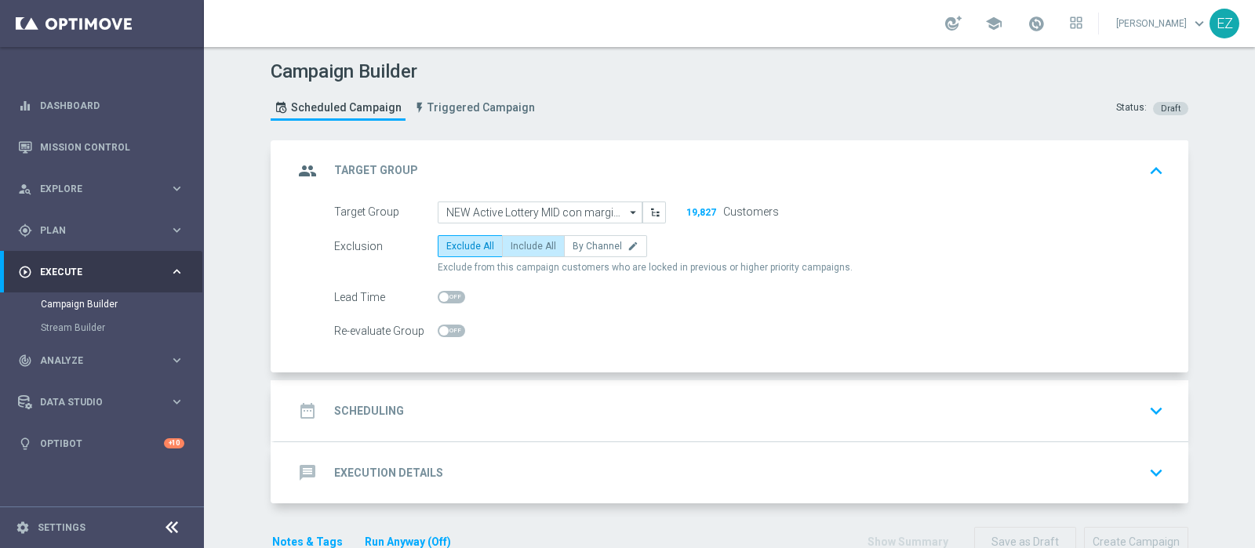
click at [515, 241] on span "Include All" at bounding box center [533, 246] width 45 height 11
click at [515, 244] on input "Include All" at bounding box center [516, 249] width 10 height 10
radio input "true"
click at [357, 407] on h2 "Scheduling" at bounding box center [369, 411] width 70 height 15
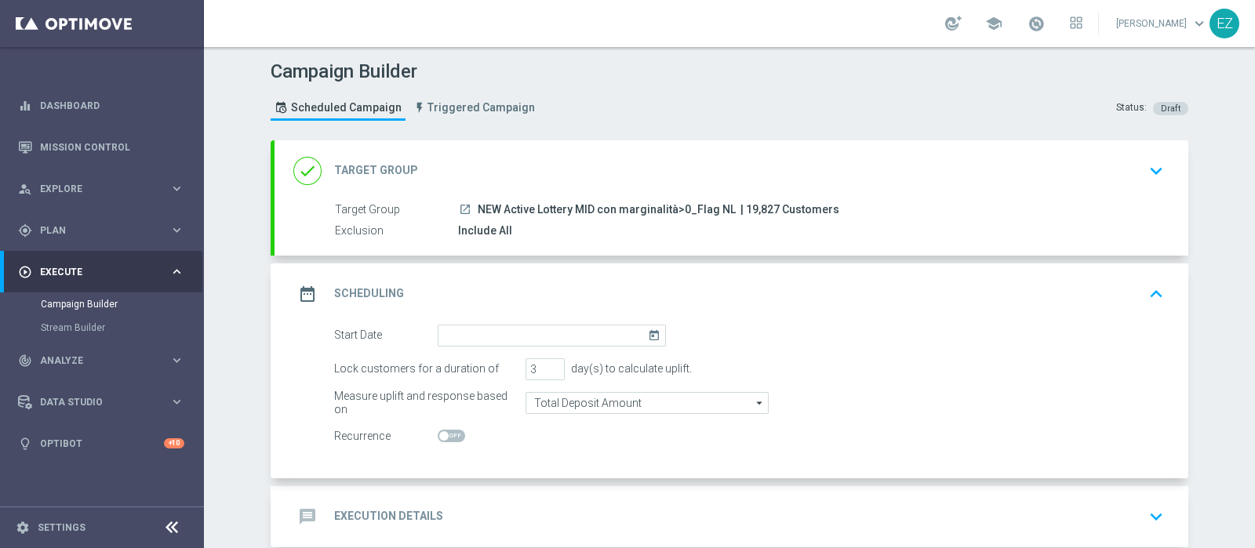
scroll to position [82, 0]
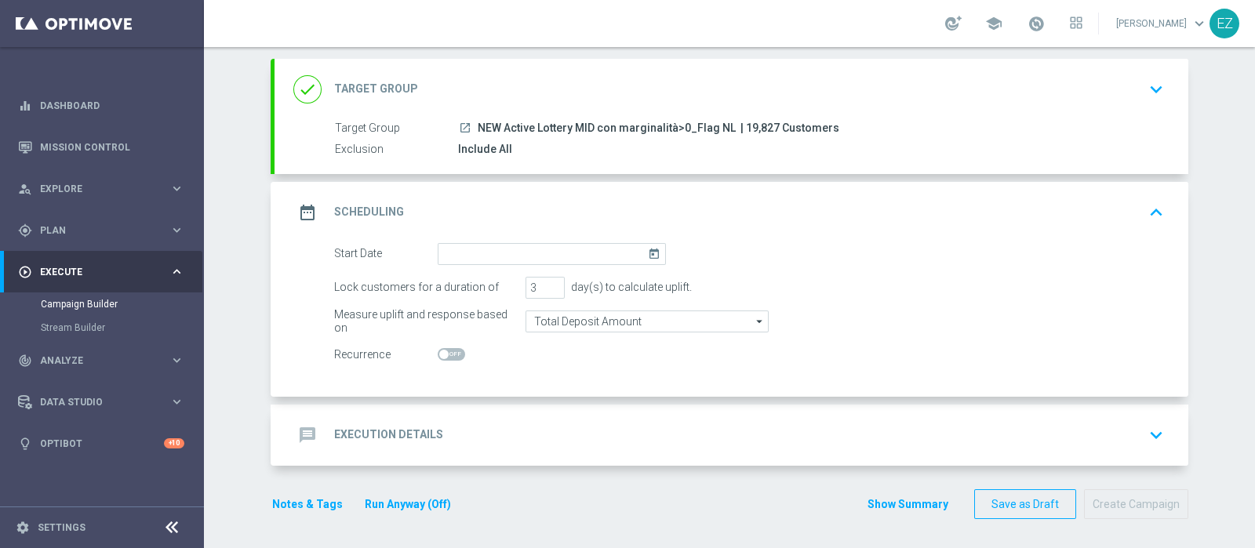
click at [648, 253] on icon "today" at bounding box center [657, 251] width 18 height 17
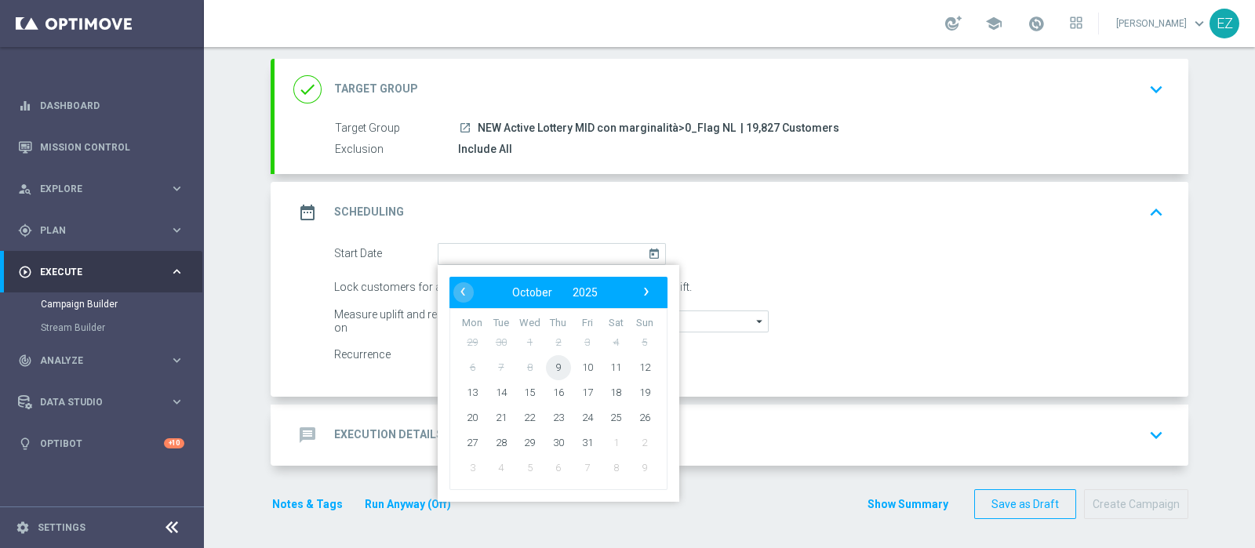
click at [555, 363] on span "9" at bounding box center [558, 367] width 25 height 25
type input "09 Oct 2025"
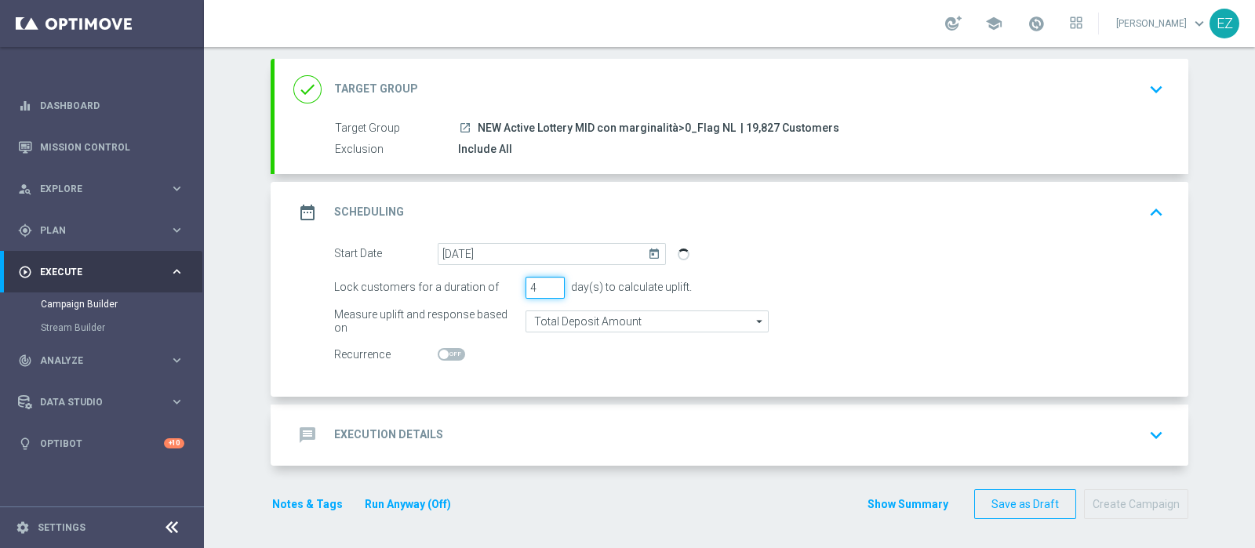
click at [546, 280] on input "4" at bounding box center [545, 288] width 39 height 22
click at [546, 280] on input "5" at bounding box center [545, 288] width 39 height 22
type input "6"
click at [546, 280] on input "6" at bounding box center [545, 288] width 39 height 22
click at [433, 429] on div "message Execution Details keyboard_arrow_down" at bounding box center [731, 435] width 876 height 30
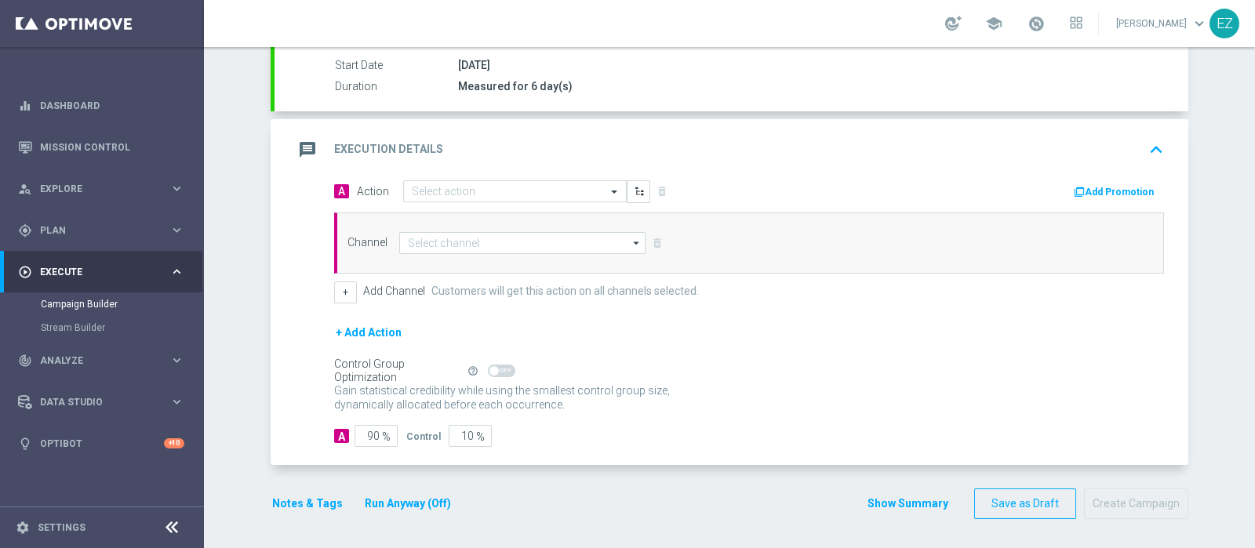
scroll to position [260, 0]
click at [471, 187] on input "text" at bounding box center [499, 193] width 175 height 13
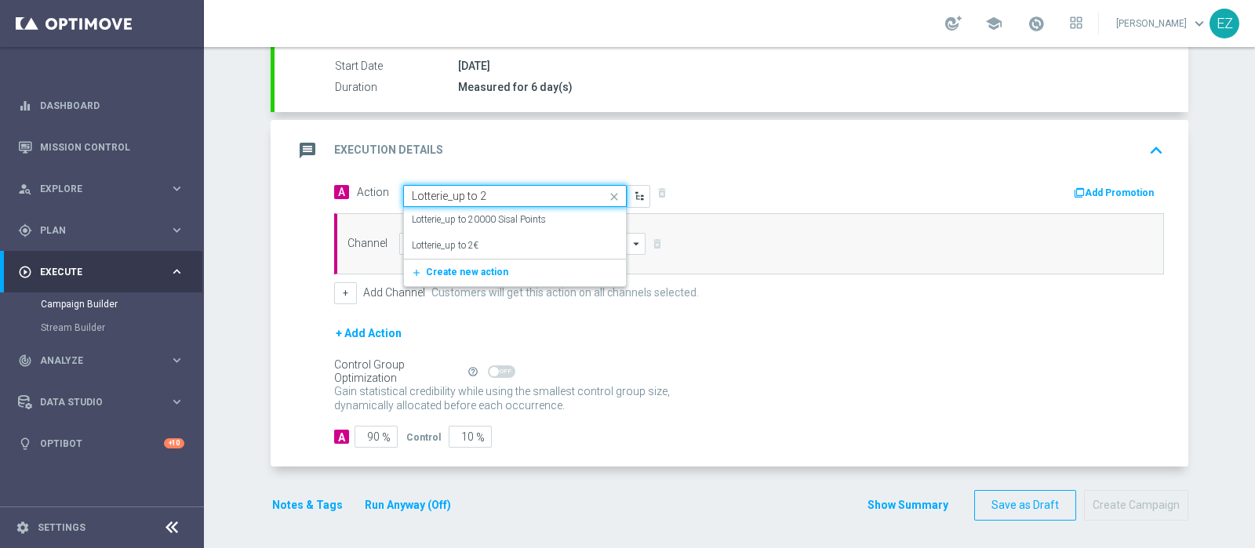
type input "Lotterie_up to 20"
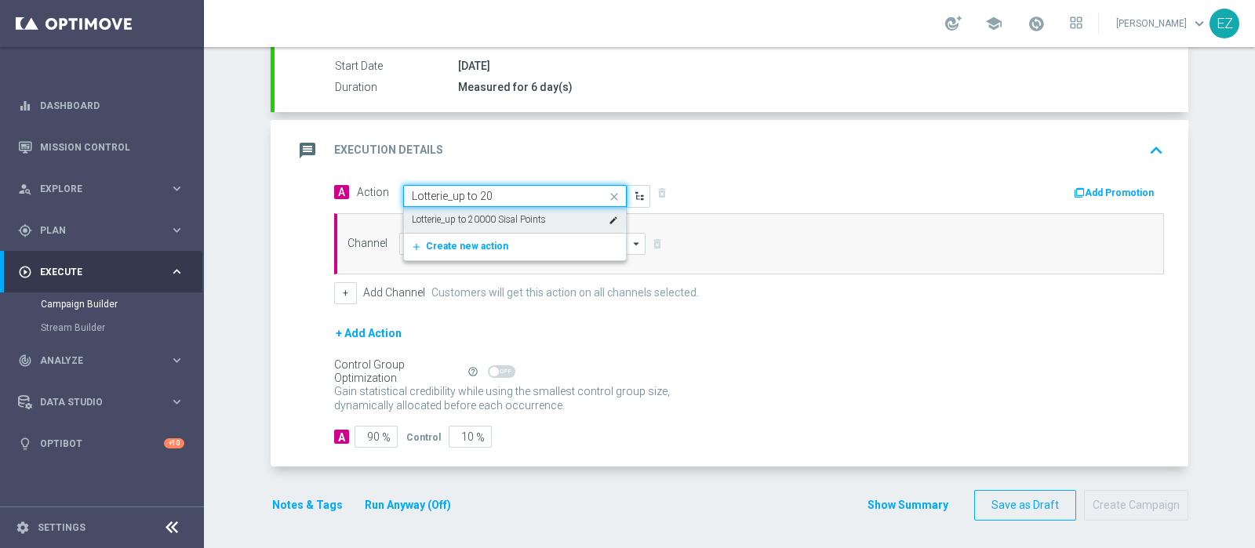
click at [500, 221] on label "Lotterie_up to 20000 Sisal Points" at bounding box center [479, 219] width 134 height 13
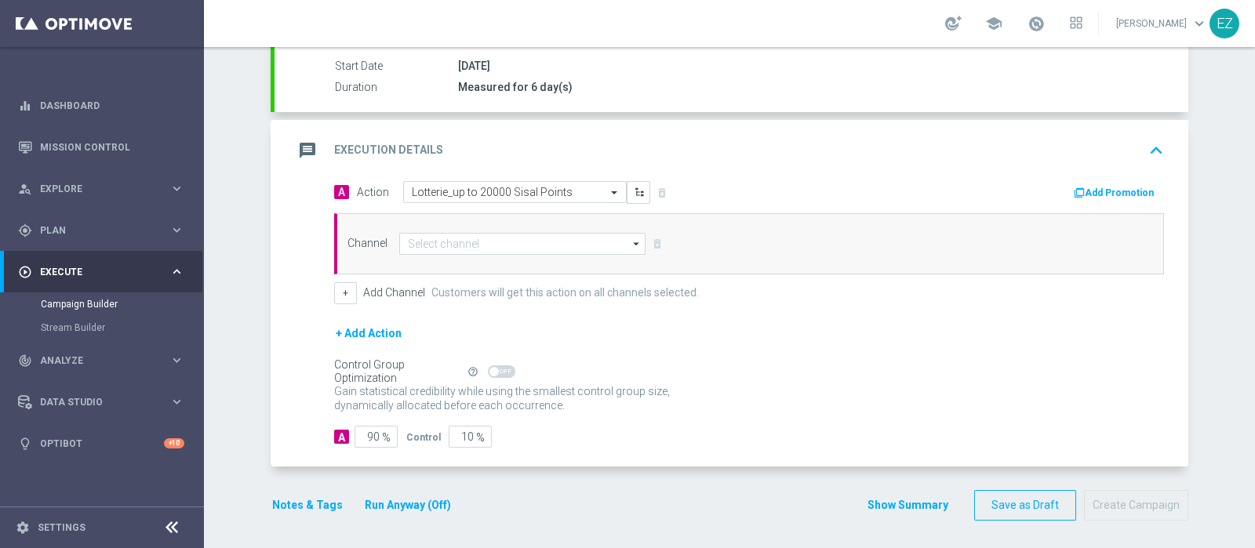
click at [1078, 187] on icon "button" at bounding box center [1079, 192] width 11 height 11
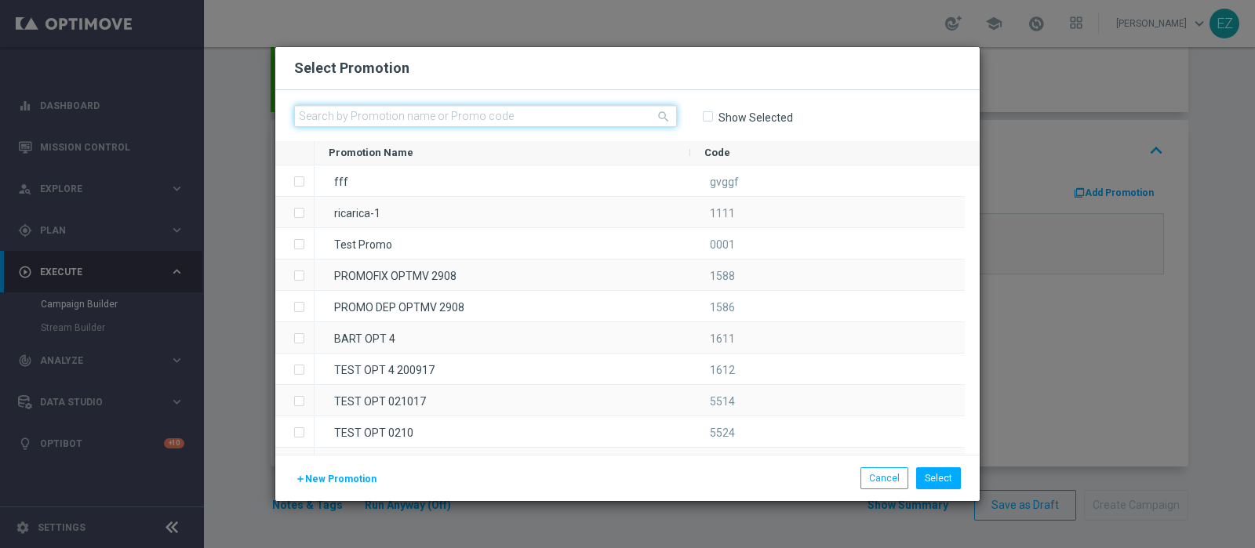
click at [431, 120] on input "text" at bounding box center [485, 116] width 383 height 22
paste input "0910 LOTTOTTOBRE M"
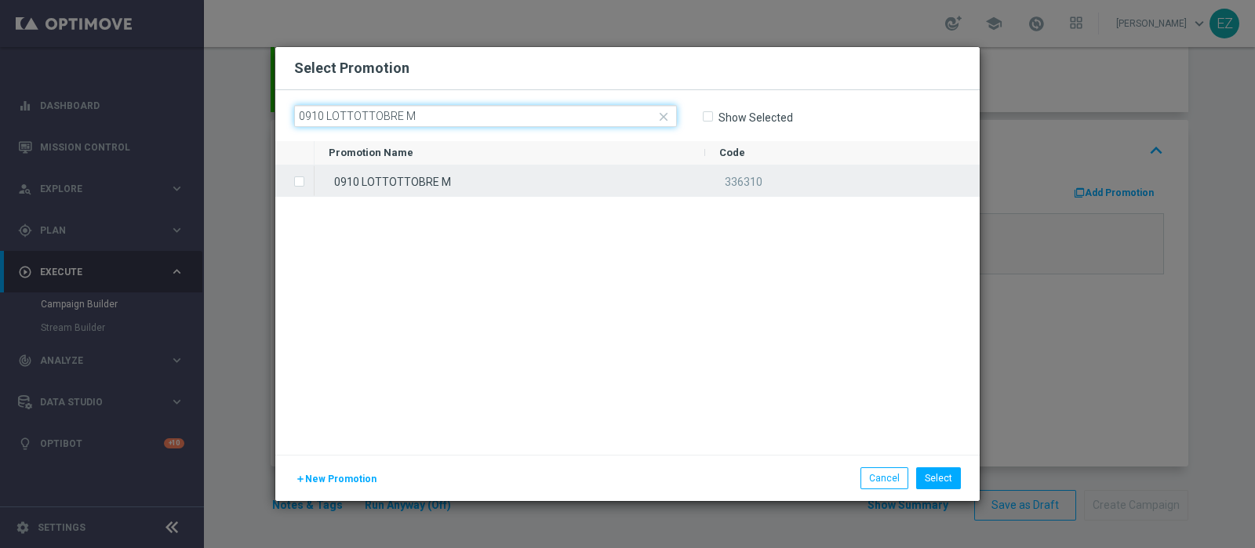
type input "0910 LOTTOTTOBRE M"
click at [442, 177] on div "0910 LOTTOTTOBRE M" at bounding box center [510, 181] width 391 height 31
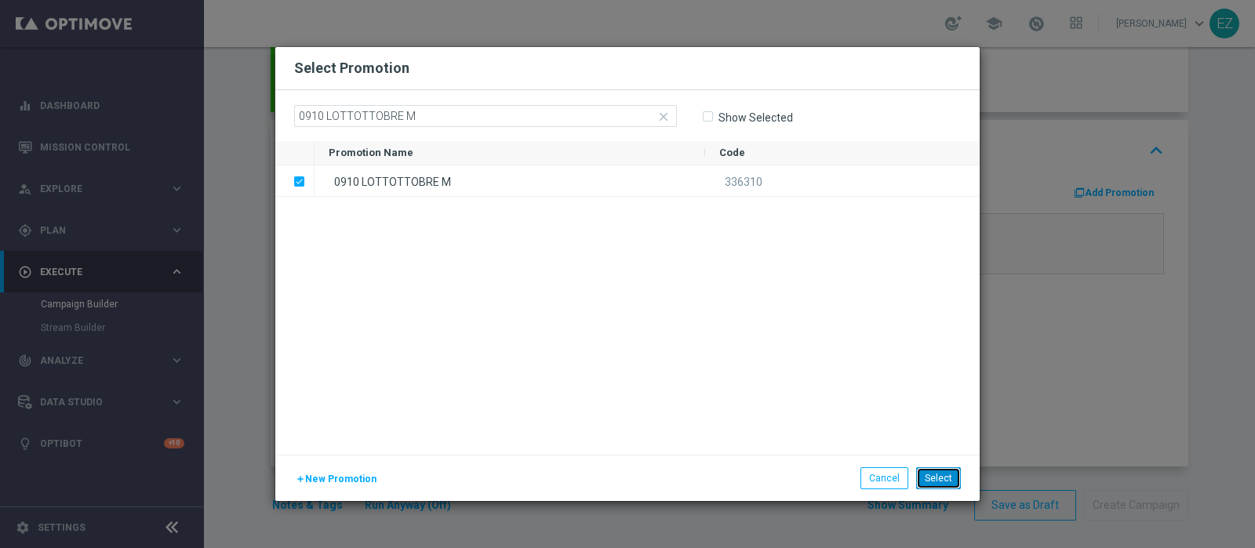
click at [954, 482] on button "Select" at bounding box center [938, 479] width 45 height 22
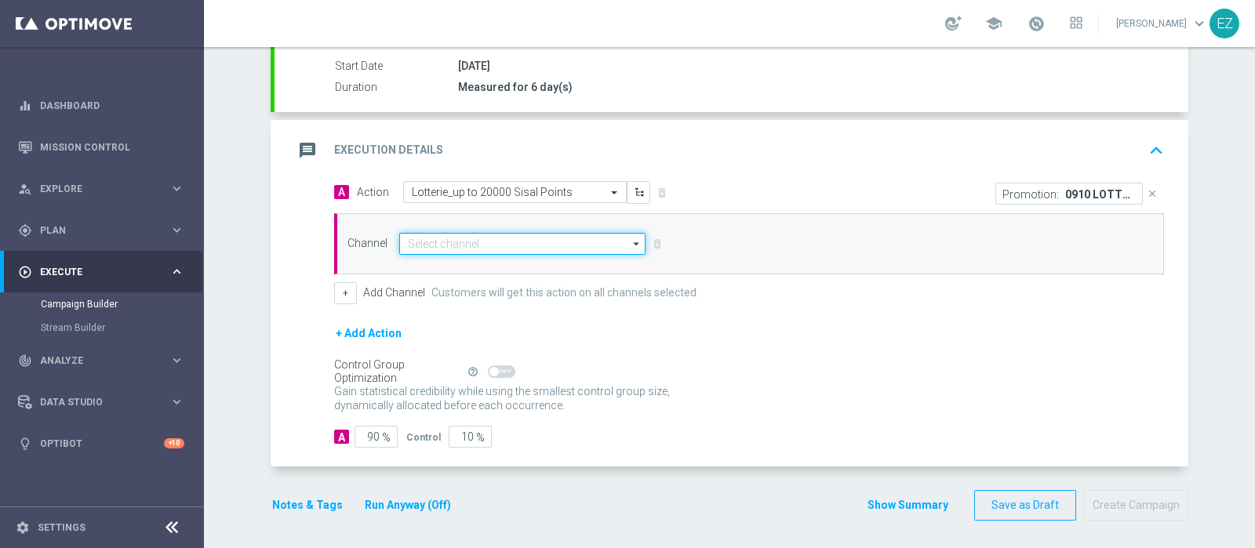
click at [498, 246] on input at bounding box center [522, 244] width 246 height 22
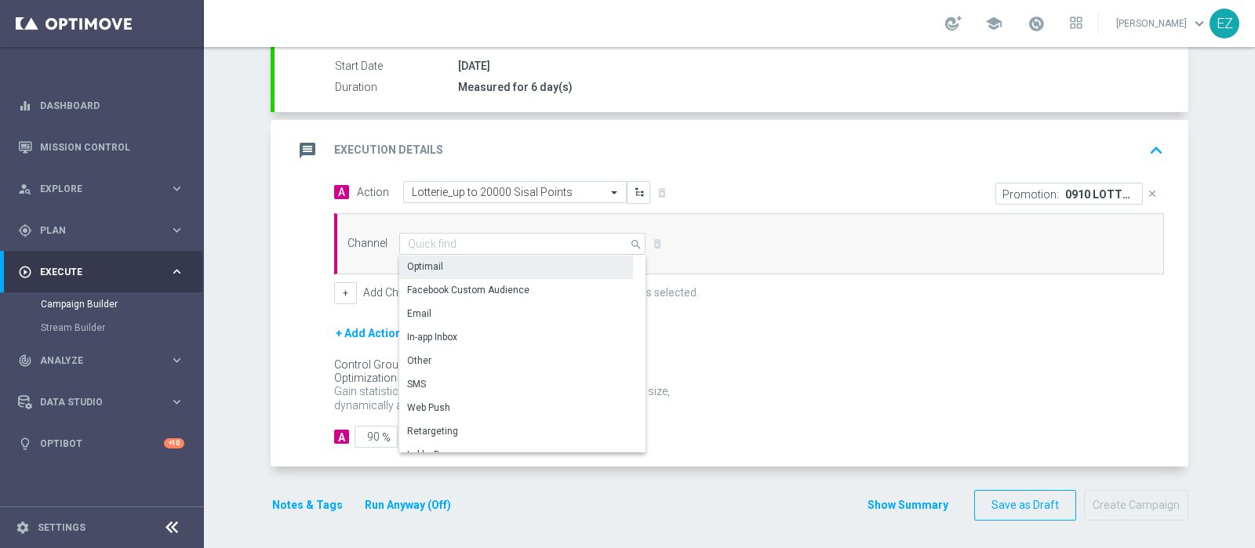
click at [472, 264] on div "Optimail" at bounding box center [516, 267] width 234 height 22
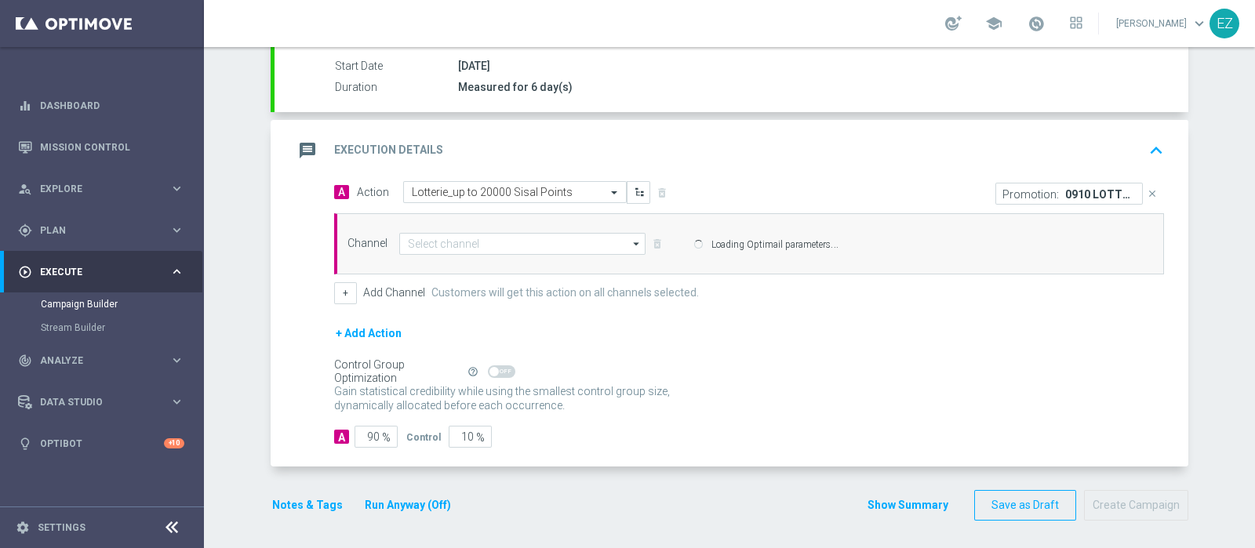
type input "Optimail"
click at [340, 292] on button "+" at bounding box center [345, 293] width 23 height 22
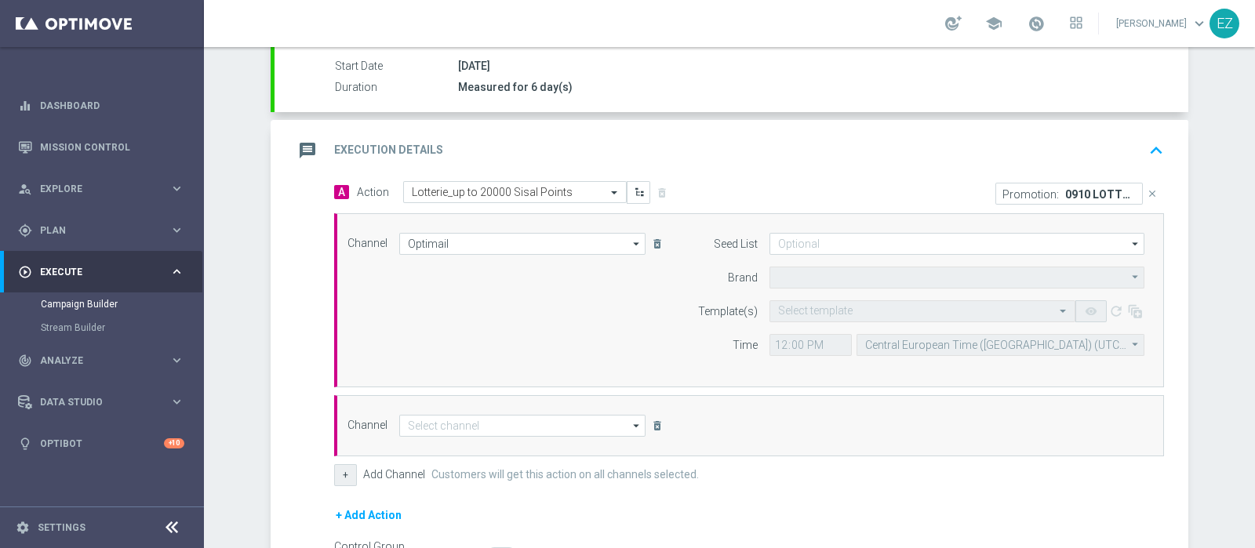
type input "Sisal Marketing"
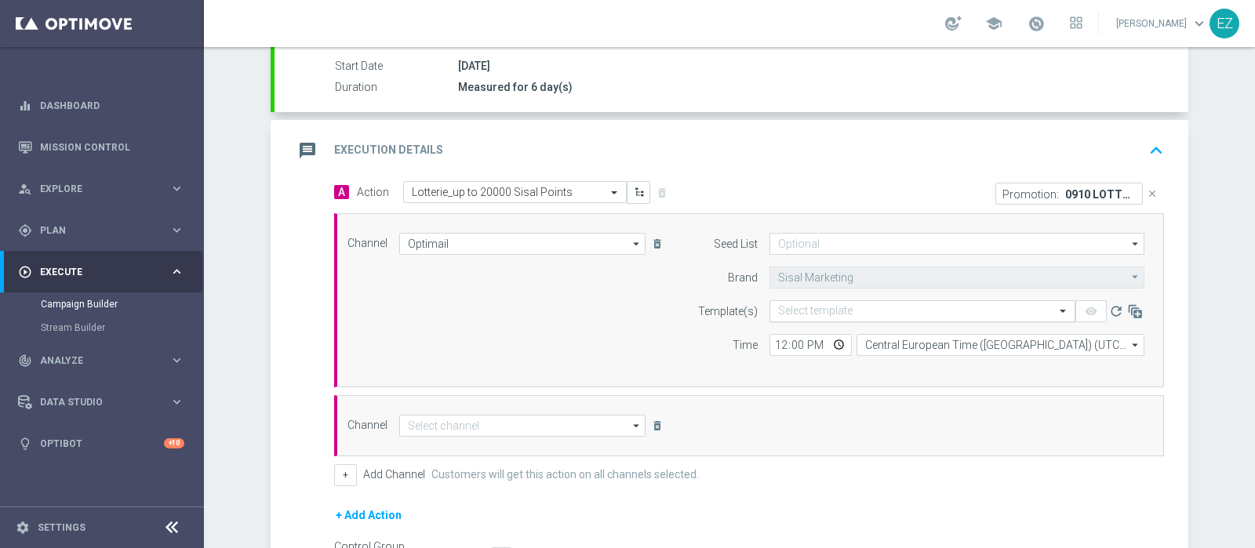
click at [778, 308] on input "text" at bounding box center [906, 311] width 257 height 13
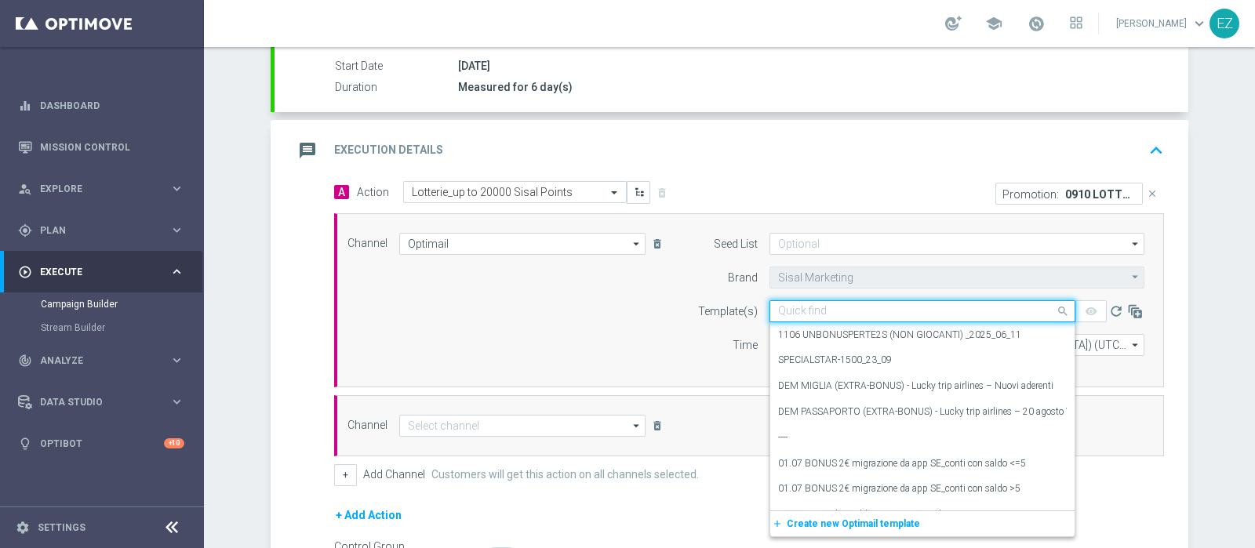
paste input "0910 LOTTOTTOBRE M"
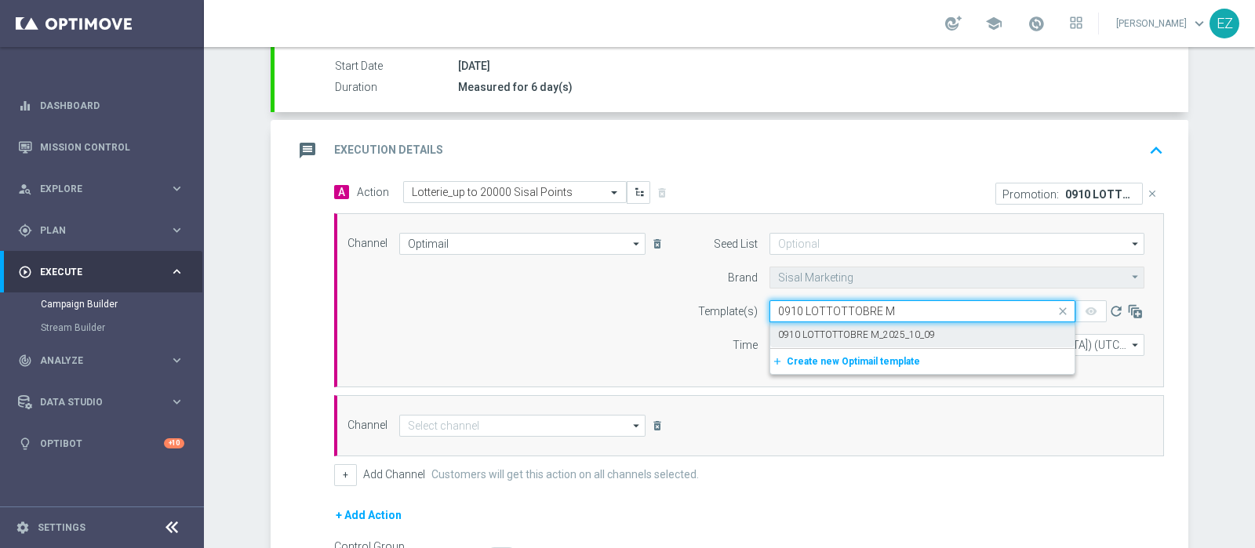
click at [792, 335] on label "0910 LOTTOTTOBRE M_2025_10_09" at bounding box center [856, 335] width 157 height 13
type input "0910 LOTTOTTOBRE M"
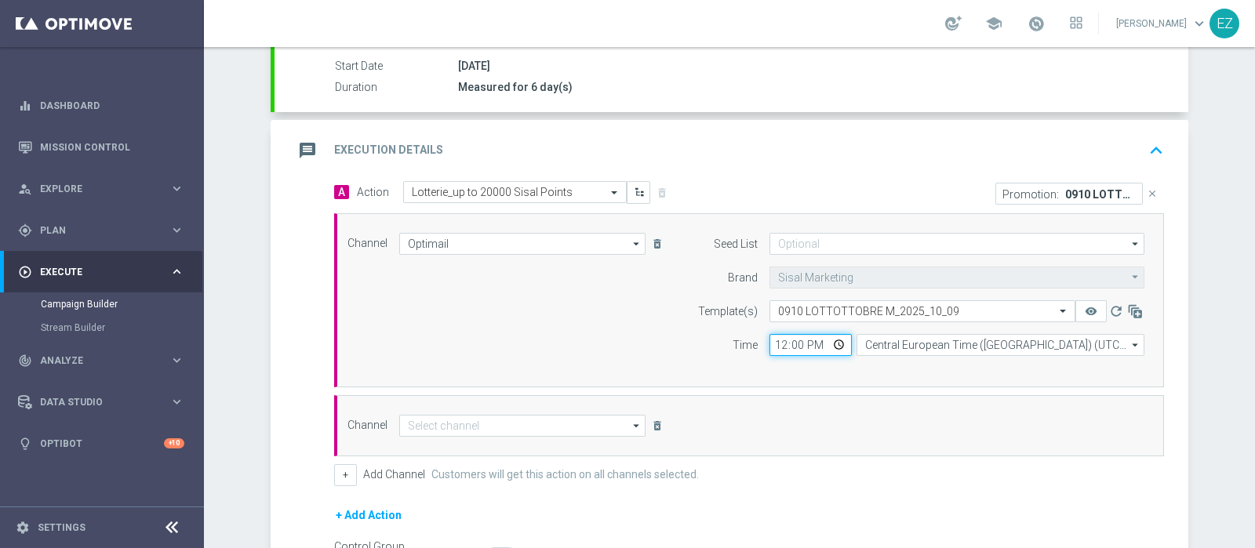
click at [777, 346] on input "12:00" at bounding box center [811, 345] width 82 height 22
type input "16:30"
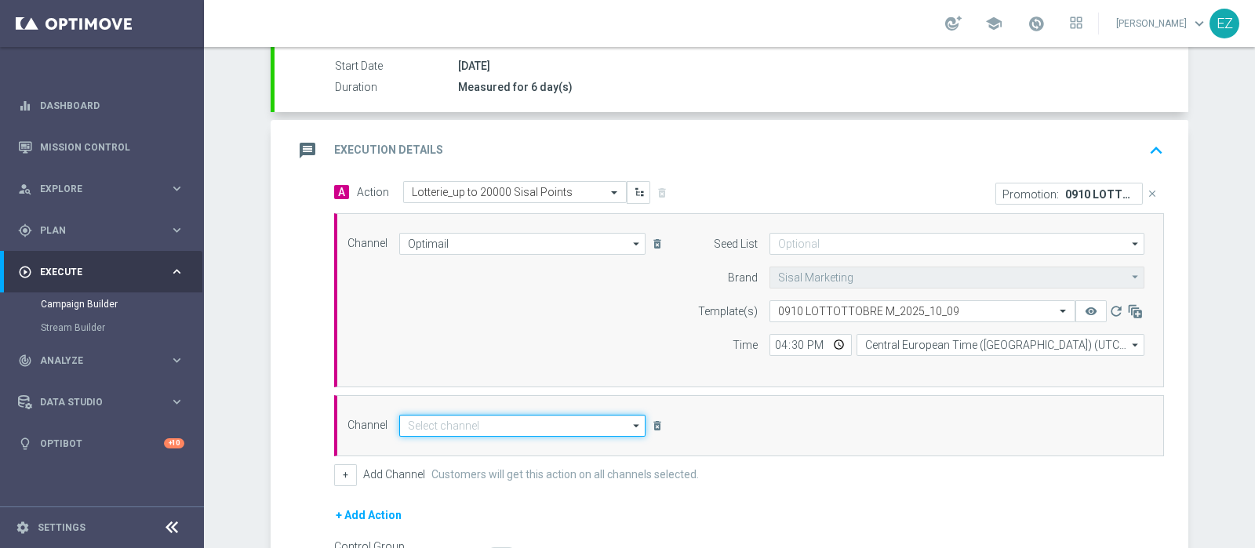
drag, startPoint x: 592, startPoint y: 428, endPoint x: 584, endPoint y: 428, distance: 8.6
click at [592, 428] on input at bounding box center [522, 426] width 246 height 22
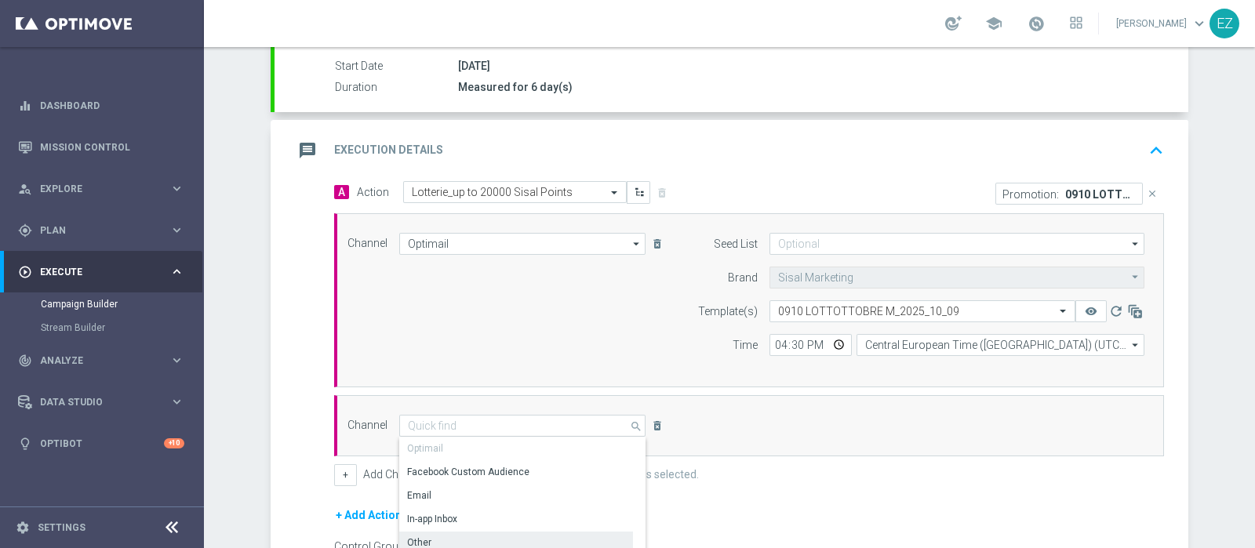
click at [455, 540] on div "Other" at bounding box center [516, 543] width 234 height 22
type input "Other"
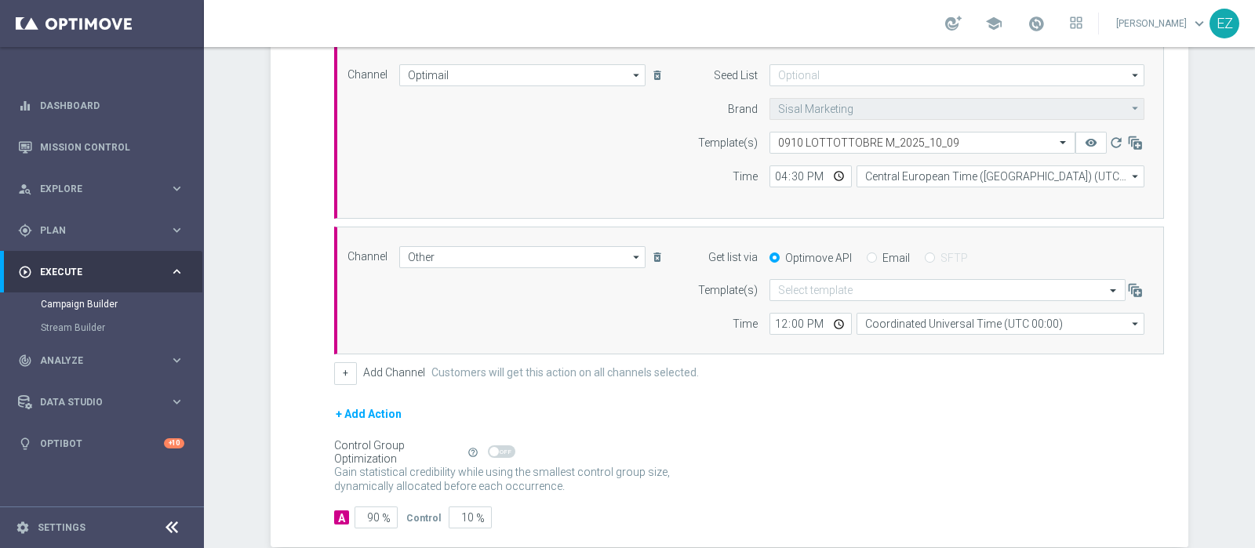
click at [867, 258] on input "Email" at bounding box center [872, 259] width 10 height 10
radio input "true"
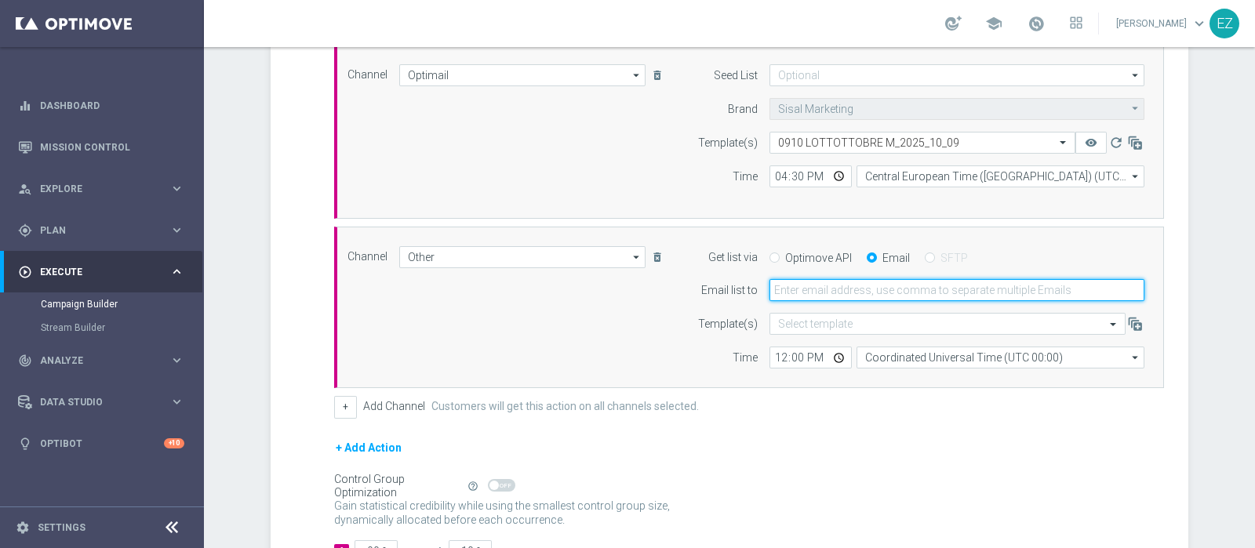
drag, startPoint x: 824, startPoint y: 287, endPoint x: 844, endPoint y: 300, distance: 23.9
click at [824, 287] on input "email" at bounding box center [957, 290] width 375 height 22
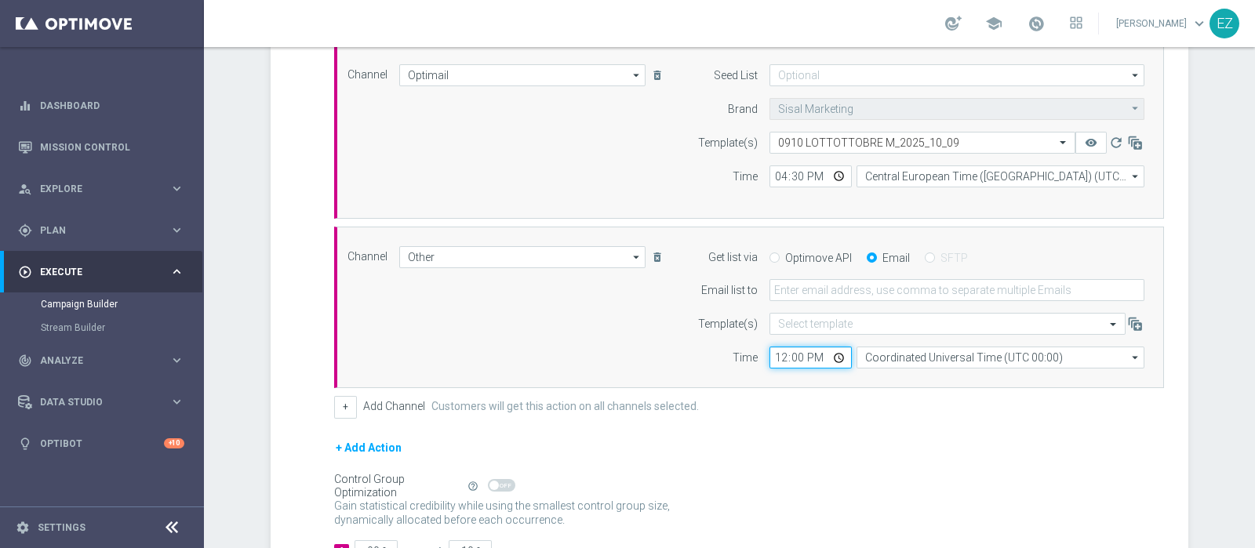
click at [779, 351] on input "12:00" at bounding box center [811, 358] width 82 height 22
type input "16:00"
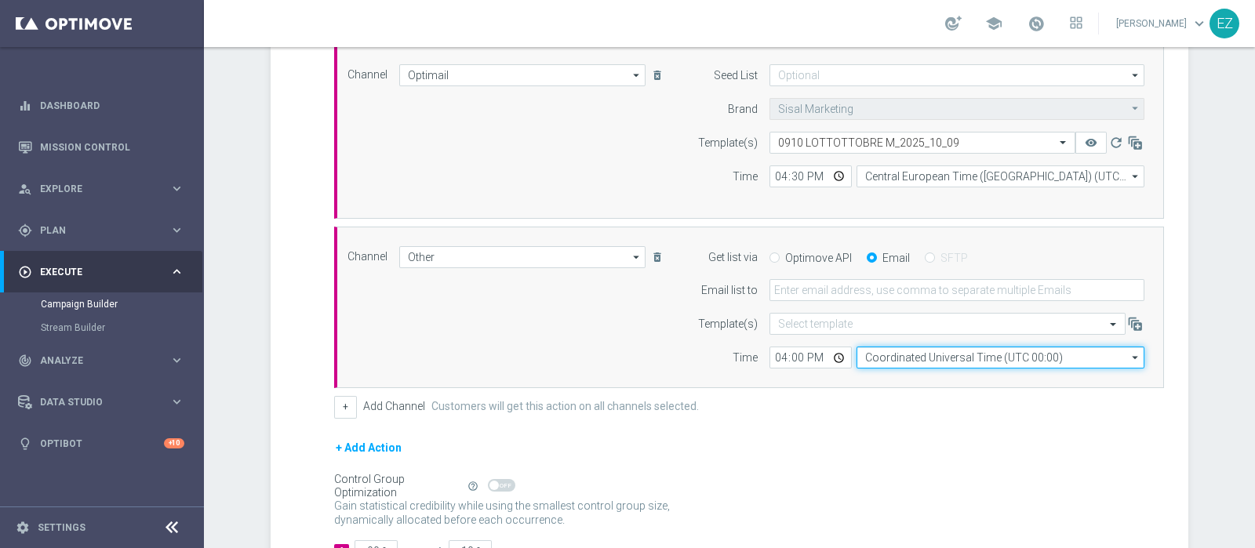
click at [975, 349] on input "Coordinated Universal Time (UTC 00:00)" at bounding box center [1001, 358] width 288 height 22
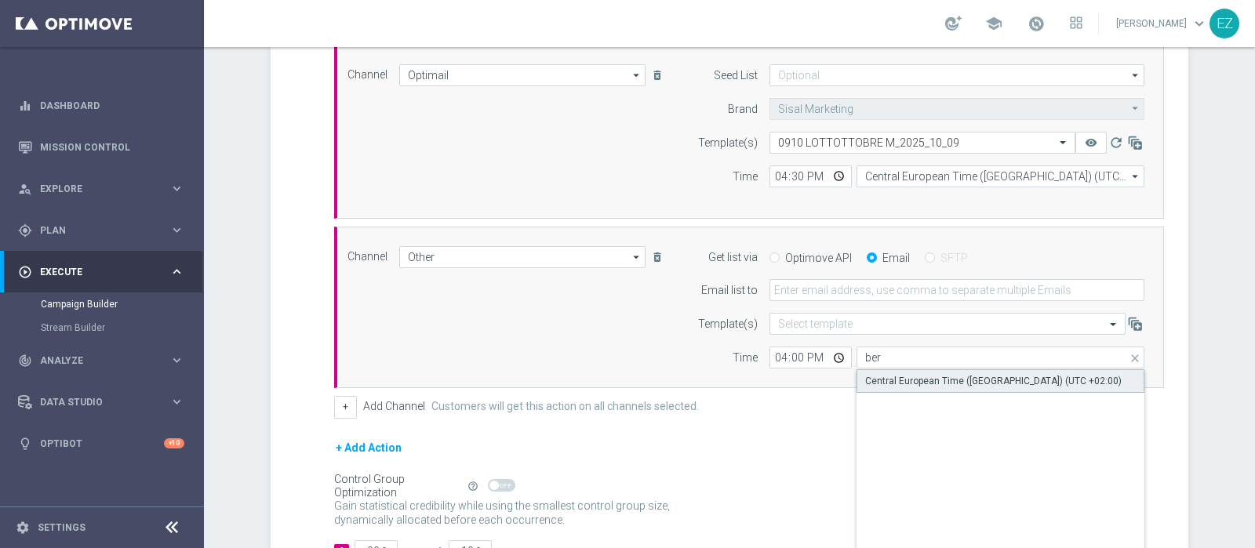
click at [972, 375] on div "Central European Time (Berlin) (UTC +02:00)" at bounding box center [993, 381] width 257 height 14
type input "Central European Time (Berlin) (UTC +02:00)"
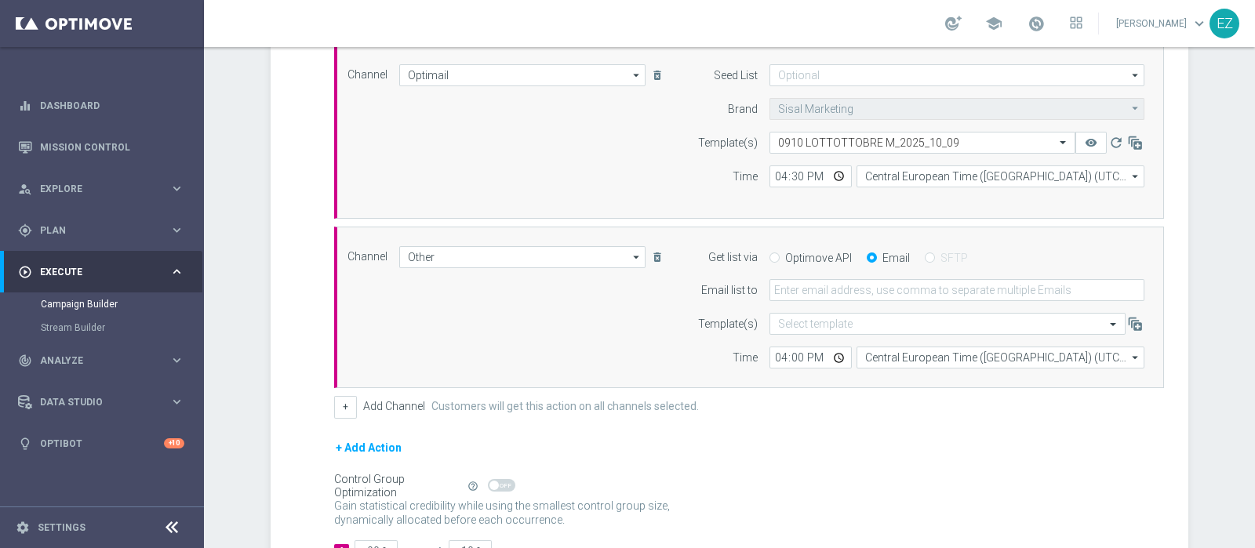
scroll to position [543, 0]
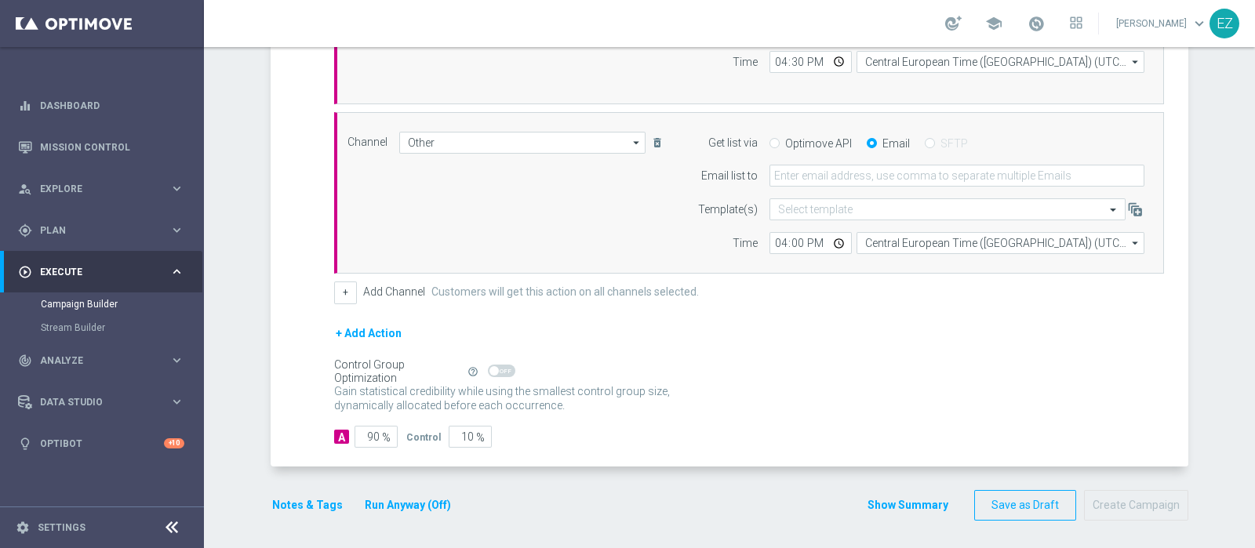
click at [366, 506] on button "Run Anyway (Off)" at bounding box center [407, 506] width 89 height 20
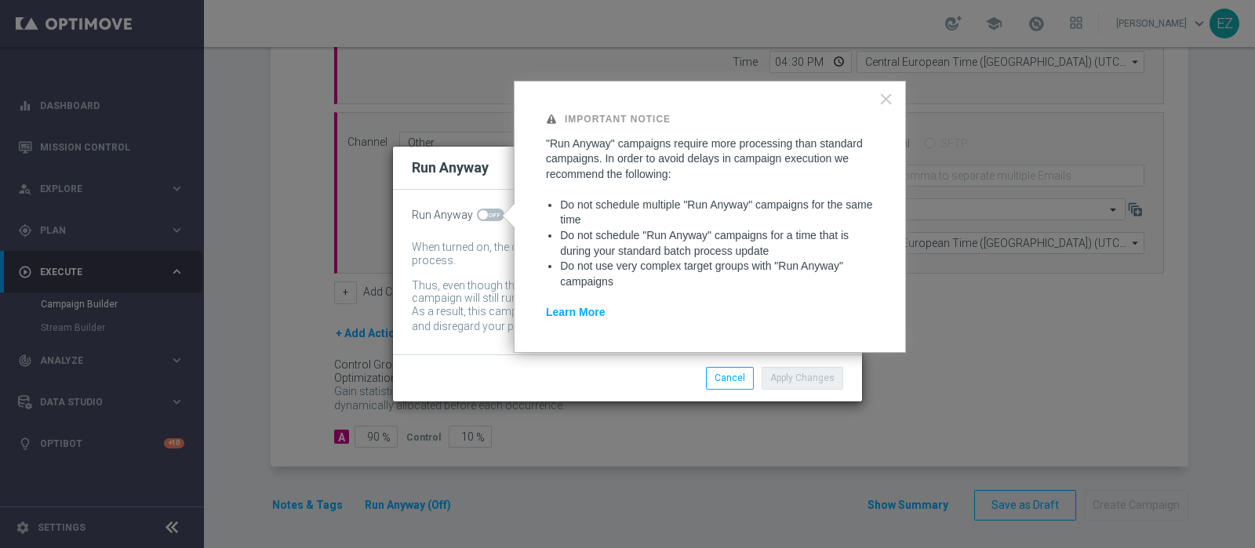
drag, startPoint x: 486, startPoint y: 214, endPoint x: 722, endPoint y: 345, distance: 269.3
click at [486, 214] on span at bounding box center [490, 215] width 27 height 13
click at [486, 214] on input "checkbox" at bounding box center [490, 215] width 27 height 13
checkbox input "true"
click at [783, 379] on button "Apply Changes" at bounding box center [803, 378] width 82 height 22
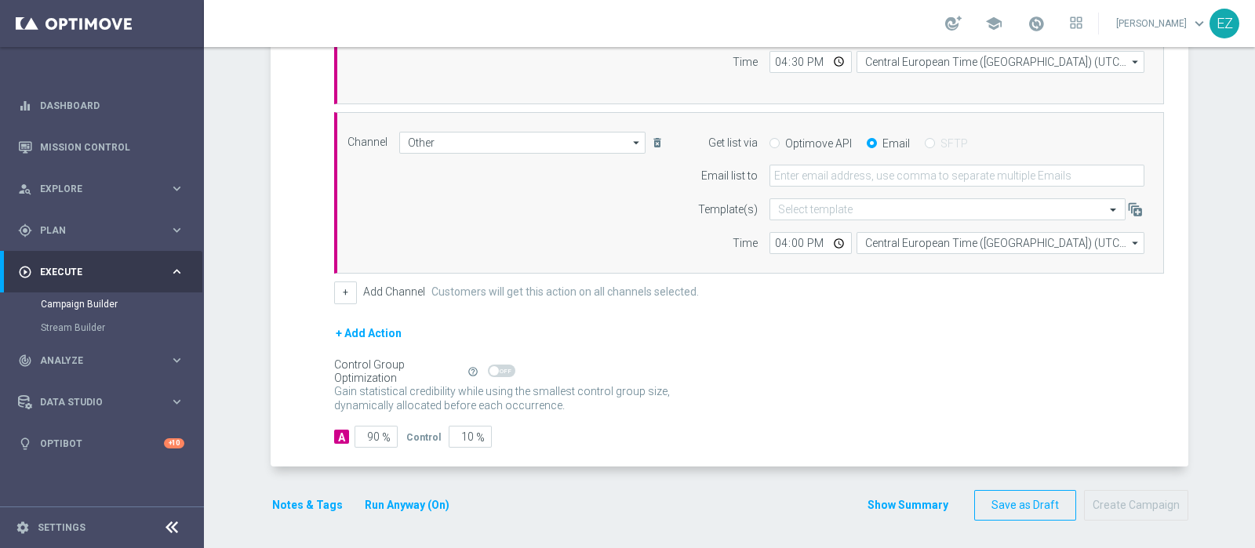
click at [286, 500] on button "Notes & Tags" at bounding box center [308, 506] width 74 height 20
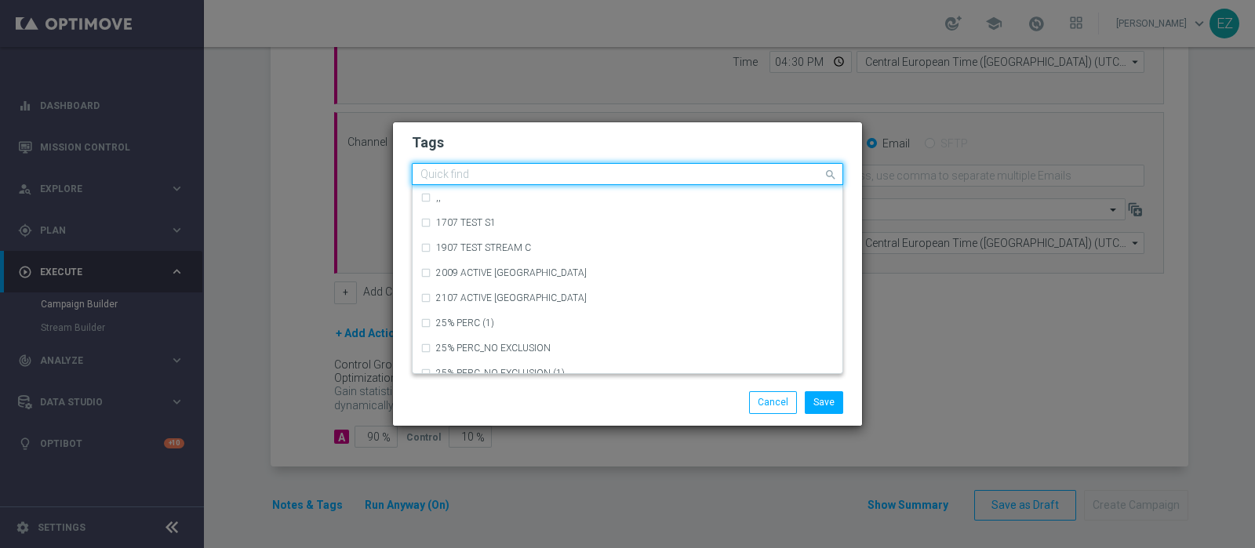
click at [473, 170] on input "text" at bounding box center [621, 175] width 402 height 13
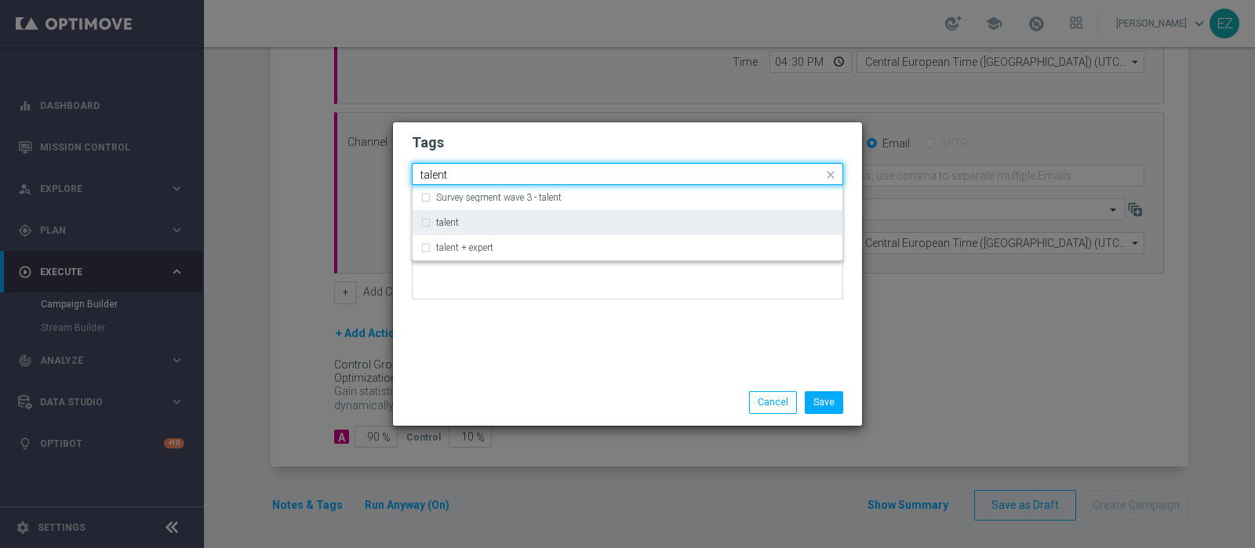
click at [455, 229] on div "talent" at bounding box center [627, 222] width 414 height 25
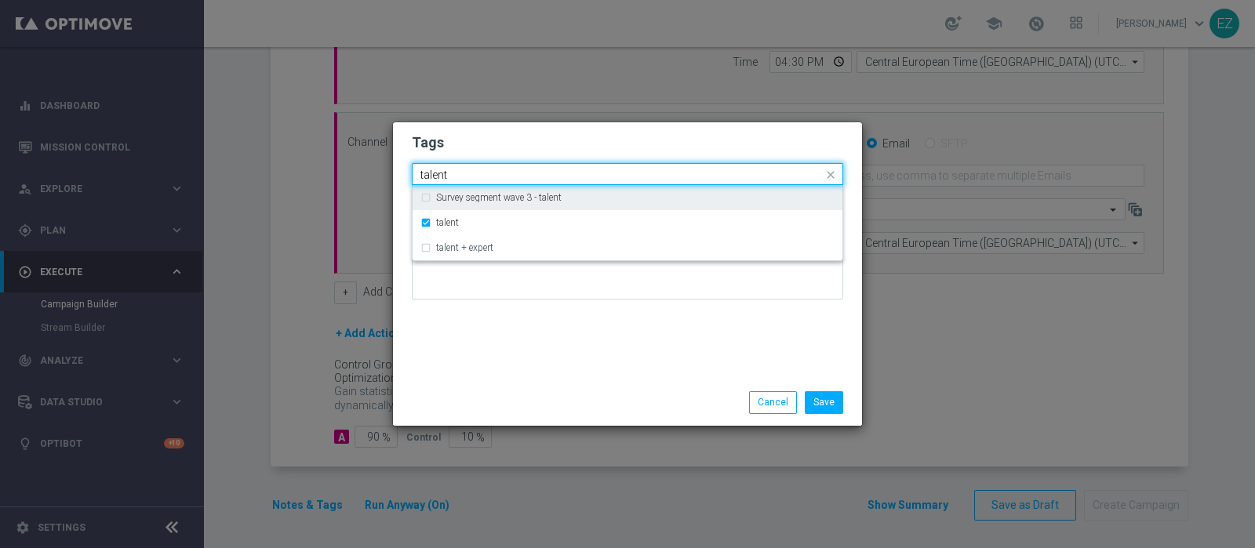
click at [435, 178] on input "talent" at bounding box center [621, 175] width 402 height 13
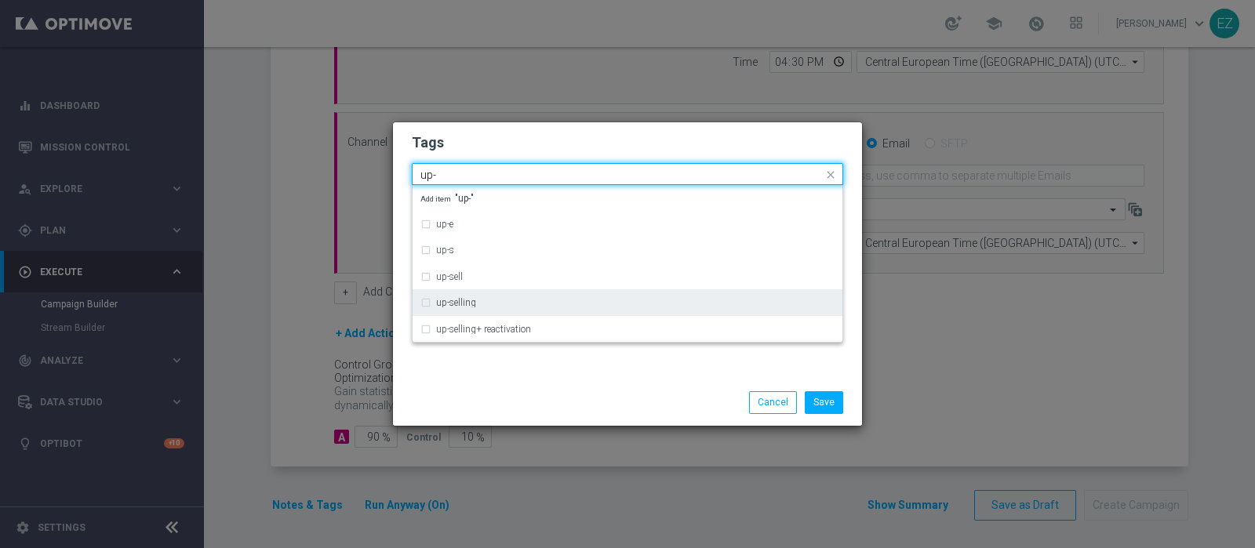
click at [453, 302] on label "up-selling" at bounding box center [456, 302] width 40 height 9
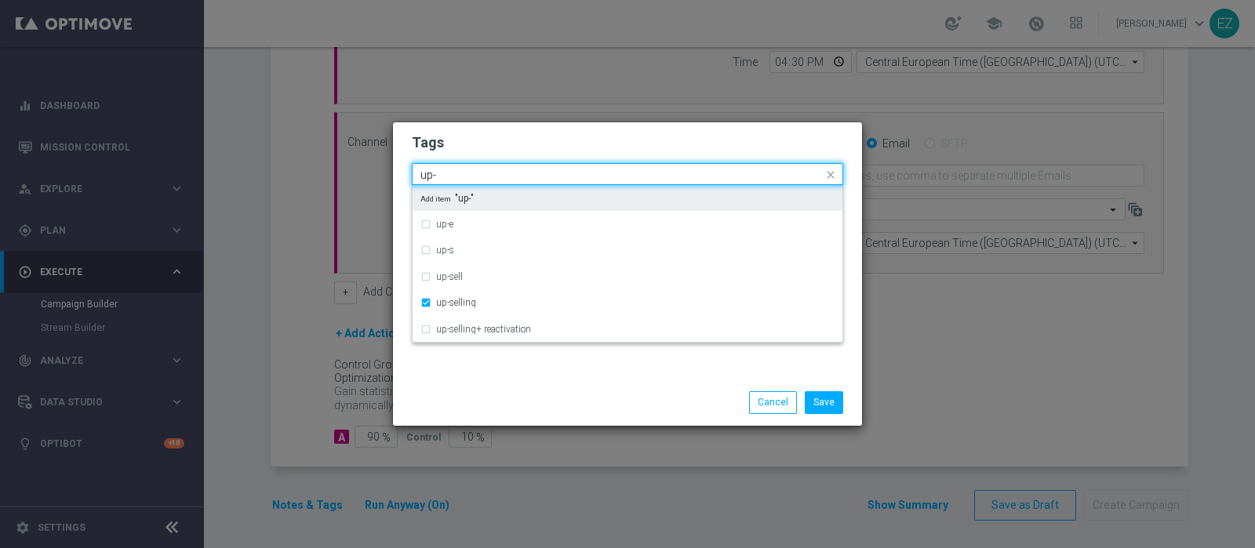
drag, startPoint x: 462, startPoint y: 179, endPoint x: 296, endPoint y: 183, distance: 166.4
click at [296, 183] on modal-container "Tags Quick find × talent × up-selling up- up-e up-s up-sell up-selling up-selli…" at bounding box center [627, 274] width 1255 height 548
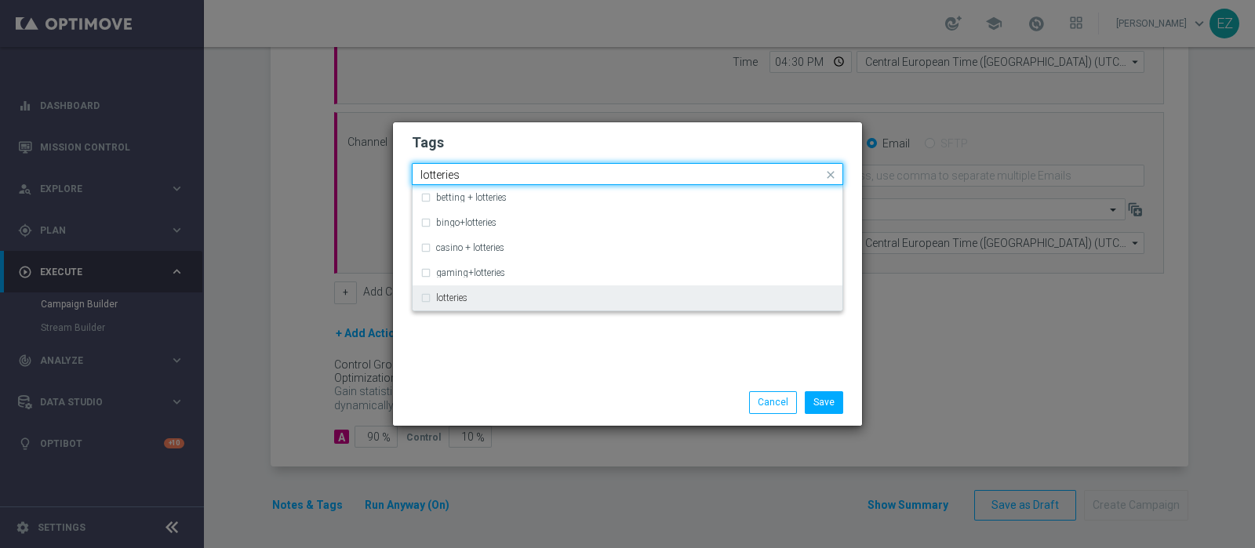
click at [452, 295] on label "lotteries" at bounding box center [451, 297] width 31 height 9
type input "lotteries"
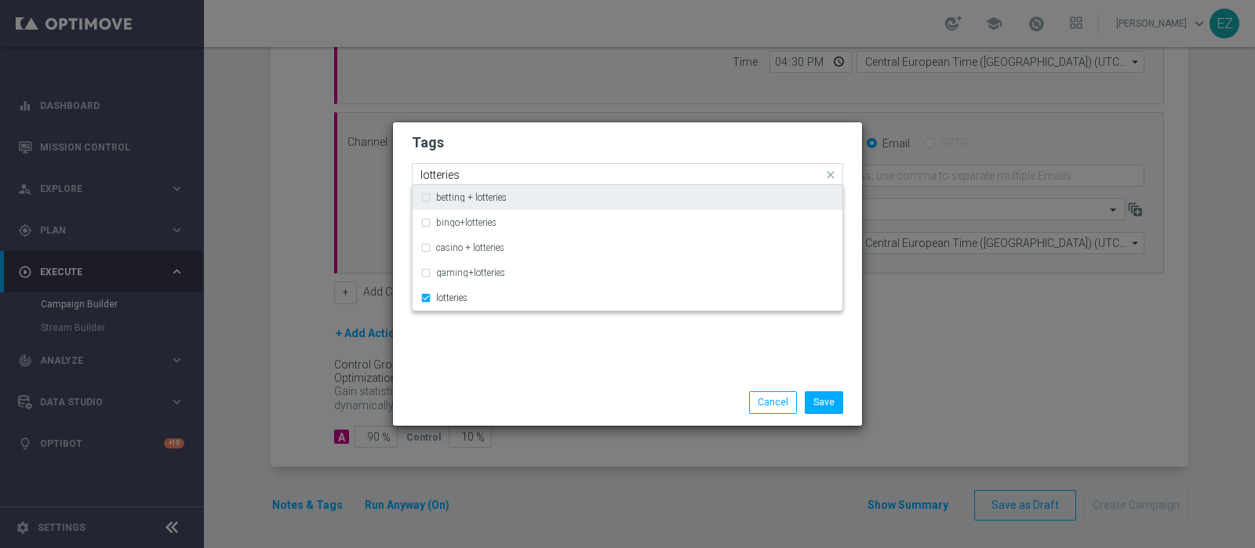
click at [447, 175] on input "lotteries" at bounding box center [621, 175] width 402 height 13
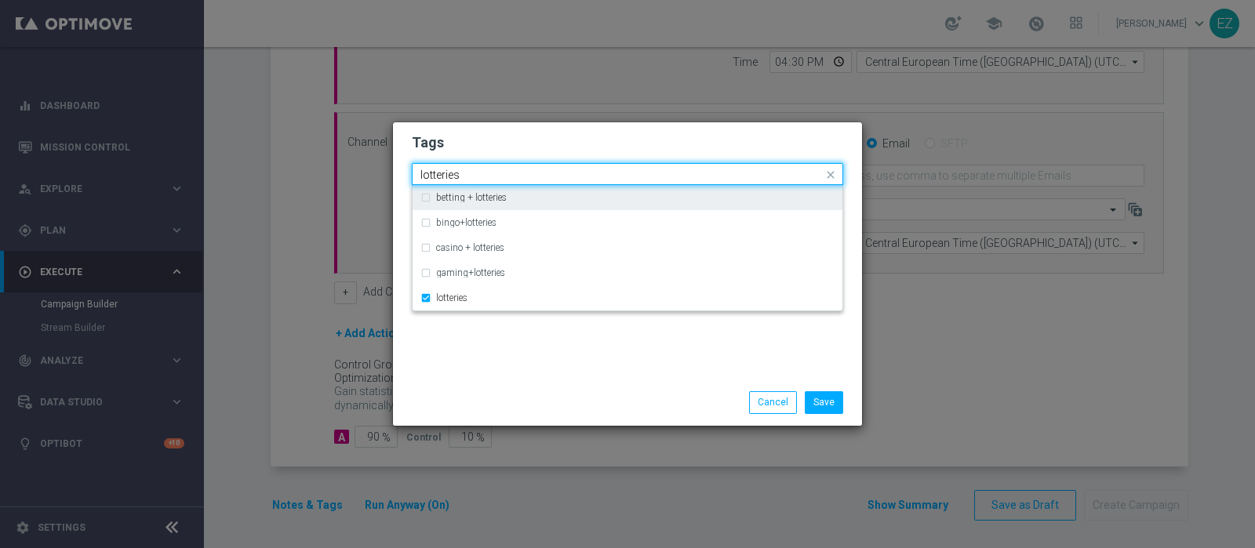
click at [447, 175] on input "lotteries" at bounding box center [621, 175] width 402 height 13
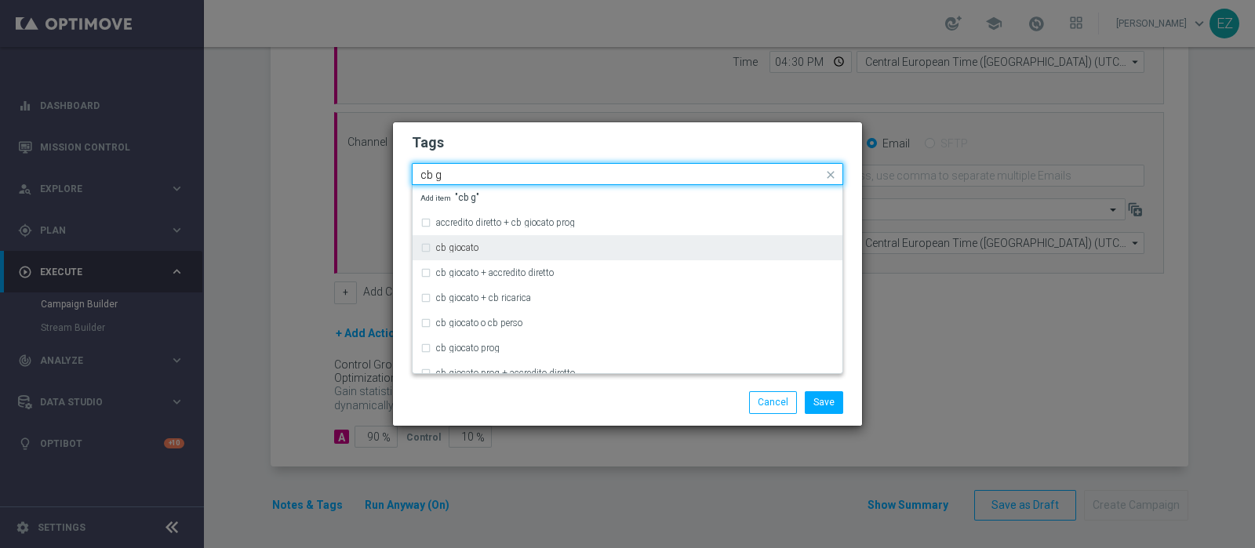
click at [460, 248] on label "cb giocato" at bounding box center [457, 247] width 42 height 9
type input "cb g"
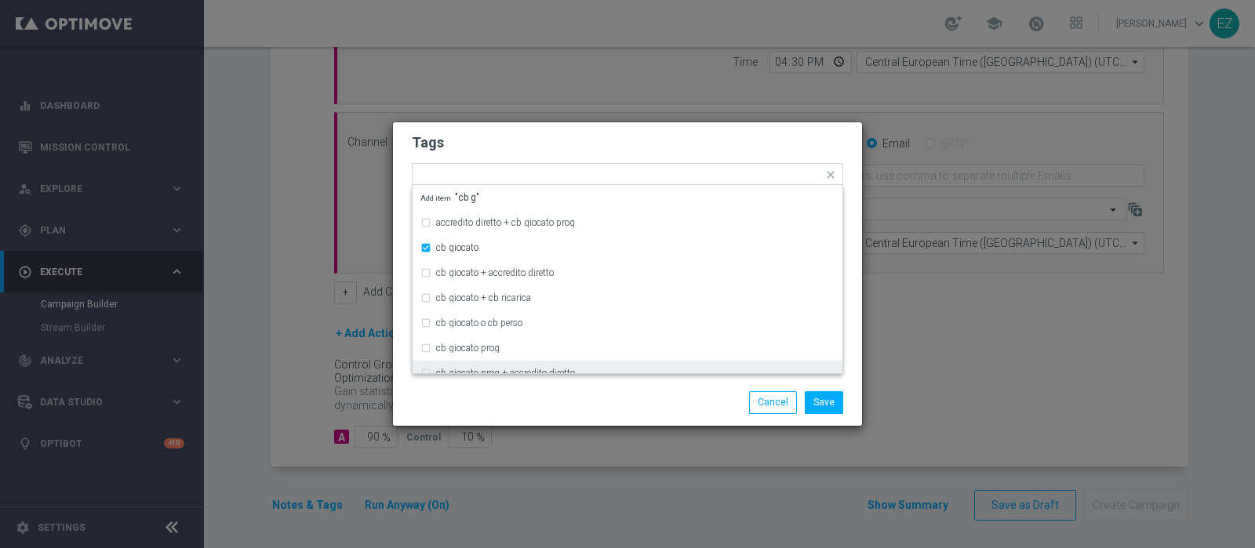
click at [534, 396] on div "Save Cancel" at bounding box center [627, 402] width 455 height 22
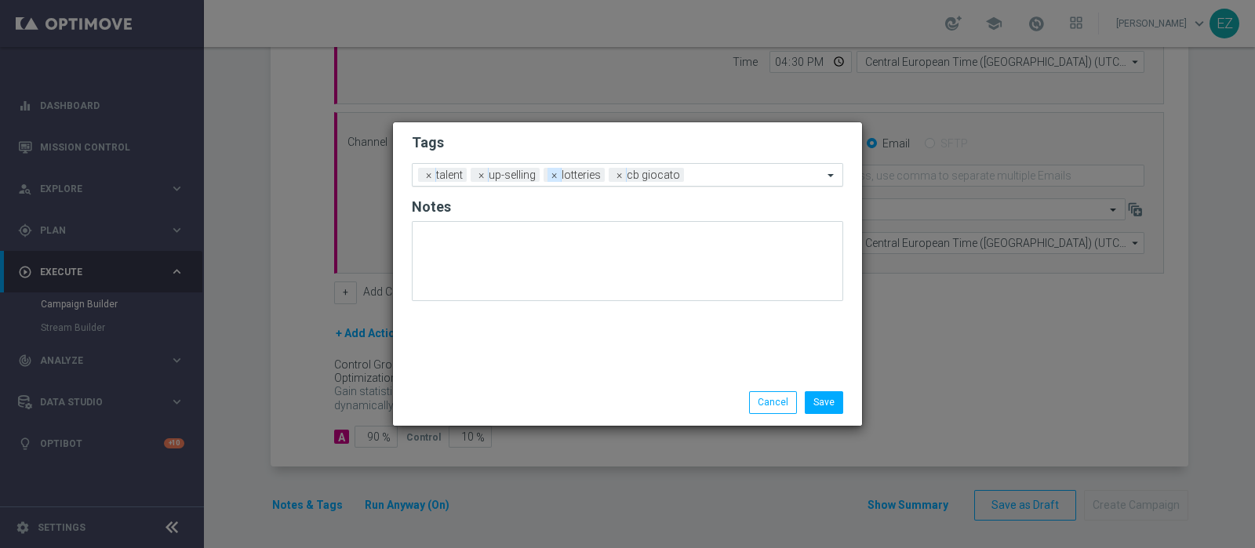
click at [552, 172] on span "×" at bounding box center [555, 175] width 14 height 14
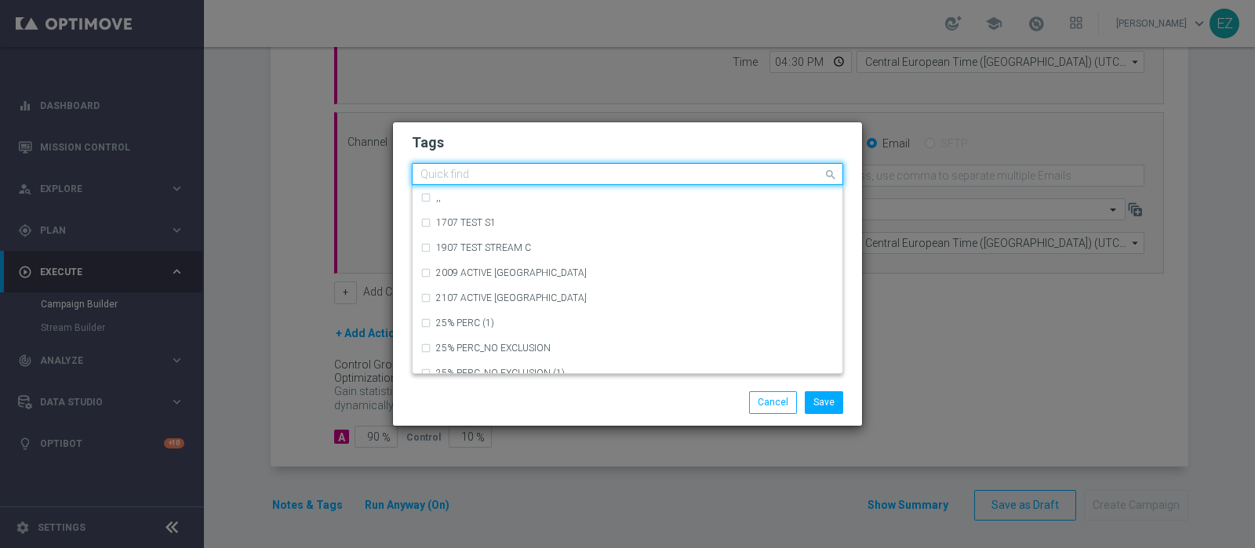
click at [653, 179] on input "text" at bounding box center [621, 175] width 402 height 13
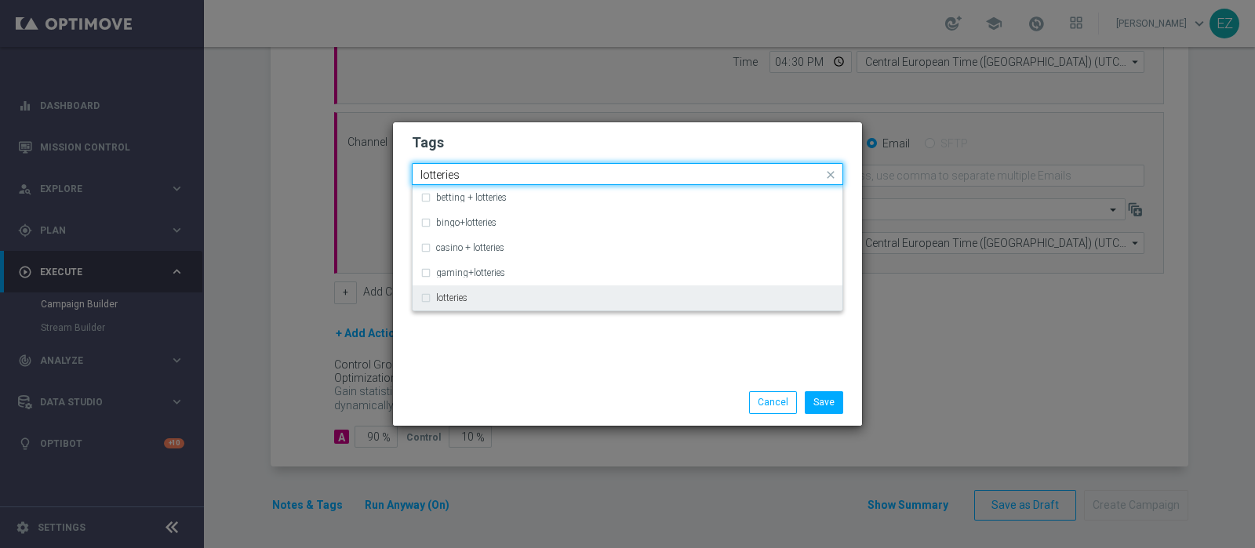
click at [459, 290] on div "lotteries" at bounding box center [627, 298] width 414 height 25
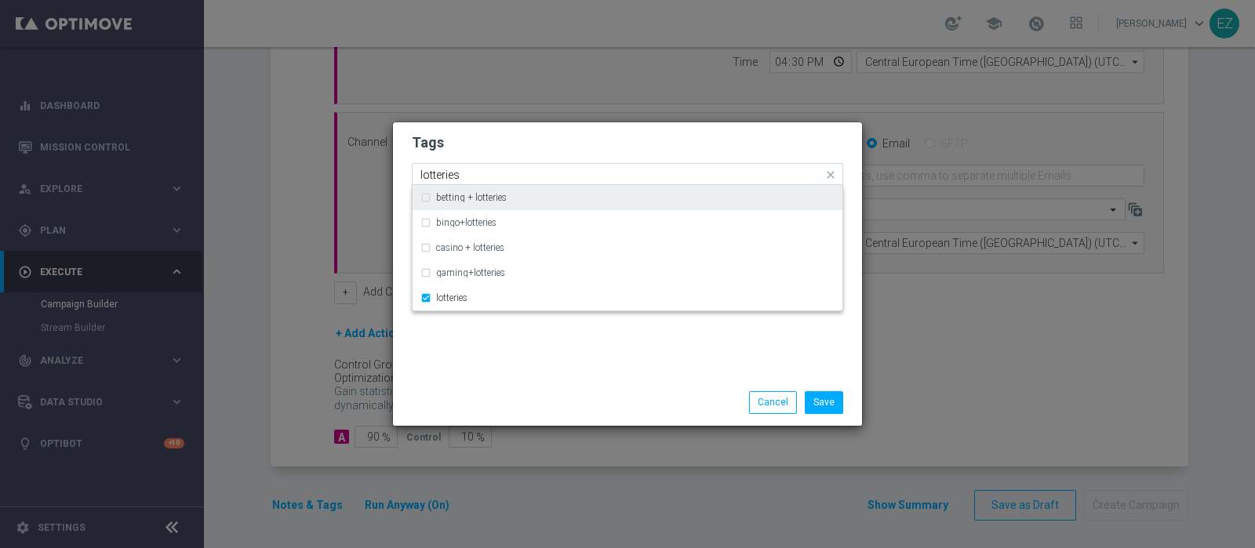
click at [447, 178] on input "lotteries" at bounding box center [621, 175] width 402 height 13
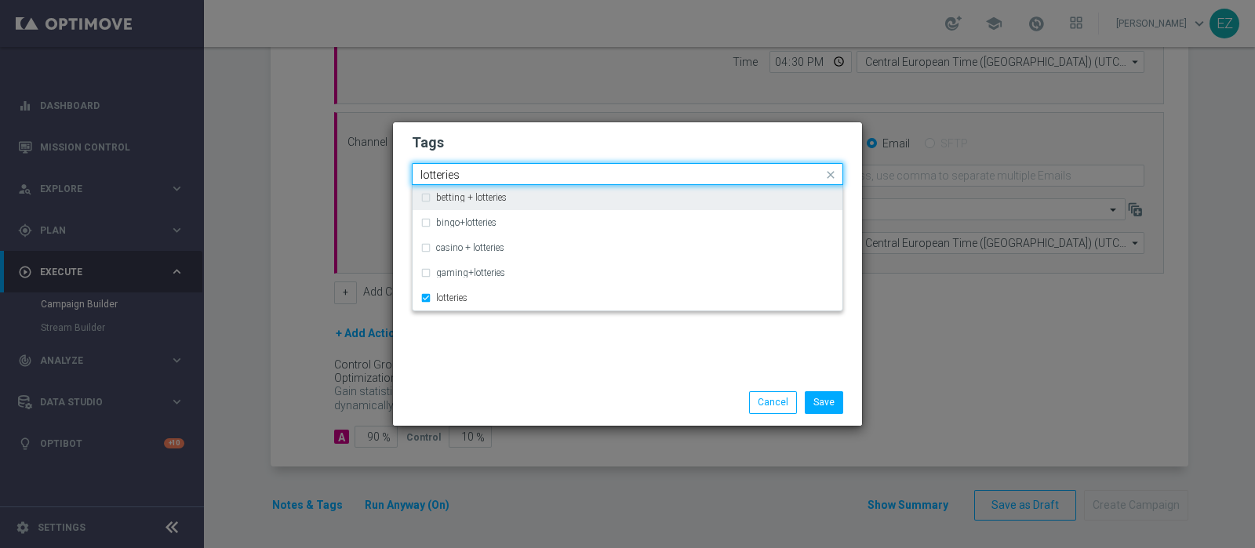
click at [447, 178] on input "lotteries" at bounding box center [621, 175] width 402 height 13
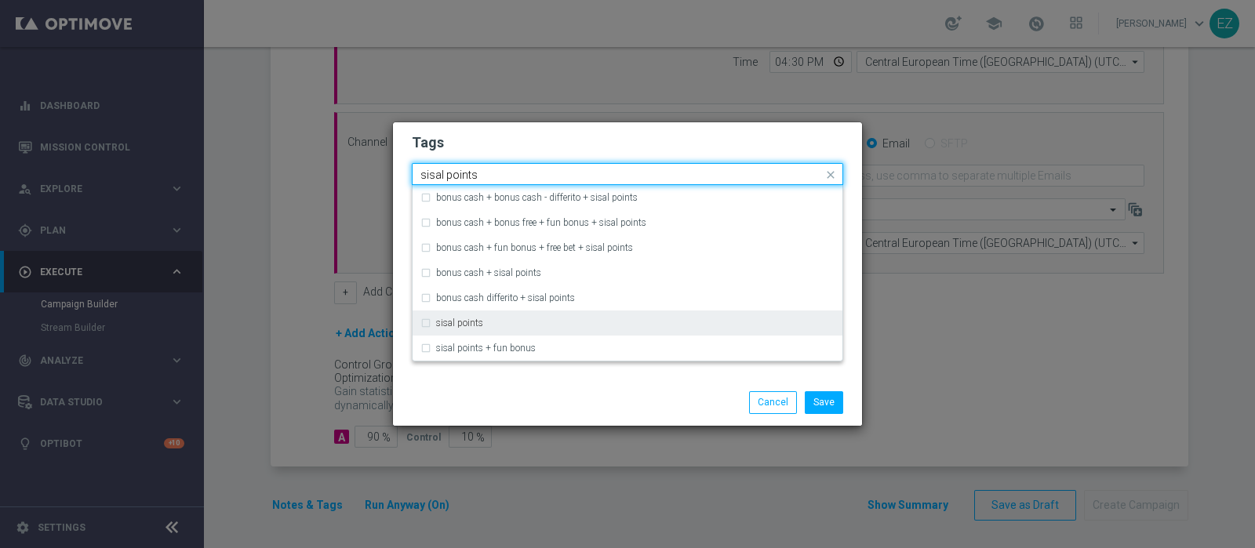
click at [500, 319] on div "sisal points" at bounding box center [635, 322] width 399 height 9
type input "sisal points"
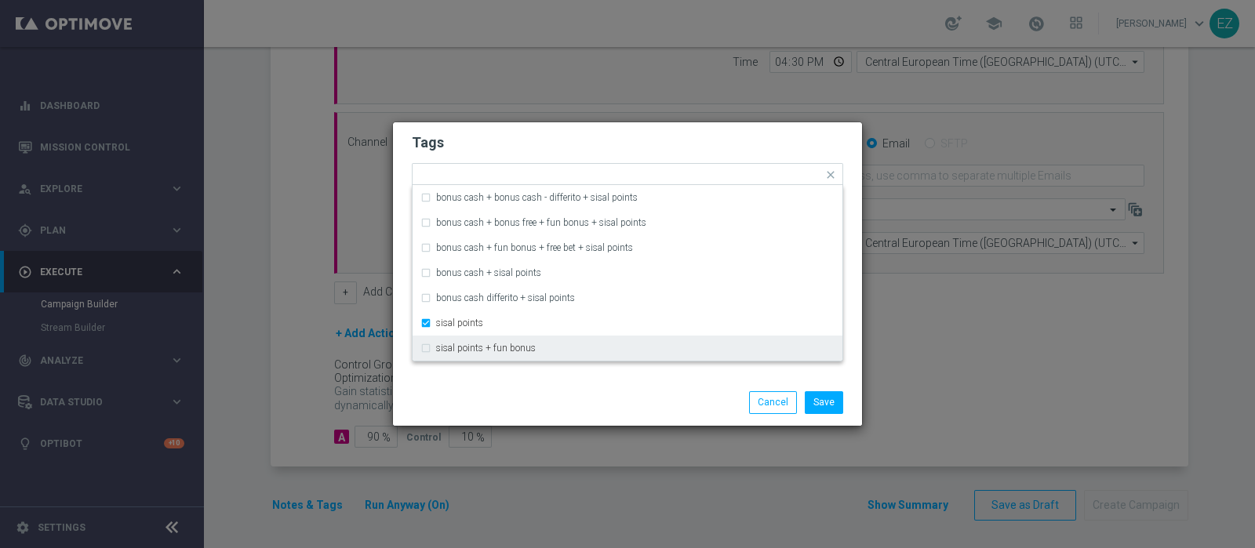
click at [663, 384] on div "Save Cancel" at bounding box center [627, 402] width 469 height 45
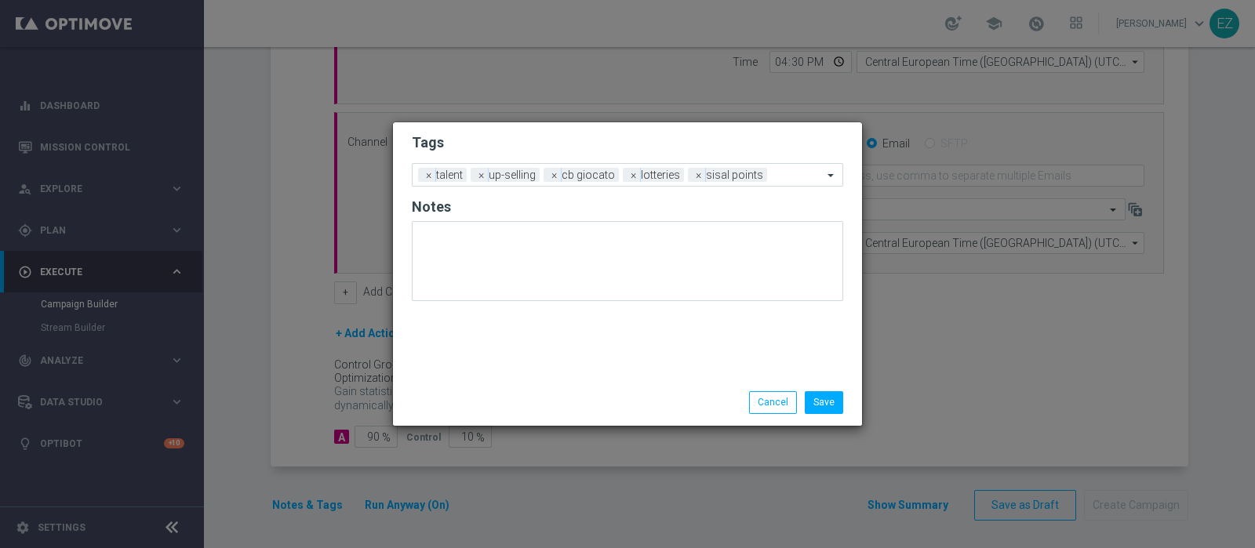
click at [847, 398] on div "Save Cancel" at bounding box center [703, 402] width 304 height 22
click at [825, 402] on button "Save" at bounding box center [824, 402] width 38 height 22
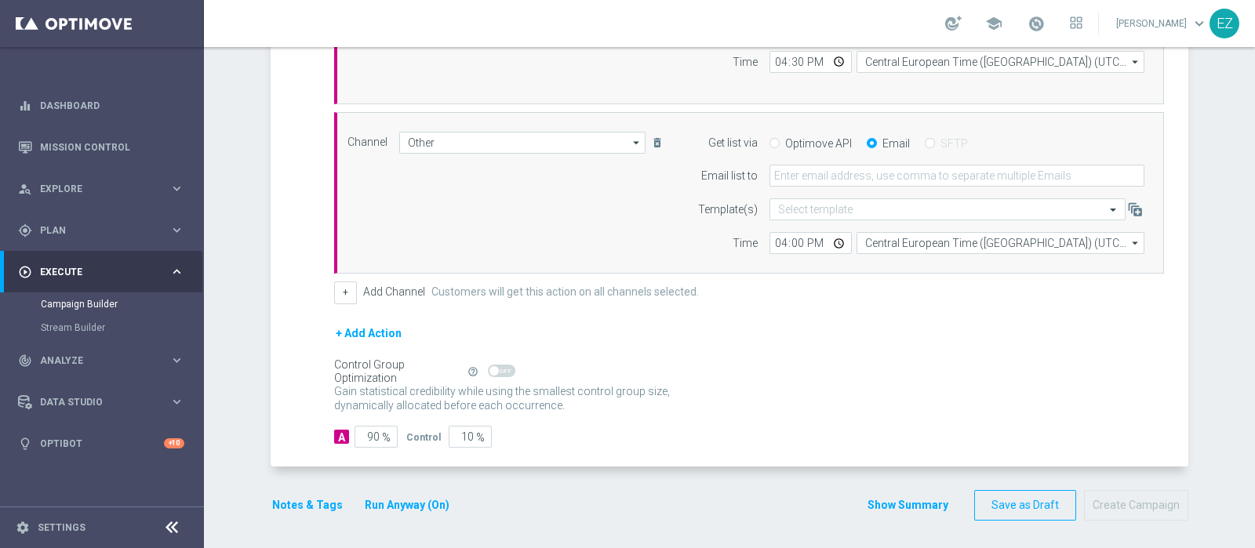
click at [902, 497] on button "Show Summary" at bounding box center [908, 506] width 82 height 18
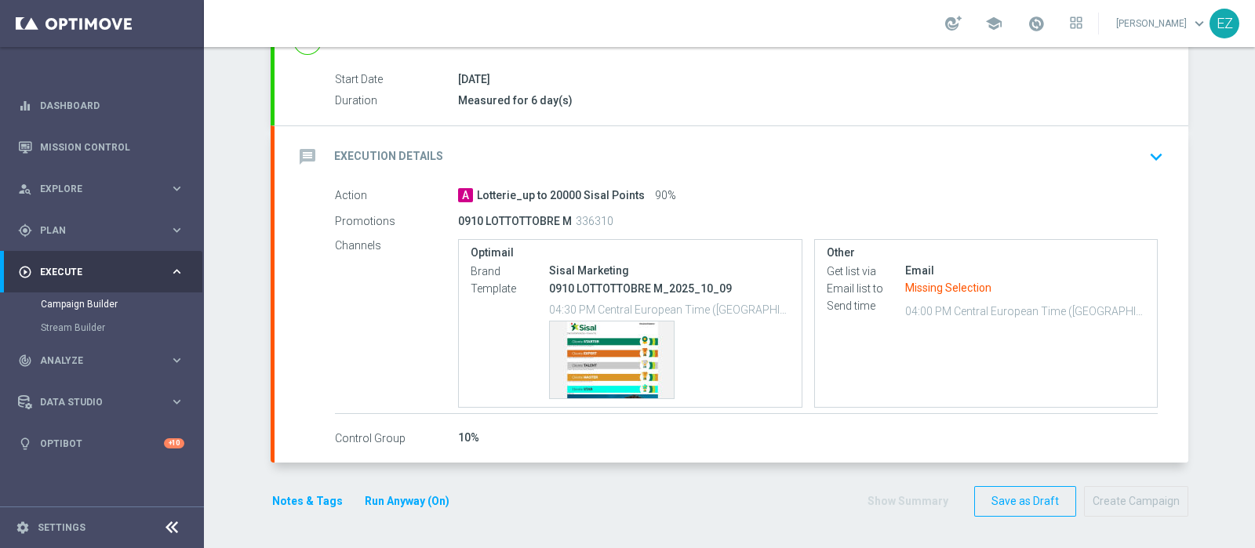
scroll to position [243, 0]
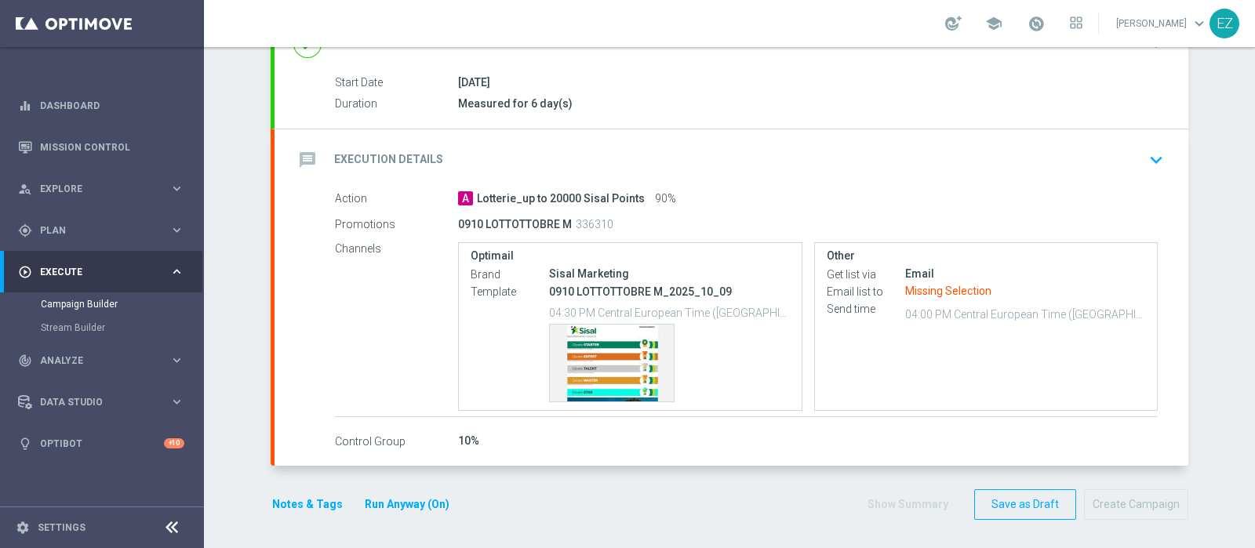
click at [411, 146] on div "message Execution Details" at bounding box center [368, 160] width 150 height 28
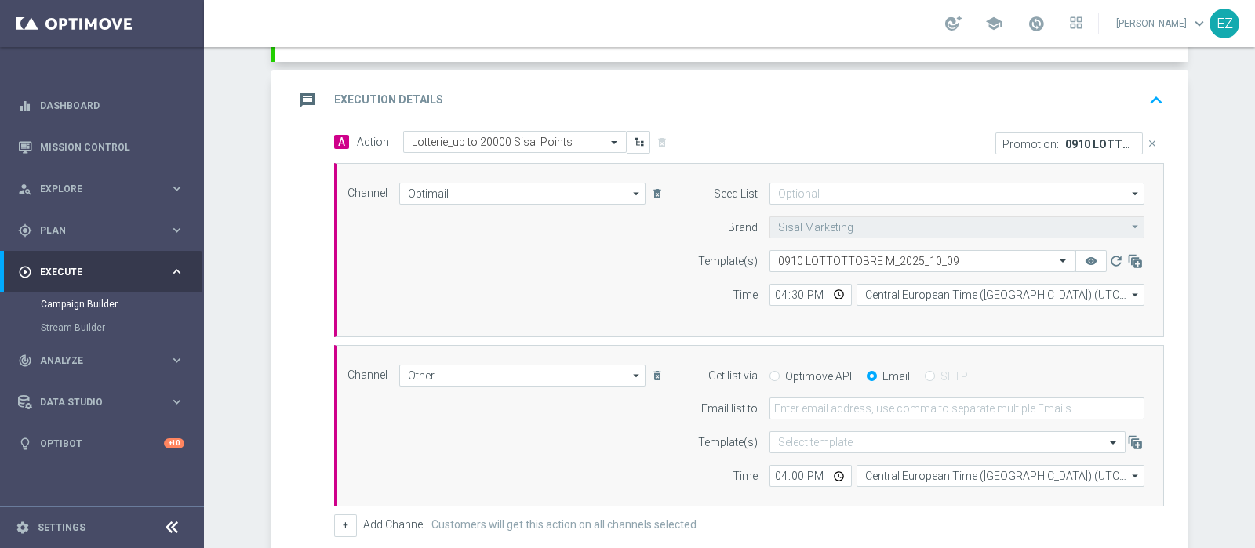
scroll to position [394, 0]
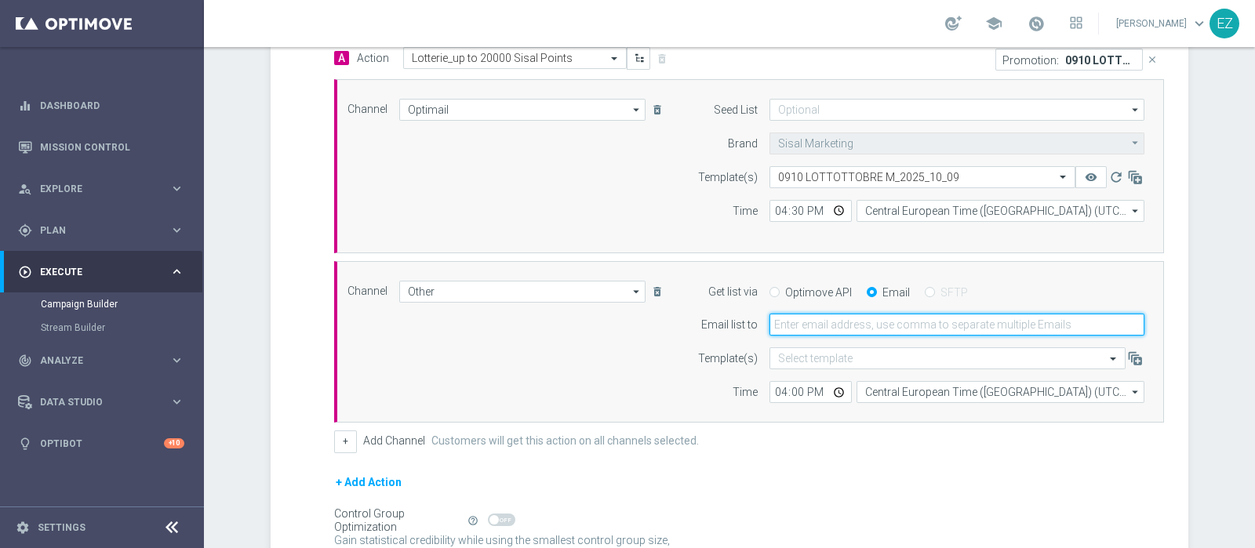
click at [827, 326] on input "email" at bounding box center [957, 325] width 375 height 22
type input "elena.zarbin@sisal.it"
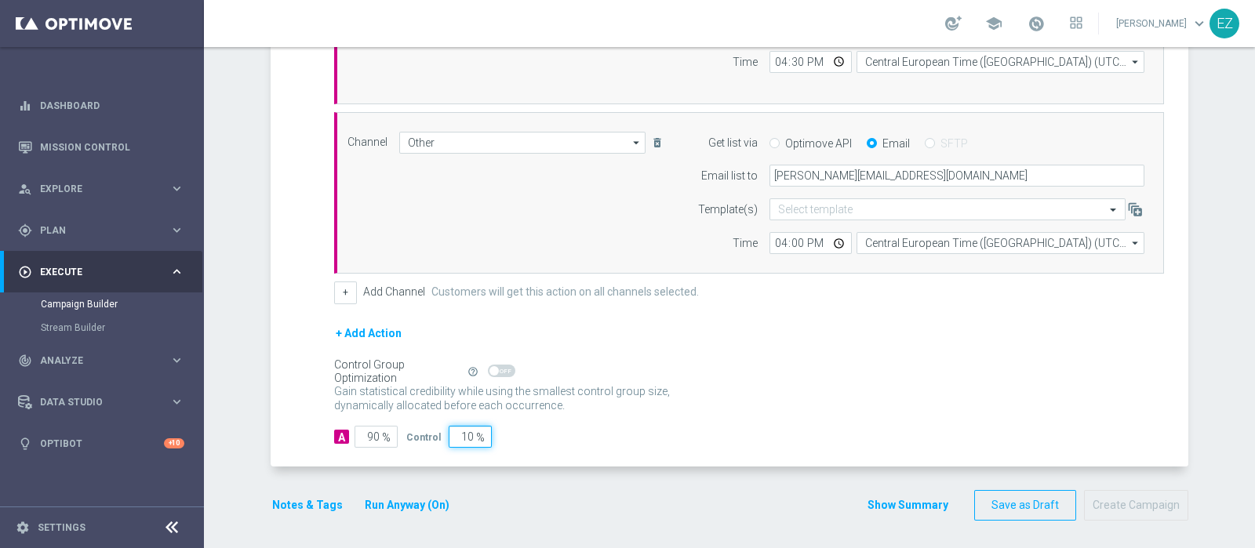
click at [775, 417] on form "A Action Select action Lotterie_up to 20000 Sisal Points delete_forever Promoti…" at bounding box center [749, 173] width 830 height 550
click at [885, 497] on button "Show Summary" at bounding box center [908, 506] width 82 height 18
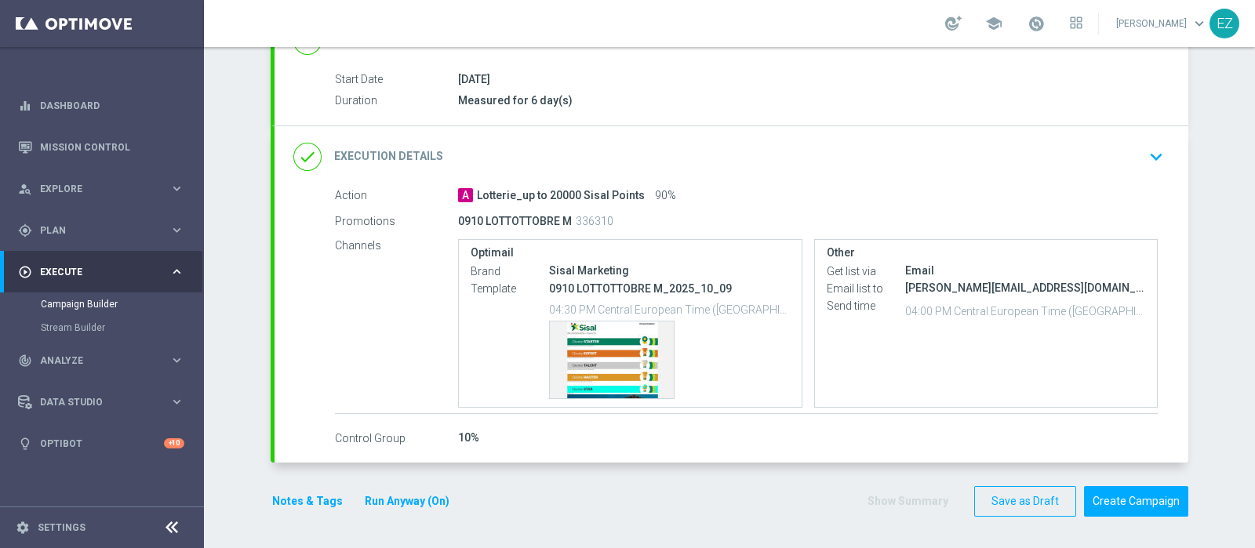
scroll to position [243, 0]
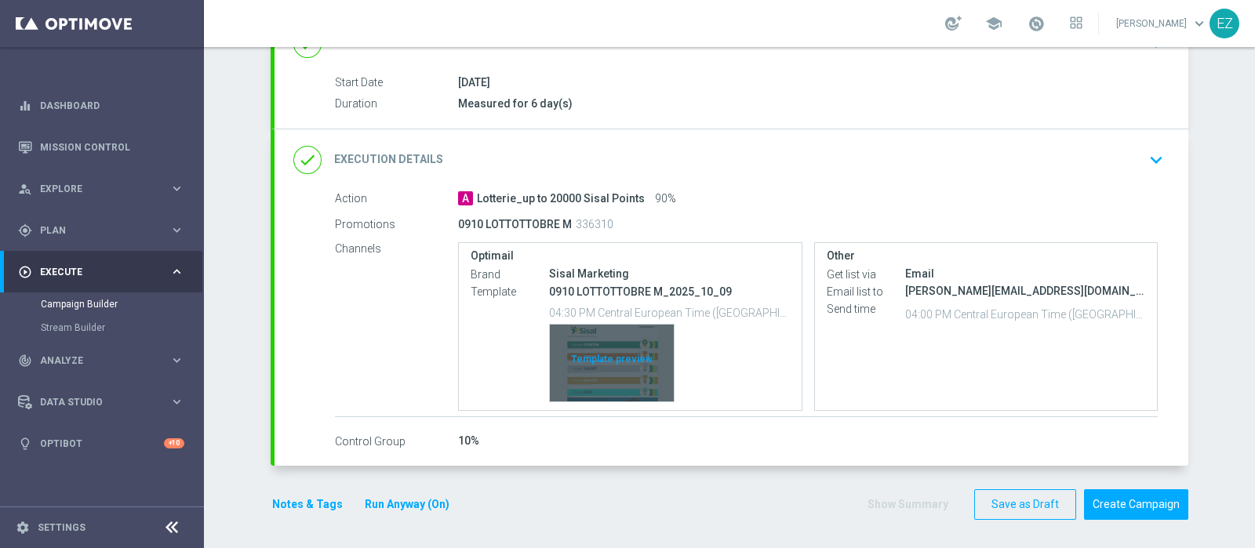
click at [608, 362] on div "Template preview" at bounding box center [612, 363] width 124 height 77
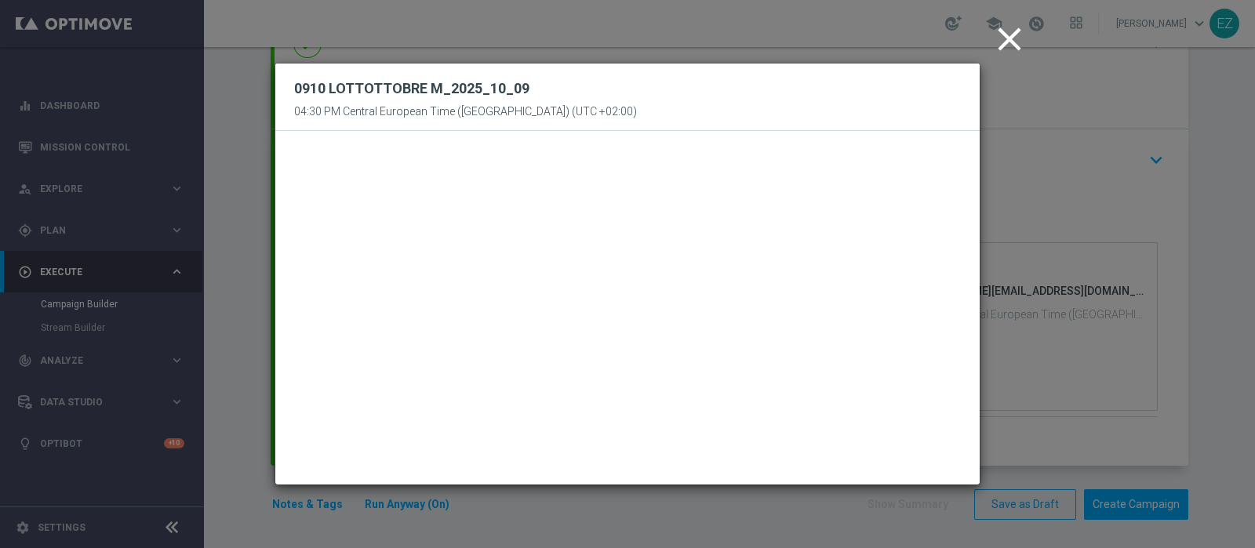
click at [1003, 49] on icon "close" at bounding box center [1009, 39] width 39 height 39
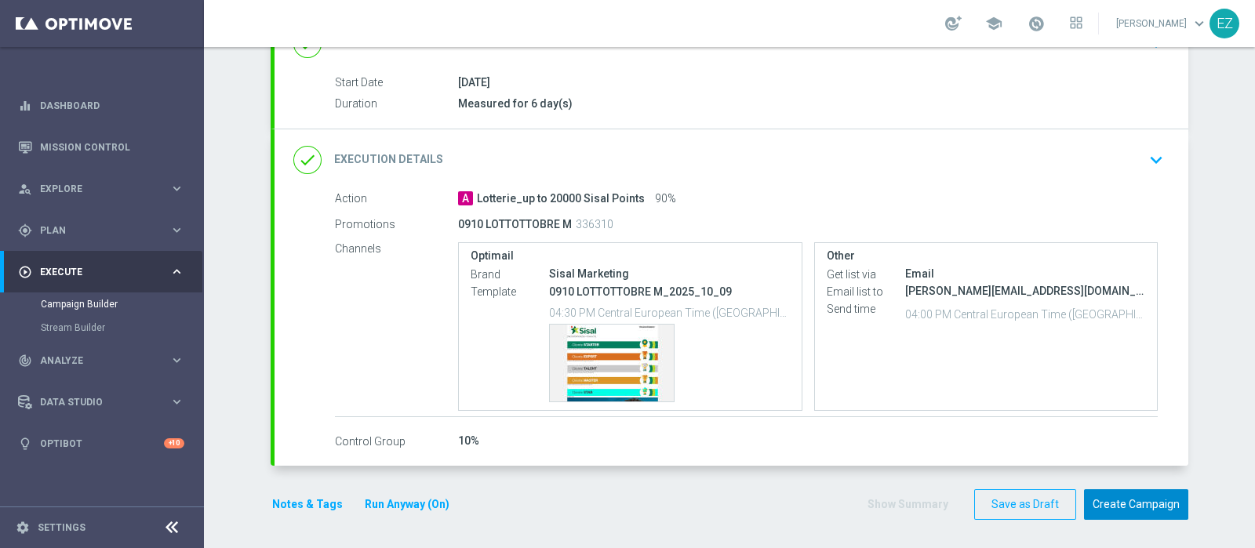
click at [1115, 497] on button "Create Campaign" at bounding box center [1136, 505] width 104 height 31
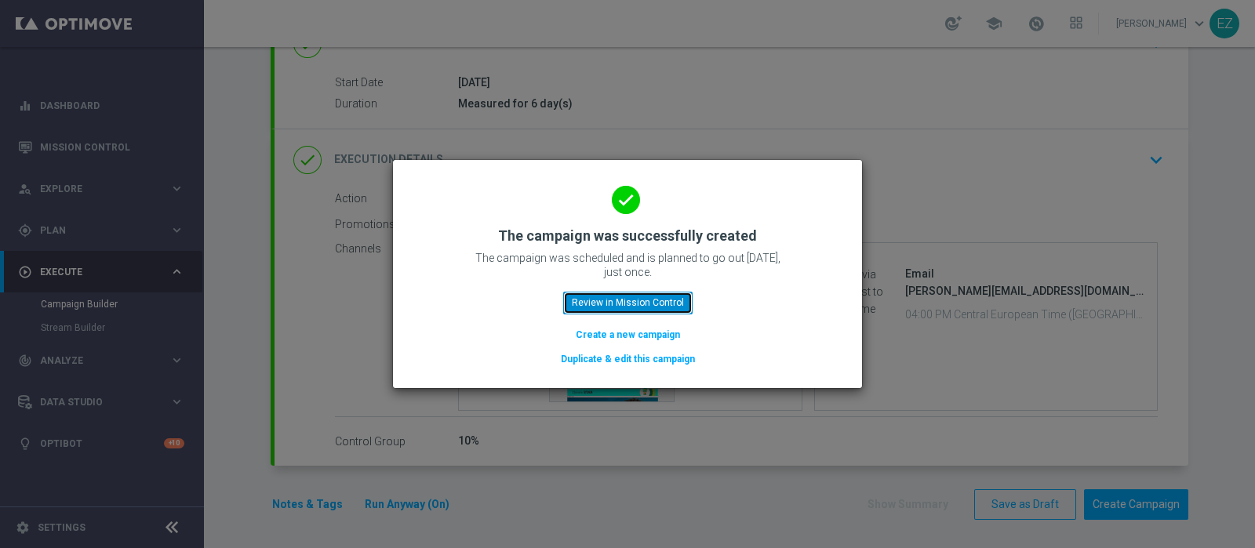
click at [641, 304] on button "Review in Mission Control" at bounding box center [627, 303] width 129 height 22
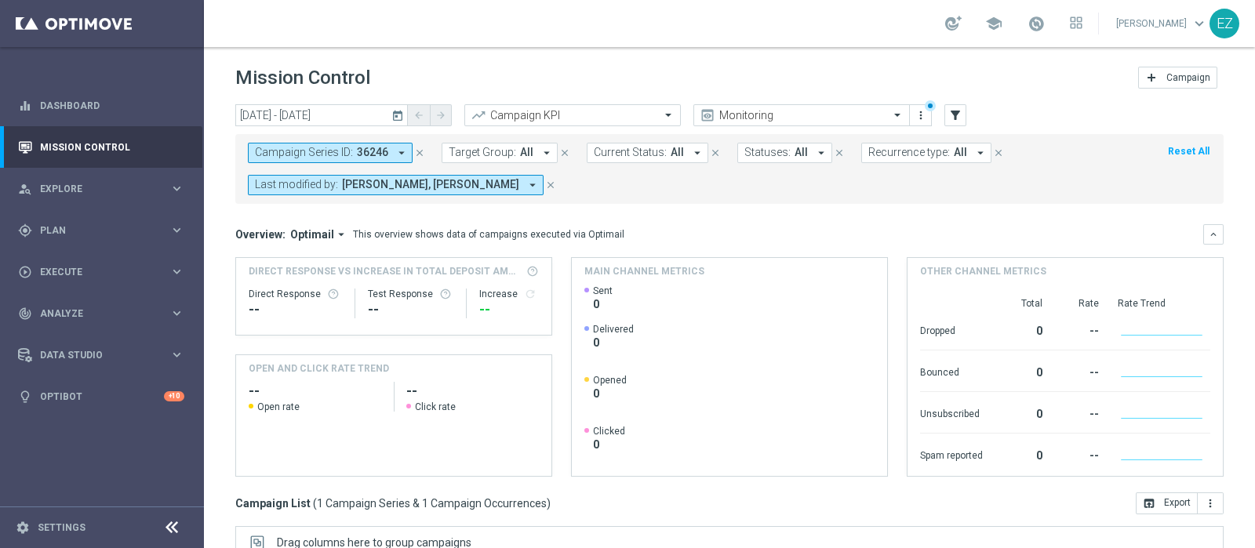
scroll to position [267, 0]
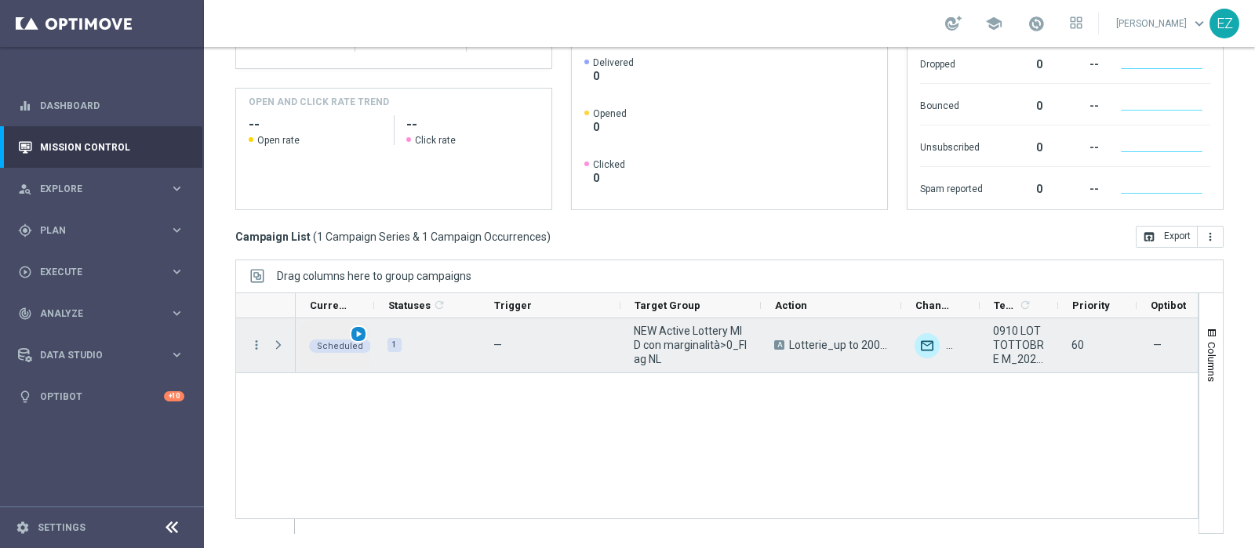
click at [359, 335] on span "play_arrow" at bounding box center [358, 334] width 11 height 11
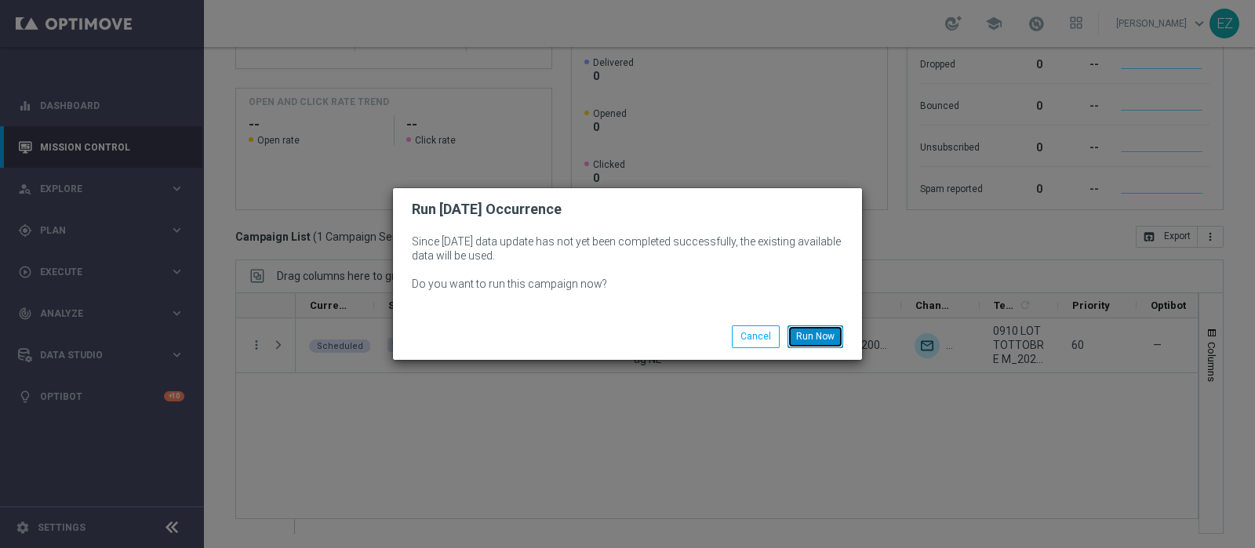
click at [813, 335] on button "Run Now" at bounding box center [816, 337] width 56 height 22
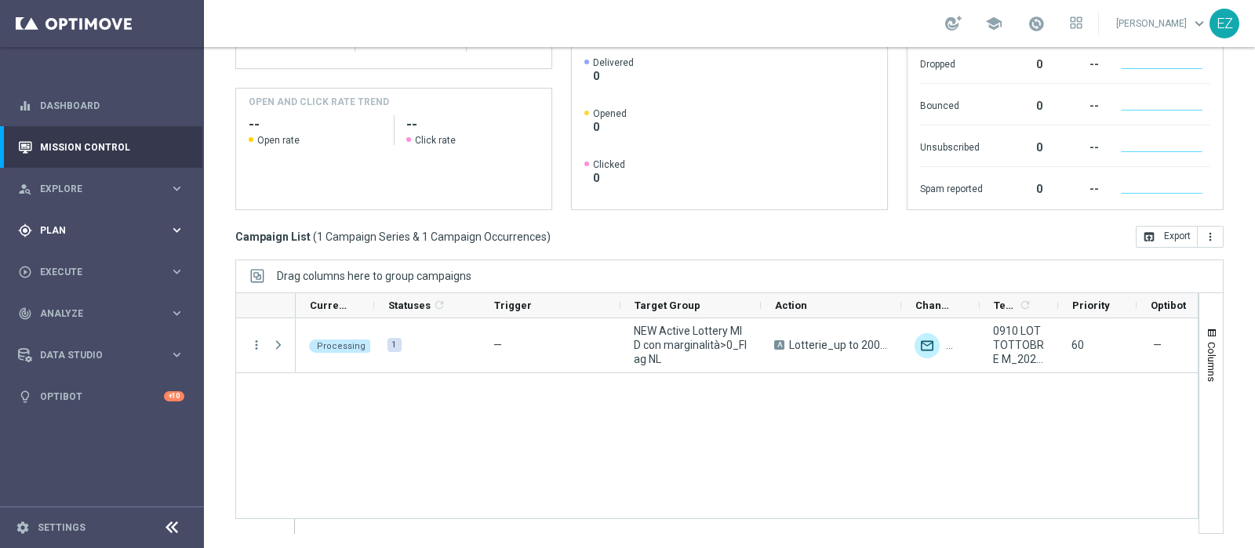
click at [102, 224] on div "gps_fixed Plan" at bounding box center [93, 231] width 151 height 14
click at [91, 263] on link "Target Groups" at bounding box center [102, 263] width 122 height 13
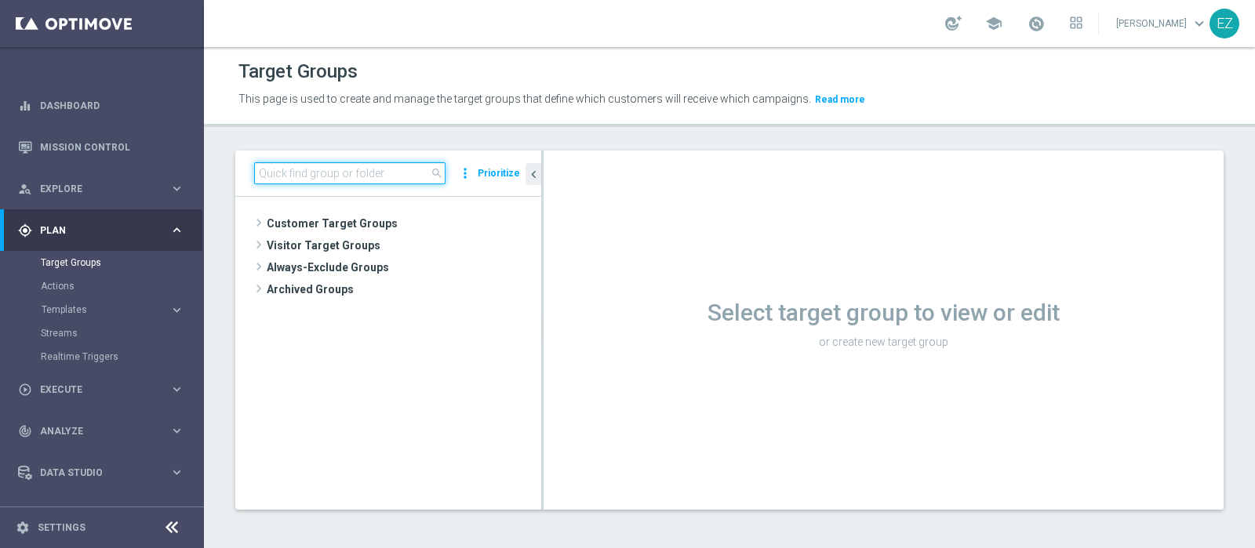
click at [388, 166] on input at bounding box center [349, 173] width 191 height 22
paste input "NEW Active Lottery LOW con marginalità>0_flag NL"
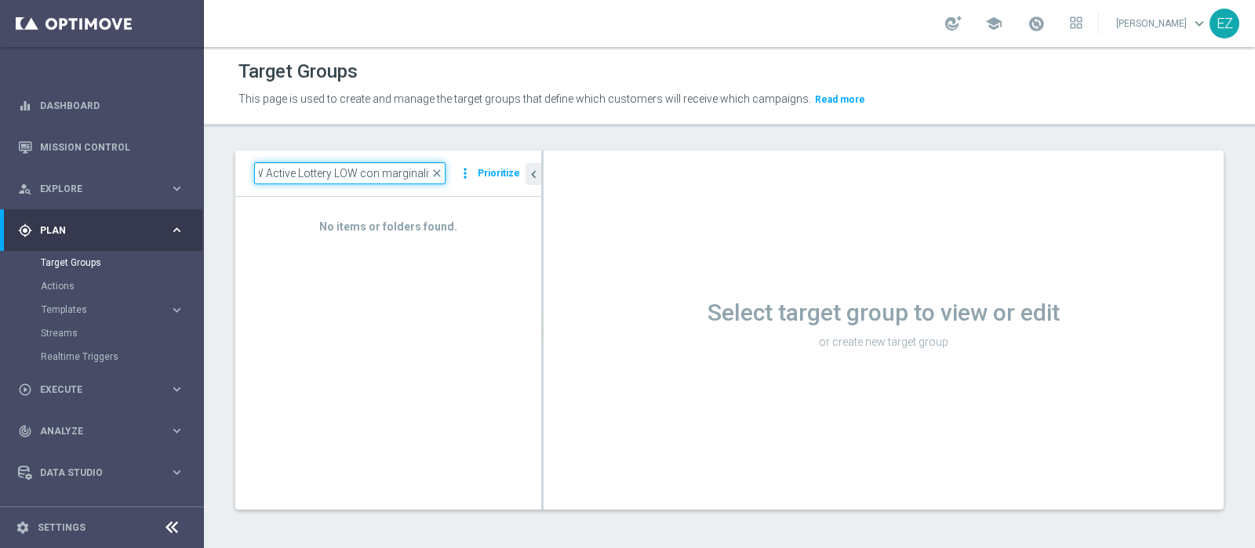
scroll to position [0, 14]
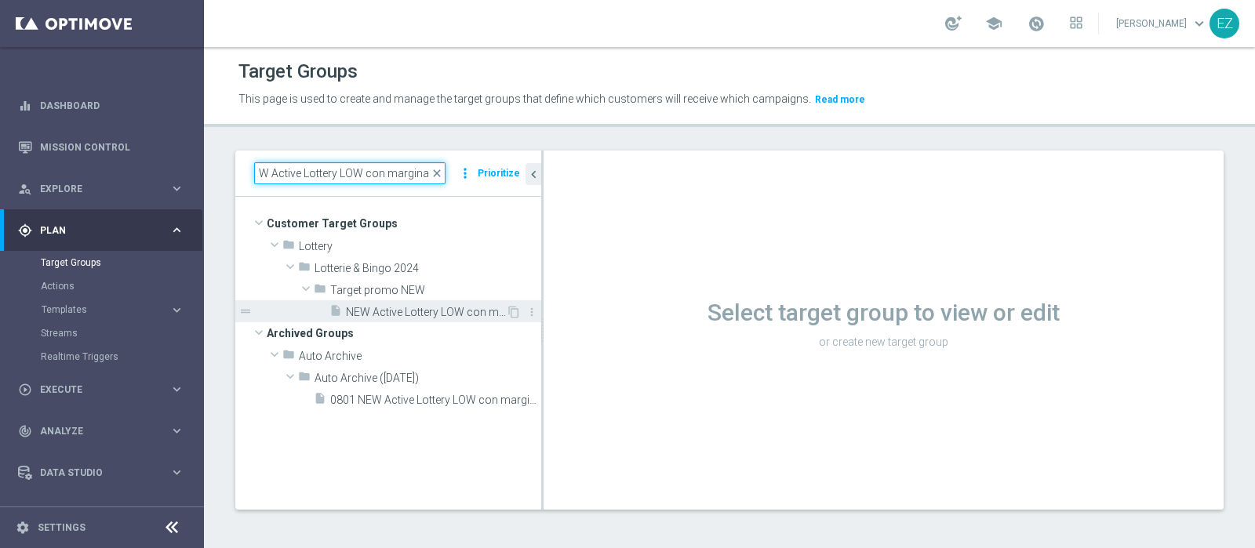
type input "NEW Active Lottery LOW con marginalit"
click at [392, 313] on span "NEW Active Lottery LOW con marginalità>0_Flag NL" at bounding box center [426, 312] width 160 height 13
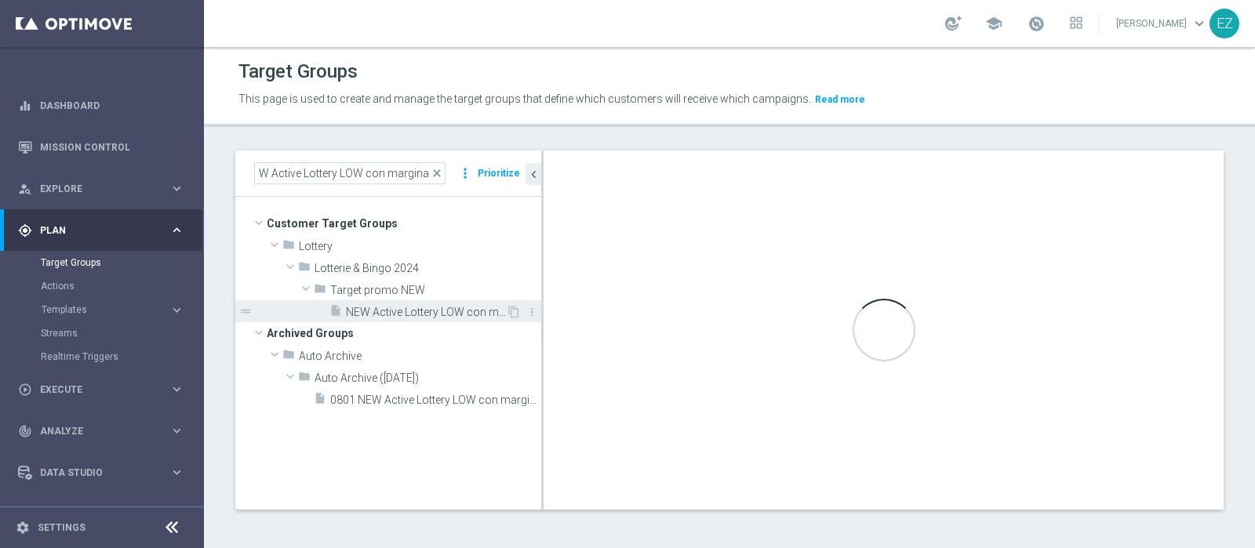
scroll to position [0, 0]
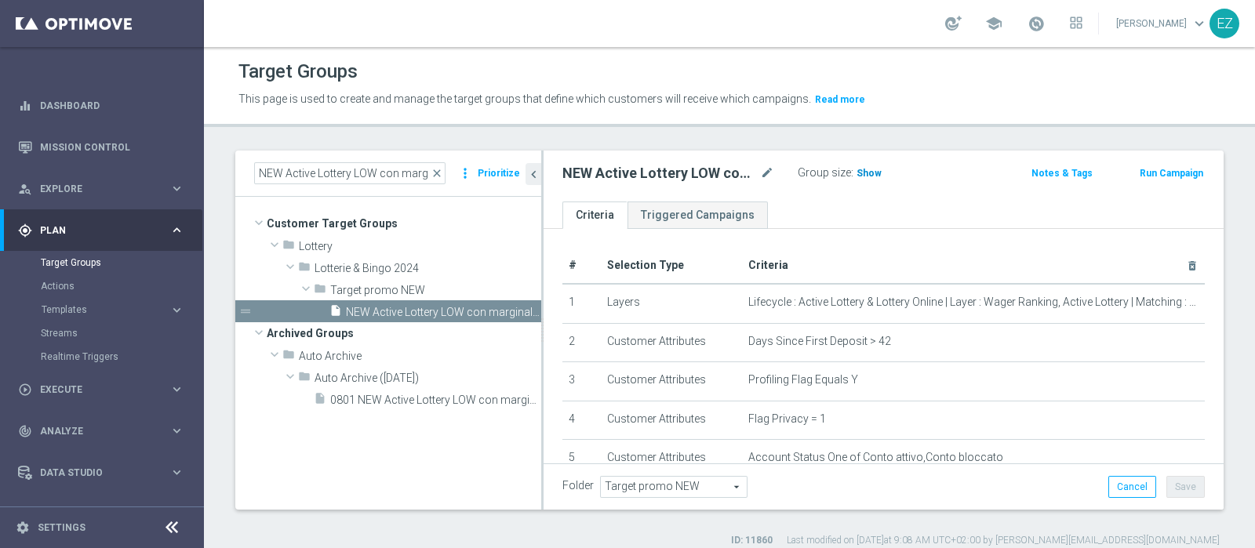
click at [867, 180] on h3 "Show" at bounding box center [869, 173] width 28 height 17
click at [1174, 176] on button "Run Campaign" at bounding box center [1171, 173] width 67 height 17
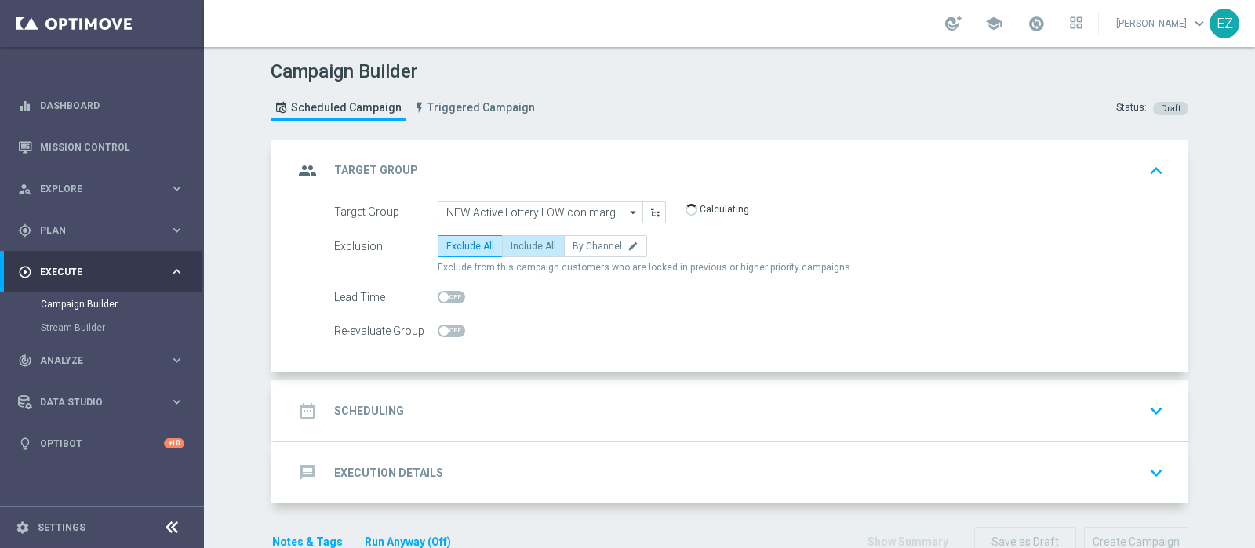
click at [508, 251] on label "Include All" at bounding box center [533, 246] width 63 height 22
click at [511, 251] on input "Include All" at bounding box center [516, 249] width 10 height 10
radio input "true"
click at [399, 400] on div "date_range Scheduling keyboard_arrow_down" at bounding box center [731, 411] width 876 height 30
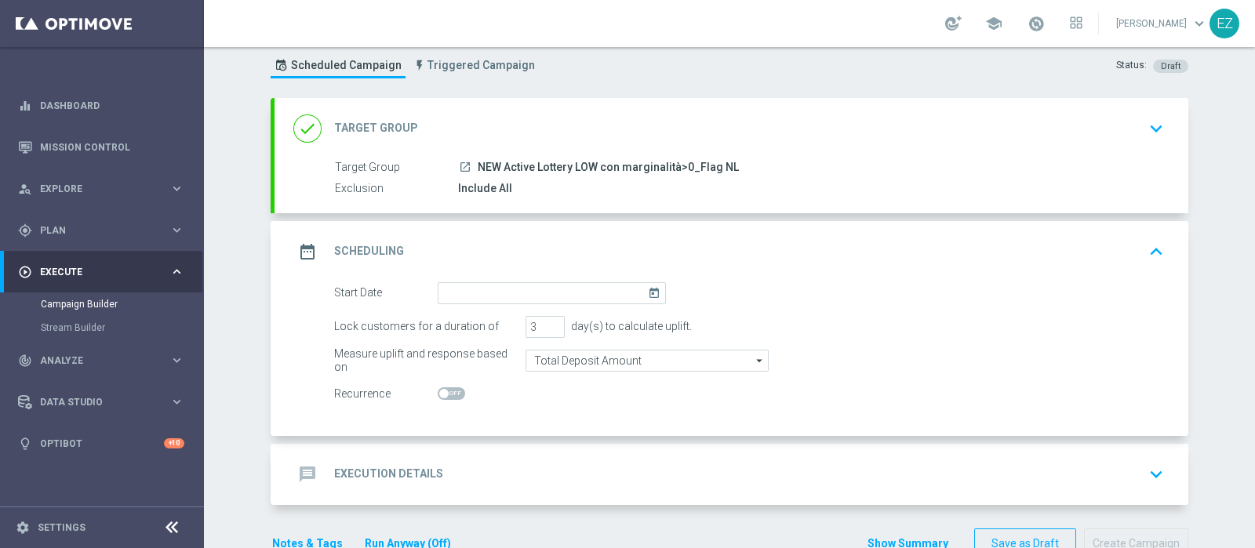
scroll to position [65, 0]
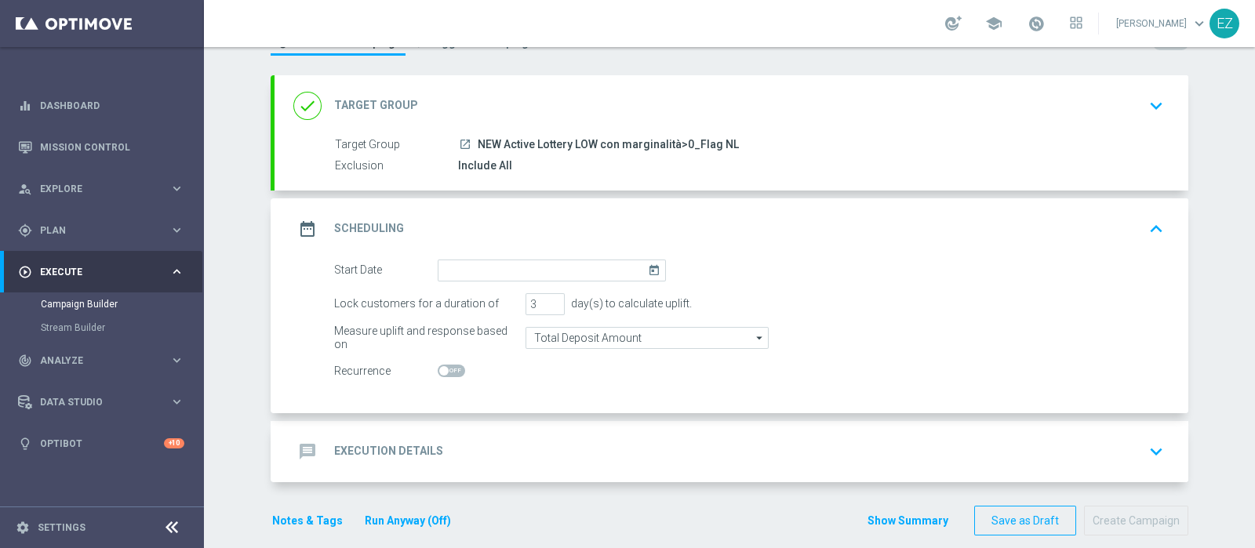
click at [649, 268] on icon "today" at bounding box center [657, 268] width 18 height 17
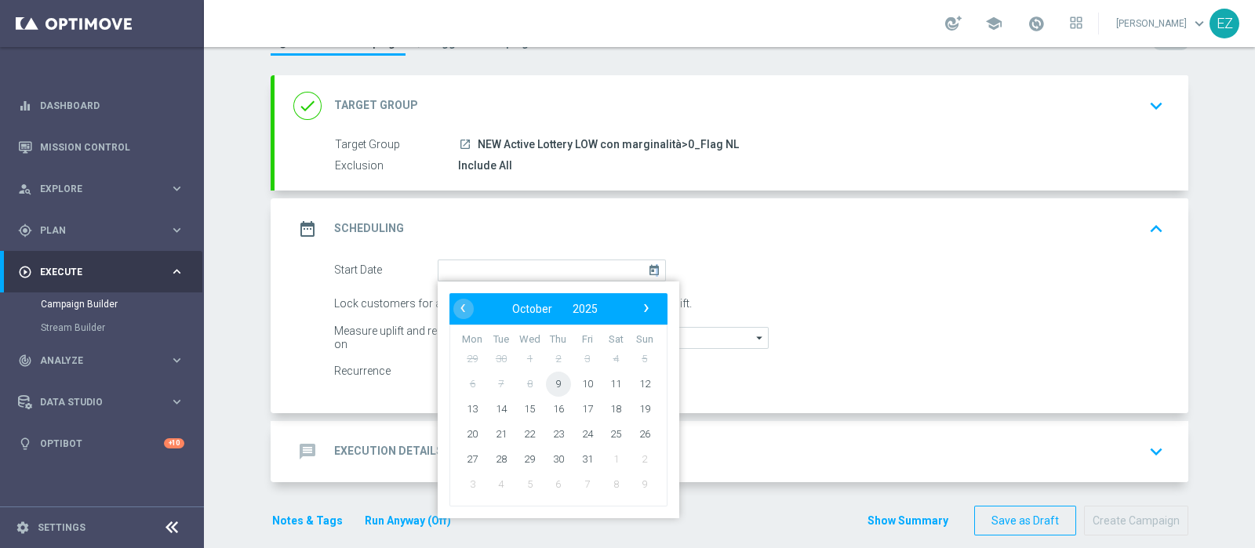
click at [557, 373] on span "9" at bounding box center [558, 383] width 25 height 25
type input "09 Oct 2025"
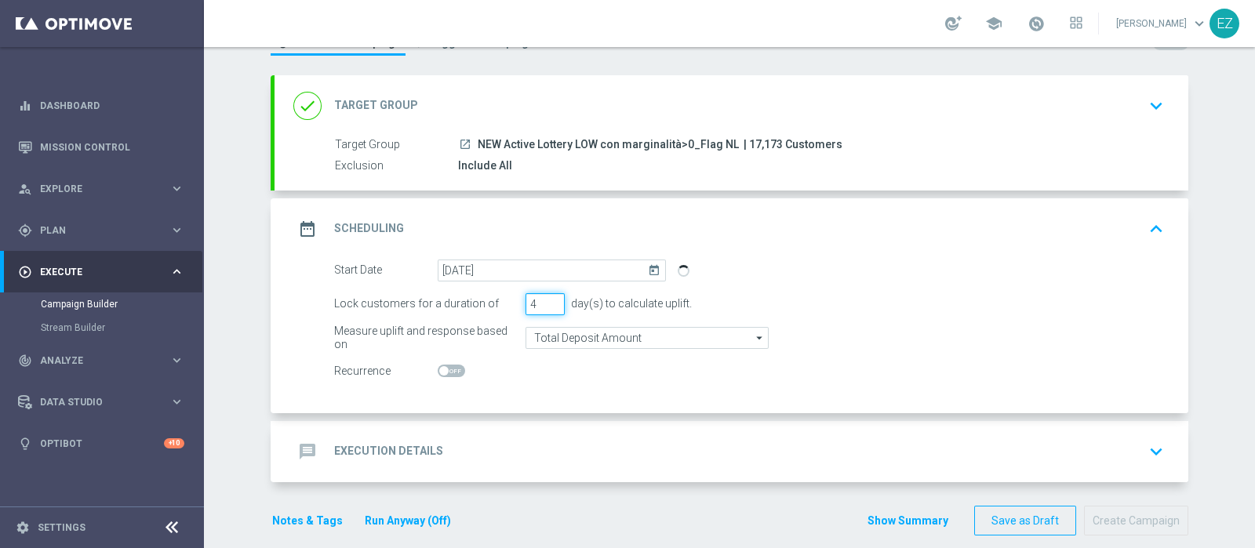
click at [548, 300] on input "4" at bounding box center [545, 304] width 39 height 22
click at [546, 300] on input "5" at bounding box center [545, 304] width 39 height 22
type input "6"
click at [546, 300] on input "6" at bounding box center [545, 304] width 39 height 22
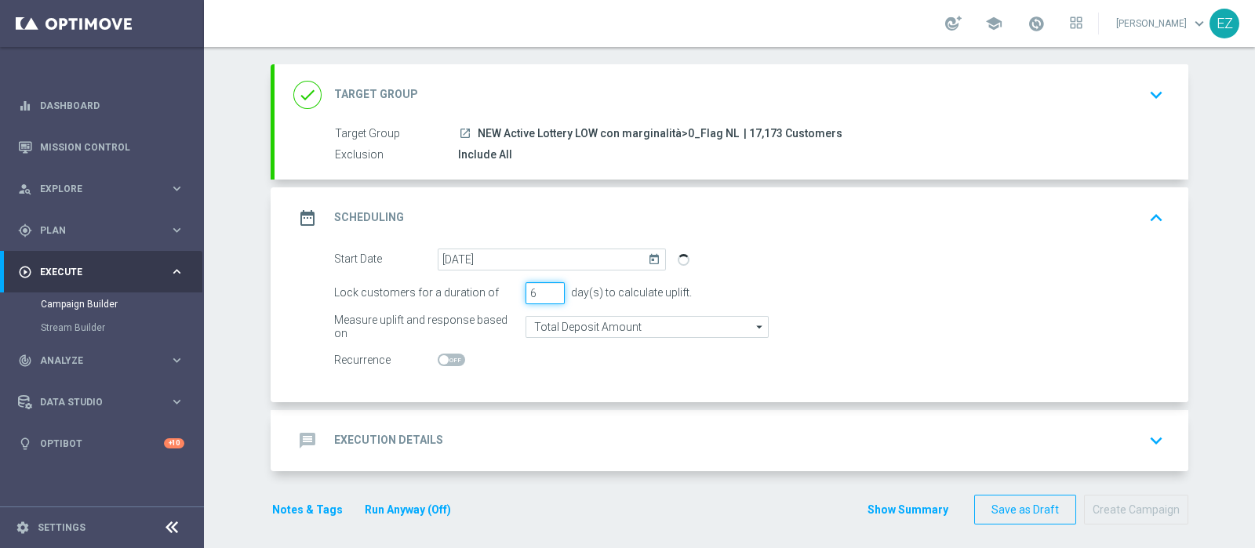
scroll to position [82, 0]
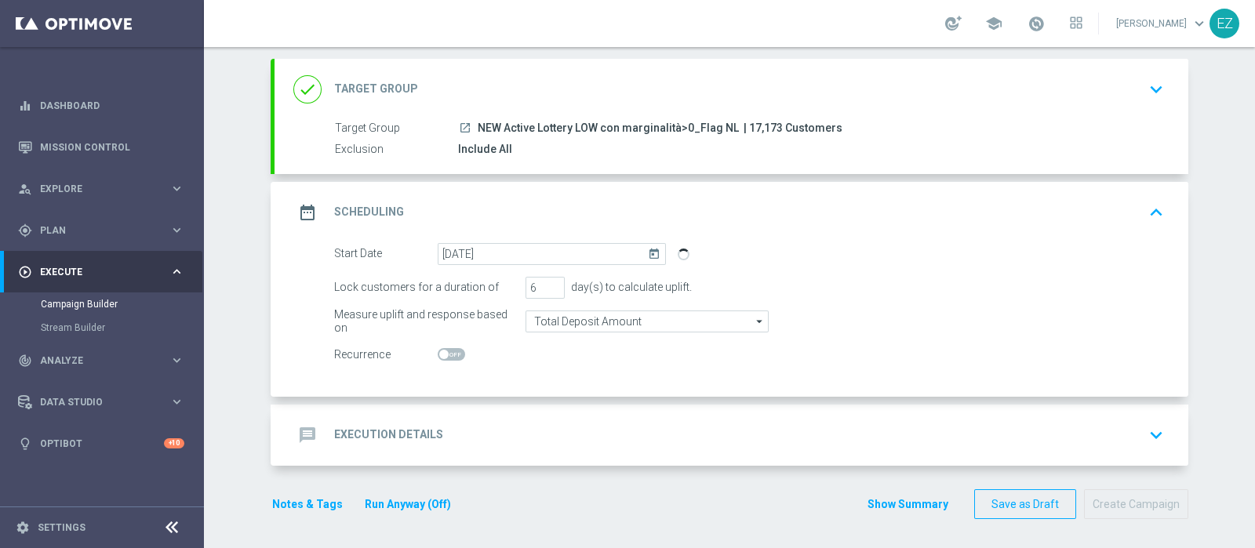
click at [384, 442] on div "message Execution Details" at bounding box center [368, 435] width 150 height 28
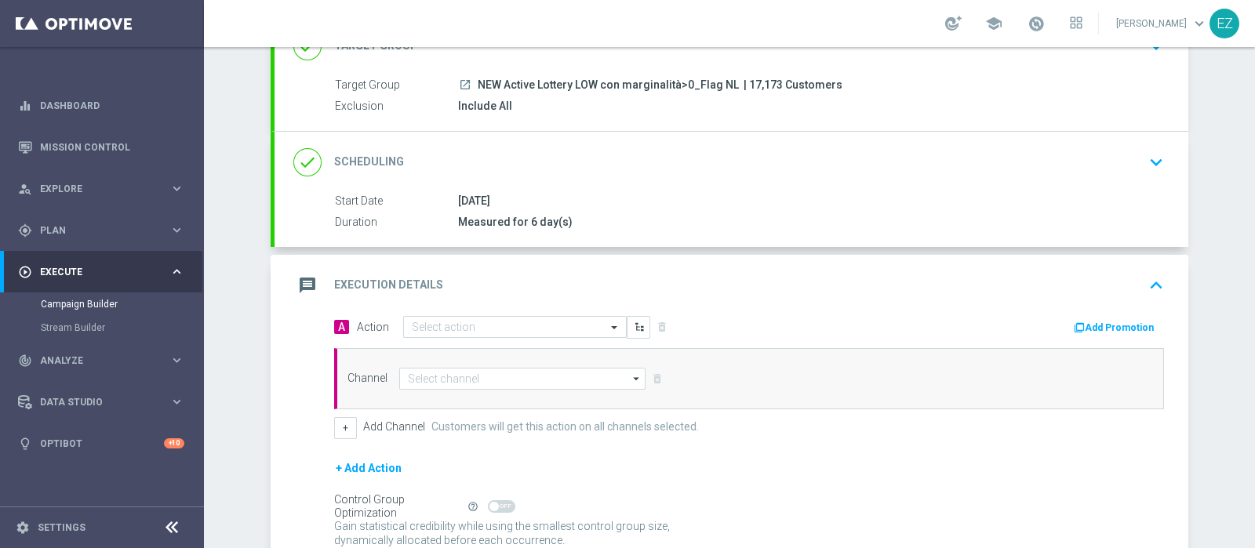
scroll to position [147, 0]
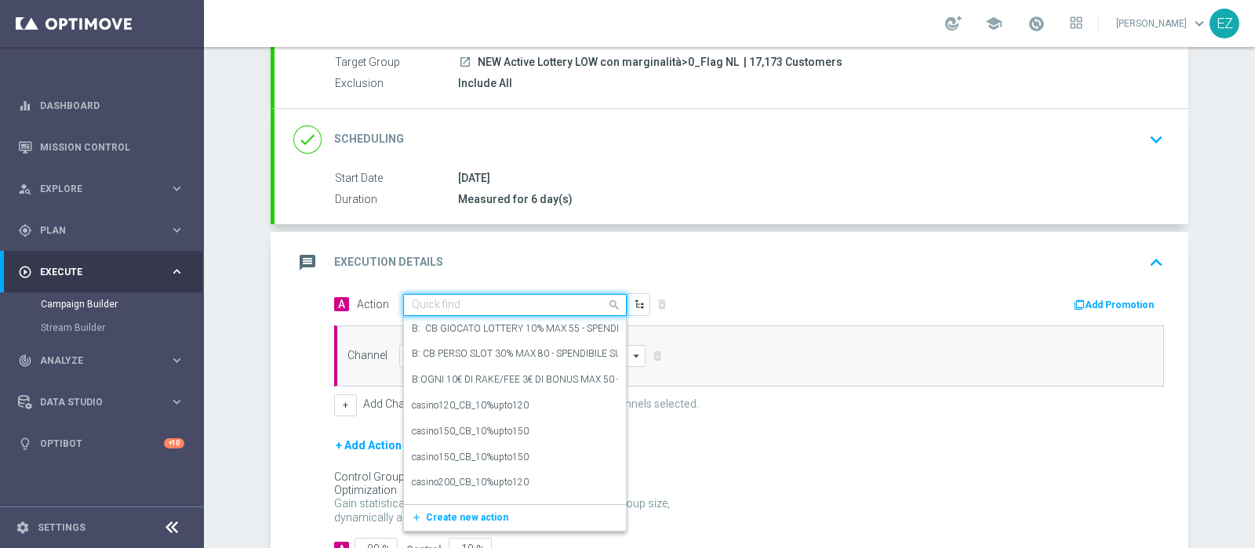
click at [544, 301] on input "text" at bounding box center [499, 305] width 175 height 13
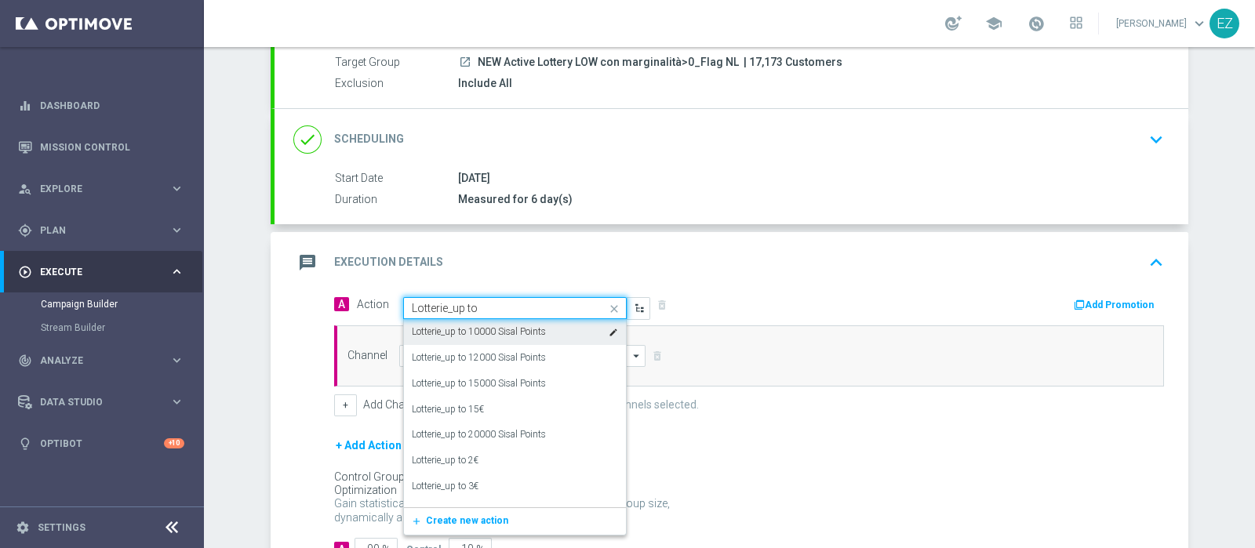
type input "Lotterie_up to 2"
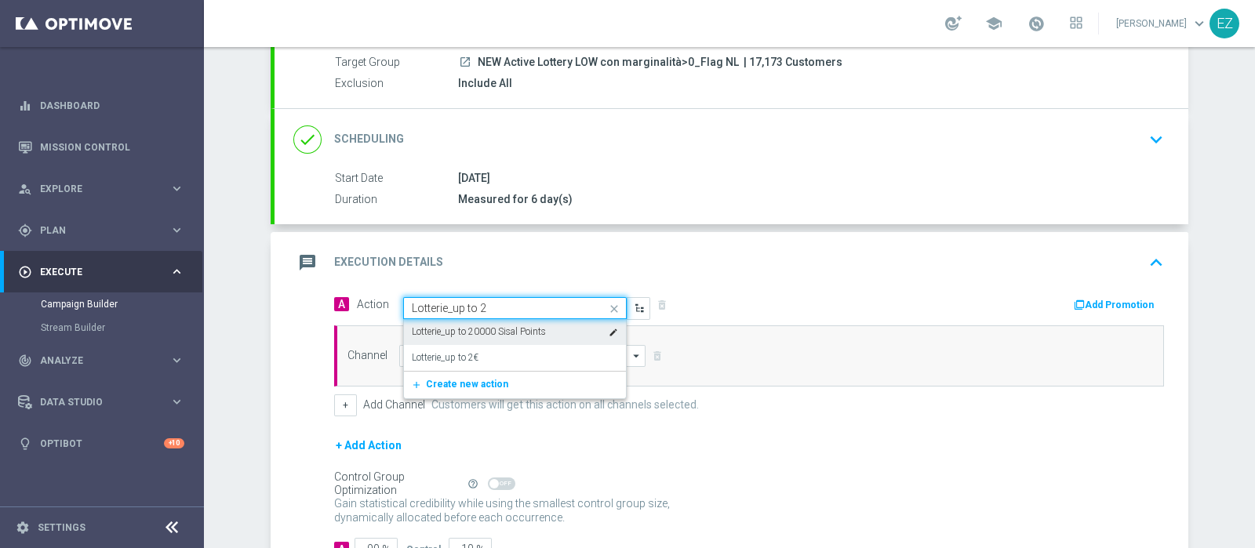
click at [506, 329] on label "Lotterie_up to 20000 Sisal Points" at bounding box center [479, 332] width 134 height 13
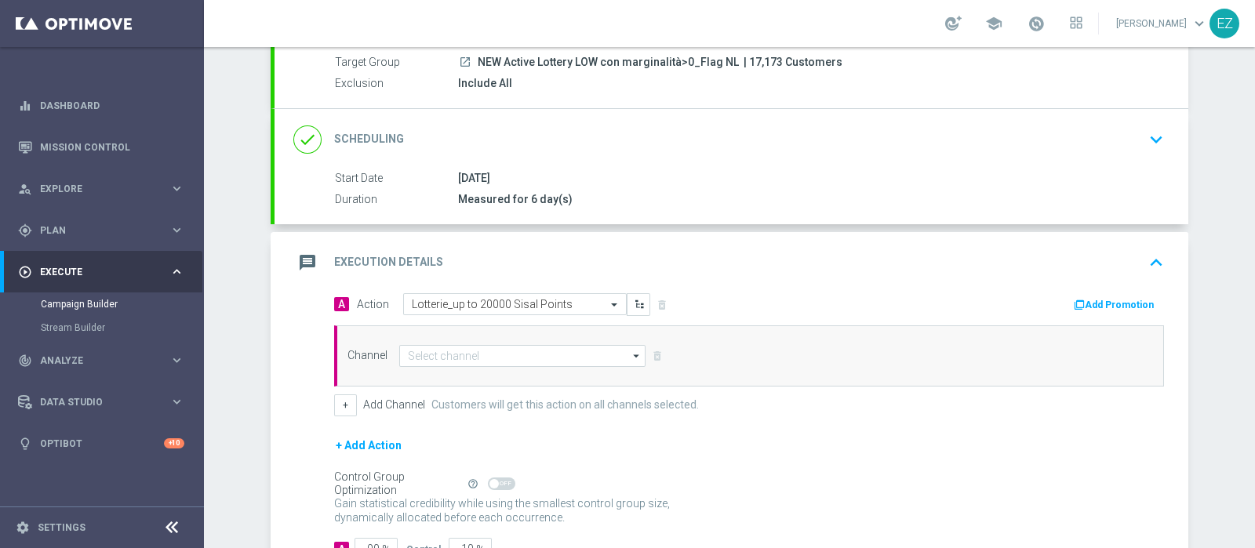
click at [1101, 300] on button "Add Promotion" at bounding box center [1115, 305] width 87 height 17
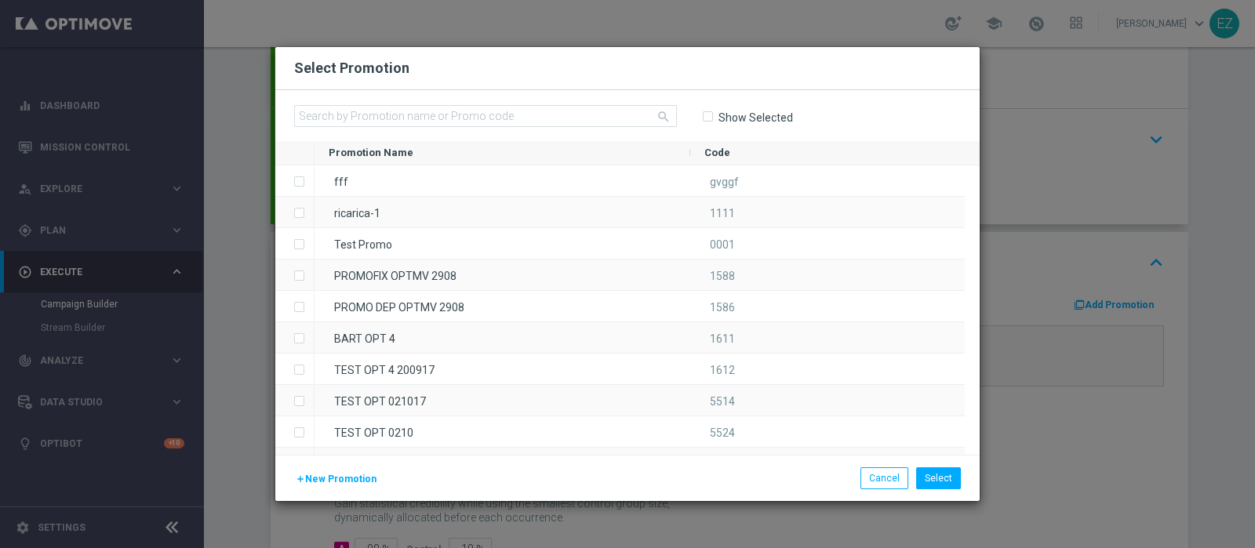
click at [408, 128] on input-search "search" at bounding box center [485, 117] width 383 height 24
click at [411, 123] on input "text" at bounding box center [485, 116] width 383 height 22
paste input "0910 LOTTOTTOBRE L"
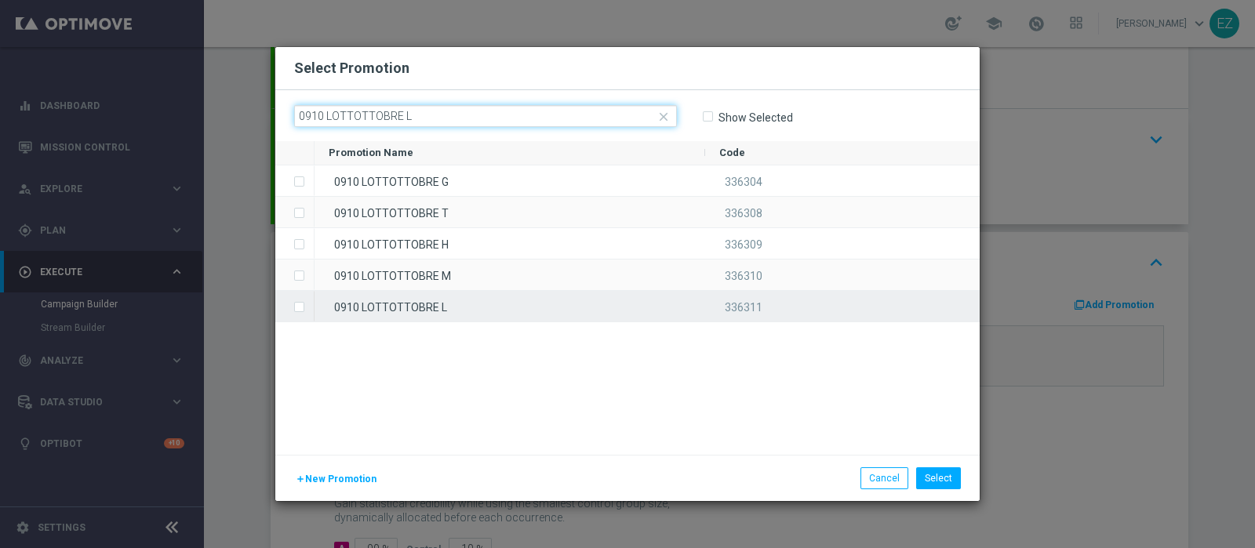
type input "0910 LOTTOTTOBRE L"
click at [394, 311] on div "0910 LOTTOTTOBRE L" at bounding box center [510, 306] width 391 height 31
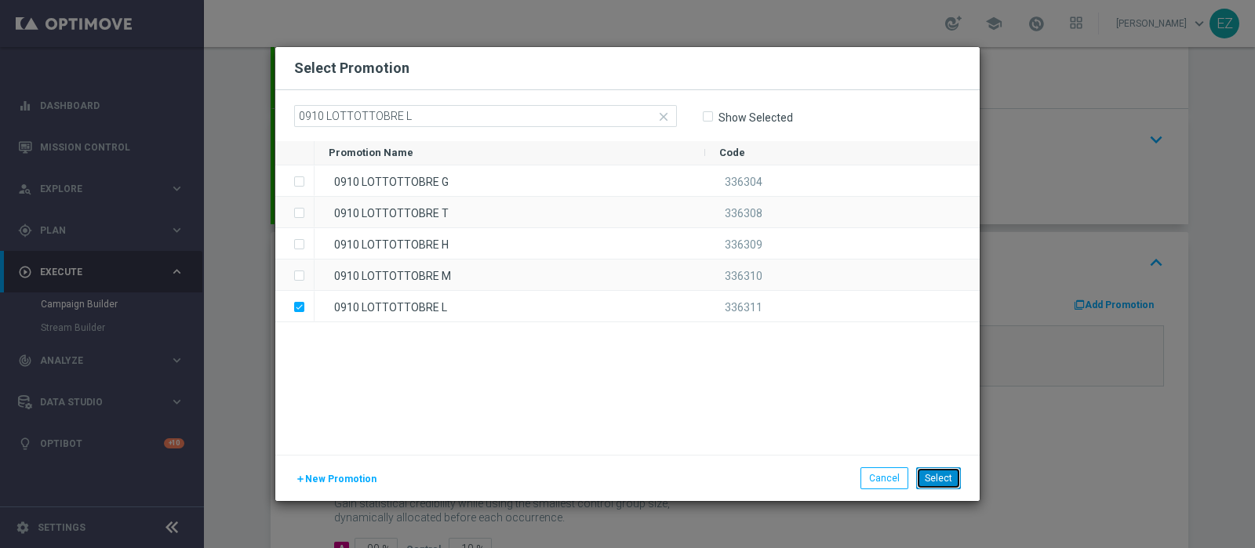
click at [940, 478] on button "Select" at bounding box center [938, 479] width 45 height 22
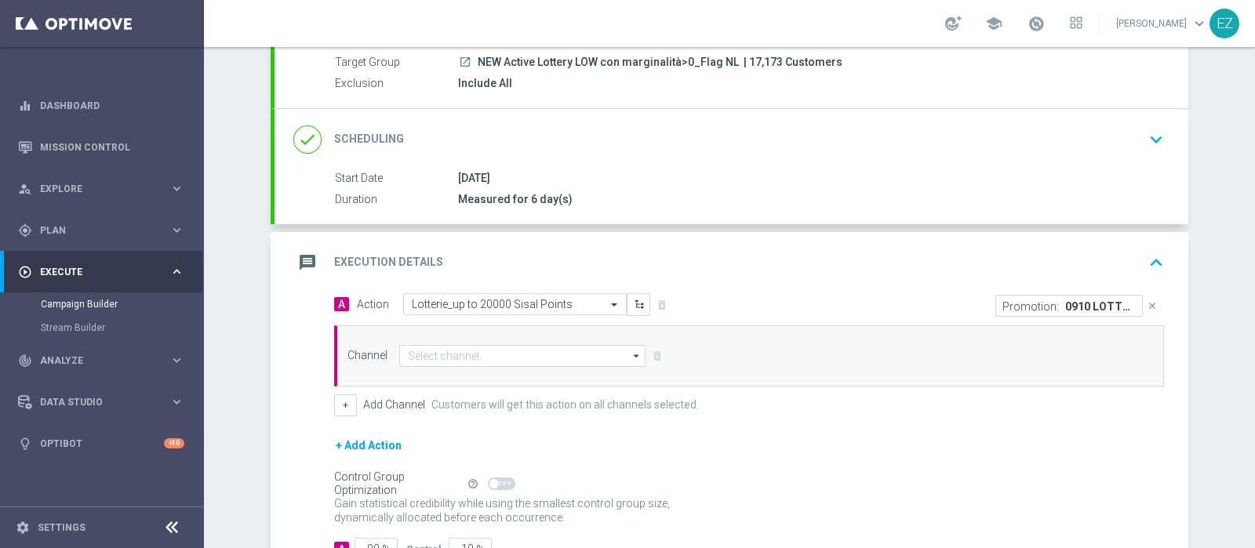
scroll to position [213, 0]
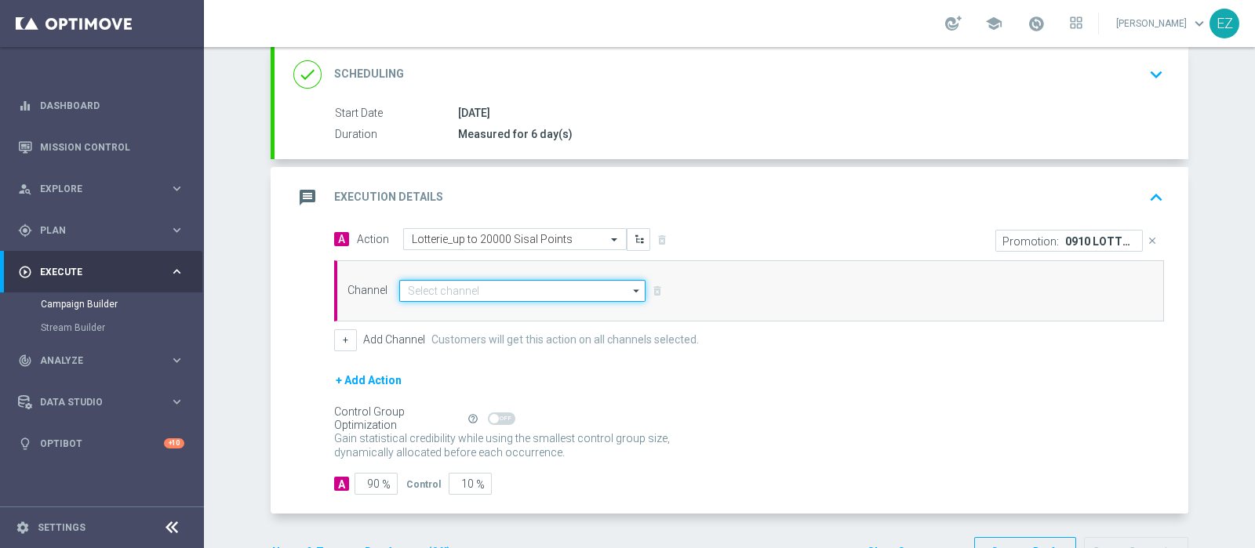
click at [510, 288] on input at bounding box center [522, 291] width 246 height 22
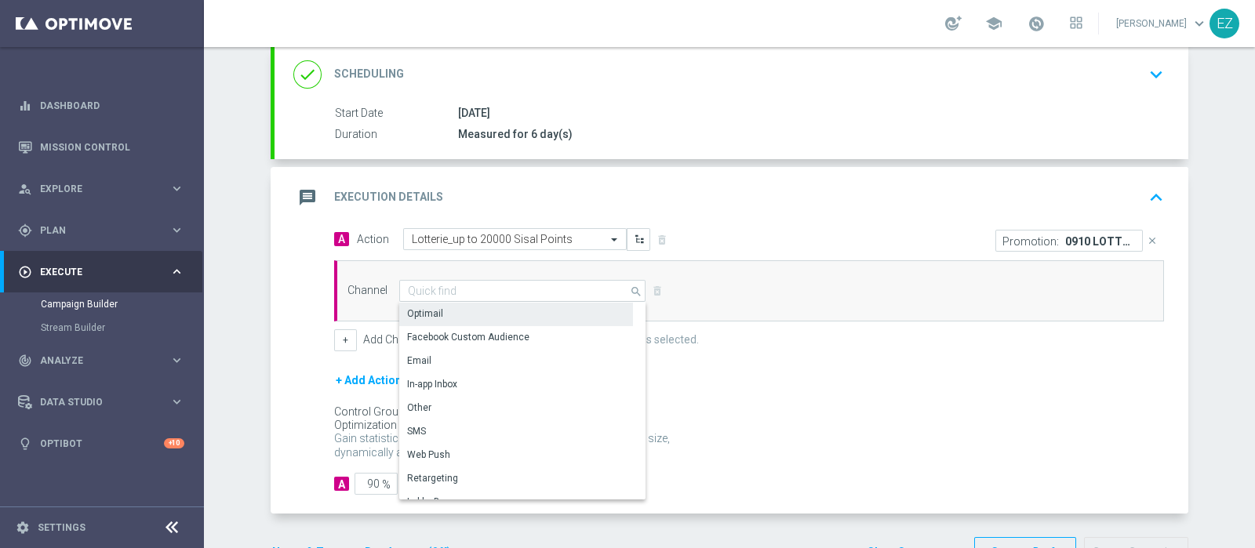
click at [462, 319] on div "Optimail" at bounding box center [516, 314] width 234 height 22
type input "Optimail"
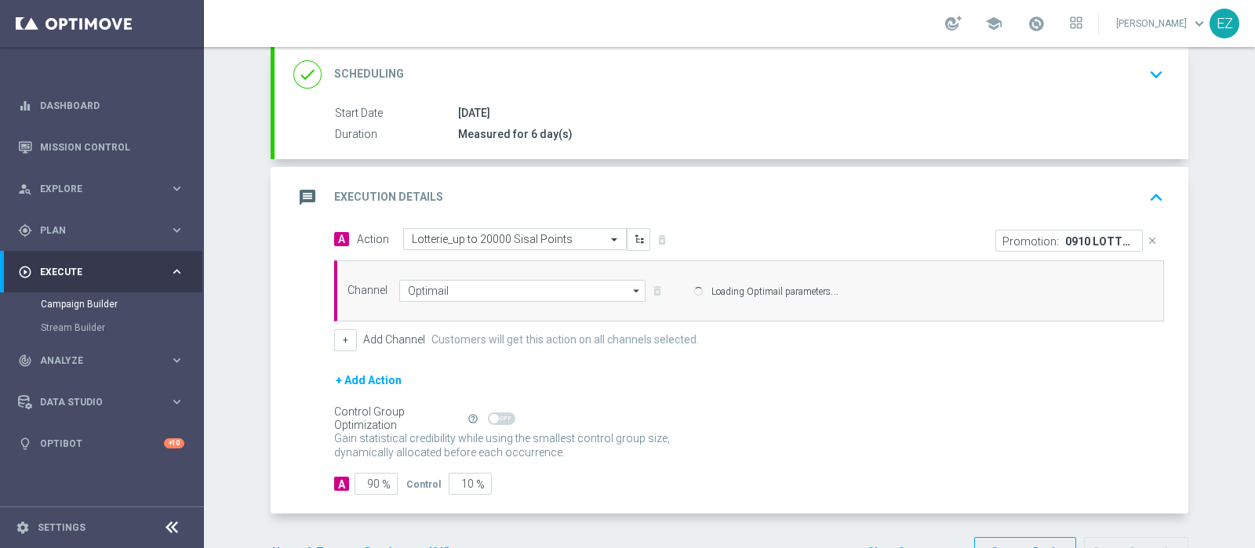
click at [344, 302] on div "Channel Optimail Optimail arrow_drop_down Drag here to set row groups Drag here…" at bounding box center [746, 291] width 821 height 22
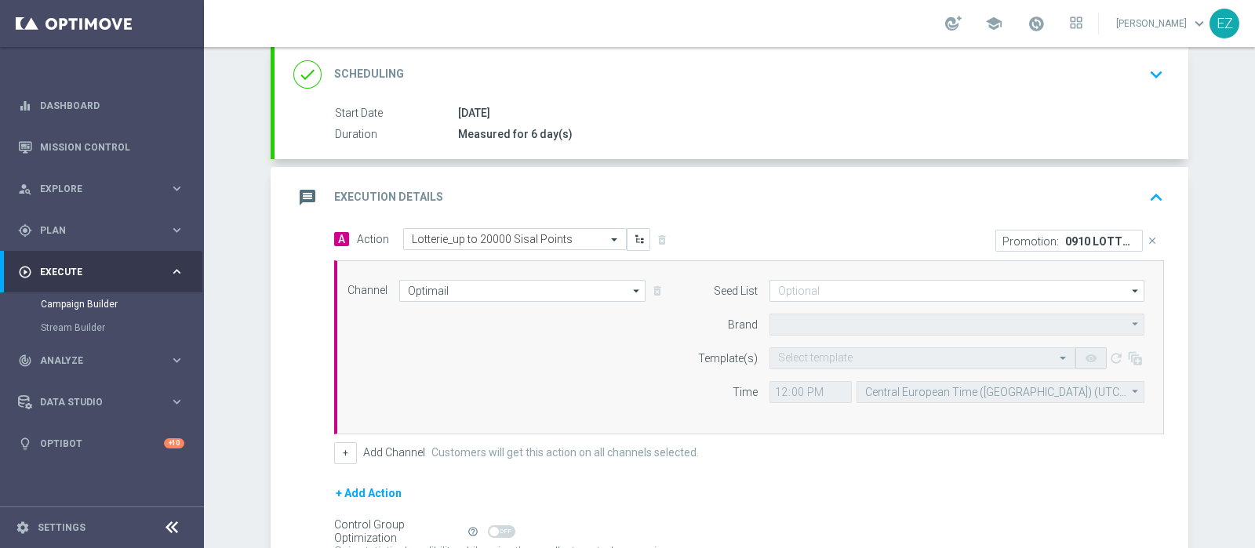
type input "Sisal Marketing"
click at [345, 445] on button "+" at bounding box center [345, 453] width 23 height 22
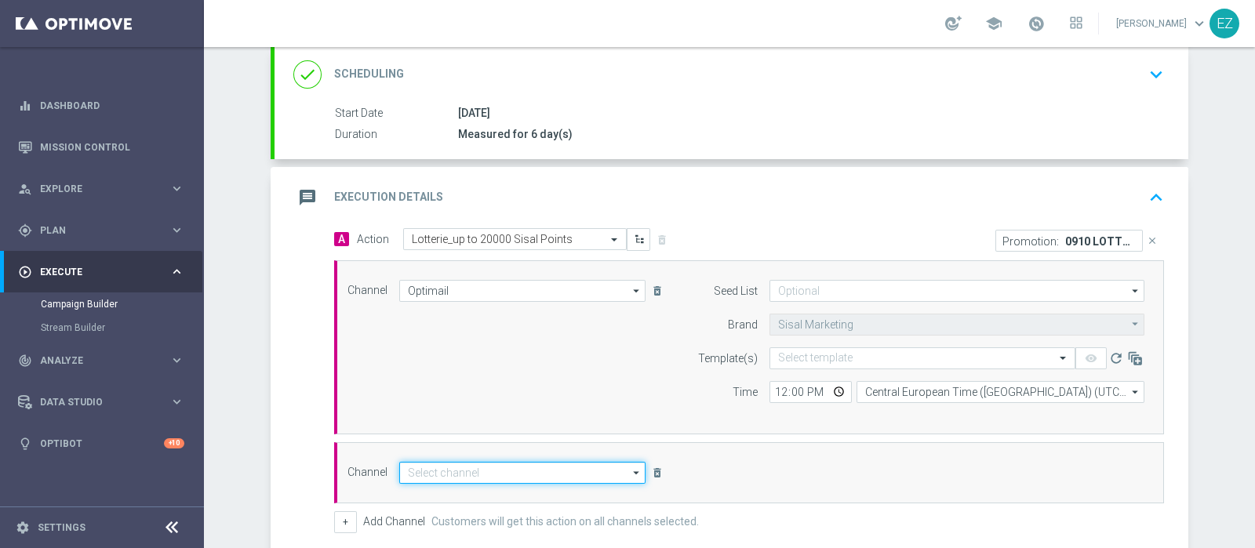
click at [474, 469] on input at bounding box center [522, 473] width 246 height 22
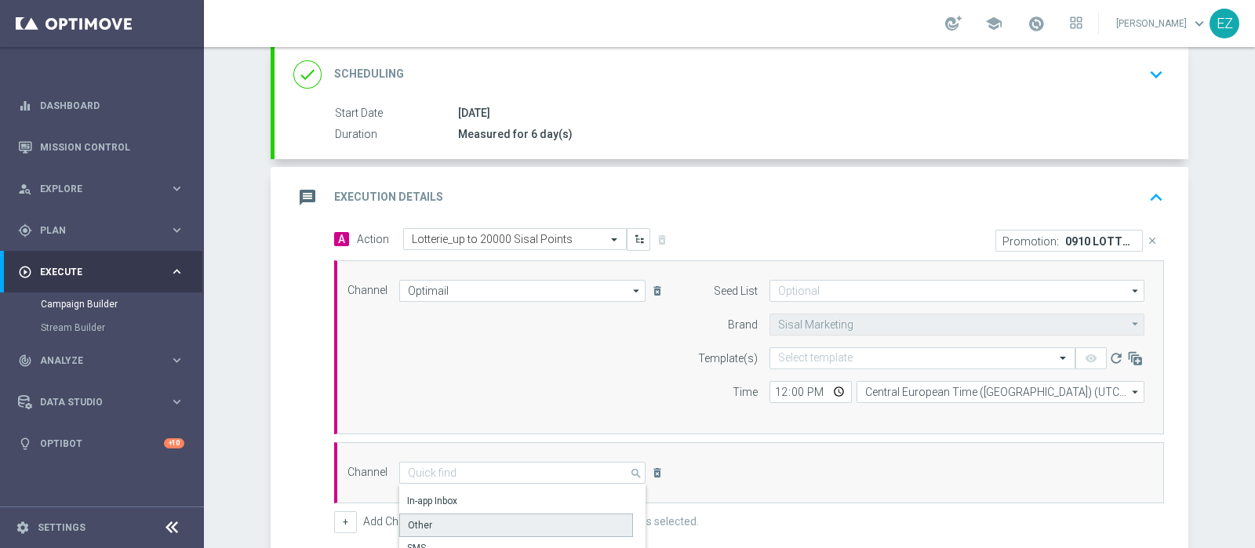
click at [459, 515] on div "Other" at bounding box center [516, 526] width 234 height 24
type input "Other"
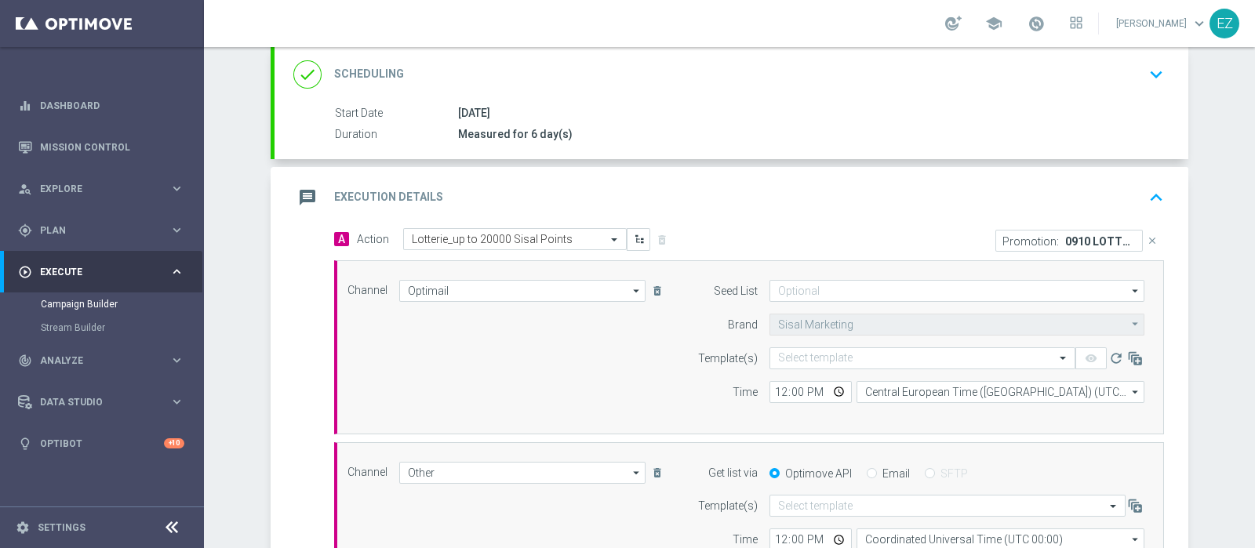
scroll to position [409, 0]
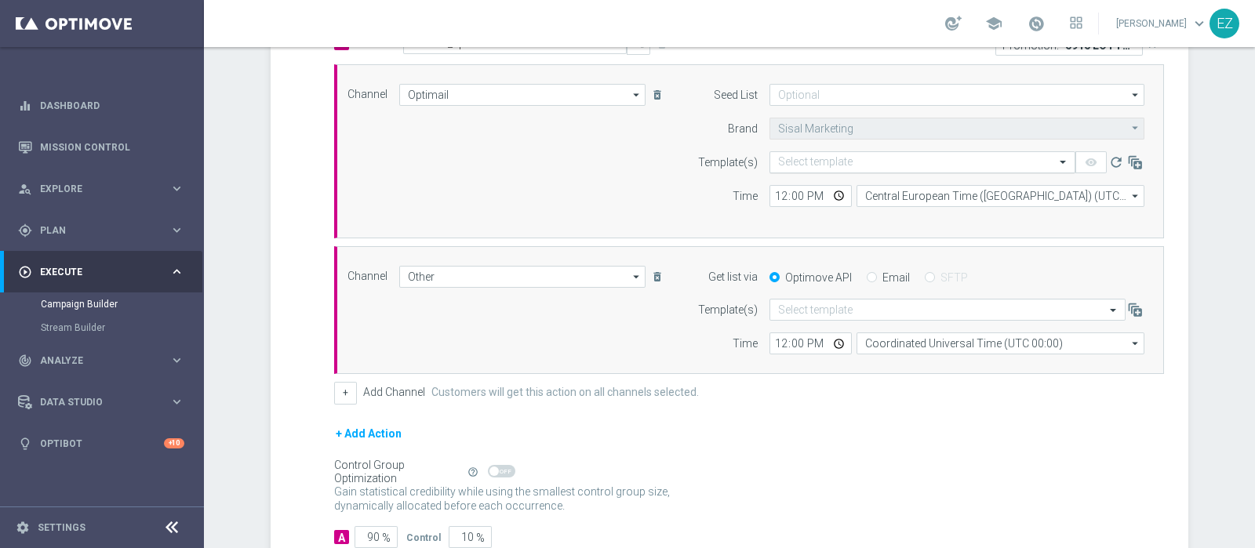
click at [785, 160] on input "text" at bounding box center [906, 162] width 257 height 13
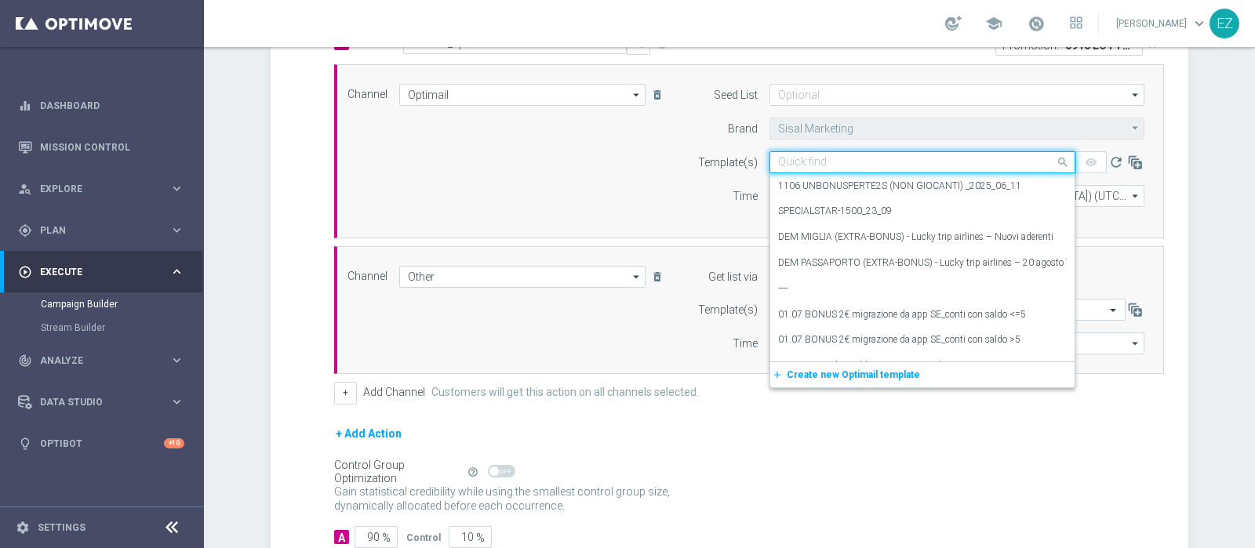
paste input "0910 LOTTOTTOBRE L"
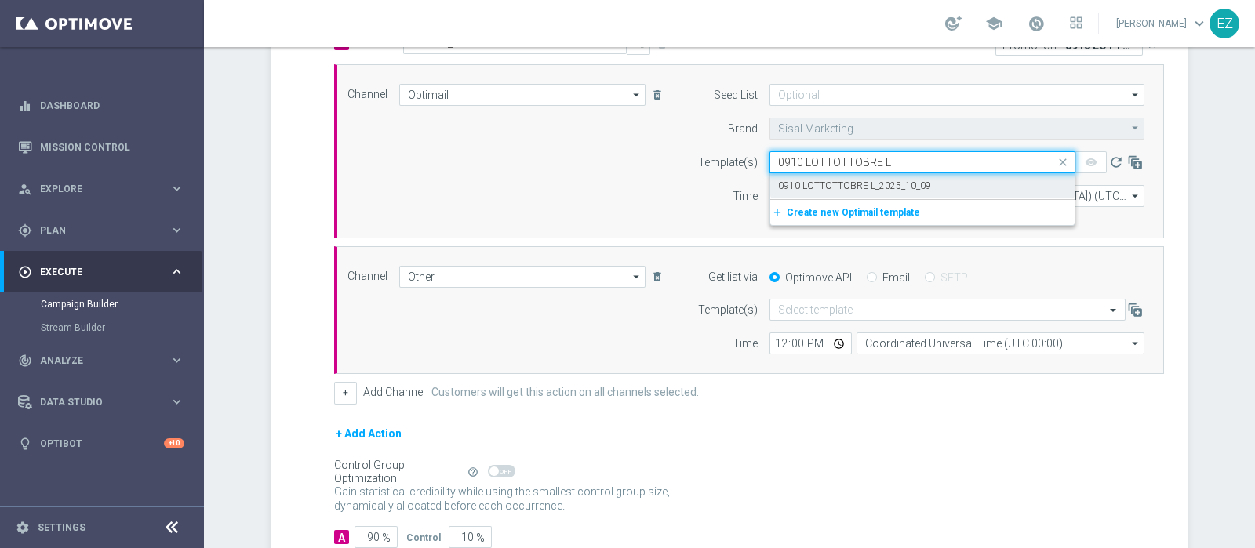
click at [799, 183] on label "0910 LOTTOTTOBRE L_2025_10_09" at bounding box center [854, 186] width 153 height 13
type input "0910 LOTTOTTOBRE L"
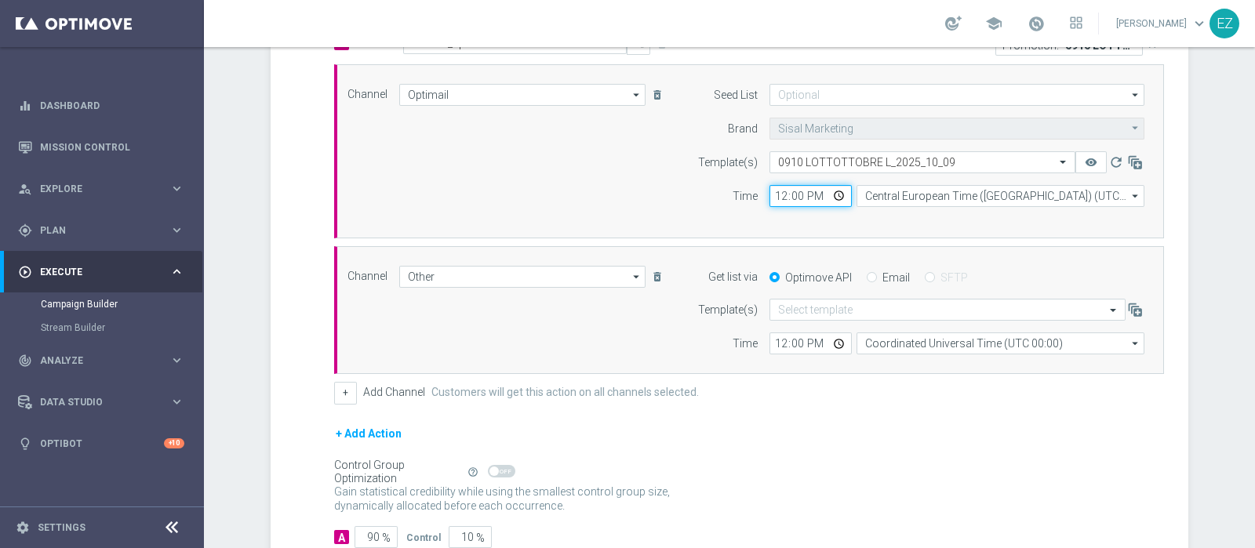
click at [770, 195] on input "12:00" at bounding box center [811, 196] width 82 height 22
type input "17:00"
click at [867, 276] on input "Email" at bounding box center [872, 279] width 10 height 10
radio input "true"
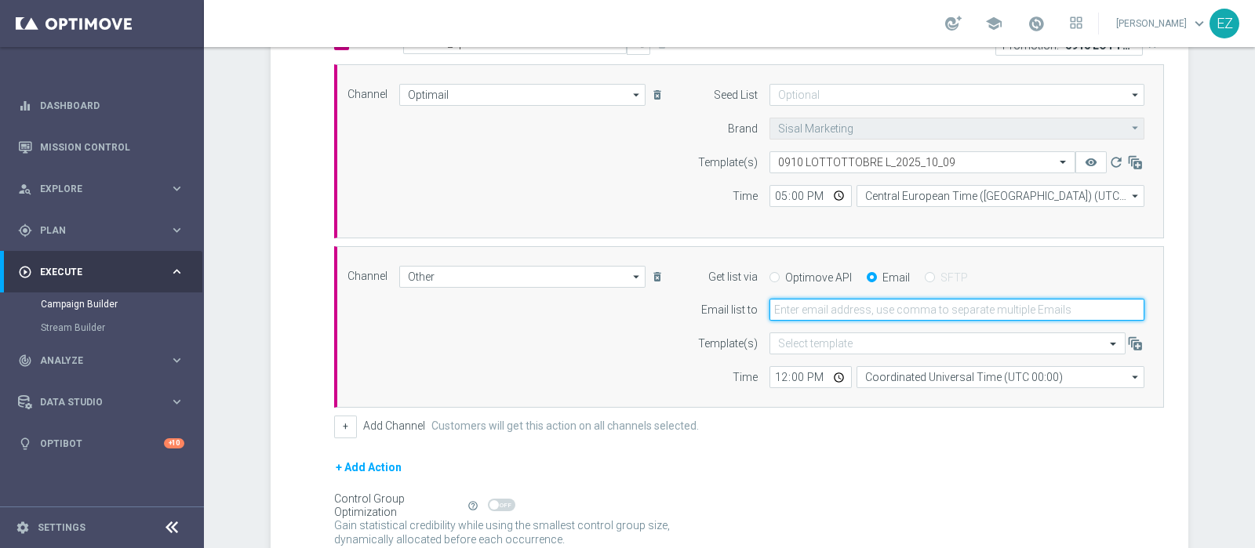
click at [839, 299] on input "email" at bounding box center [957, 310] width 375 height 22
type input "elena.zarbin@sisal.it"
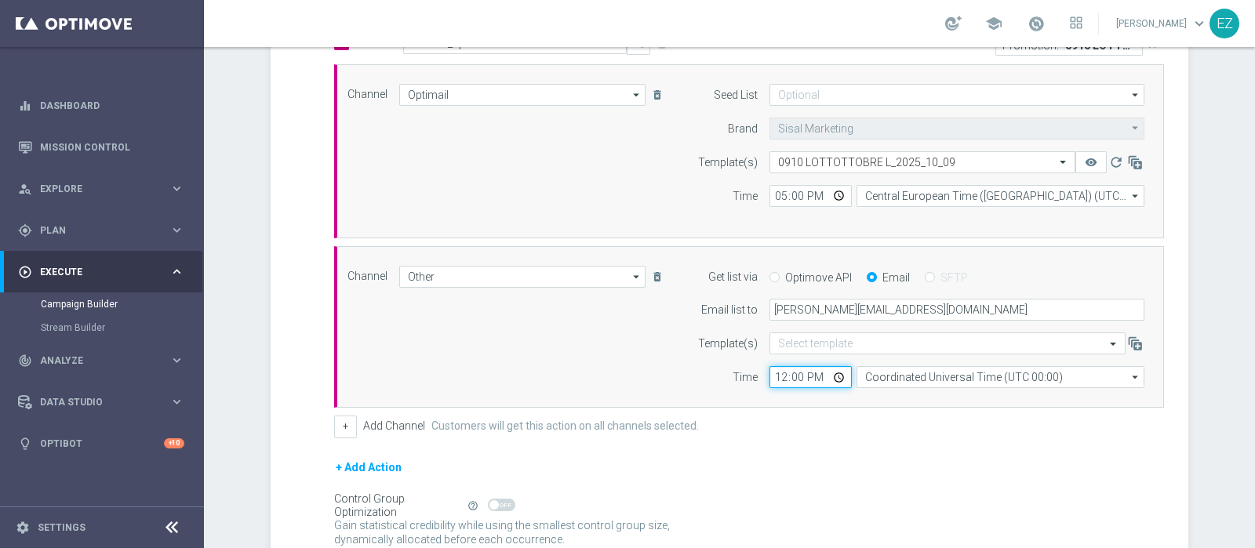
click at [771, 373] on input "12:00" at bounding box center [811, 377] width 82 height 22
type input "02:00"
type input "16:30"
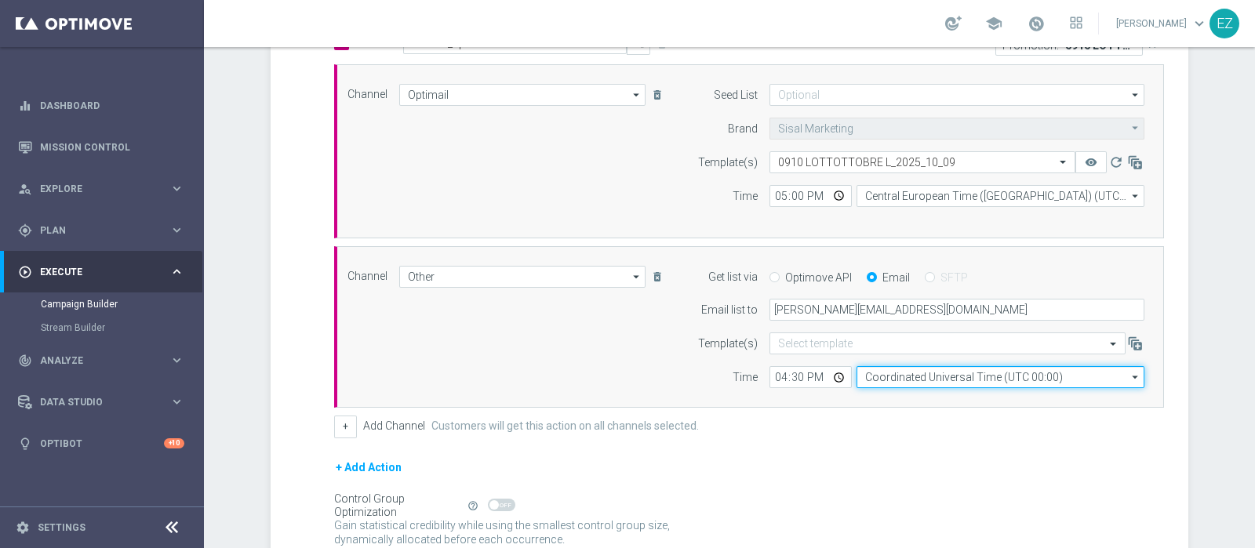
click at [872, 378] on input "Coordinated Universal Time (UTC 00:00)" at bounding box center [1001, 377] width 288 height 22
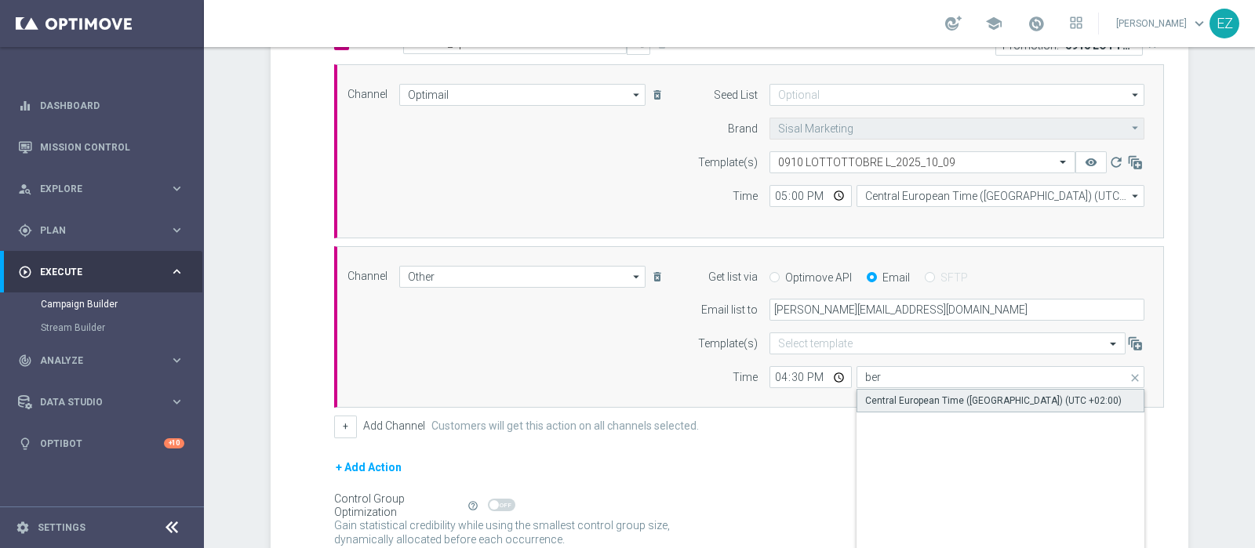
click at [893, 397] on div "Central European Time (Berlin) (UTC +02:00)" at bounding box center [993, 401] width 257 height 14
type input "Central European Time (Berlin) (UTC +02:00)"
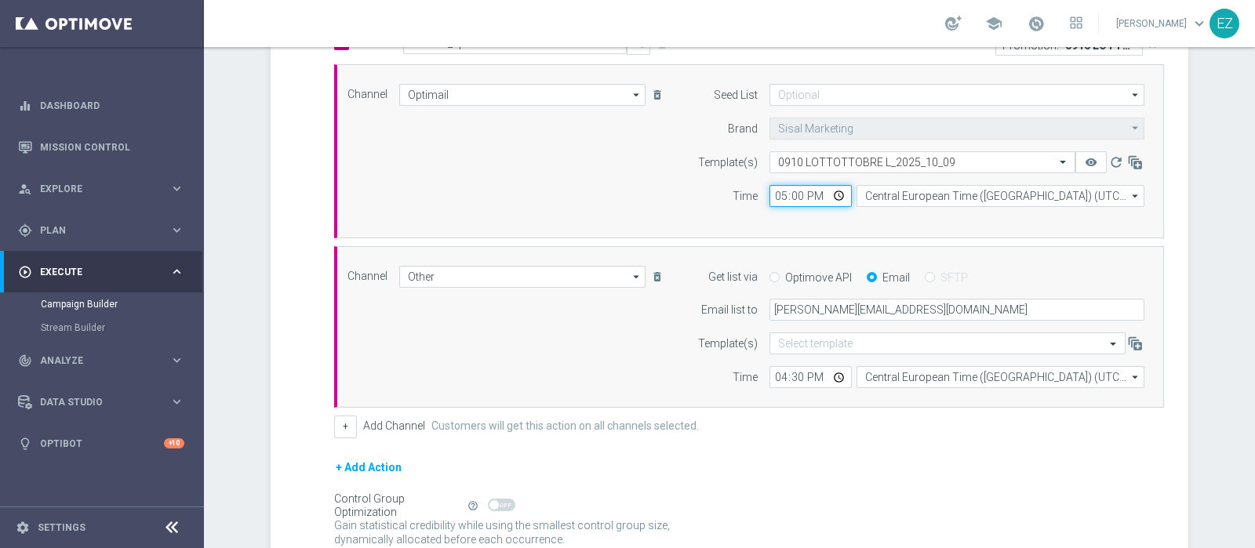
click at [770, 197] on input "17:00" at bounding box center [811, 196] width 82 height 22
type input "16:30"
click at [792, 378] on input "16:30" at bounding box center [811, 377] width 82 height 22
type input "16:00"
click at [824, 419] on div "+ Add Channel Customers will get this action on all channels selected." at bounding box center [749, 427] width 830 height 22
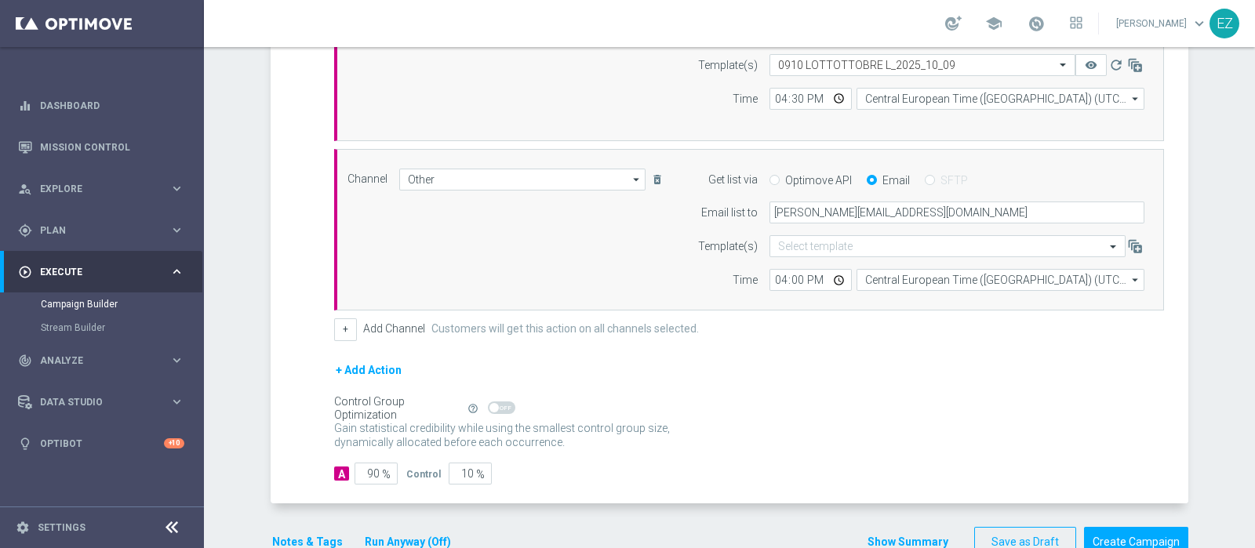
scroll to position [543, 0]
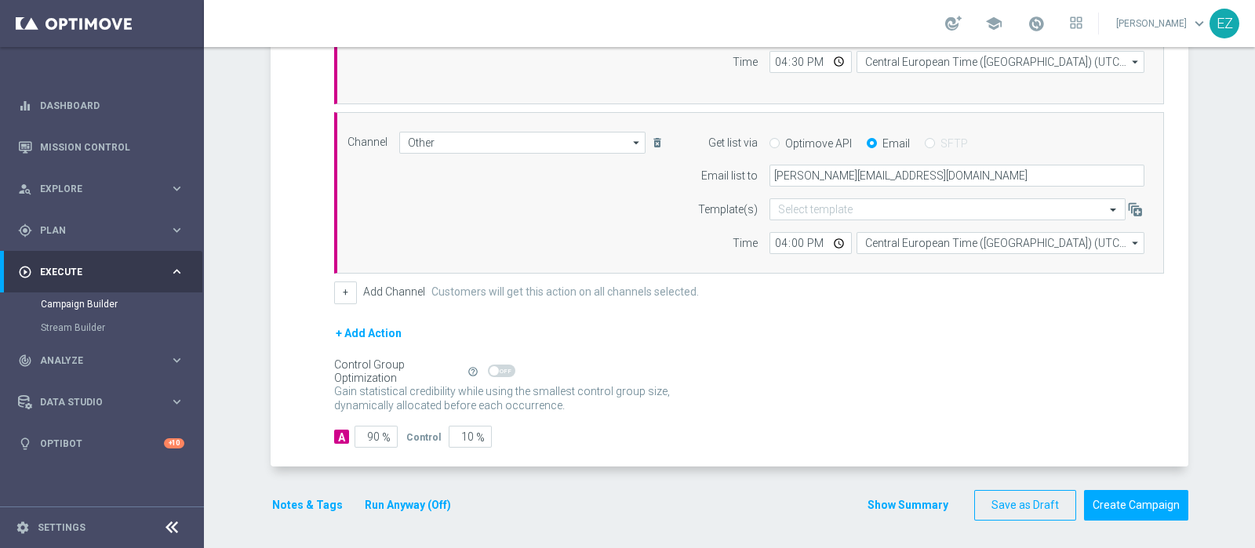
click at [374, 498] on button "Run Anyway (Off)" at bounding box center [407, 506] width 89 height 20
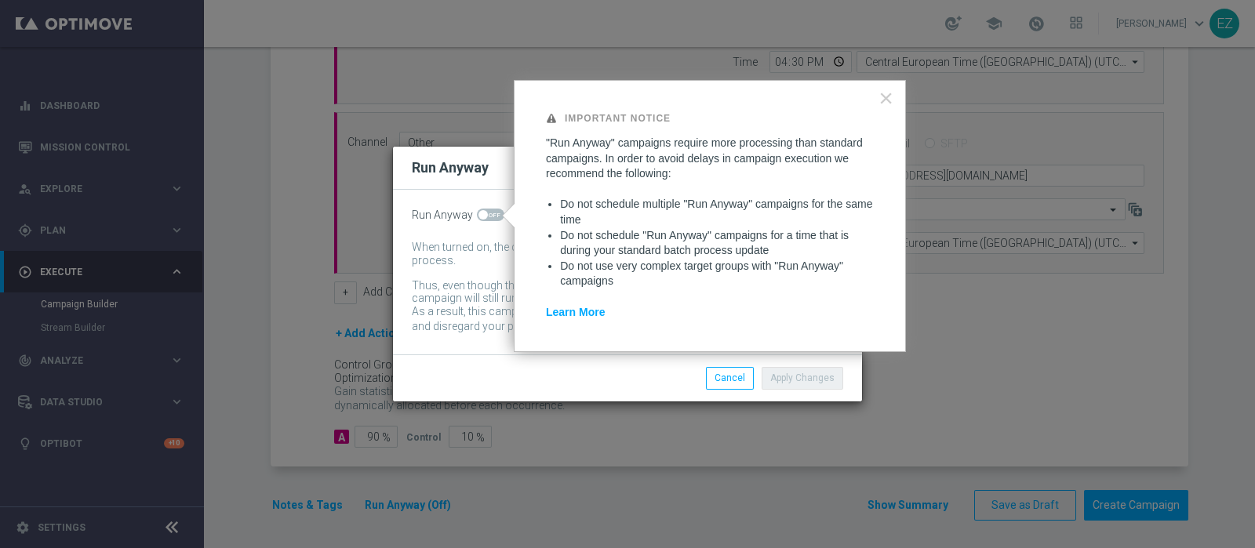
click at [490, 214] on span at bounding box center [490, 215] width 27 height 13
click at [490, 214] on input "checkbox" at bounding box center [490, 215] width 27 height 13
checkbox input "true"
click at [817, 379] on button "Apply Changes" at bounding box center [803, 378] width 82 height 22
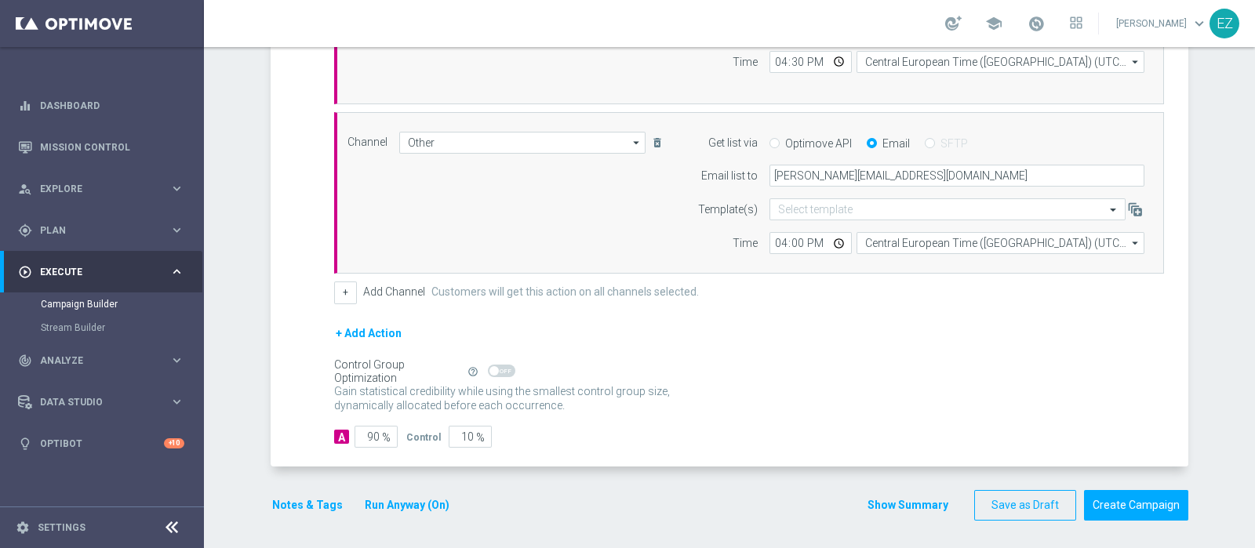
click at [313, 508] on button "Notes & Tags" at bounding box center [308, 506] width 74 height 20
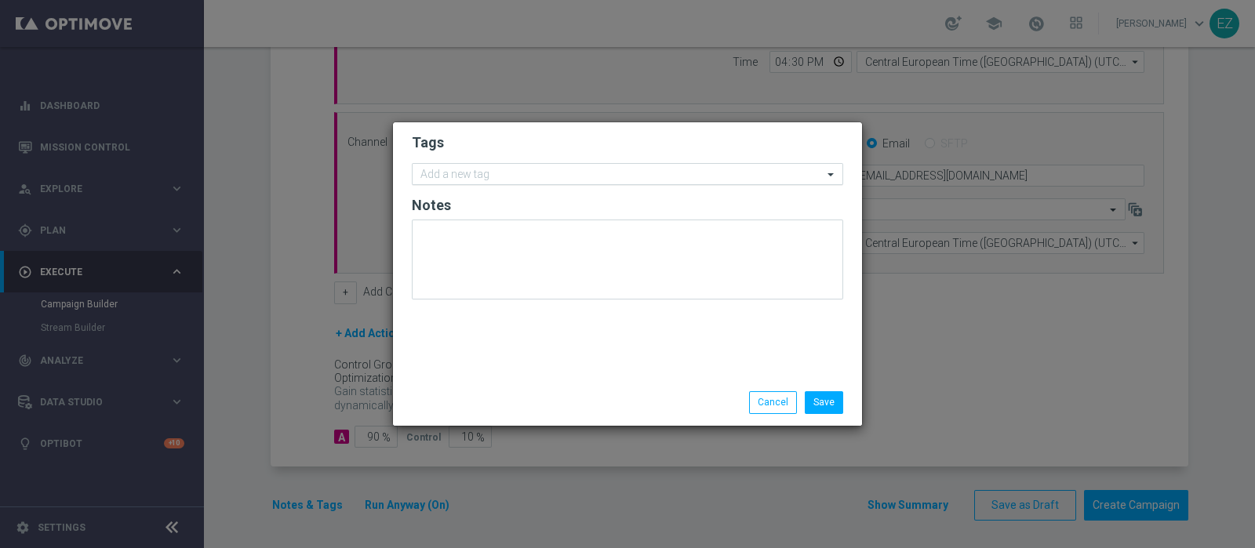
click at [471, 176] on input "text" at bounding box center [621, 175] width 402 height 13
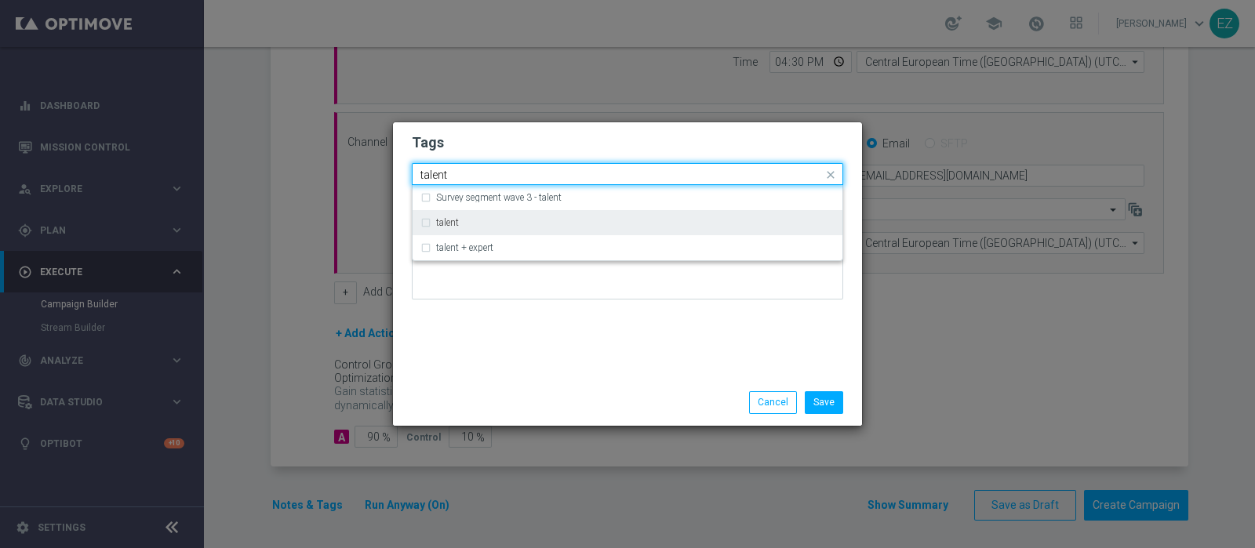
click at [444, 224] on label "talent" at bounding box center [447, 222] width 23 height 9
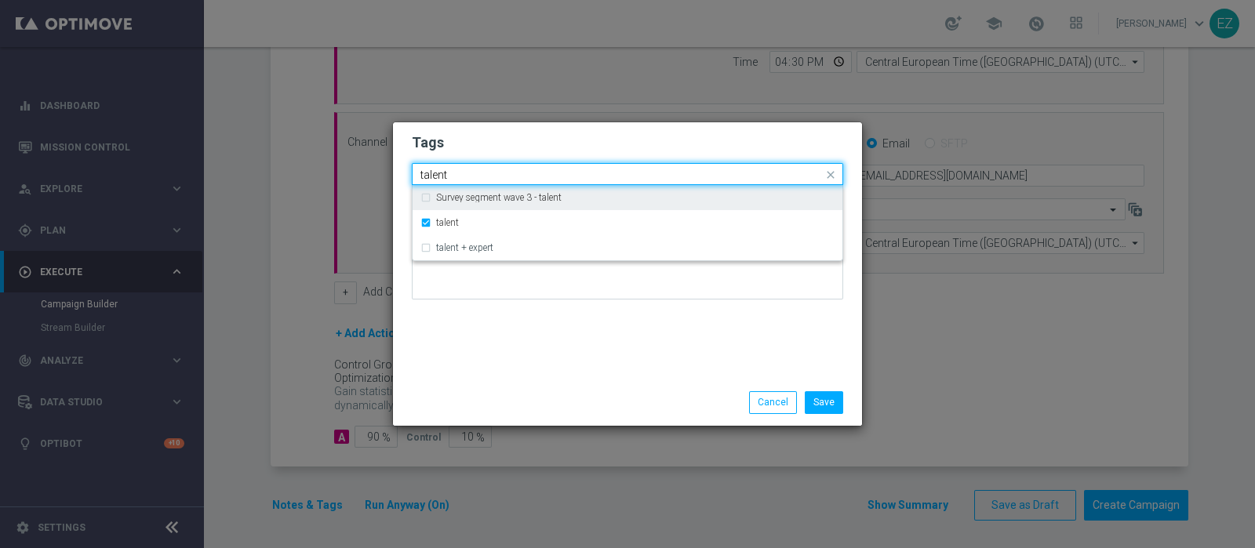
click at [439, 174] on input "talent" at bounding box center [621, 175] width 402 height 13
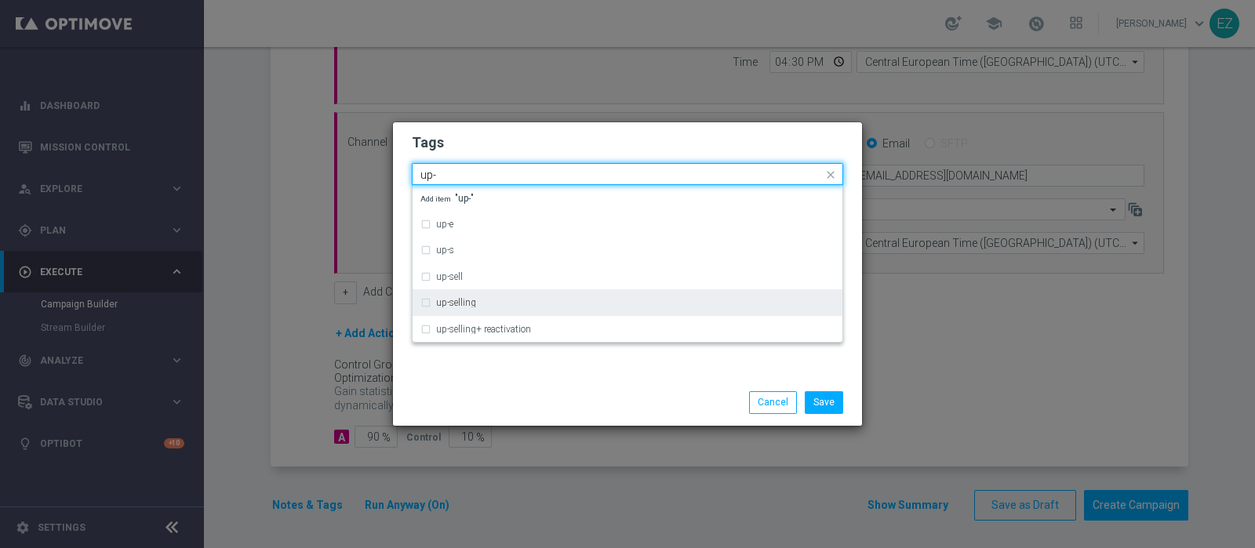
click at [465, 300] on label "up-selling" at bounding box center [456, 302] width 40 height 9
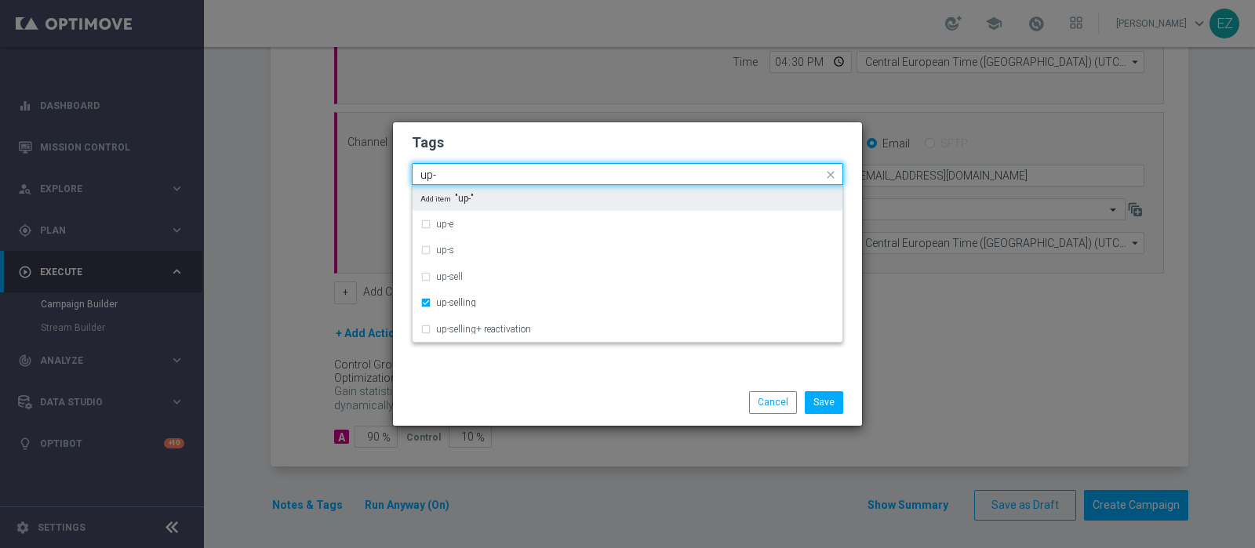
drag, startPoint x: 448, startPoint y: 178, endPoint x: 345, endPoint y: 180, distance: 102.8
click at [345, 180] on modal-container "Tags Quick find × talent × up-selling up- up-e up-s up-sell up-selling up-selli…" at bounding box center [627, 274] width 1255 height 548
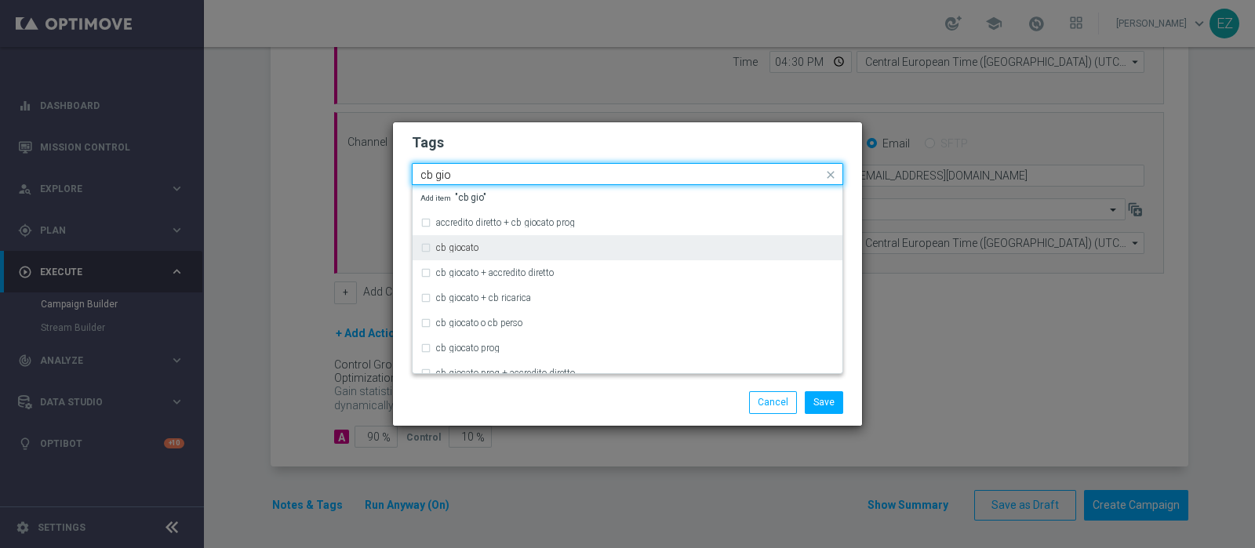
click at [442, 247] on label "cb giocato" at bounding box center [457, 247] width 42 height 9
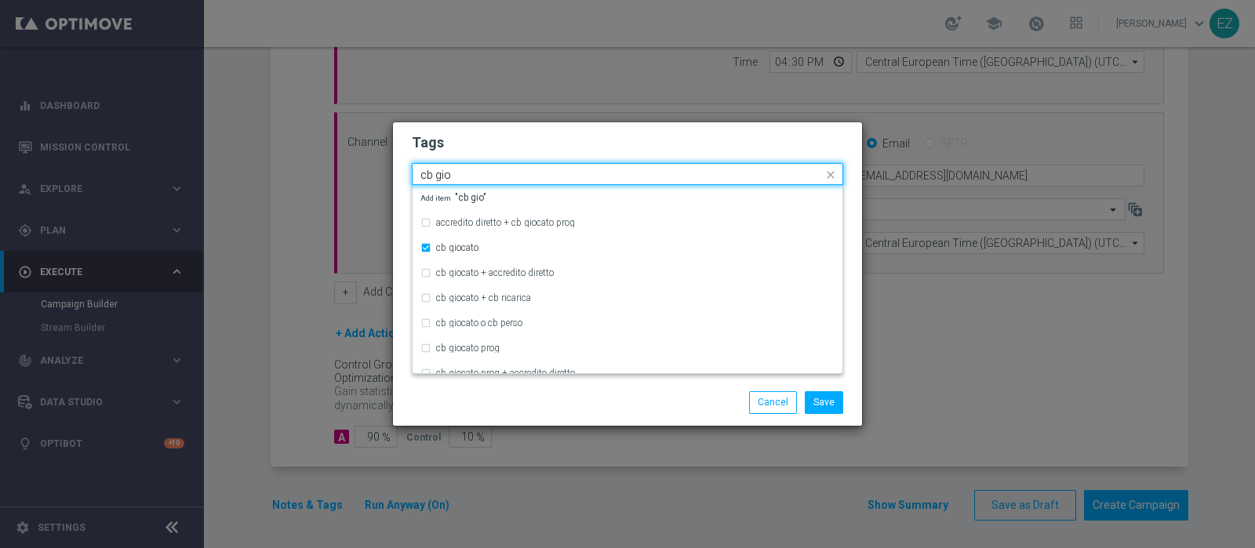
drag, startPoint x: 457, startPoint y: 177, endPoint x: 402, endPoint y: 179, distance: 55.0
click at [402, 179] on div "Tags Quick find × talent × up-selling × cb giocato cb gio accredito diretto + c…" at bounding box center [627, 250] width 469 height 257
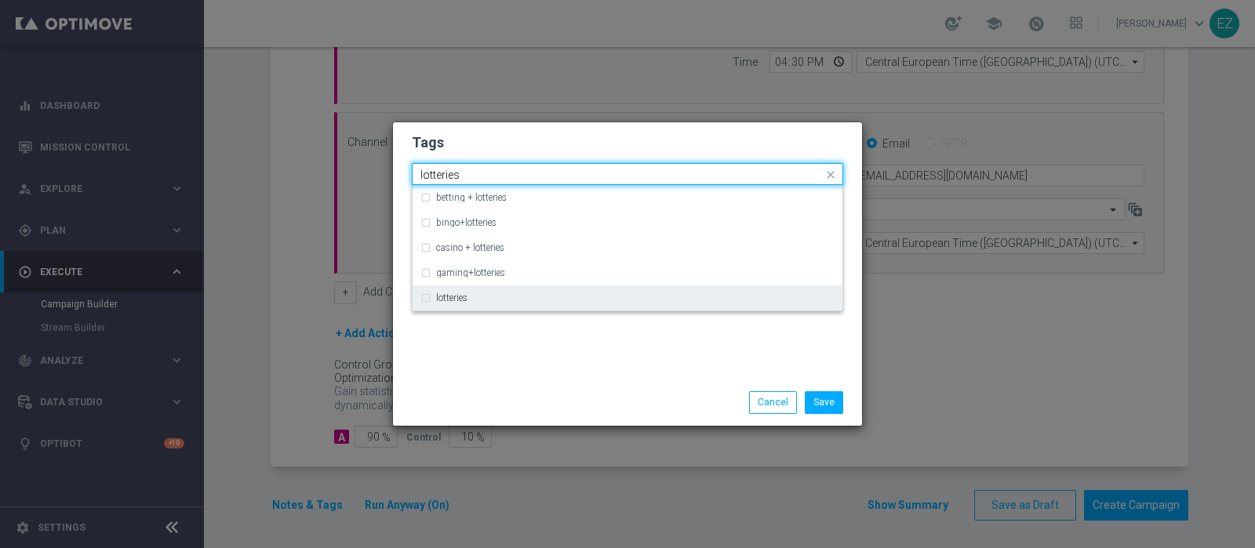
click at [478, 301] on div "lotteries" at bounding box center [635, 297] width 399 height 9
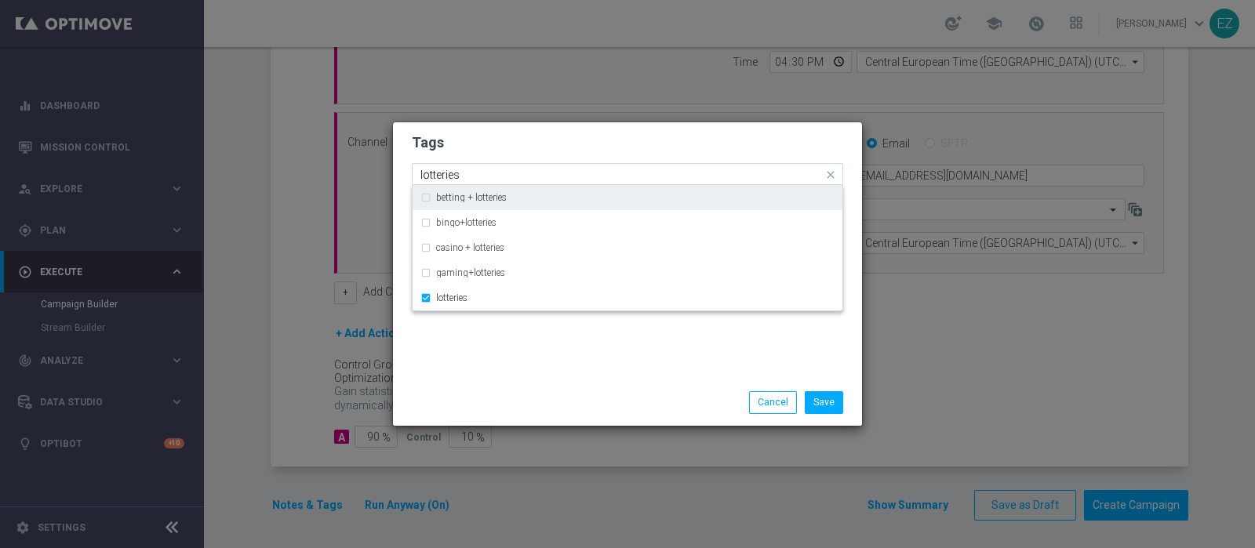
click at [440, 170] on input "lotteries" at bounding box center [621, 175] width 402 height 13
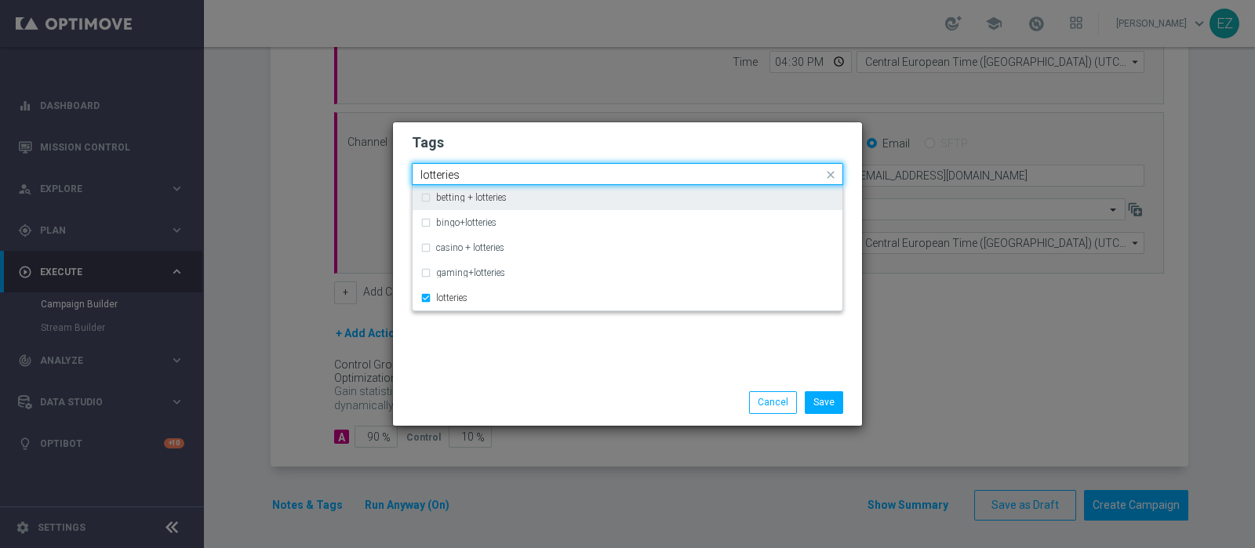
click at [440, 170] on input "lotteries" at bounding box center [621, 175] width 402 height 13
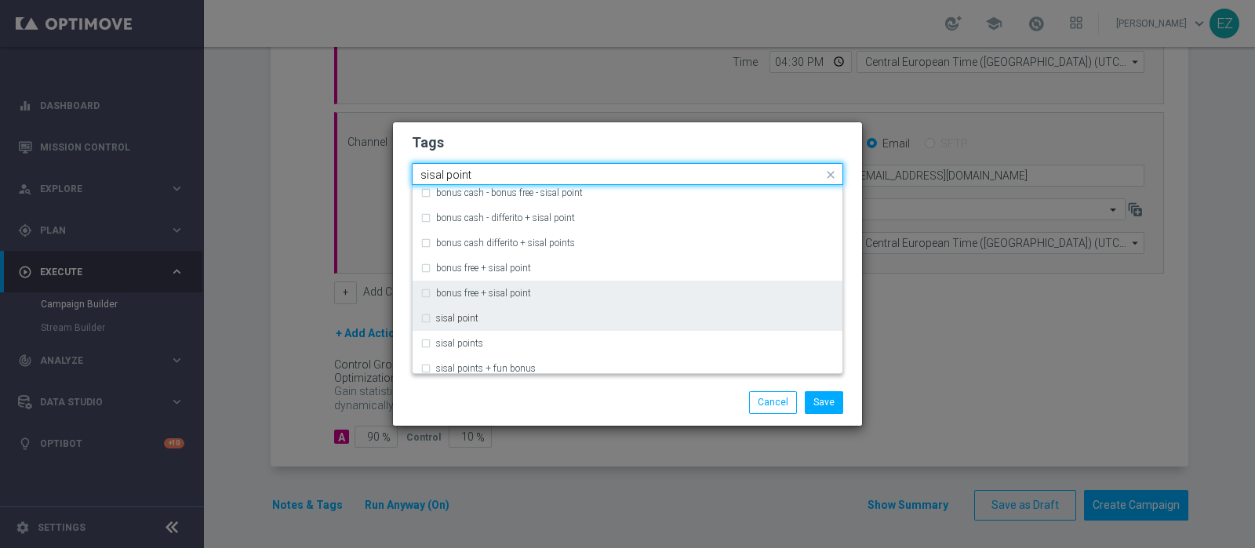
scroll to position [137, 0]
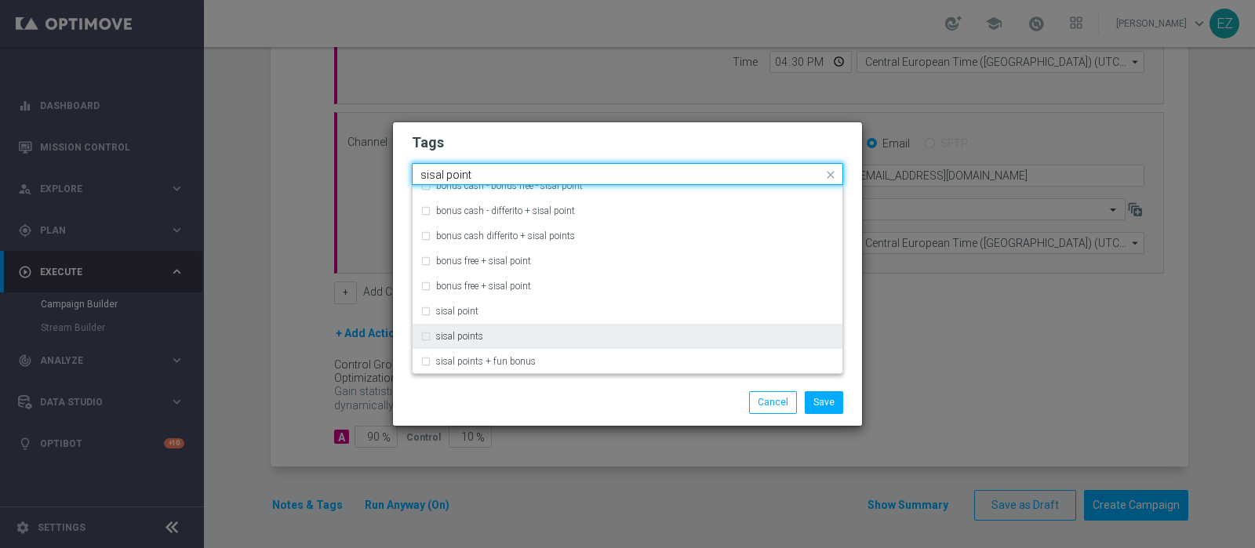
click at [509, 339] on div "sisal points" at bounding box center [635, 336] width 399 height 9
type input "sisal point"
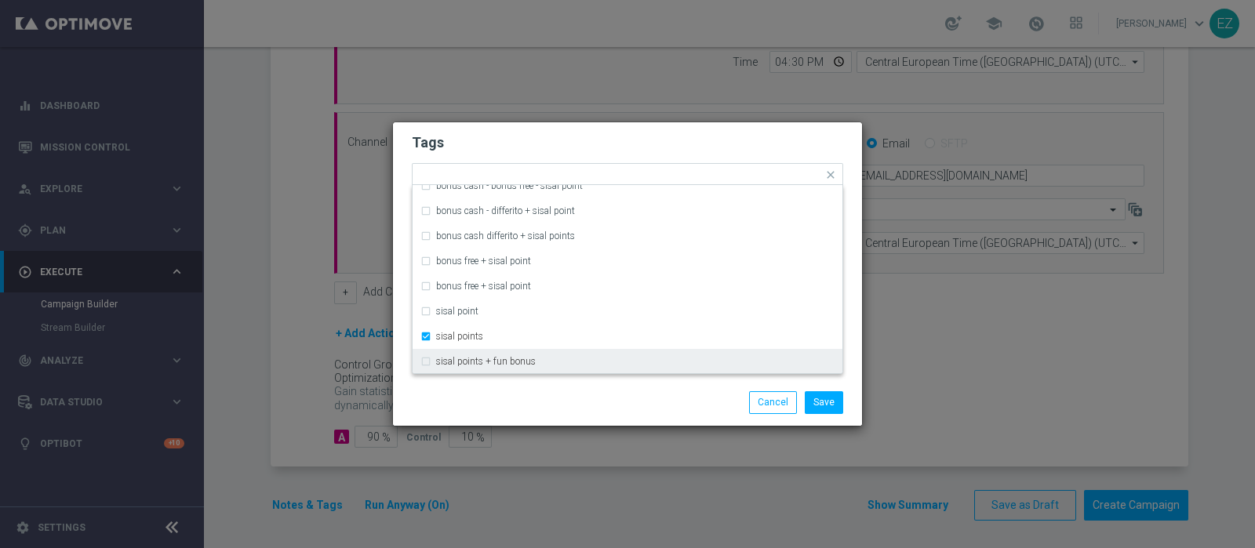
click at [532, 393] on div "Save Cancel" at bounding box center [627, 402] width 455 height 22
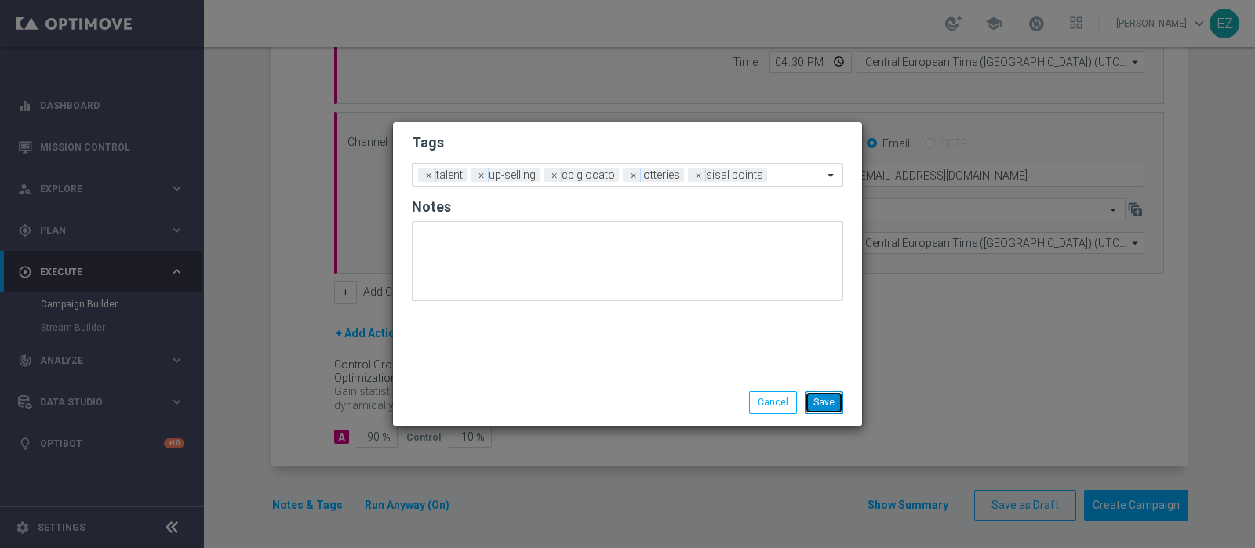
click at [839, 409] on button "Save" at bounding box center [824, 402] width 38 height 22
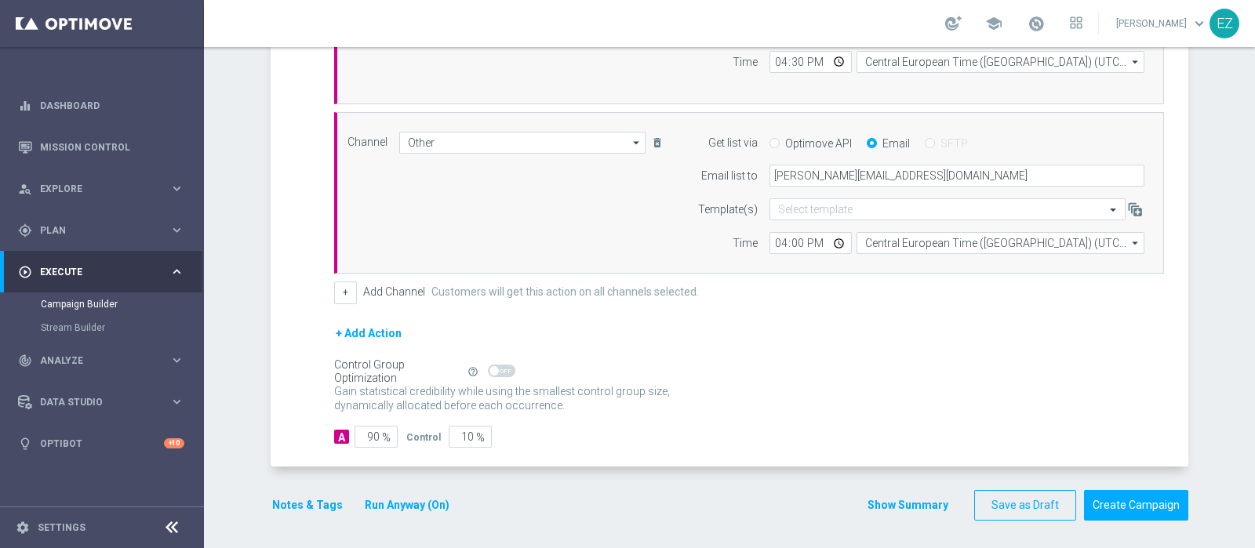
click at [898, 504] on button "Show Summary" at bounding box center [908, 506] width 82 height 18
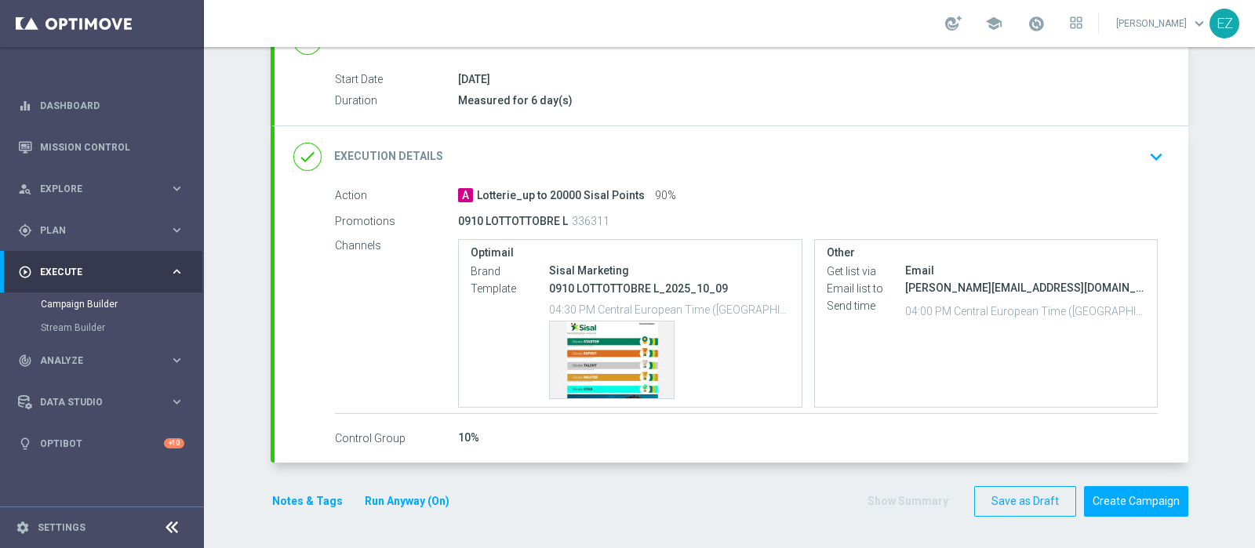
scroll to position [243, 0]
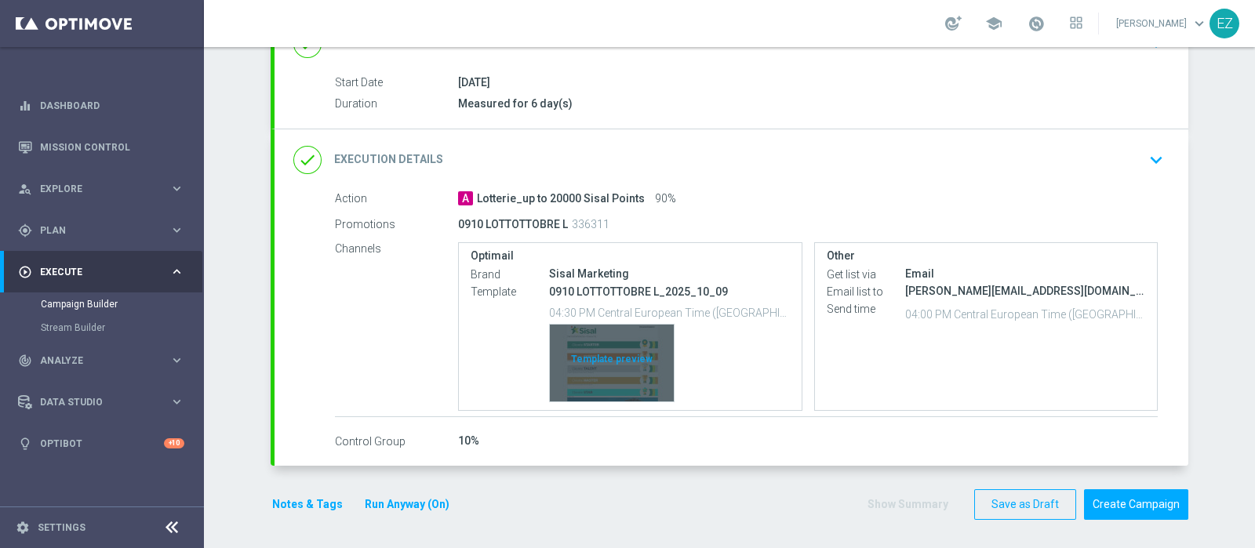
click at [623, 359] on div "Template preview" at bounding box center [612, 363] width 124 height 77
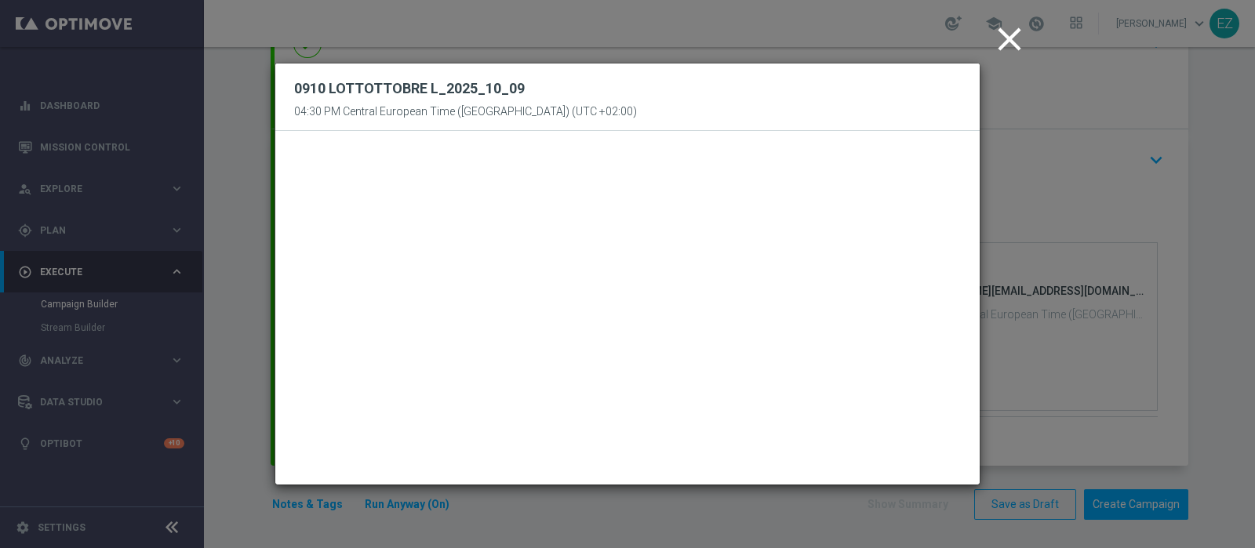
click at [1012, 46] on icon "close" at bounding box center [1009, 39] width 39 height 39
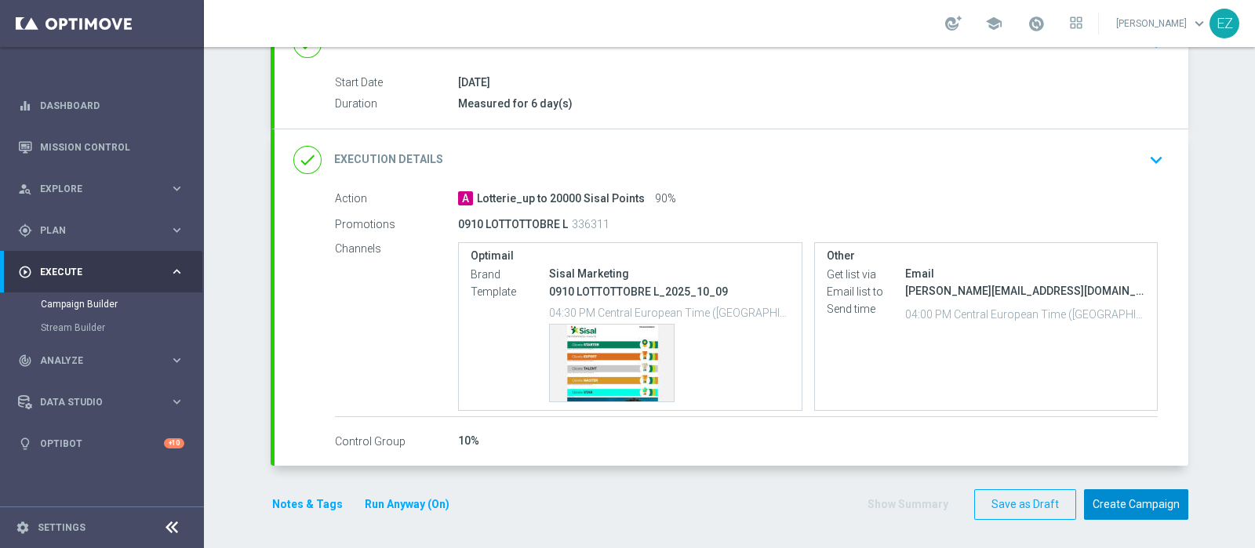
click at [1126, 504] on button "Create Campaign" at bounding box center [1136, 505] width 104 height 31
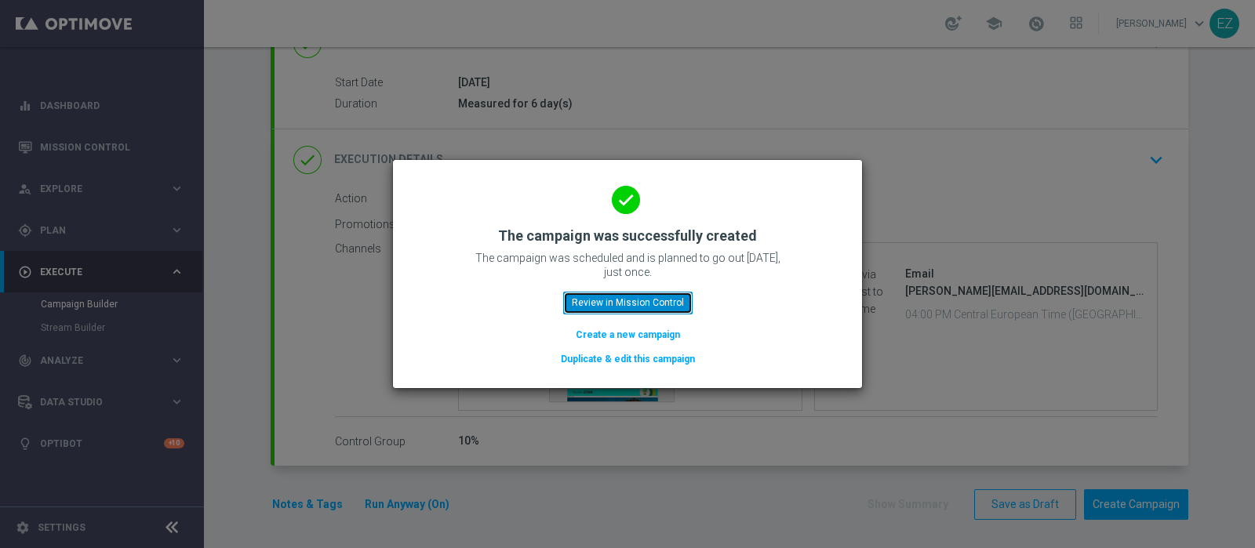
click at [625, 298] on button "Review in Mission Control" at bounding box center [627, 303] width 129 height 22
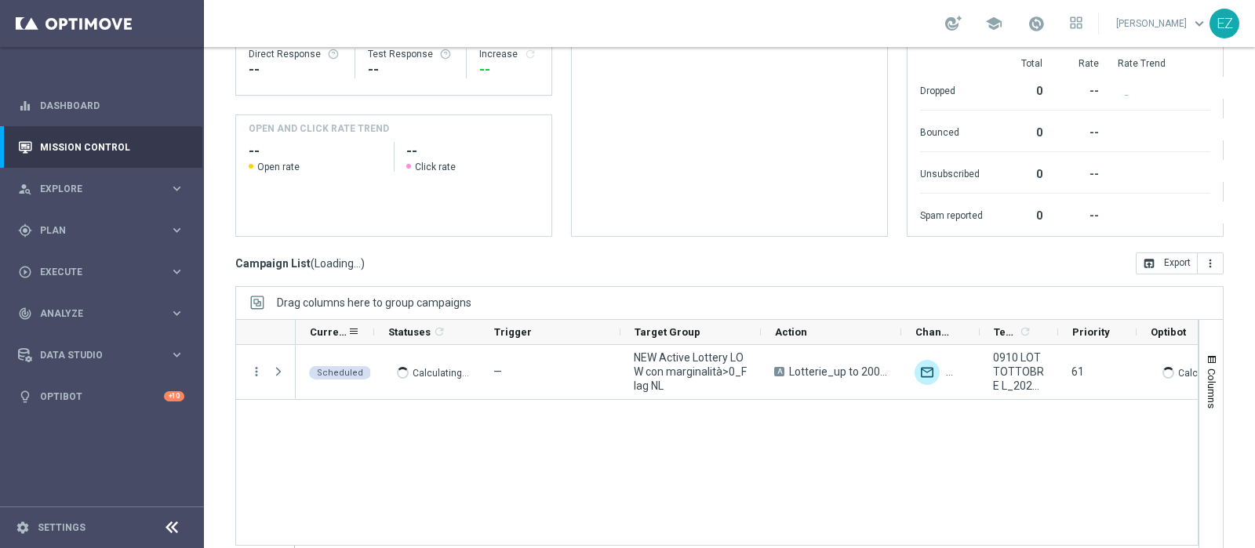
scroll to position [267, 0]
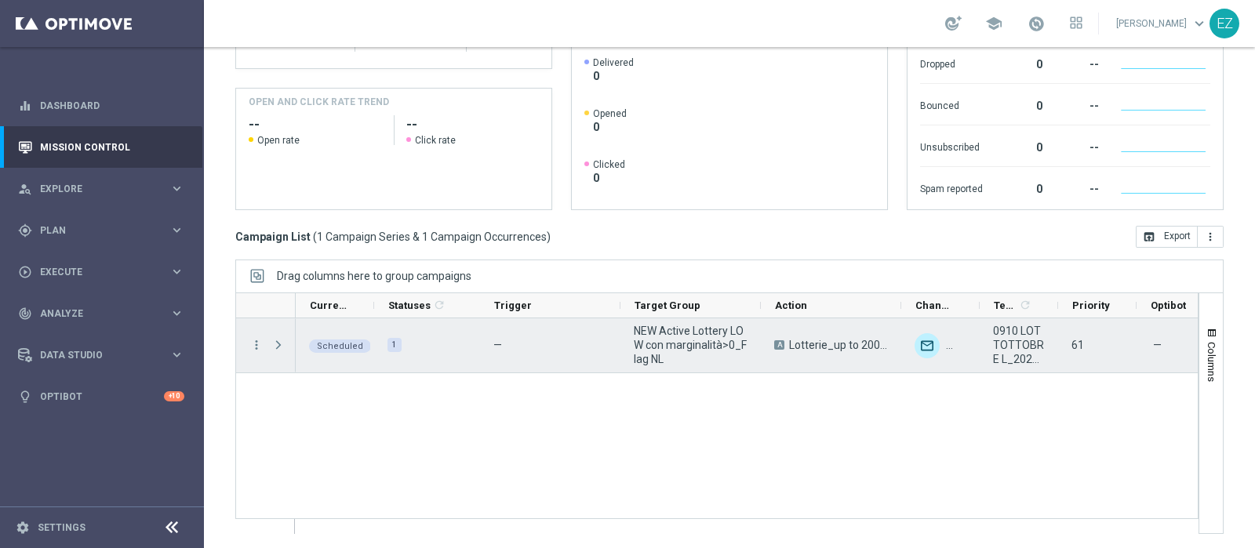
click at [0, 0] on span "play_arrow" at bounding box center [0, 0] width 0 height 0
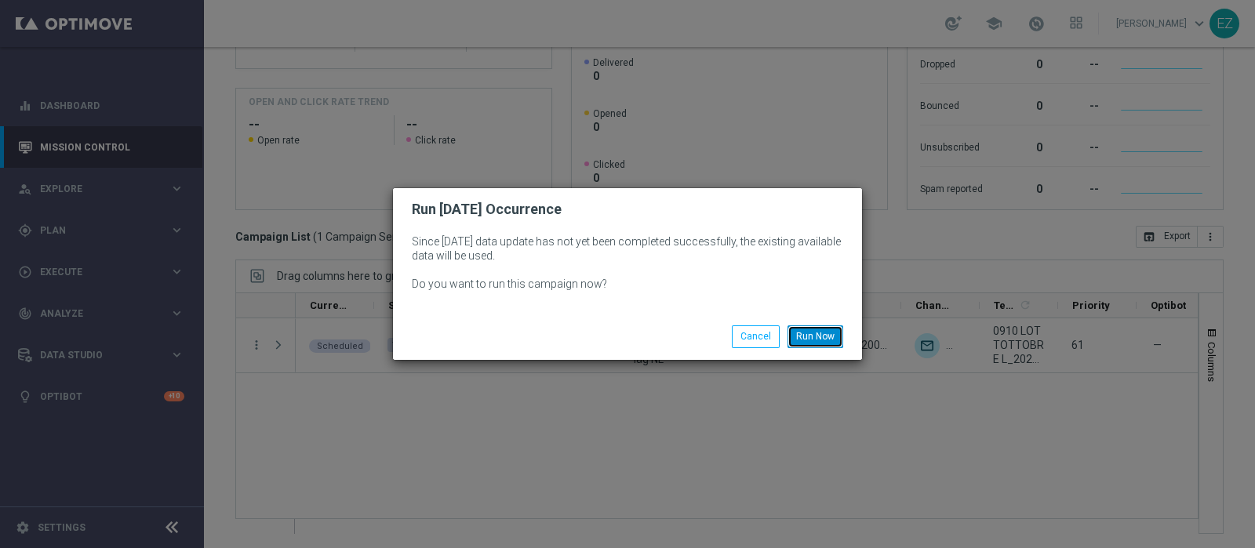
click at [800, 339] on button "Run Now" at bounding box center [816, 337] width 56 height 22
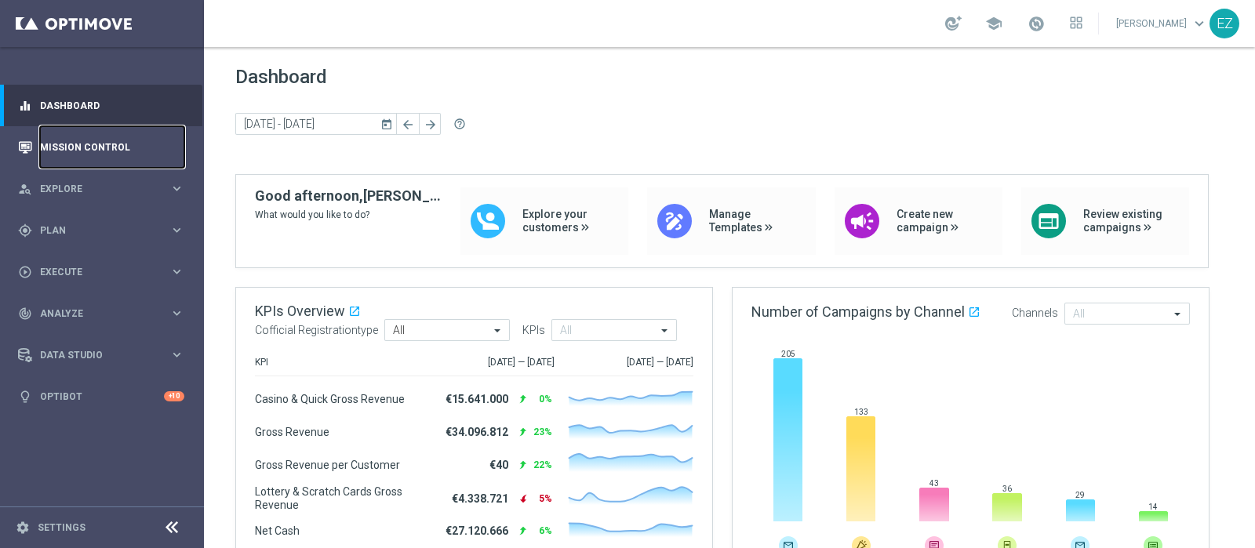
click at [75, 144] on link "Mission Control" at bounding box center [112, 147] width 144 height 42
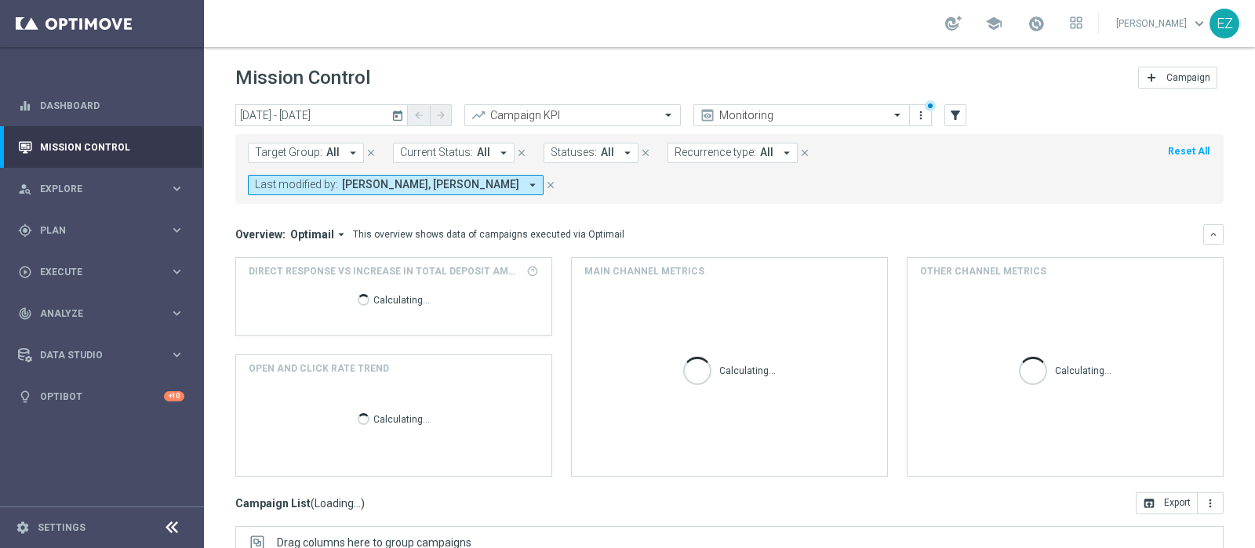
click at [391, 112] on icon "today" at bounding box center [398, 115] width 14 height 14
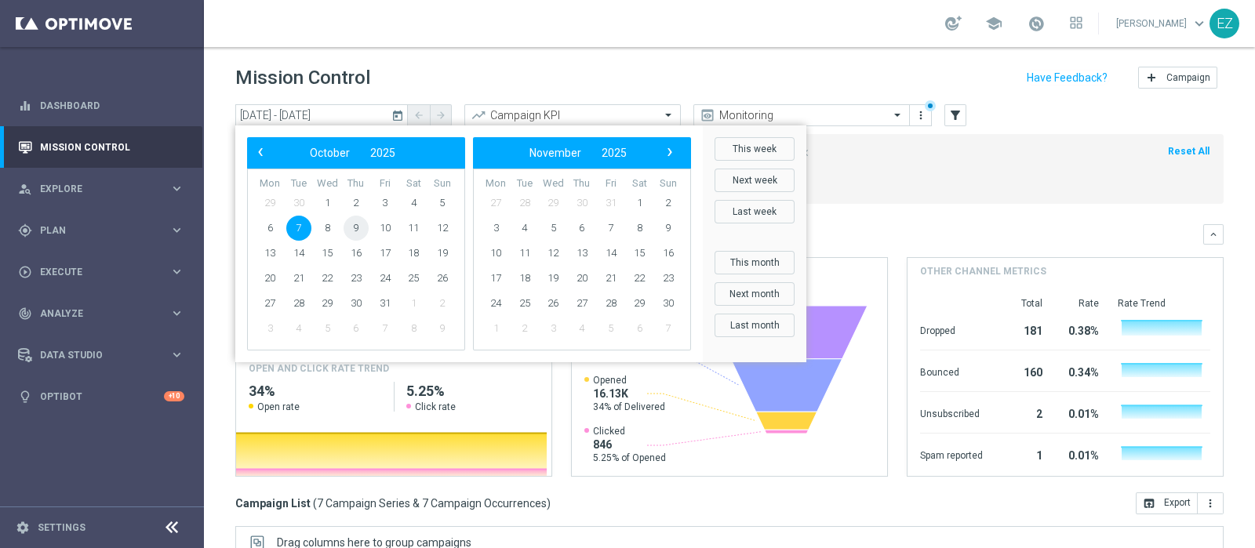
click at [360, 226] on span "9" at bounding box center [356, 228] width 25 height 25
type input "[DATE] - [DATE]"
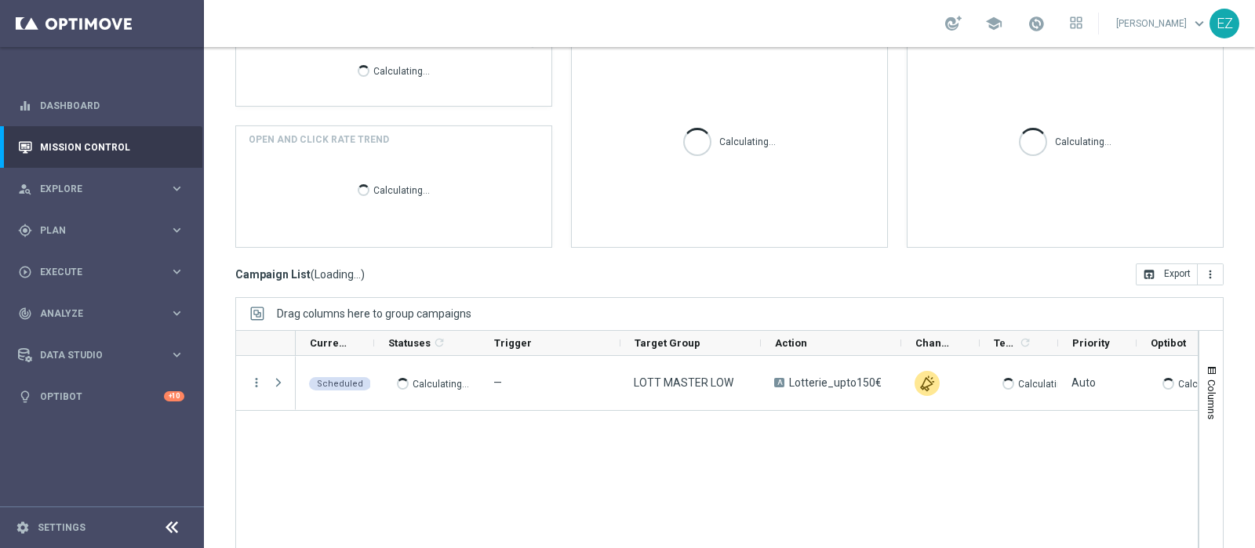
scroll to position [235, 0]
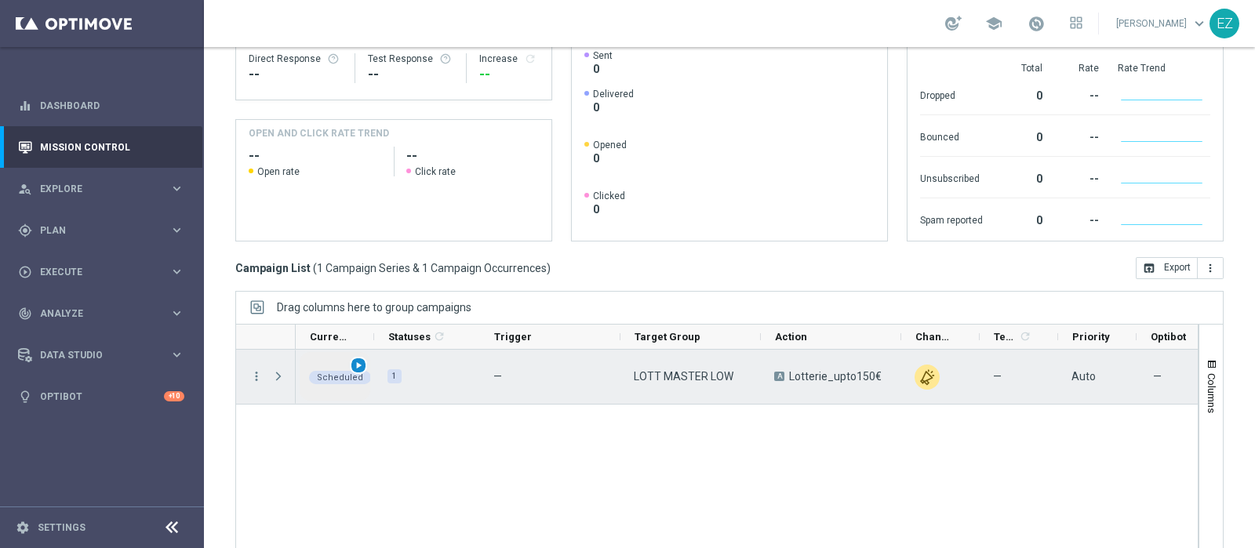
click at [358, 360] on span "play_arrow" at bounding box center [358, 365] width 11 height 11
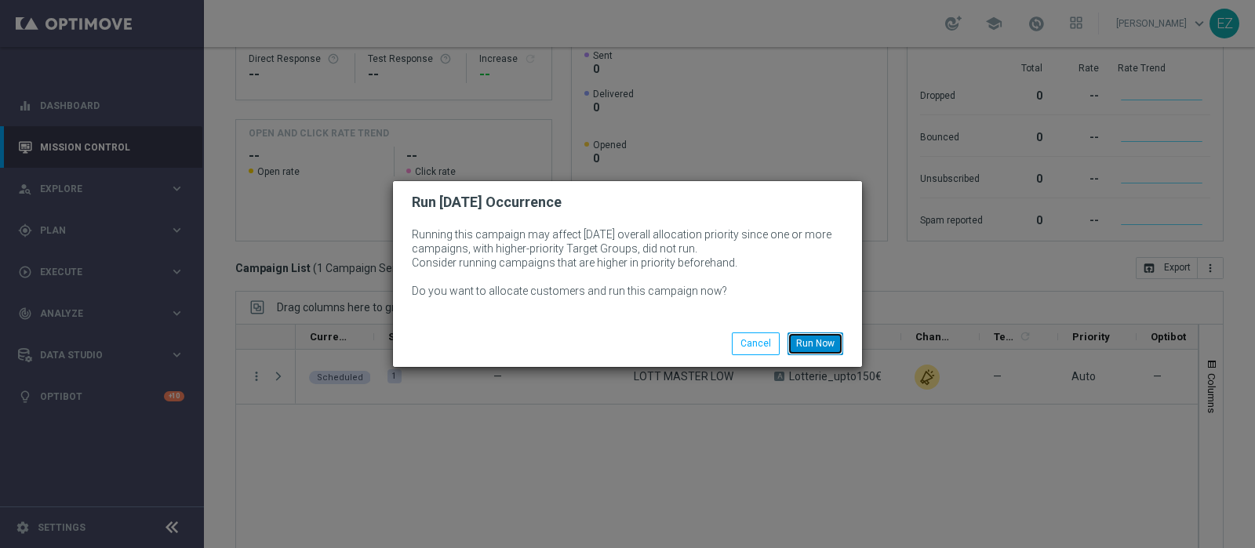
click at [812, 334] on button "Run Now" at bounding box center [816, 344] width 56 height 22
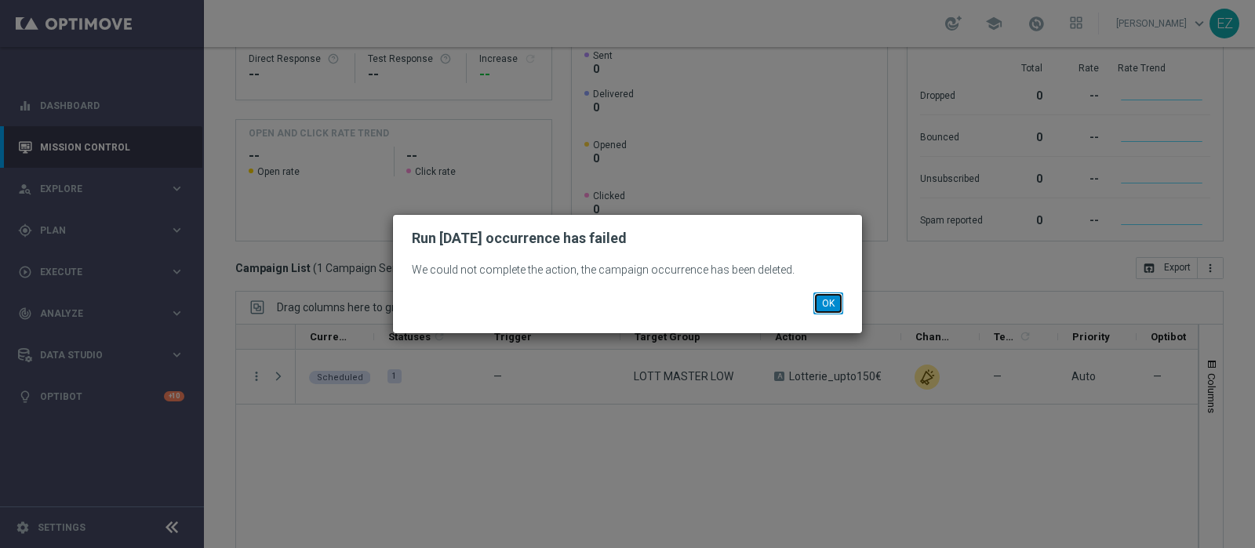
click at [822, 300] on button "OK" at bounding box center [828, 304] width 30 height 22
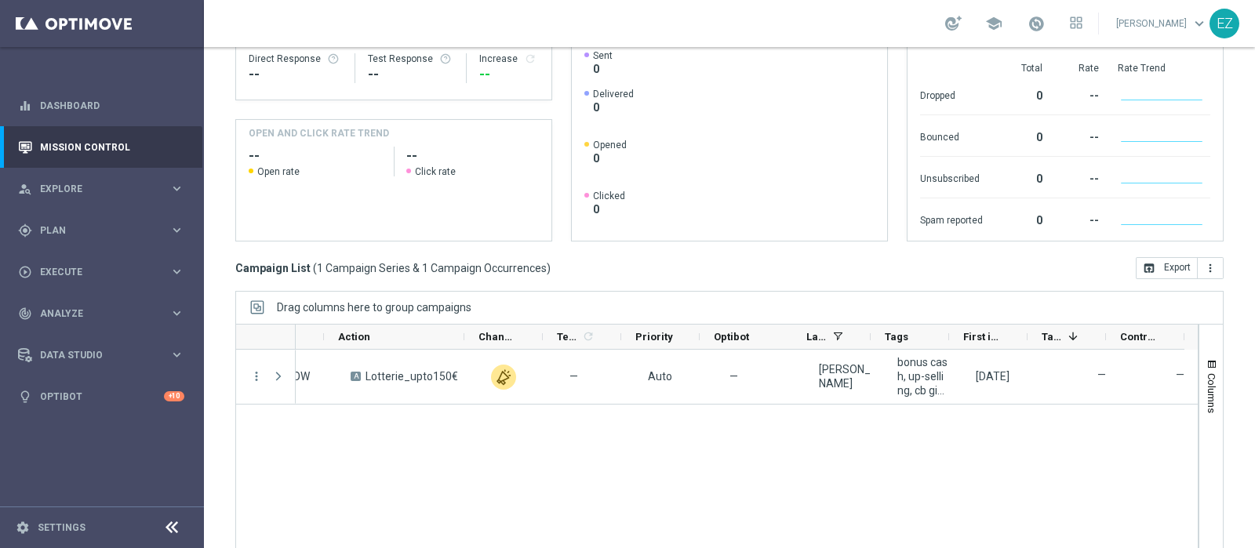
scroll to position [0, 0]
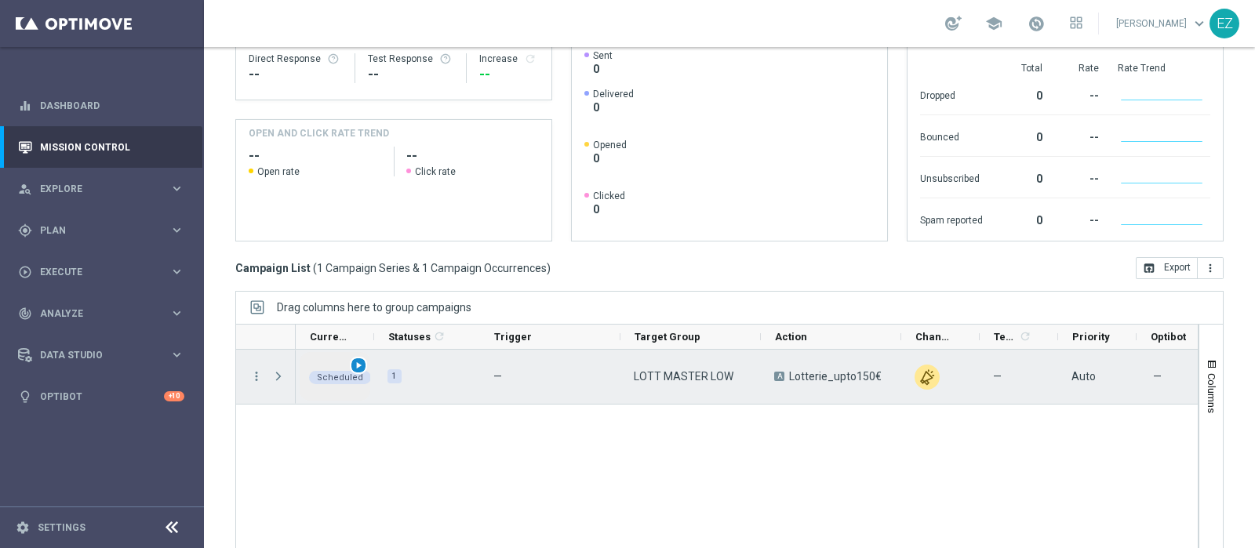
click at [357, 357] on div "play_arrow" at bounding box center [359, 366] width 18 height 18
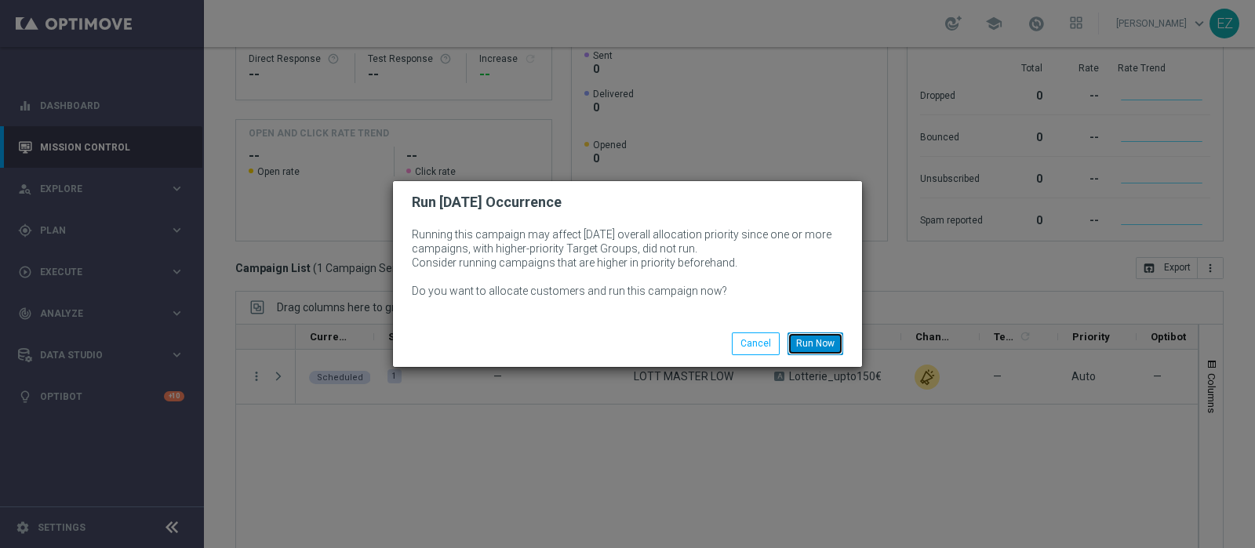
click at [830, 343] on button "Run Now" at bounding box center [816, 344] width 56 height 22
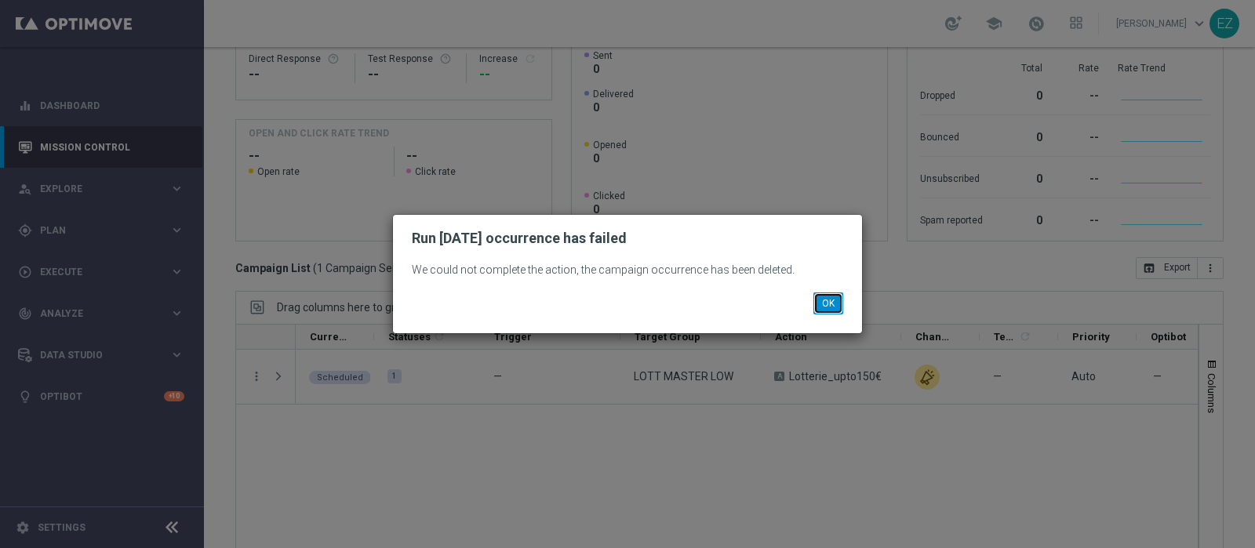
click at [821, 298] on button "OK" at bounding box center [828, 304] width 30 height 22
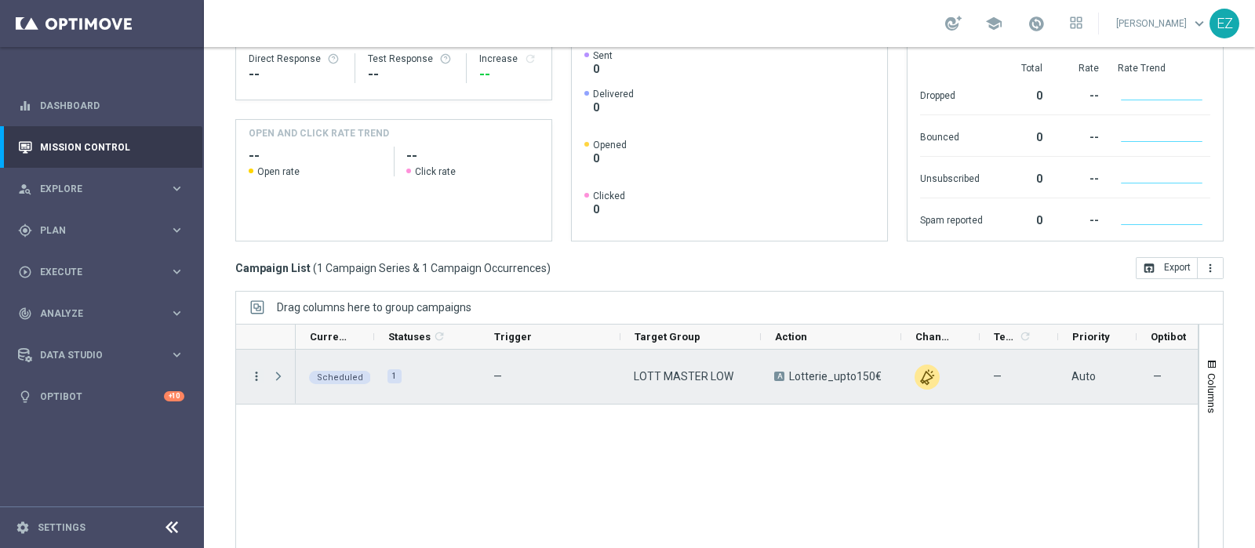
click at [258, 369] on icon "more_vert" at bounding box center [256, 376] width 14 height 14
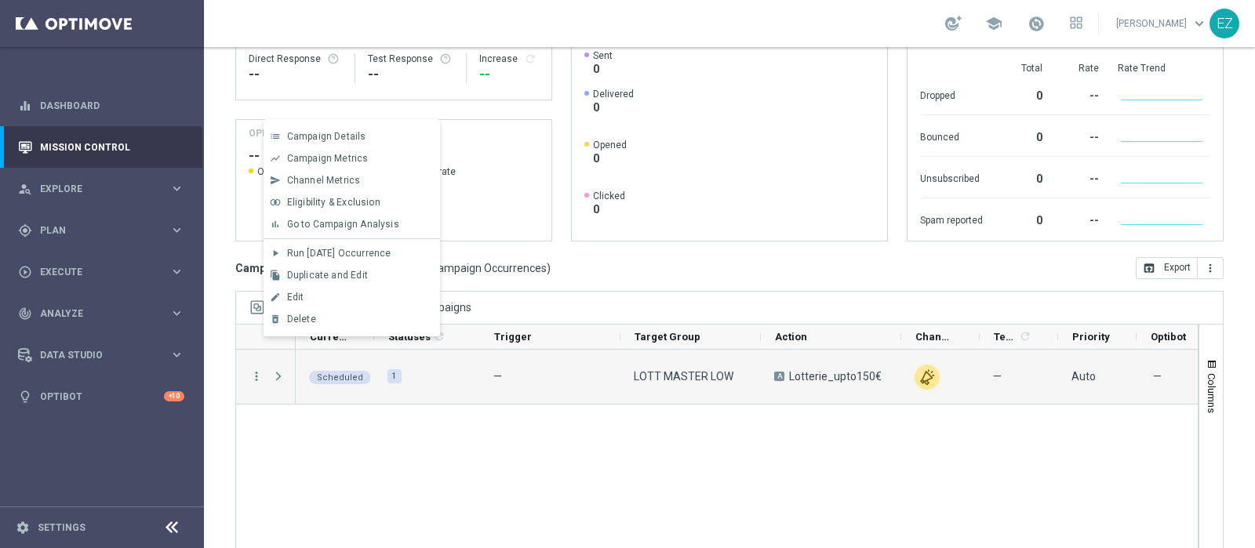
click at [596, 291] on div "Drag columns here to group campaigns" at bounding box center [729, 307] width 988 height 33
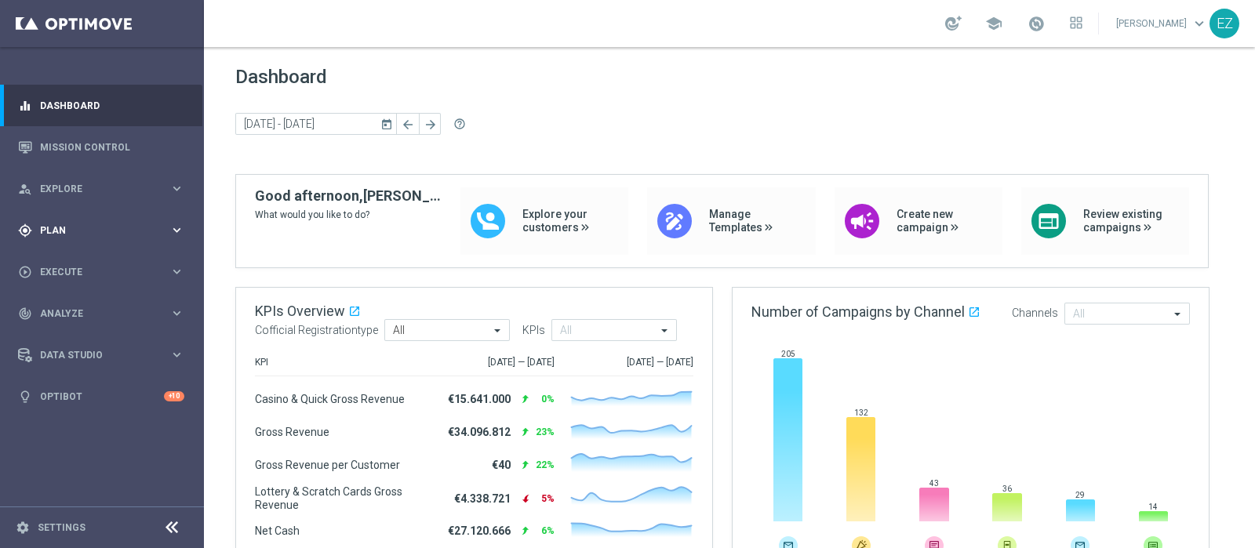
click at [62, 237] on div "gps_fixed Plan keyboard_arrow_right" at bounding box center [101, 230] width 202 height 42
click at [61, 305] on span "Templates" at bounding box center [98, 309] width 112 height 9
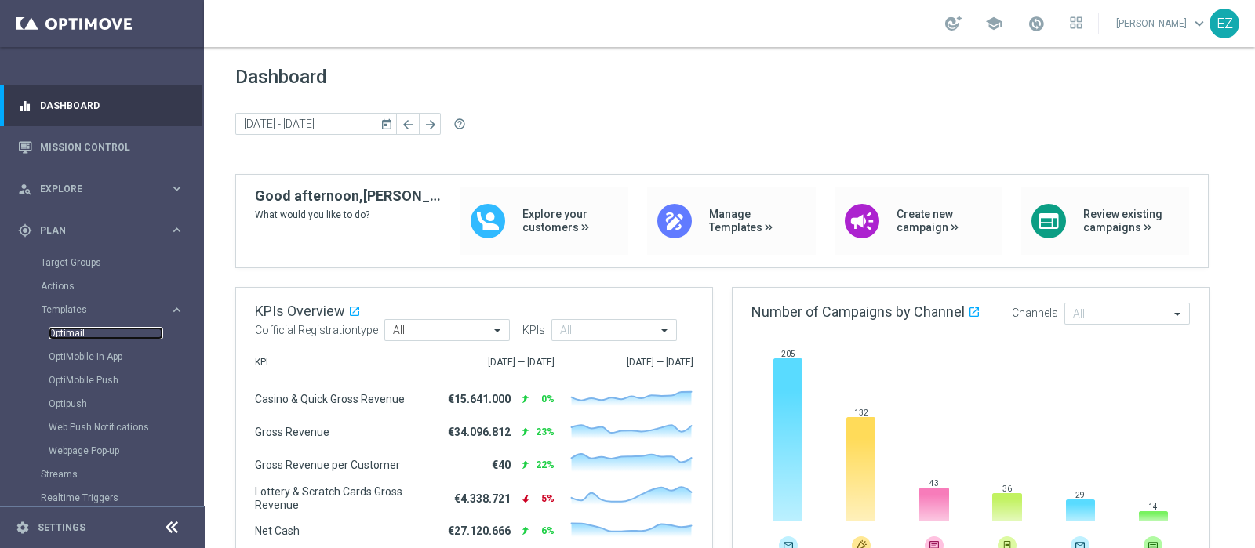
click at [64, 336] on link "Optimail" at bounding box center [106, 333] width 115 height 13
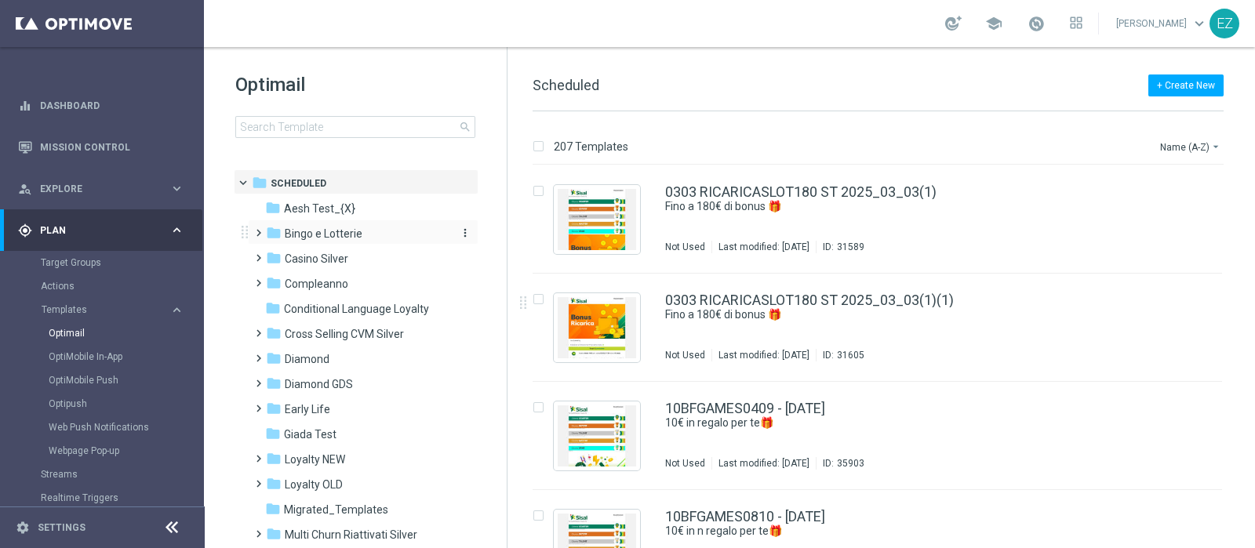
click at [334, 229] on span "Bingo e Lotterie" at bounding box center [324, 234] width 78 height 14
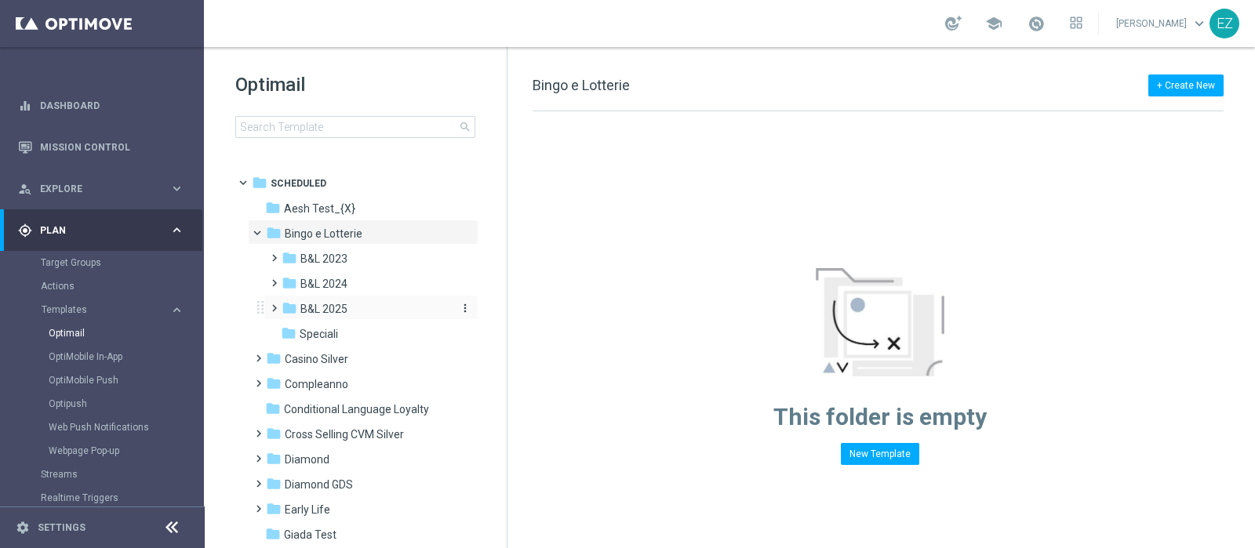
click at [354, 310] on div "folder B&L 2025" at bounding box center [365, 309] width 167 height 18
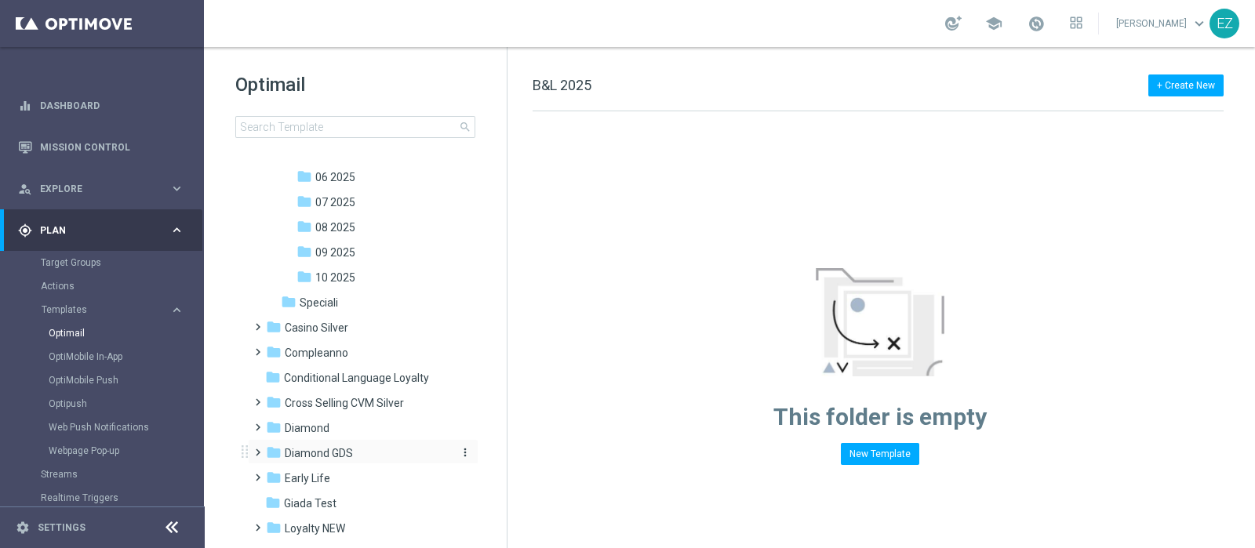
scroll to position [286, 0]
click at [344, 269] on span "10 2025" at bounding box center [335, 275] width 40 height 14
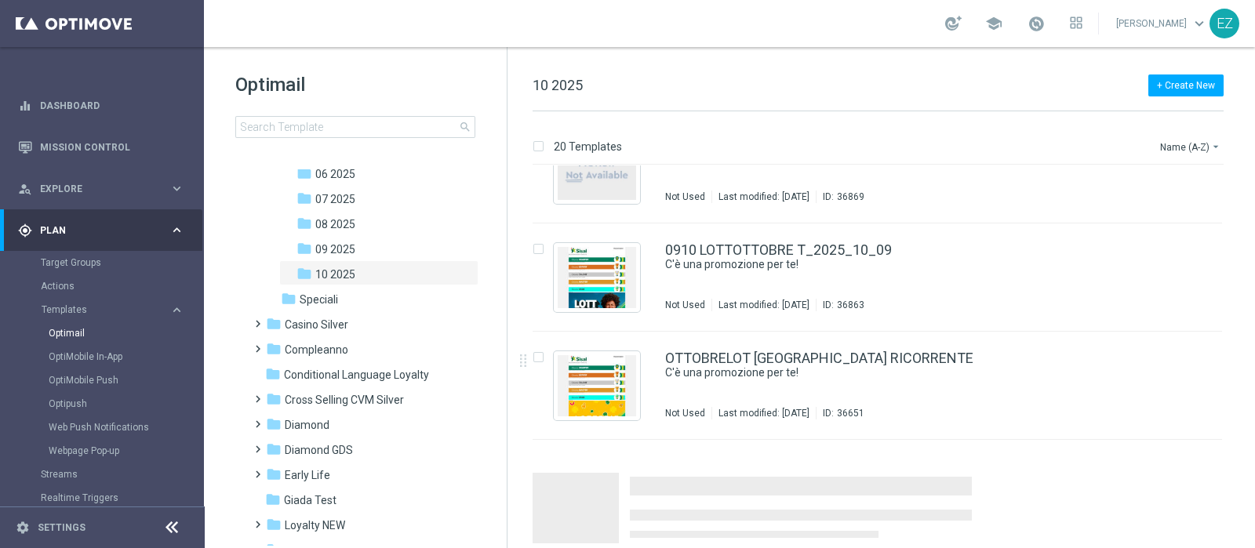
scroll to position [1782, 0]
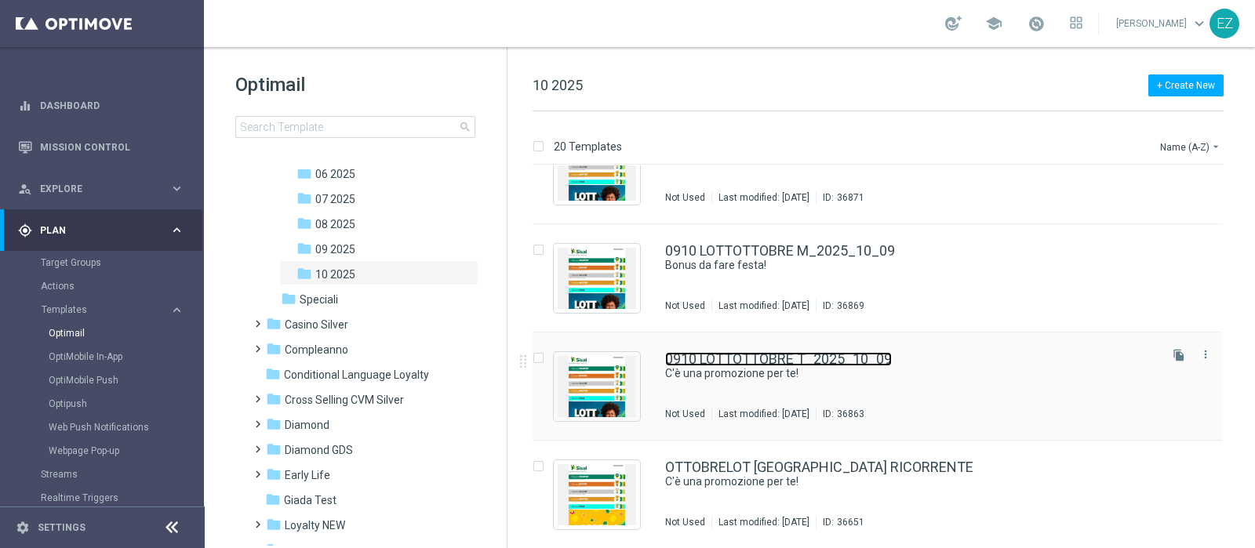
click at [800, 355] on link "0910 LOTTOTTOBRE T_2025_10_09" at bounding box center [778, 359] width 227 height 14
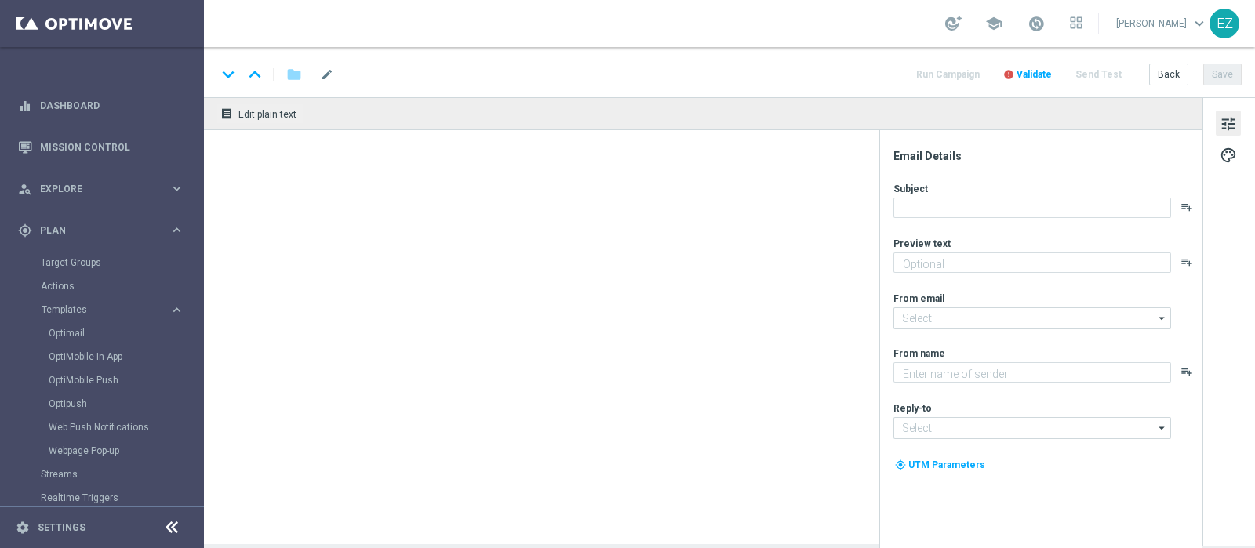
type textarea "Fino a 60€ di bonus"
type input "newsletter@comunicazioni.sisal.it"
type textarea "Sisal"
type input "info@sisal.it"
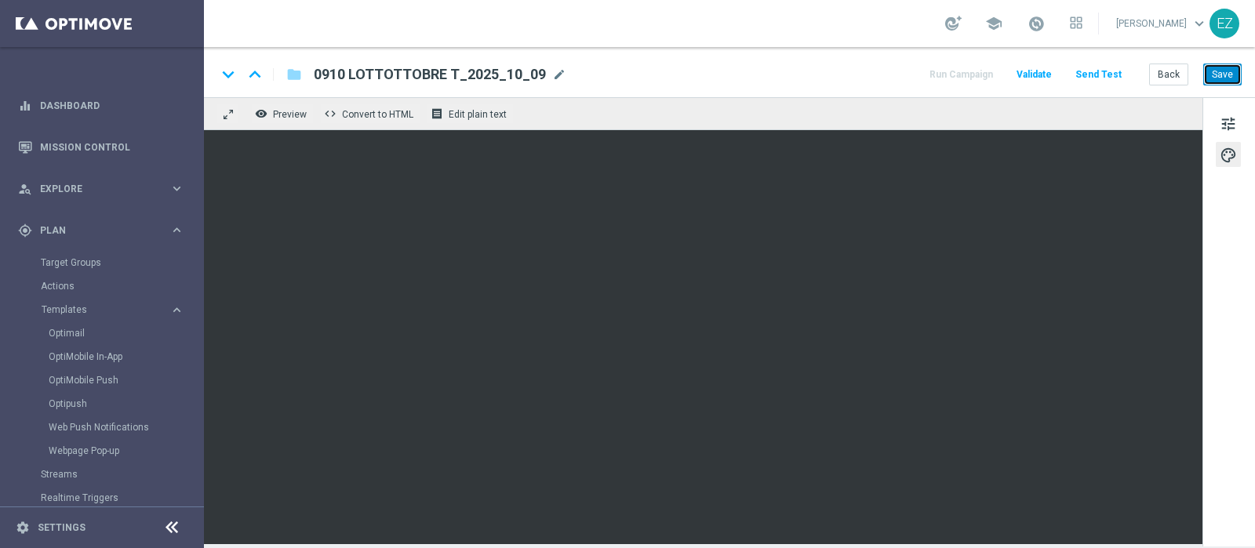
click at [1238, 78] on button "Save" at bounding box center [1222, 75] width 38 height 22
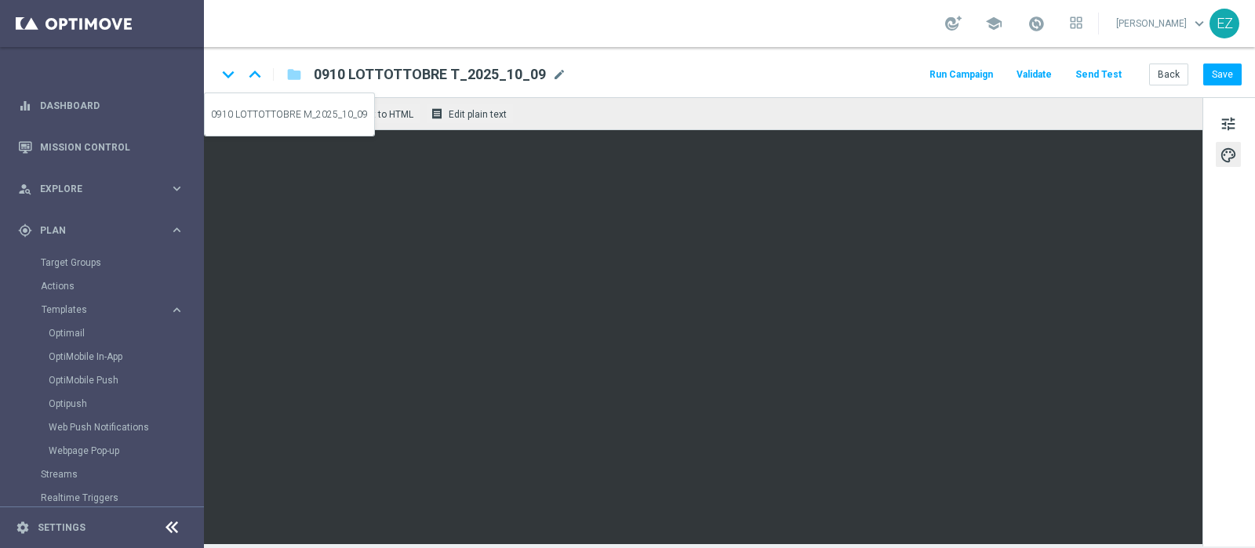
click at [265, 75] on icon "keyboard_arrow_up" at bounding box center [255, 75] width 24 height 24
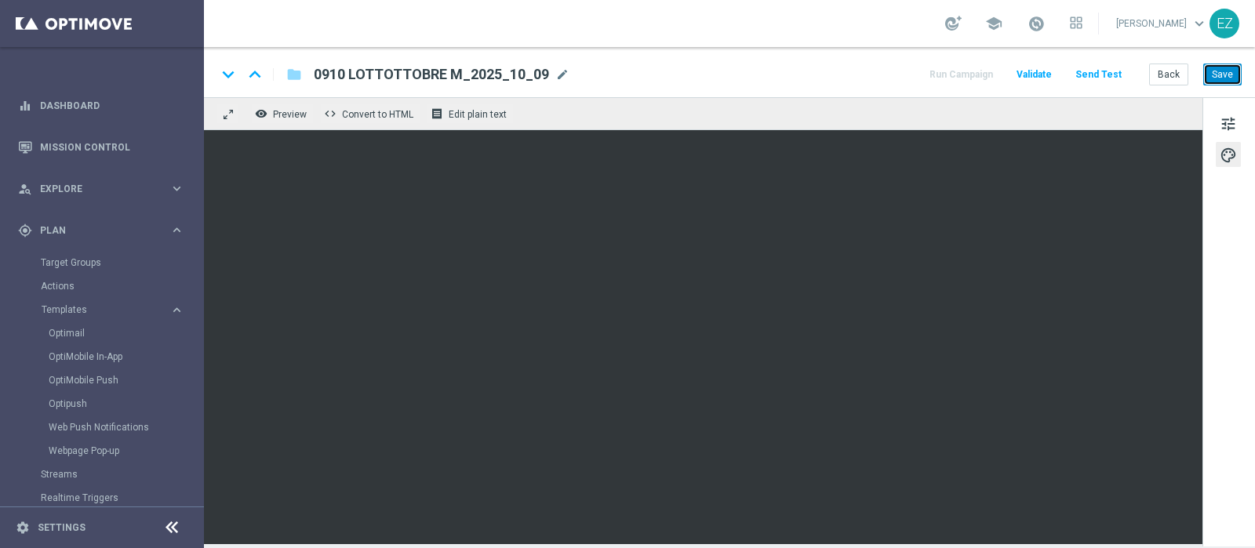
click at [1225, 78] on button "Save" at bounding box center [1222, 75] width 38 height 22
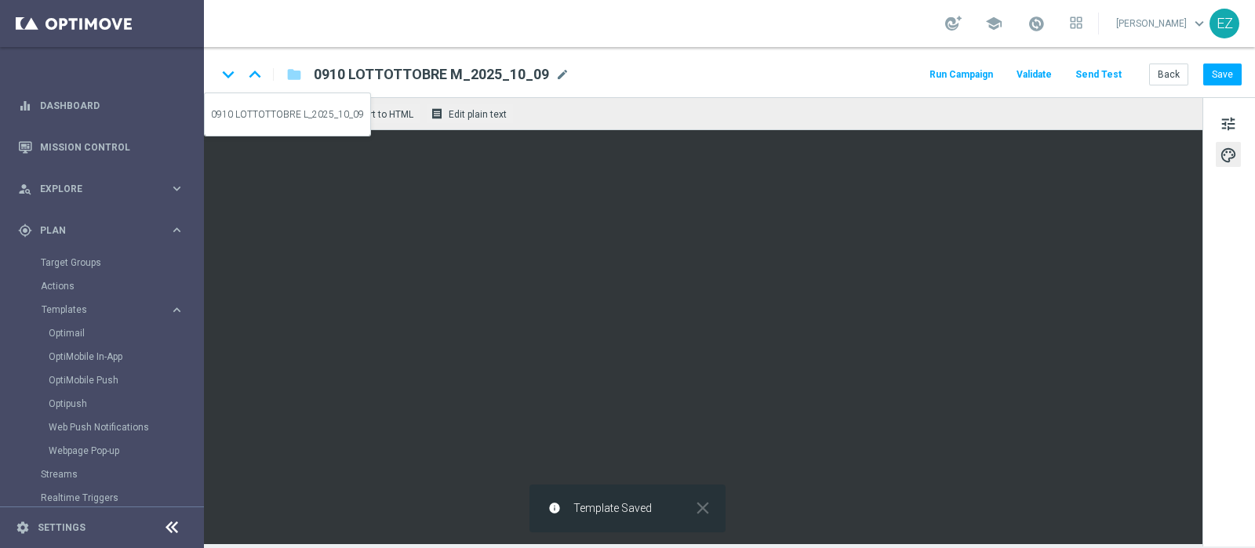
click at [257, 78] on icon "keyboard_arrow_up" at bounding box center [255, 75] width 24 height 24
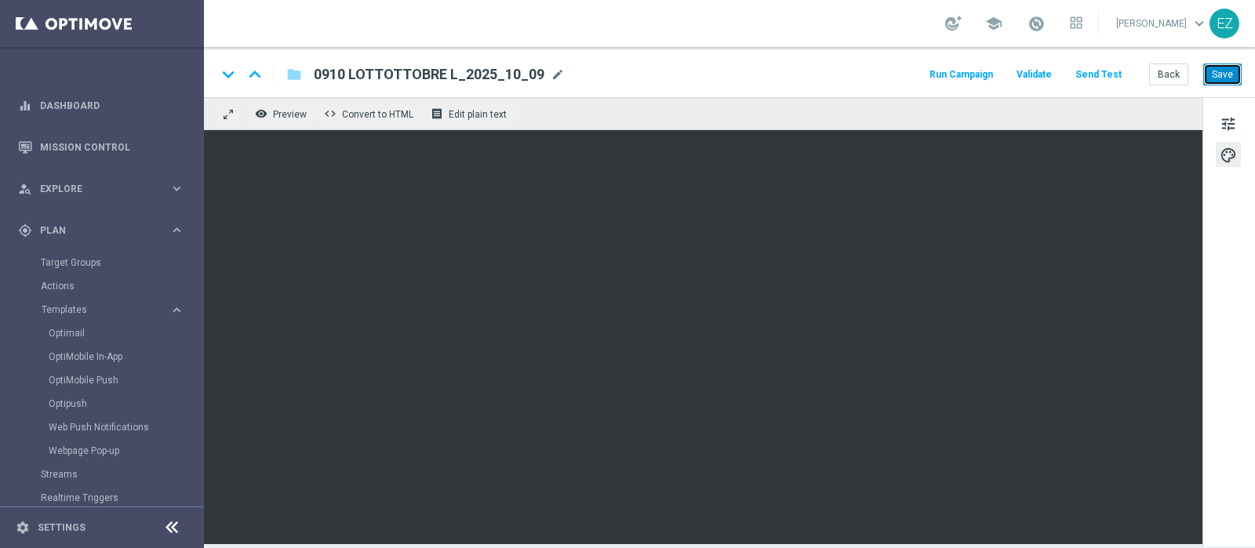
click at [1218, 67] on button "Save" at bounding box center [1222, 75] width 38 height 22
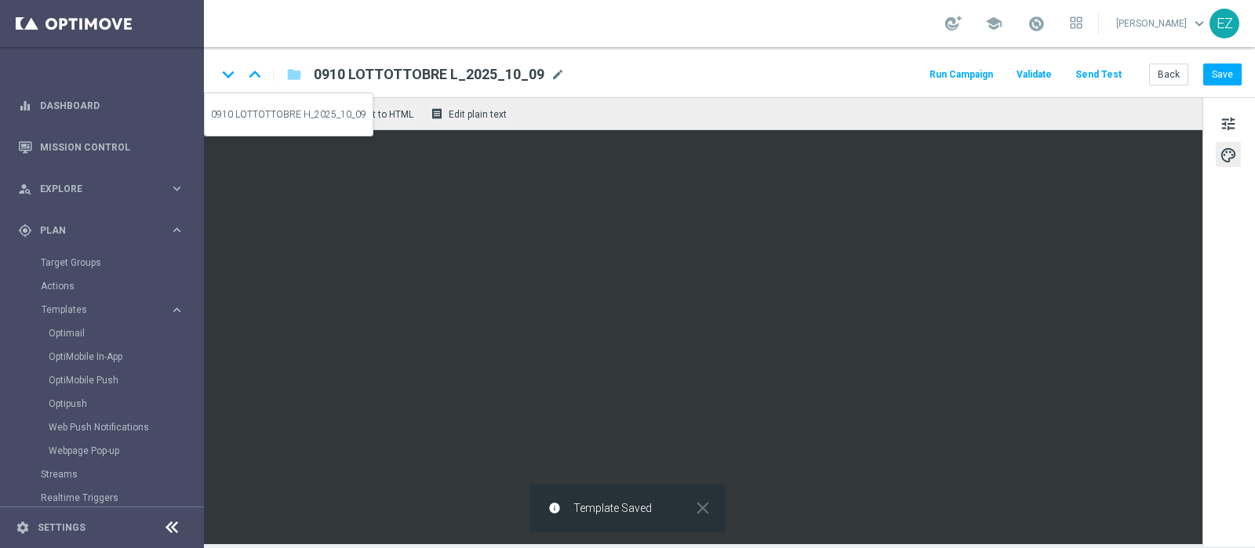
click at [255, 77] on icon "keyboard_arrow_up" at bounding box center [255, 75] width 24 height 24
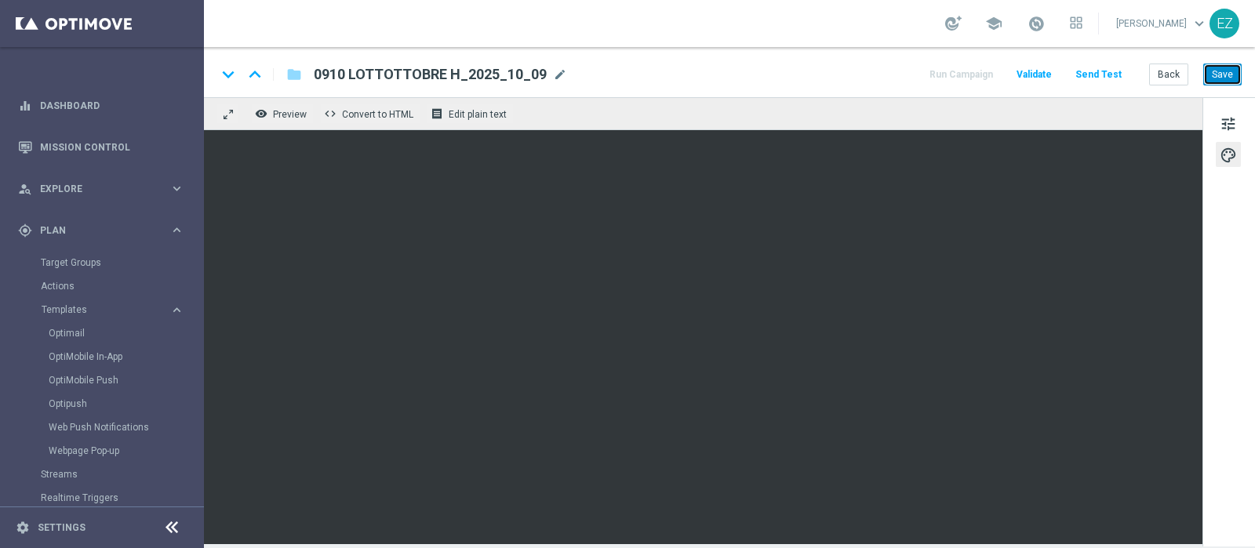
click at [1232, 72] on button "Save" at bounding box center [1222, 75] width 38 height 22
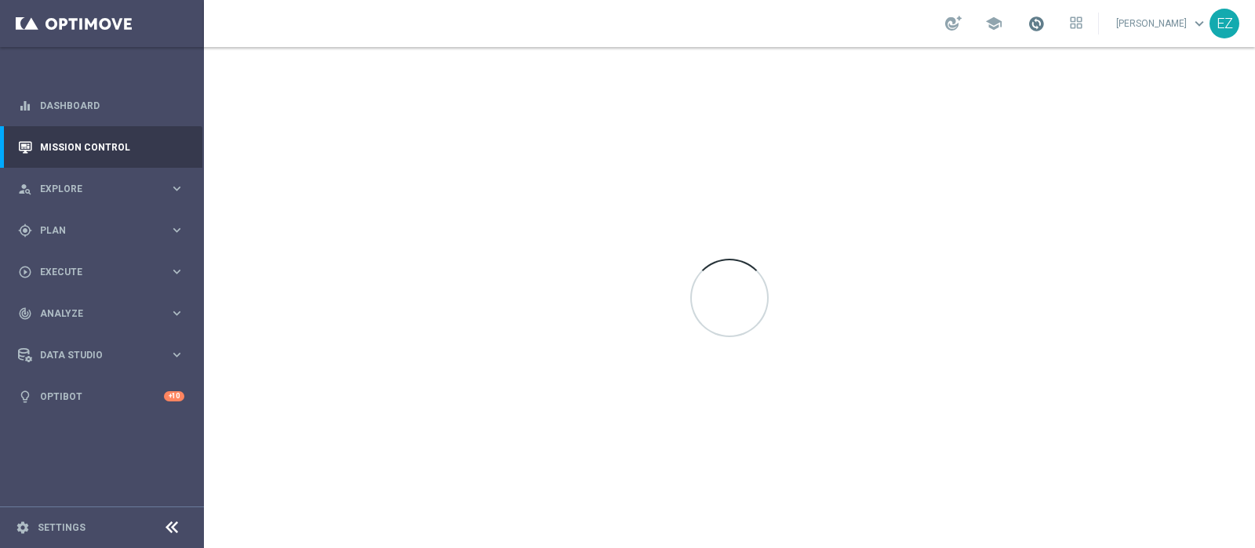
click at [1045, 21] on span at bounding box center [1036, 23] width 17 height 17
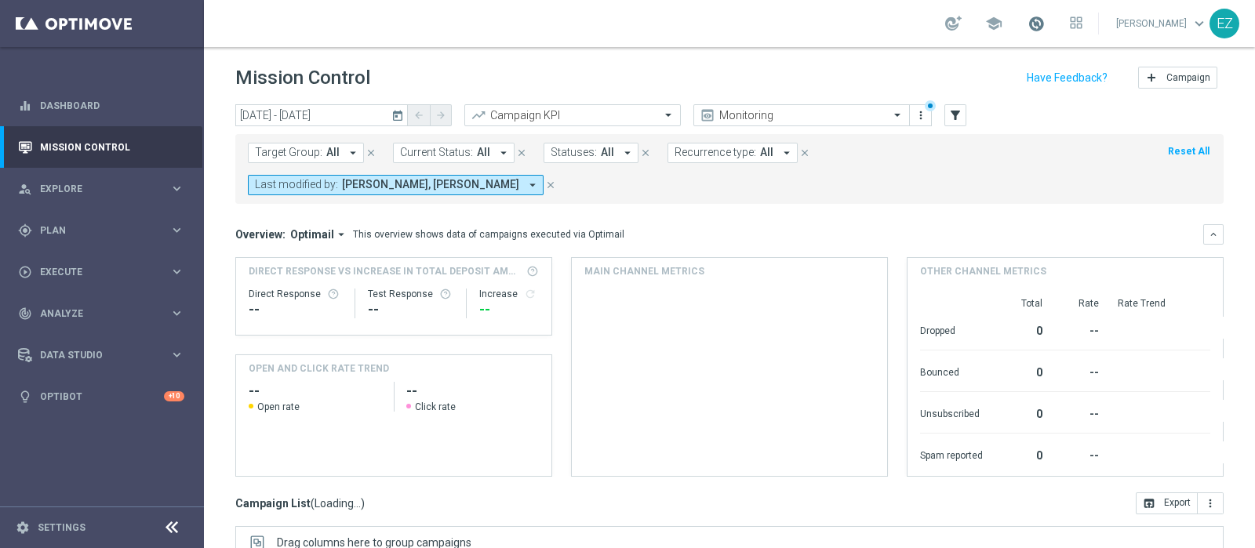
click at [1045, 21] on span at bounding box center [1036, 23] width 17 height 17
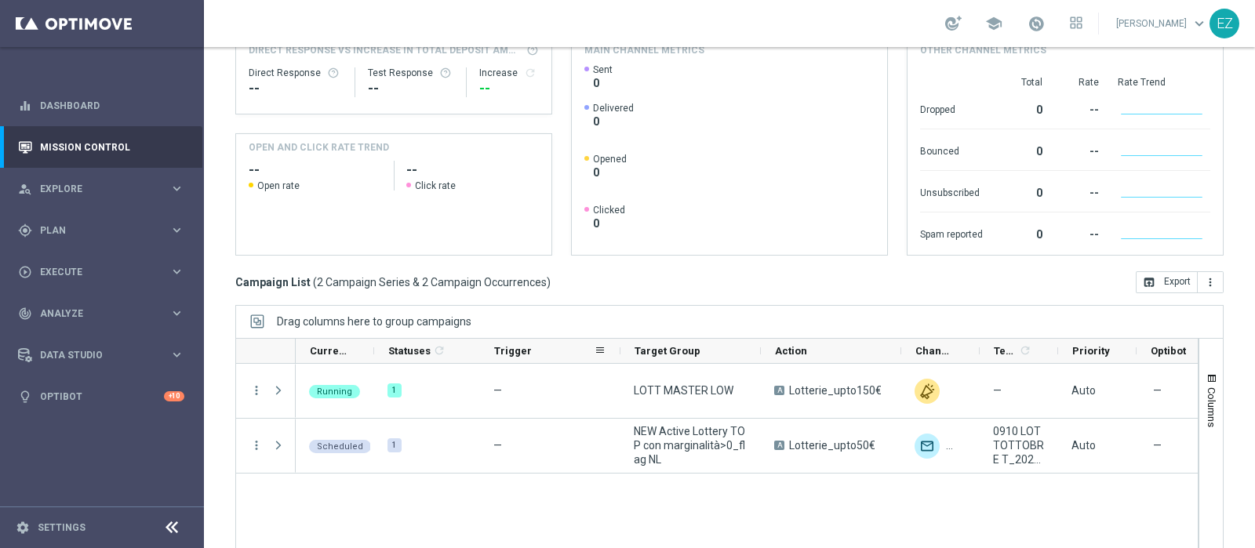
scroll to position [235, 0]
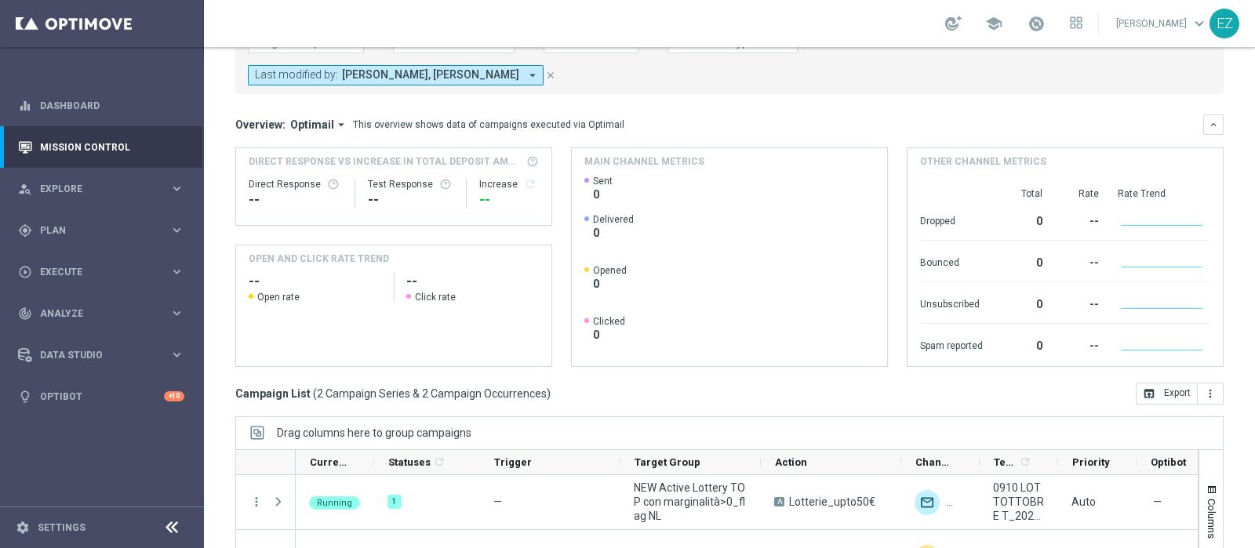
scroll to position [109, 0]
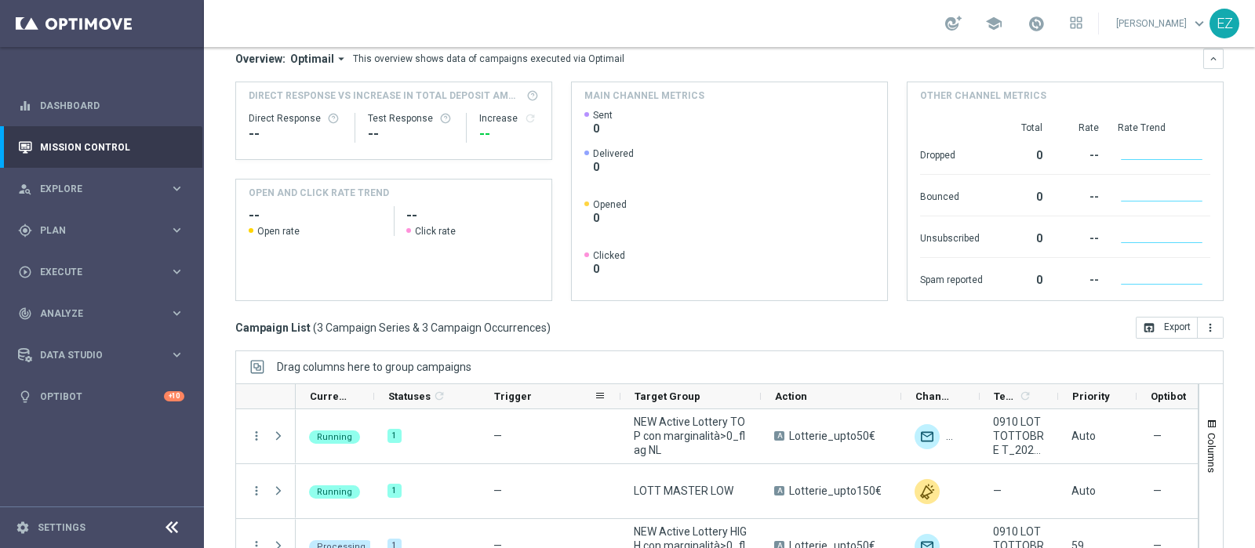
scroll to position [235, 0]
